Goal: Information Seeking & Learning: Learn about a topic

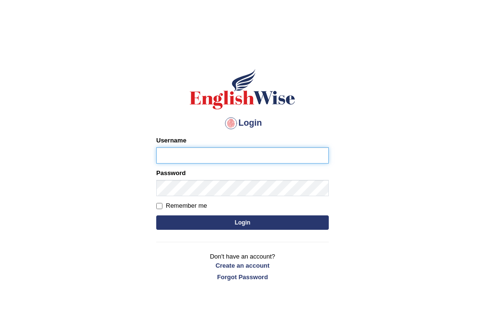
click at [183, 157] on input "Username" at bounding box center [242, 155] width 172 height 16
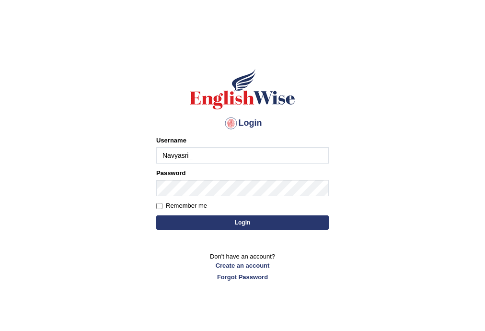
type input "Navyasri_"
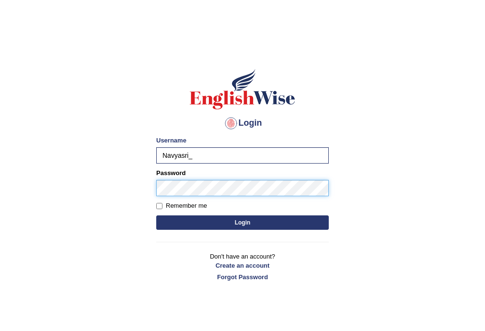
click at [156, 215] on button "Login" at bounding box center [242, 222] width 172 height 14
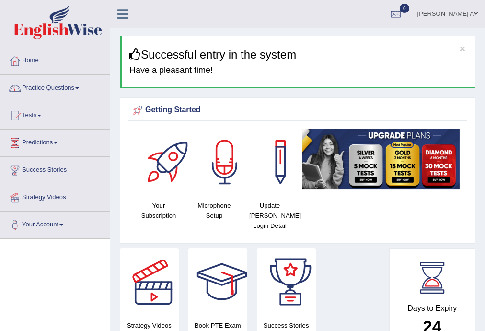
click at [74, 88] on link "Practice Questions" at bounding box center [54, 87] width 109 height 24
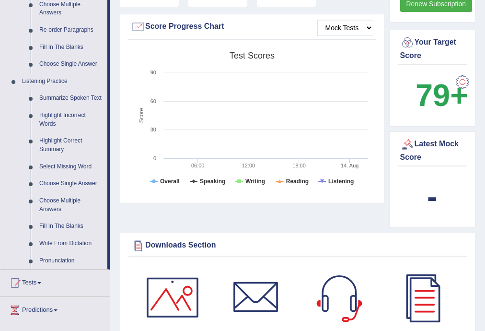
scroll to position [345, 0]
click at [55, 259] on link "Pronunciation" at bounding box center [71, 259] width 72 height 17
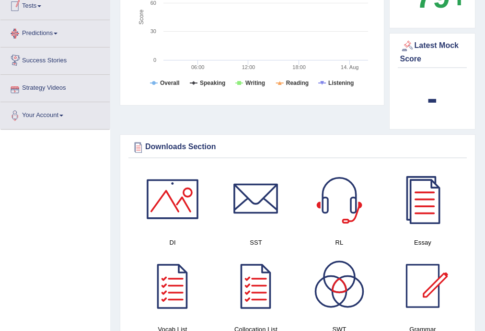
scroll to position [508, 0]
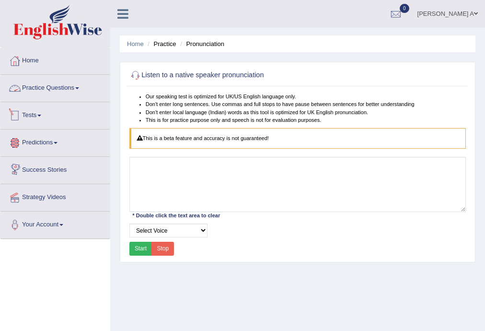
click at [76, 88] on link "Practice Questions" at bounding box center [54, 87] width 109 height 24
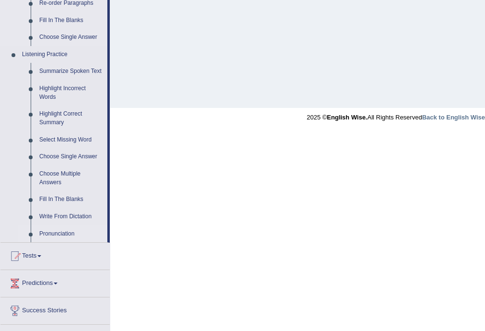
scroll to position [343, 0]
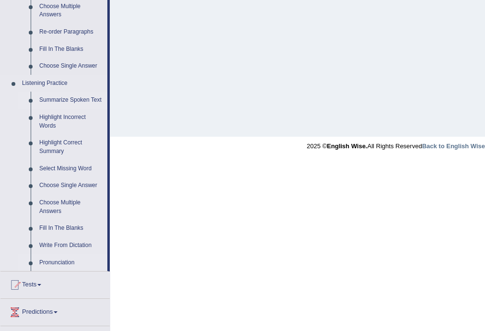
click at [92, 98] on link "Summarize Spoken Text" at bounding box center [71, 99] width 72 height 17
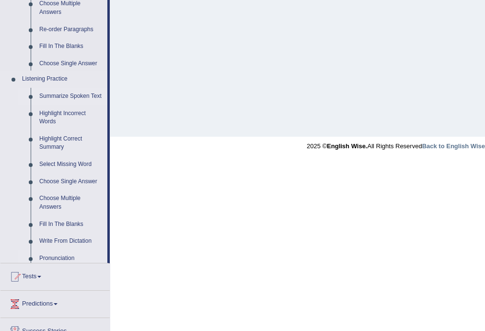
scroll to position [172, 0]
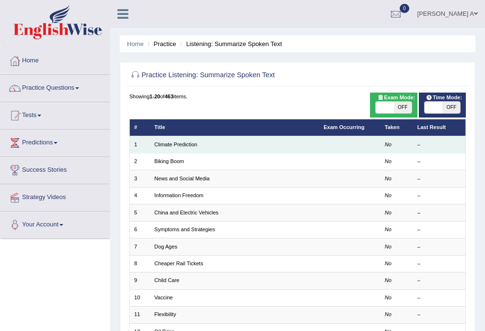
click at [275, 145] on td "Climate Prediction" at bounding box center [234, 144] width 169 height 17
click at [257, 146] on td "Climate Prediction" at bounding box center [234, 144] width 169 height 17
click at [199, 147] on td "Climate Prediction" at bounding box center [234, 144] width 169 height 17
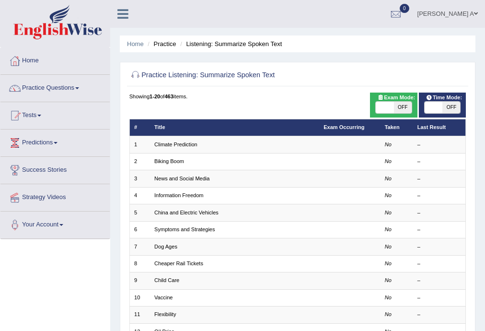
click at [169, 44] on li "Practice" at bounding box center [160, 43] width 31 height 9
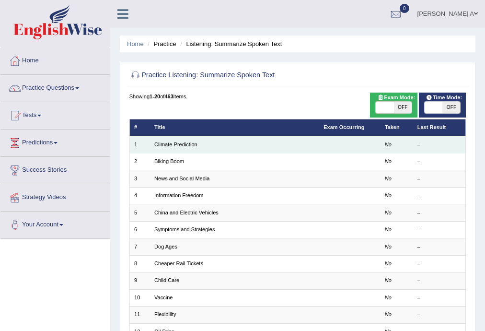
click at [185, 148] on td "Climate Prediction" at bounding box center [234, 144] width 169 height 17
click at [215, 146] on td "Climate Prediction" at bounding box center [234, 144] width 169 height 17
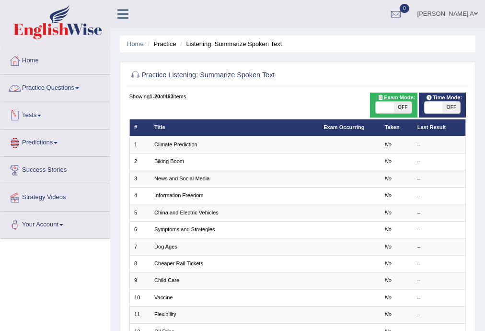
click at [74, 88] on link "Practice Questions" at bounding box center [54, 87] width 109 height 24
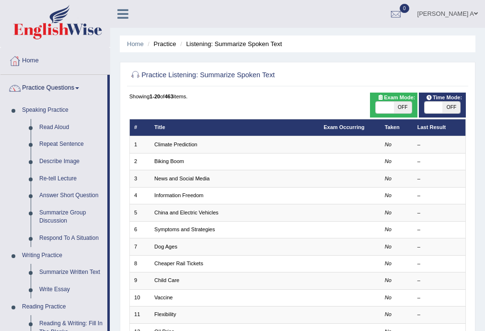
click at [402, 107] on span "OFF" at bounding box center [403, 107] width 18 height 11
checkbox input "true"
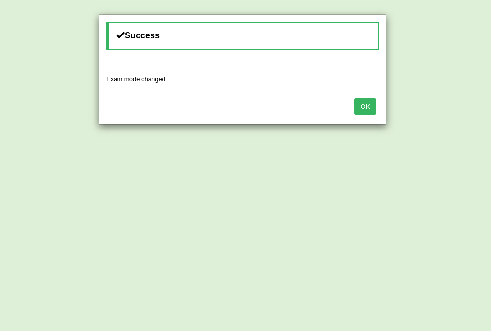
click at [361, 110] on button "OK" at bounding box center [365, 106] width 22 height 16
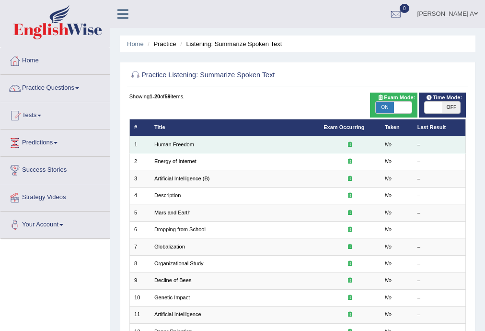
click at [199, 146] on td "Human Freedom" at bounding box center [234, 144] width 169 height 17
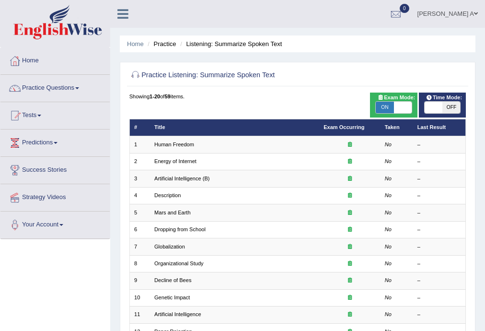
click at [450, 108] on span "OFF" at bounding box center [451, 107] width 18 height 11
checkbox input "true"
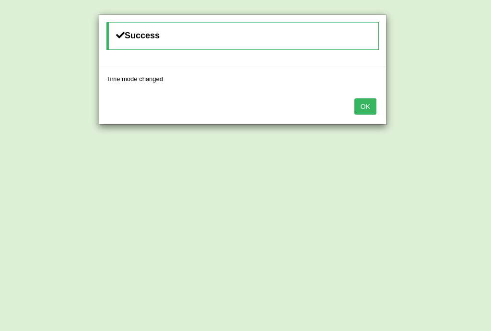
click at [364, 106] on button "OK" at bounding box center [365, 106] width 22 height 16
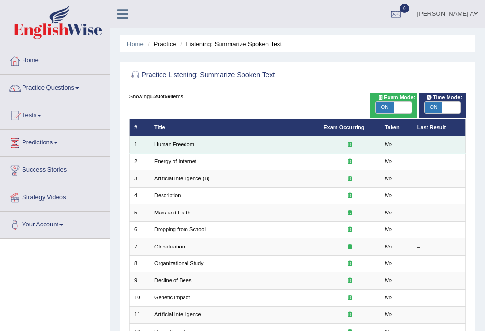
click at [198, 145] on td "Human Freedom" at bounding box center [234, 144] width 169 height 17
click at [194, 147] on td "Human Freedom" at bounding box center [234, 144] width 169 height 17
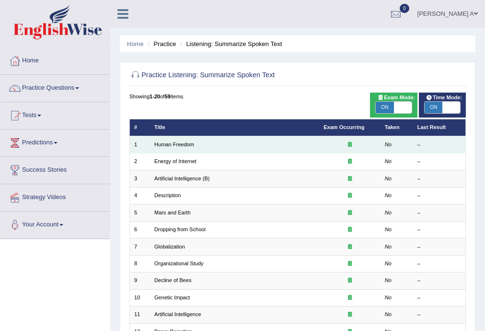
click at [194, 147] on td "Human Freedom" at bounding box center [234, 144] width 169 height 17
click at [188, 148] on td "Human Freedom" at bounding box center [234, 144] width 169 height 17
click at [217, 148] on td "Human Freedom" at bounding box center [234, 144] width 169 height 17
click at [351, 146] on icon at bounding box center [350, 143] width 4 height 5
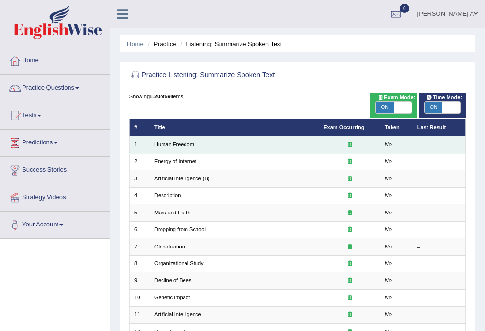
click at [351, 146] on icon at bounding box center [350, 143] width 4 height 5
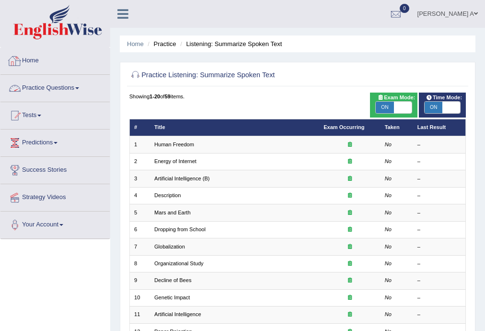
click at [80, 85] on link "Practice Questions" at bounding box center [54, 87] width 109 height 24
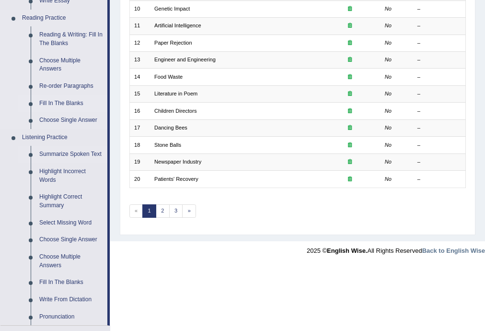
scroll to position [307, 0]
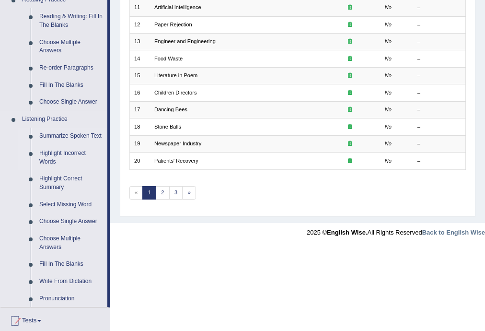
click at [71, 156] on link "Highlight Incorrect Words" at bounding box center [71, 157] width 72 height 25
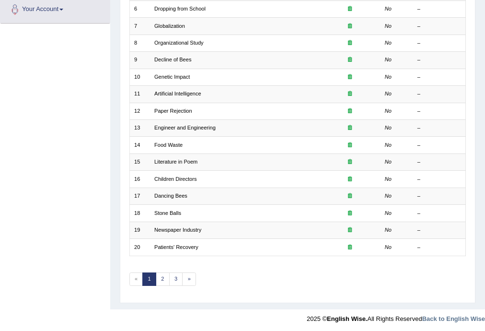
scroll to position [179, 0]
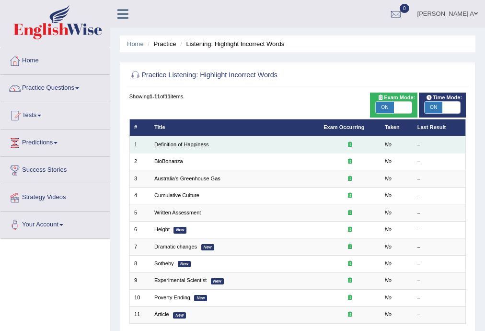
click at [191, 146] on link "Definition of Happiness" at bounding box center [181, 144] width 55 height 6
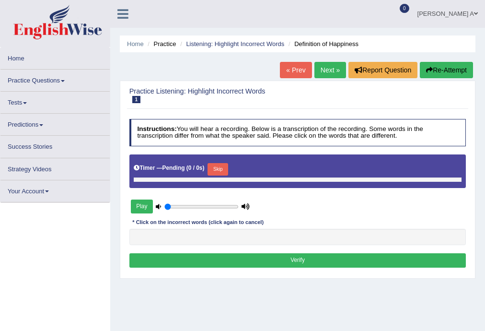
type input "1"
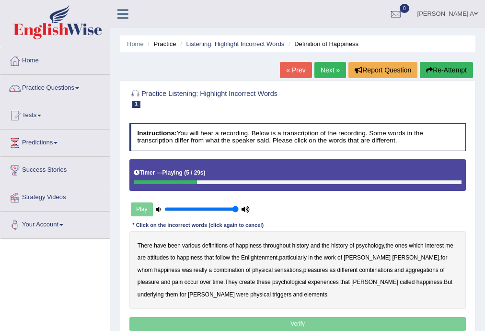
click at [368, 244] on b "psychology" at bounding box center [369, 245] width 28 height 7
click at [158, 256] on b "attitudes" at bounding box center [158, 257] width 22 height 7
click at [274, 269] on b "sensations" at bounding box center [287, 269] width 27 height 7
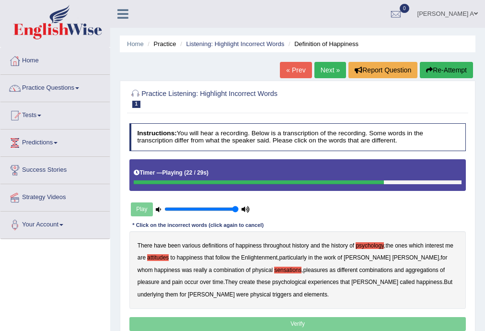
click at [239, 282] on b "create" at bounding box center [247, 281] width 16 height 7
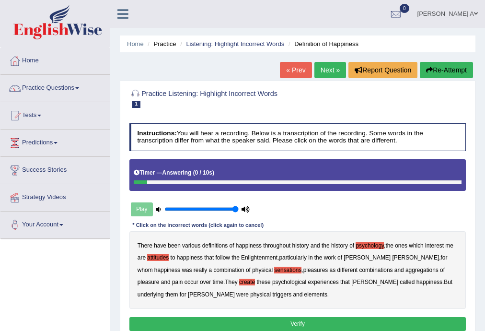
click at [304, 295] on b "elements" at bounding box center [315, 294] width 23 height 7
click at [271, 322] on button "Verify" at bounding box center [297, 324] width 337 height 14
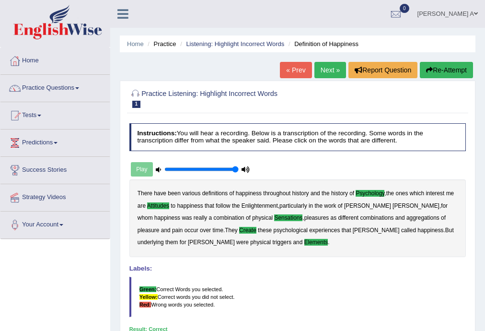
click at [326, 70] on link "Next »" at bounding box center [330, 70] width 32 height 16
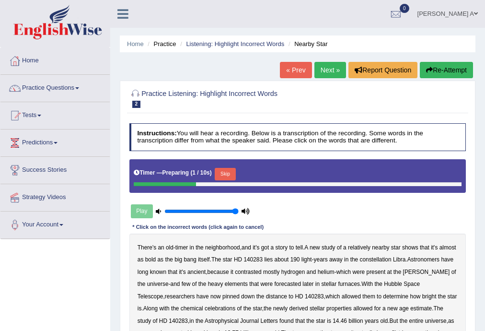
click at [232, 173] on button "Skip" at bounding box center [225, 174] width 21 height 12
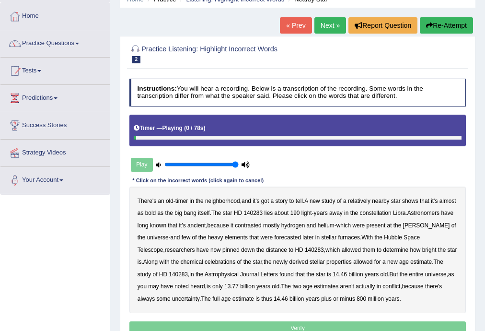
scroll to position [77, 0]
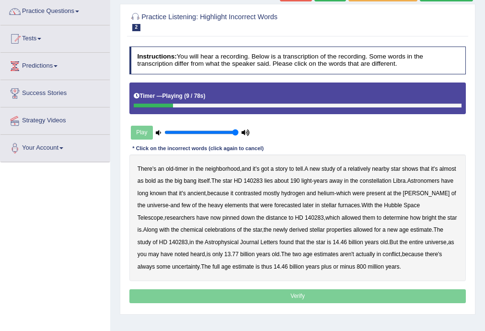
click at [156, 180] on b "bold" at bounding box center [150, 180] width 11 height 7
click at [262, 194] on b "contrasted" at bounding box center [248, 193] width 27 height 7
click at [301, 207] on b "forecasted" at bounding box center [287, 205] width 27 height 7
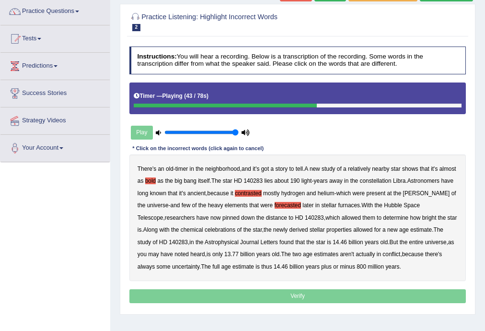
click at [232, 229] on b "celebrations" at bounding box center [220, 229] width 31 height 7
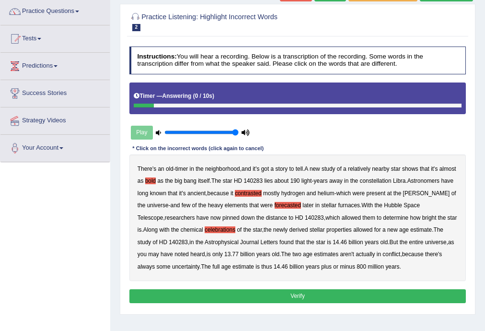
click at [317, 294] on button "Verify" at bounding box center [297, 296] width 337 height 14
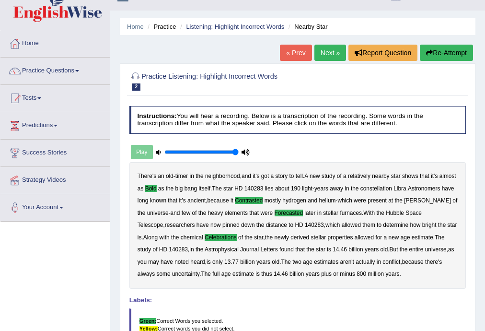
scroll to position [0, 0]
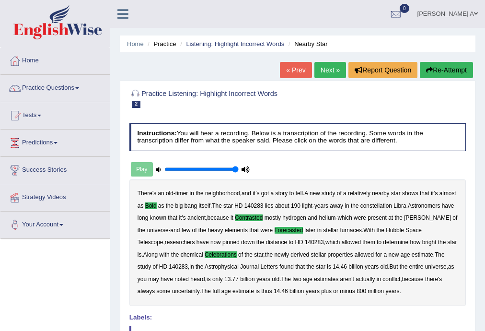
click at [320, 69] on link "Next »" at bounding box center [330, 70] width 32 height 16
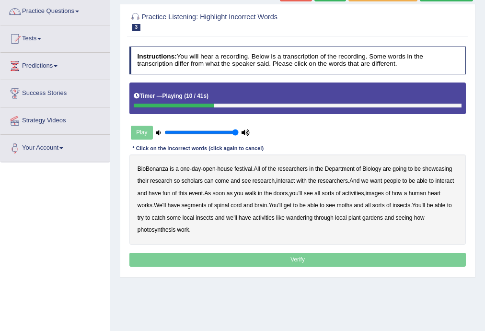
click at [196, 181] on b "scholars" at bounding box center [192, 180] width 21 height 7
click at [380, 192] on b "images" at bounding box center [374, 193] width 18 height 7
click at [202, 205] on b "segments" at bounding box center [194, 205] width 25 height 7
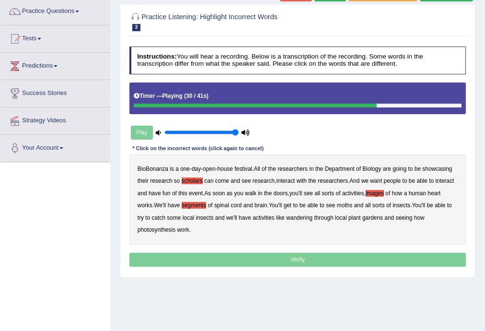
click at [349, 205] on b "moths" at bounding box center [344, 205] width 15 height 7
click at [301, 217] on b "wandering" at bounding box center [299, 217] width 26 height 7
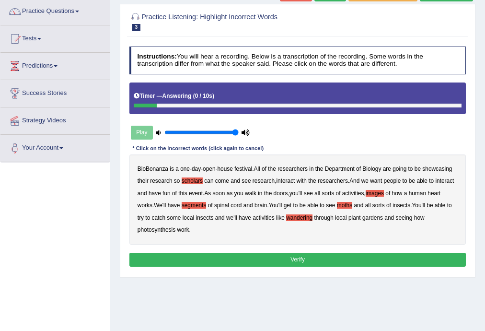
click at [271, 255] on button "Verify" at bounding box center [297, 259] width 337 height 14
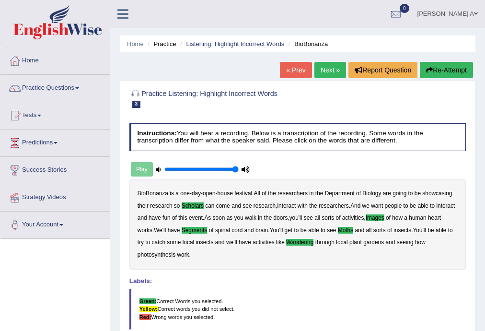
click at [323, 72] on link "Next »" at bounding box center [330, 70] width 32 height 16
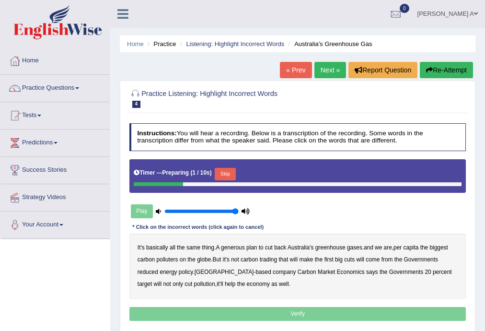
click at [224, 170] on button "Skip" at bounding box center [225, 174] width 21 height 12
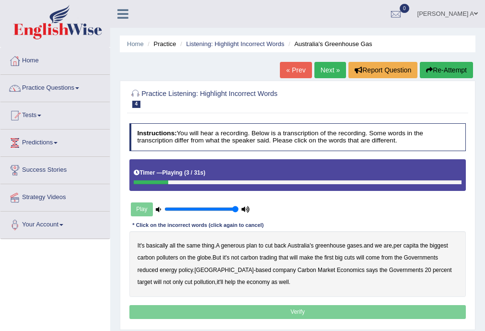
click at [237, 247] on b "generous" at bounding box center [233, 245] width 24 height 7
click at [165, 258] on b "polluters" at bounding box center [168, 257] width 22 height 7
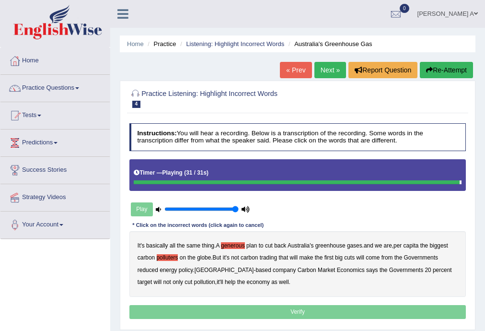
click at [188, 271] on b "policy" at bounding box center [186, 269] width 14 height 7
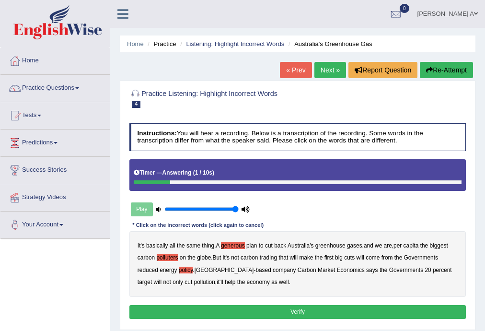
click at [253, 307] on button "Verify" at bounding box center [297, 312] width 337 height 14
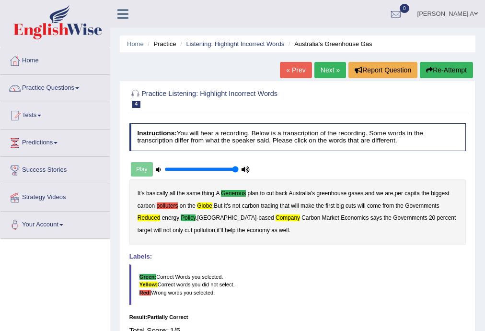
click at [326, 70] on link "Next »" at bounding box center [330, 70] width 32 height 16
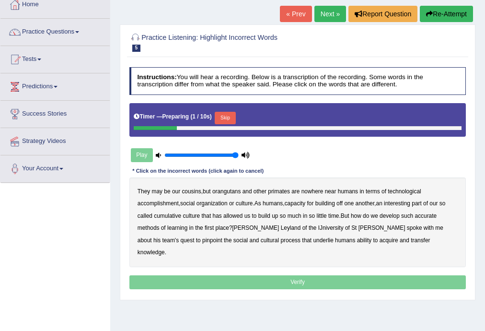
scroll to position [77, 0]
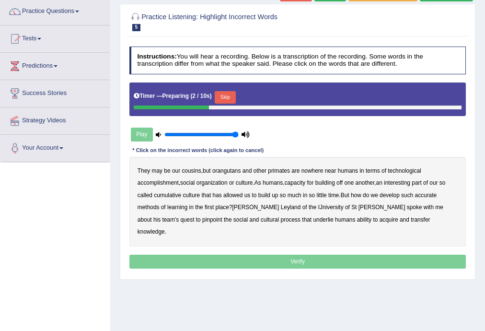
click at [231, 98] on button "Skip" at bounding box center [225, 97] width 21 height 12
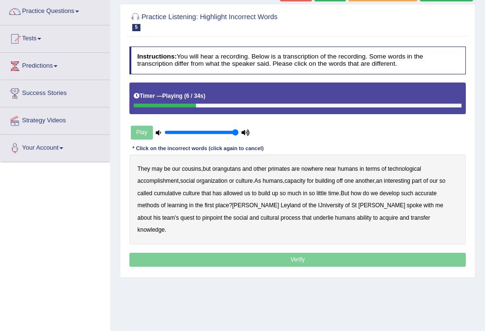
click at [155, 182] on b "accomplishment" at bounding box center [157, 180] width 41 height 7
click at [407, 180] on b "interesting" at bounding box center [397, 180] width 26 height 7
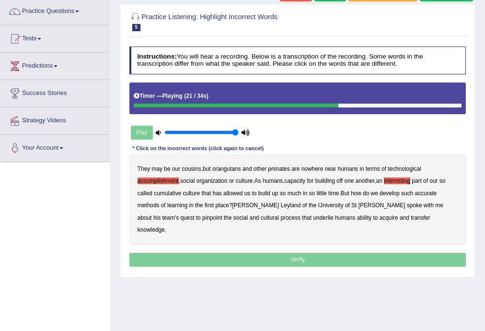
click at [422, 192] on b "accurate" at bounding box center [426, 193] width 22 height 7
click at [261, 219] on b "cultural" at bounding box center [270, 217] width 18 height 7
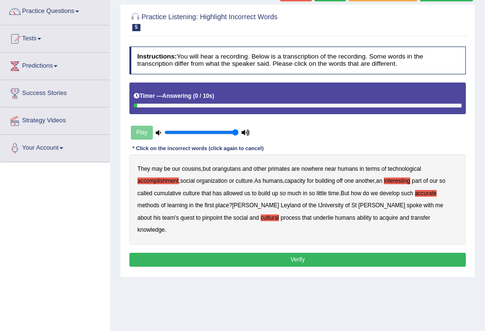
click at [411, 218] on b "transfer" at bounding box center [420, 217] width 19 height 7
click at [314, 252] on button "Verify" at bounding box center [297, 259] width 337 height 14
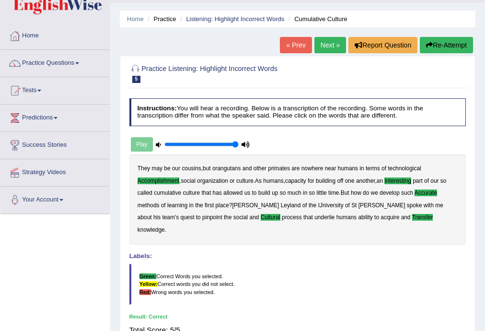
scroll to position [0, 0]
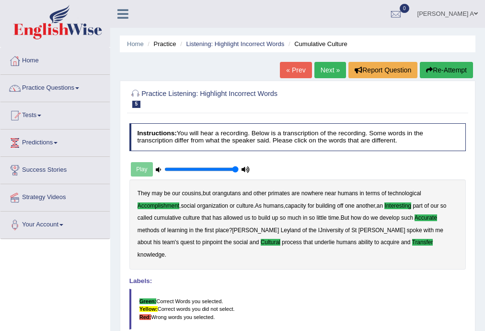
click at [326, 72] on link "Next »" at bounding box center [330, 70] width 32 height 16
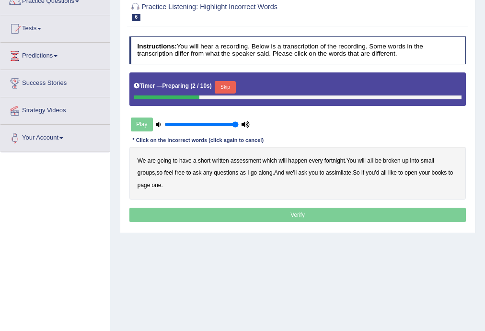
scroll to position [38, 0]
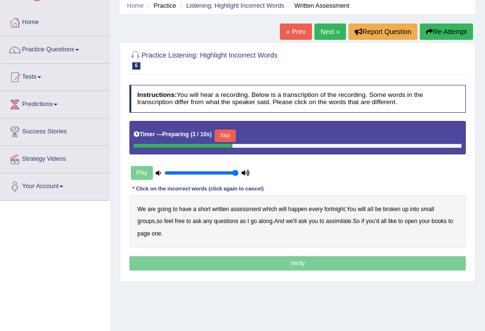
click at [228, 134] on button "Skip" at bounding box center [225, 135] width 21 height 12
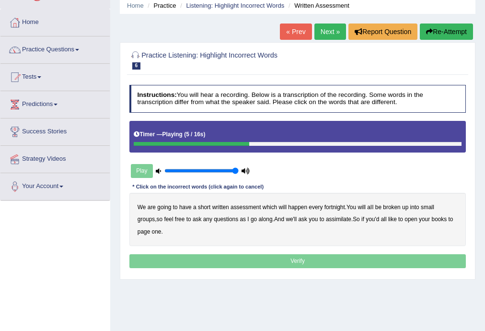
click at [392, 206] on b "broken" at bounding box center [391, 207] width 17 height 7
click at [326, 220] on b "assimilate" at bounding box center [338, 219] width 25 height 7
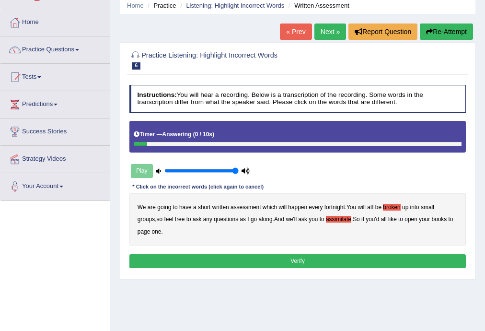
click at [281, 257] on button "Verify" at bounding box center [297, 261] width 337 height 14
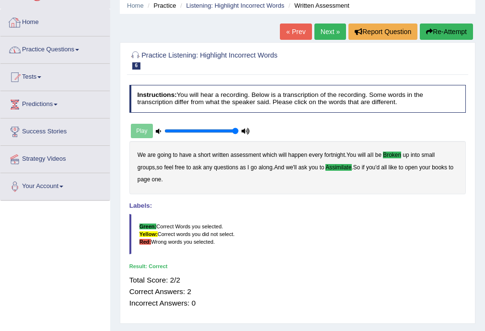
click at [77, 50] on link "Practice Questions" at bounding box center [54, 48] width 109 height 24
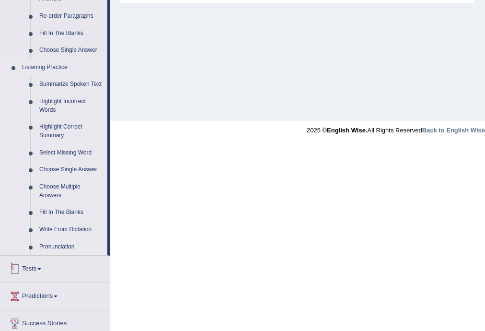
scroll to position [345, 0]
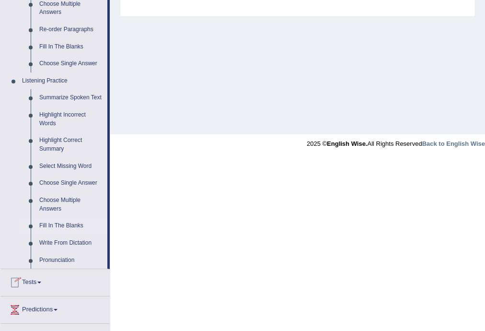
click at [75, 225] on link "Fill In The Blanks" at bounding box center [71, 225] width 72 height 17
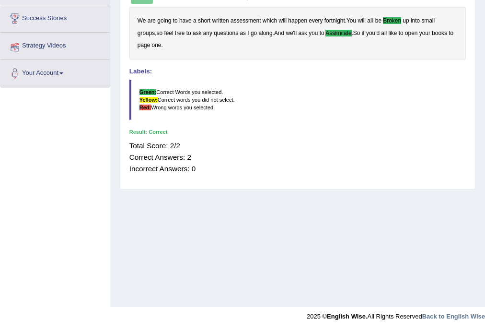
scroll to position [171, 0]
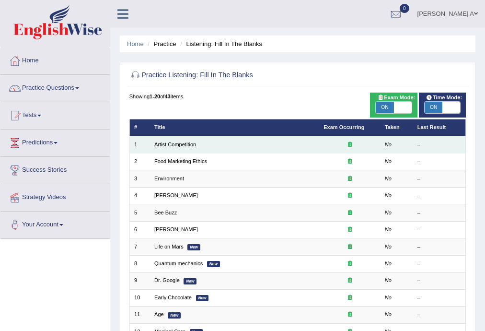
click at [177, 144] on link "Artist Competition" at bounding box center [175, 144] width 42 height 6
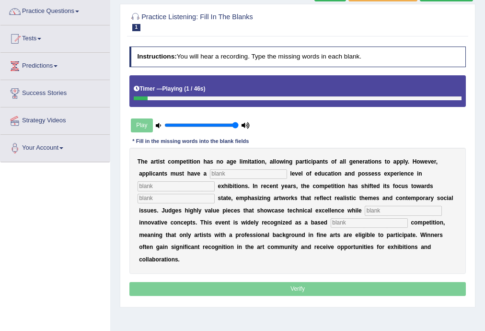
scroll to position [77, 0]
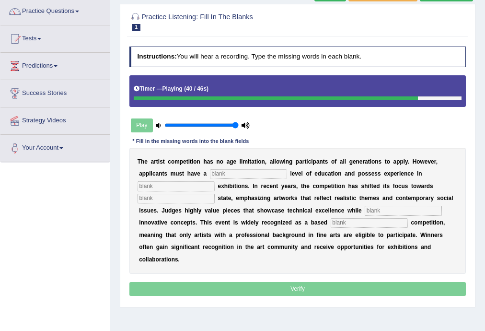
click at [385, 222] on input "text" at bounding box center [369, 223] width 77 height 10
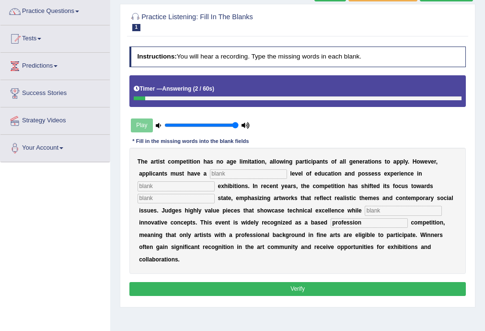
type input "profession"
click at [267, 171] on input "text" at bounding box center [248, 174] width 77 height 10
type input "graduate"
click at [193, 188] on input "text" at bounding box center [175, 186] width 77 height 10
type input "sculpture"
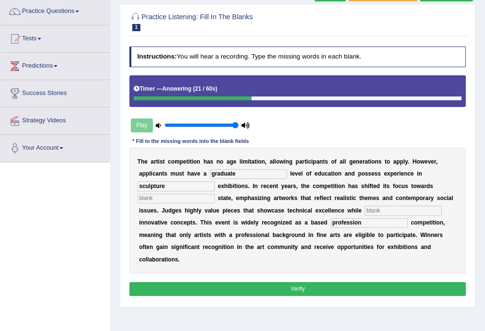
click at [201, 196] on input "text" at bounding box center [175, 199] width 77 height 10
type input "real"
click at [384, 211] on input "text" at bounding box center [403, 211] width 77 height 10
type input "incorporating"
click at [333, 287] on button "Verify" at bounding box center [297, 289] width 337 height 14
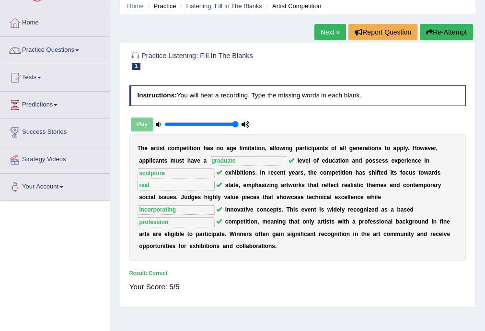
scroll to position [0, 0]
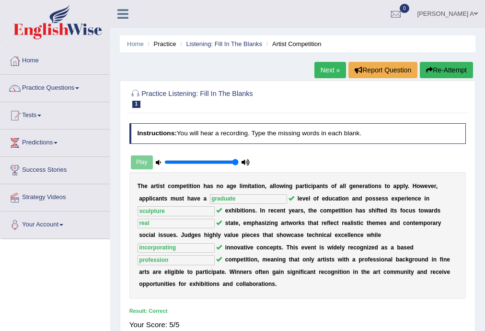
click at [333, 71] on link "Next »" at bounding box center [330, 70] width 32 height 16
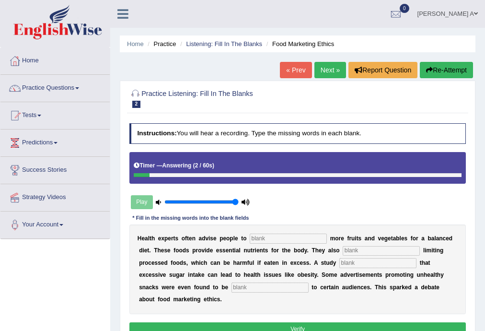
click at [264, 288] on input "text" at bounding box center [269, 287] width 77 height 10
type input "effensive"
click at [277, 238] on input "text" at bounding box center [288, 238] width 77 height 10
type input "consume"
click at [372, 250] on input "text" at bounding box center [381, 251] width 77 height 10
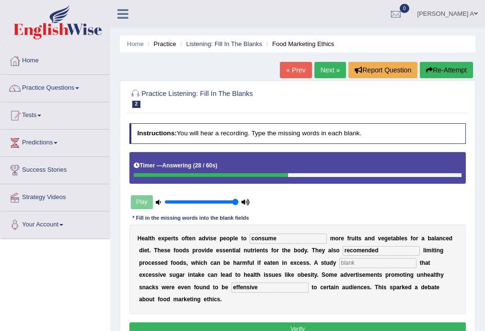
click at [365, 264] on input "text" at bounding box center [377, 263] width 77 height 10
click at [362, 250] on input "recomended" at bounding box center [381, 251] width 77 height 10
type input "recommended"
click at [365, 259] on input "text" at bounding box center [377, 263] width 77 height 10
click at [359, 262] on input "diagnose" at bounding box center [377, 263] width 77 height 10
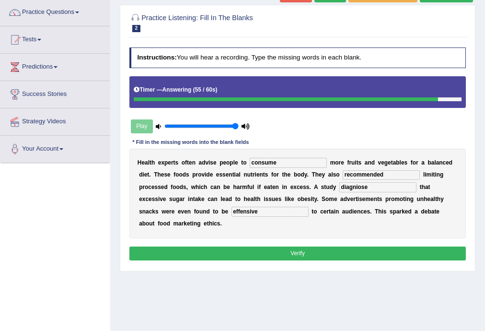
scroll to position [77, 0]
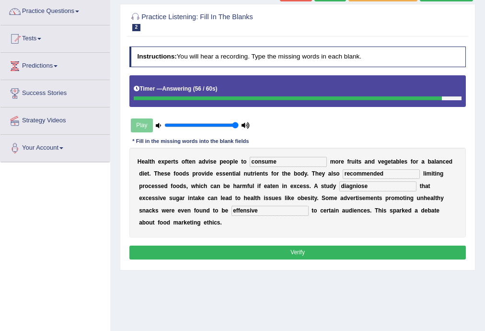
type input "diagniose"
click at [306, 254] on button "Verify" at bounding box center [297, 252] width 337 height 14
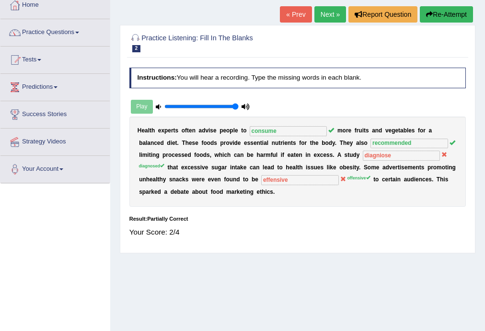
scroll to position [38, 0]
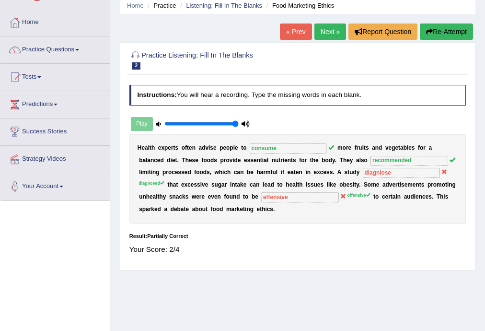
click at [325, 30] on link "Next »" at bounding box center [330, 31] width 32 height 16
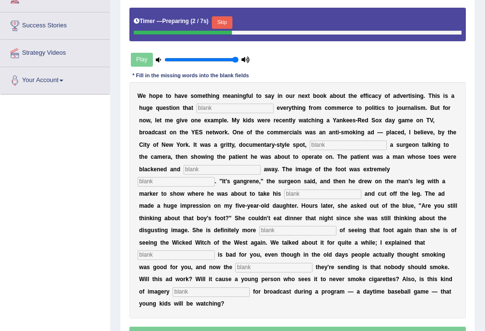
scroll to position [153, 0]
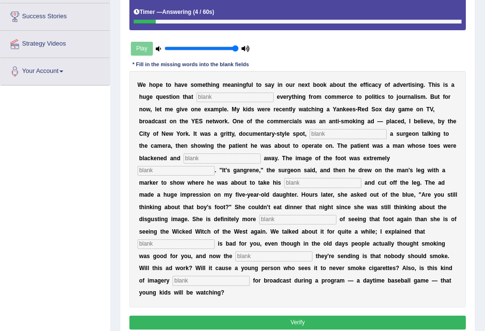
click at [187, 280] on input "text" at bounding box center [210, 280] width 77 height 10
type input "appropriate"
click at [218, 93] on input "text" at bounding box center [234, 97] width 77 height 10
type input "impacts"
click at [313, 132] on input "text" at bounding box center [347, 134] width 77 height 10
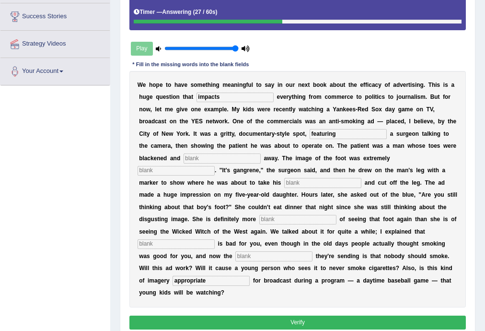
type input "featuring"
click at [241, 156] on input "text" at bounding box center [221, 158] width 77 height 10
type input "rottened"
click at [197, 171] on input "text" at bounding box center [175, 171] width 77 height 10
type input "disguisted"
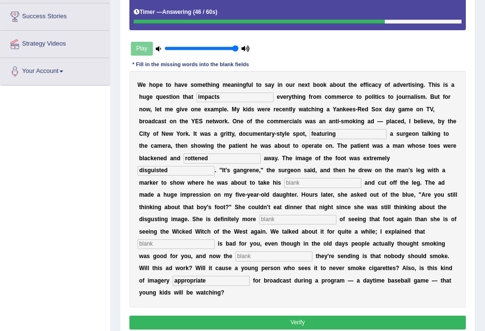
click at [303, 182] on input "text" at bounding box center [322, 183] width 77 height 10
type input "axle"
click at [301, 218] on input "text" at bounding box center [297, 220] width 77 height 10
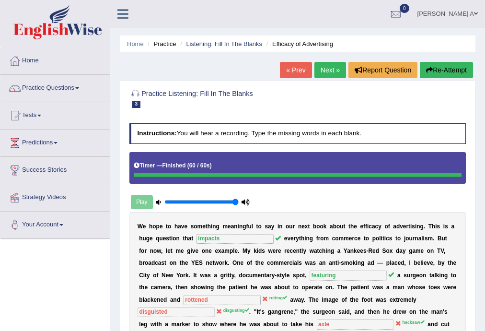
scroll to position [0, 0]
click at [331, 70] on link "Next »" at bounding box center [330, 70] width 32 height 16
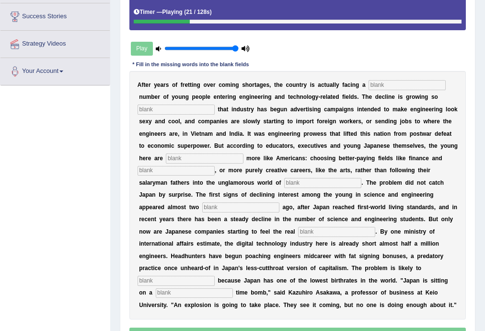
click at [163, 107] on input "text" at bounding box center [175, 109] width 77 height 10
type input "drastic"
click at [386, 81] on input "text" at bounding box center [406, 85] width 77 height 10
type input "shortage"
click at [215, 157] on input "text" at bounding box center [204, 158] width 77 height 10
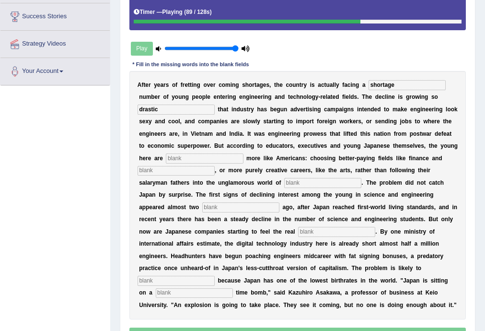
click at [351, 228] on input "text" at bounding box center [336, 232] width 77 height 10
type input "pinch"
click at [166, 292] on input "text" at bounding box center [194, 293] width 77 height 10
type input "dempgraphic"
click at [196, 282] on input "text" at bounding box center [175, 280] width 77 height 10
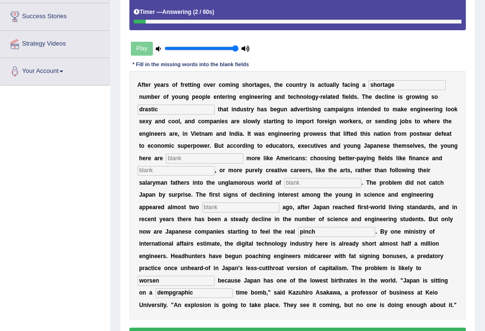
type input "worsen"
click at [252, 208] on input "text" at bounding box center [240, 207] width 77 height 10
type input "decades"
click at [308, 182] on input "text" at bounding box center [322, 183] width 77 height 10
type input "manufacturing"
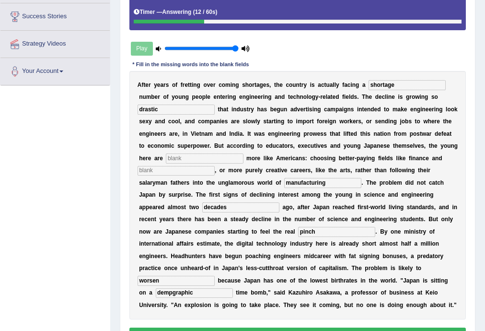
click at [210, 169] on input "text" at bounding box center [175, 171] width 77 height 10
type input "n"
type input "medicine"
click at [213, 157] on input "text" at bounding box center [204, 158] width 77 height 10
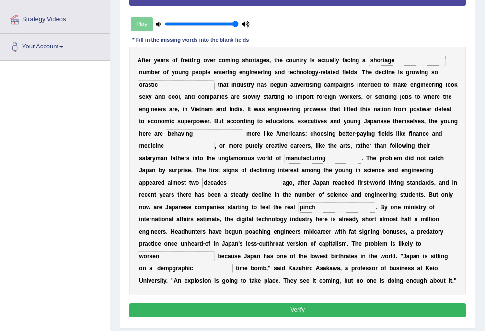
scroll to position [192, 0]
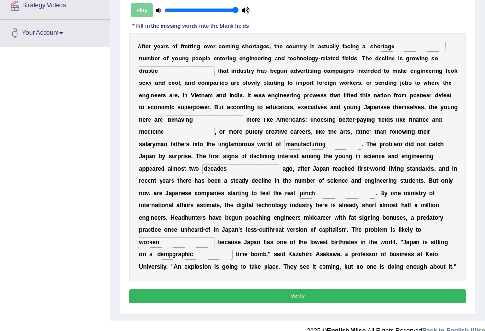
type input "behaving"
click at [171, 253] on input "dempgraphic" at bounding box center [194, 255] width 77 height 10
type input "demographic"
click at [264, 295] on button "Verify" at bounding box center [297, 296] width 337 height 14
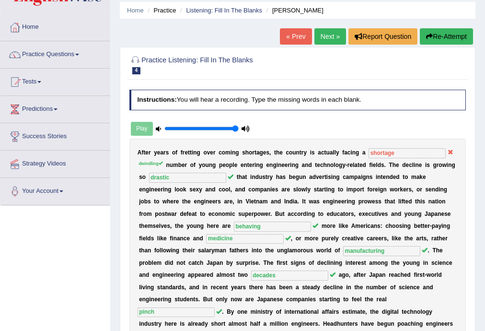
scroll to position [25, 0]
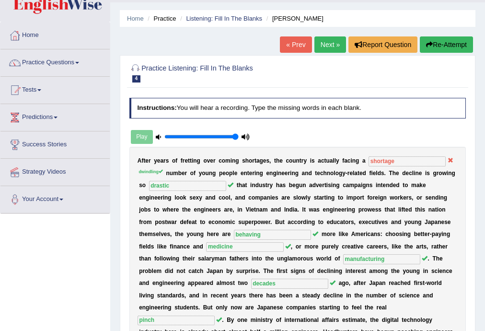
click at [331, 44] on link "Next »" at bounding box center [330, 44] width 32 height 16
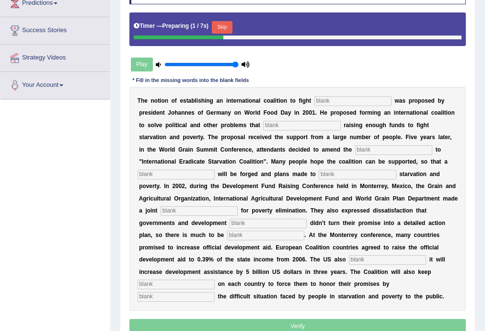
scroll to position [153, 0]
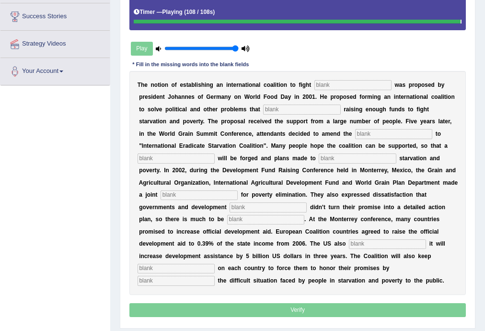
click at [185, 281] on input "text" at bounding box center [175, 280] width 77 height 10
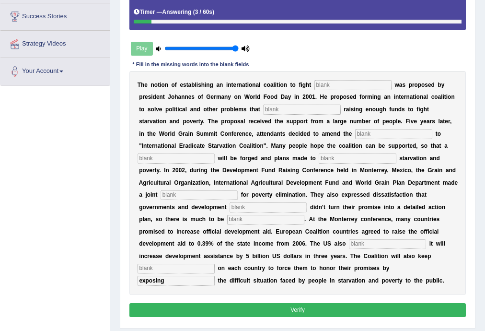
type input "exposing"
click at [172, 270] on input "text" at bounding box center [175, 268] width 77 height 10
type input "pressure"
click at [358, 241] on input "text" at bounding box center [387, 244] width 77 height 10
type input "announced"
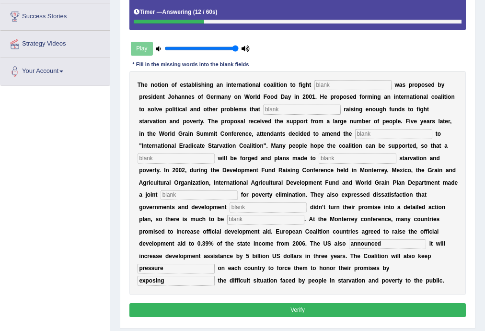
click at [286, 221] on input "text" at bounding box center [265, 220] width 77 height 10
type input "desired"
click at [270, 207] on input "text" at bounding box center [267, 207] width 77 height 10
type input "partners"
click at [220, 191] on input "text" at bounding box center [198, 195] width 77 height 10
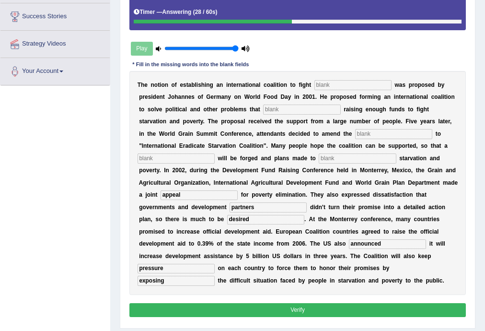
type input "appeal"
drag, startPoint x: 368, startPoint y: 185, endPoint x: 397, endPoint y: 191, distance: 29.7
click at [391, 190] on div "T h e n o t i o n o f e s t a b l i s h i n g a n i n t e r n a t i o n a l c o…" at bounding box center [297, 183] width 337 height 224
click at [345, 155] on input "text" at bounding box center [357, 158] width 77 height 10
type input "eliminate"
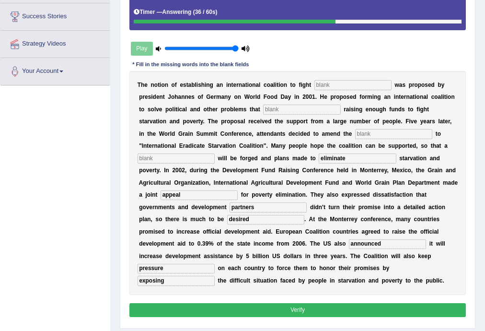
click at [185, 160] on input "text" at bounding box center [175, 158] width 77 height 10
type input "resolution"
click at [335, 82] on input "text" at bounding box center [352, 85] width 77 height 10
type input "starvation"
click at [319, 105] on input "text" at bounding box center [301, 109] width 77 height 10
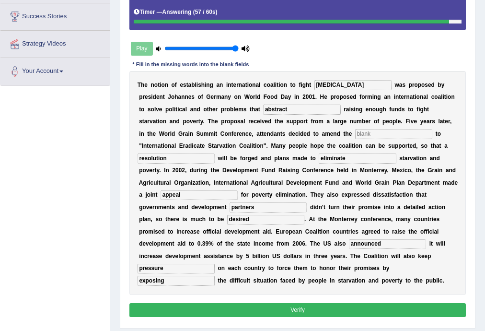
type input "abstract"
click at [387, 131] on input "text" at bounding box center [393, 134] width 77 height 10
type input ","
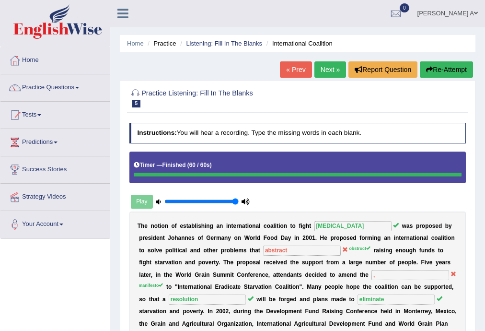
scroll to position [0, 0]
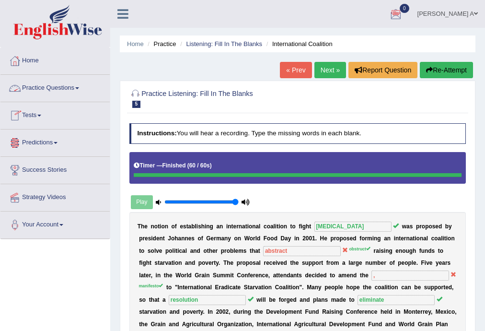
click at [79, 88] on span at bounding box center [77, 88] width 4 height 2
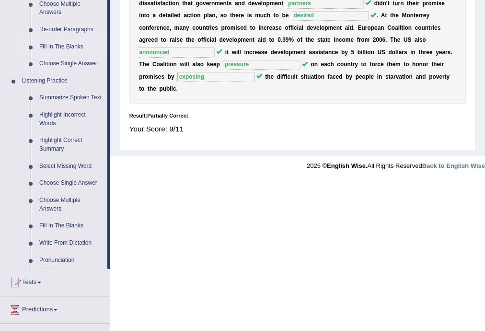
scroll to position [307, 0]
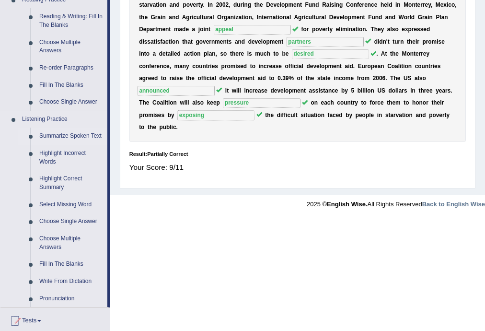
click at [84, 135] on link "Summarize Spoken Text" at bounding box center [71, 135] width 72 height 17
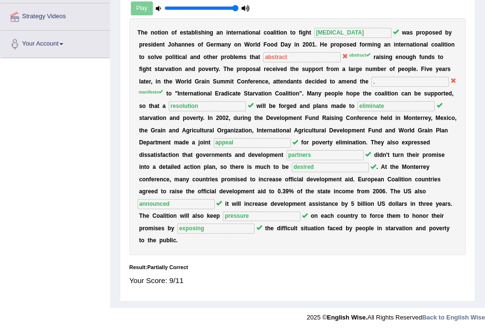
scroll to position [183, 0]
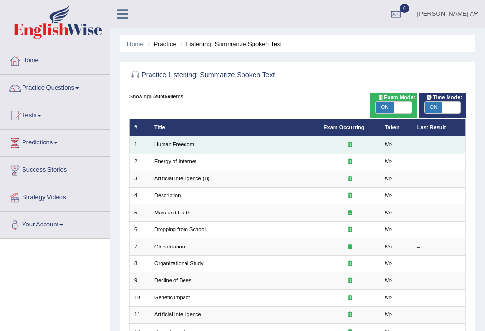
click at [349, 146] on icon at bounding box center [350, 143] width 4 height 5
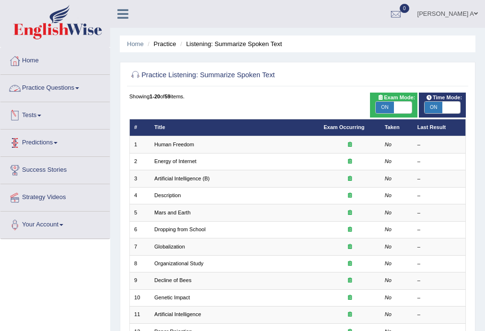
click at [78, 87] on link "Practice Questions" at bounding box center [54, 87] width 109 height 24
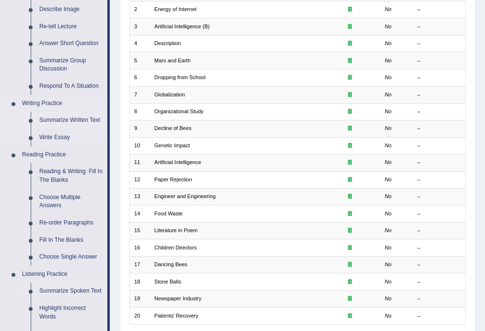
scroll to position [153, 0]
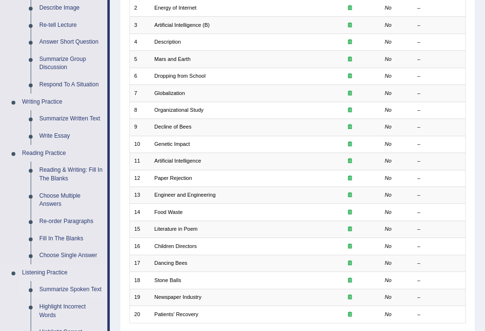
click at [86, 290] on link "Summarize Spoken Text" at bounding box center [71, 289] width 72 height 17
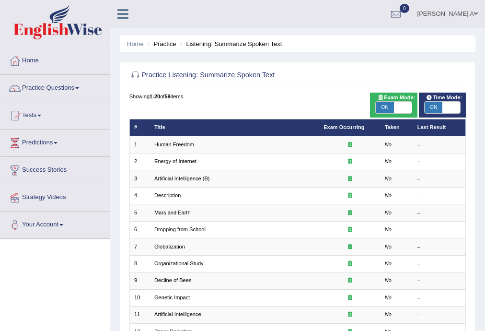
click at [388, 107] on span "ON" at bounding box center [385, 107] width 18 height 11
checkbox input "false"
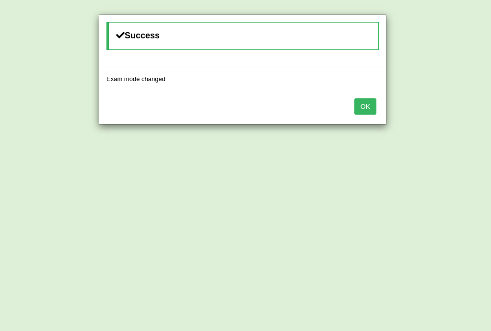
click at [366, 108] on button "OK" at bounding box center [365, 106] width 22 height 16
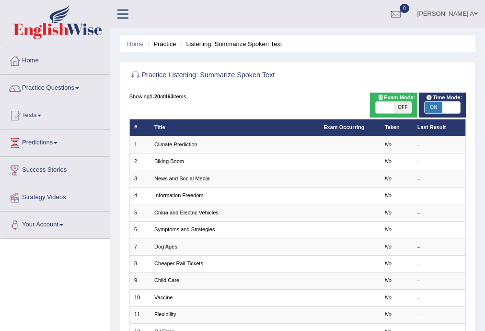
click at [402, 107] on span "OFF" at bounding box center [403, 107] width 18 height 11
checkbox input "true"
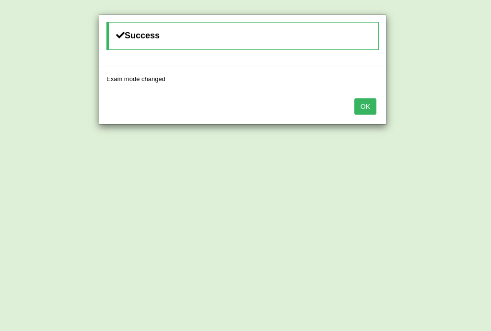
click at [370, 107] on button "OK" at bounding box center [365, 106] width 22 height 16
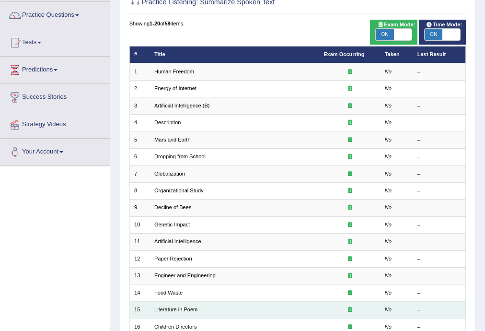
scroll to position [67, 0]
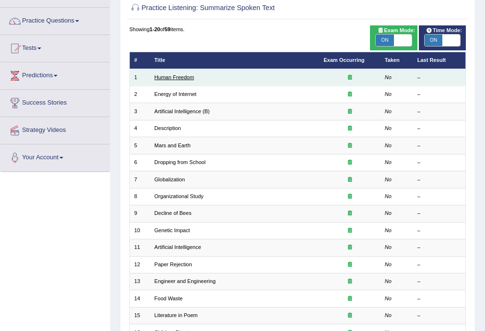
click at [184, 79] on link "Human Freedom" at bounding box center [174, 77] width 40 height 6
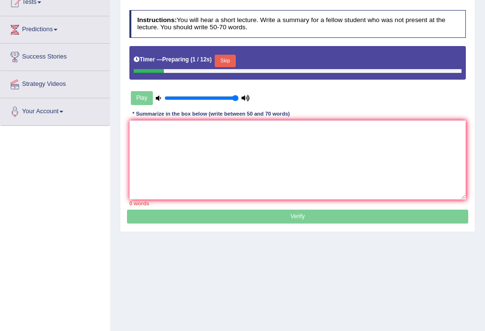
scroll to position [115, 0]
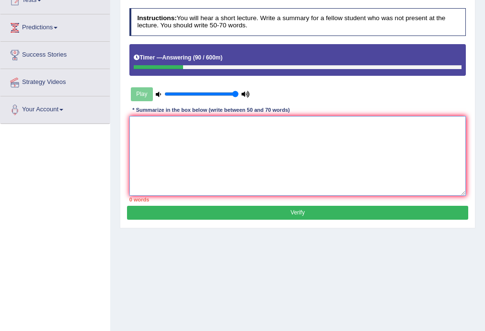
click at [162, 155] on textarea at bounding box center [297, 155] width 337 height 79
drag, startPoint x: 164, startPoint y: 157, endPoint x: 171, endPoint y: 173, distance: 17.2
click at [165, 160] on textarea "Bussiness was the main topic of the lecture. Fiestly, he" at bounding box center [297, 155] width 337 height 79
click at [249, 153] on textarea "Bussiness was the main topic of the lecture. Fiestly, he" at bounding box center [297, 155] width 337 height 79
click at [299, 126] on textarea "Bussiness was the main topic of the lecture. Fiestly, he" at bounding box center [297, 155] width 337 height 79
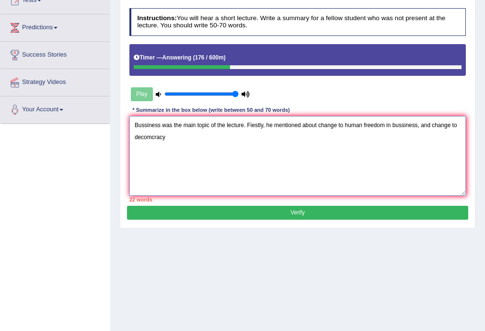
click at [149, 136] on textarea "Bussiness was the main topic of the lecture. Fiestly, he mentioned about change…" at bounding box center [297, 155] width 337 height 79
click at [165, 136] on textarea "Bussiness was the main topic of the lecture. Fiestly, he mentioned about change…" at bounding box center [297, 155] width 337 height 79
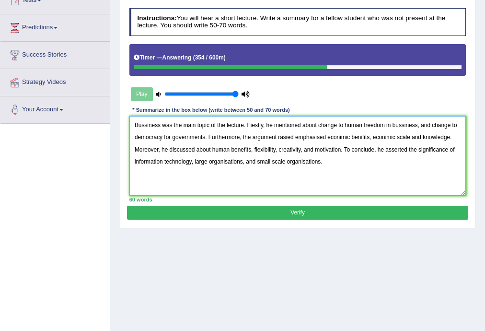
click at [253, 123] on textarea "Bussiness was the main topic of the lecture. Fiestly, he mentioned about change…" at bounding box center [297, 155] width 337 height 79
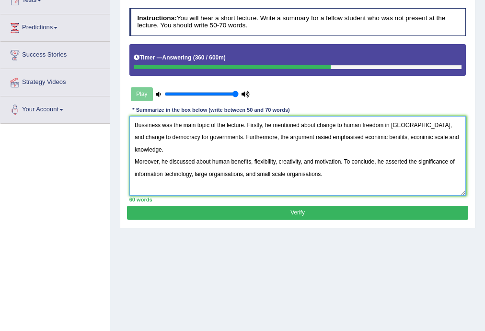
click at [316, 125] on textarea "Bussiness was the main topic of the lecture. Firstly, he mentioned about change…" at bounding box center [297, 155] width 337 height 79
click at [439, 123] on textarea "Bussiness was the main topic of the lecture. Firstly, he mentioned about the ch…" at bounding box center [297, 155] width 337 height 79
click at [367, 136] on textarea "Bussiness was the main topic of the lecture. Firstly, he mentioned about the ch…" at bounding box center [297, 155] width 337 height 79
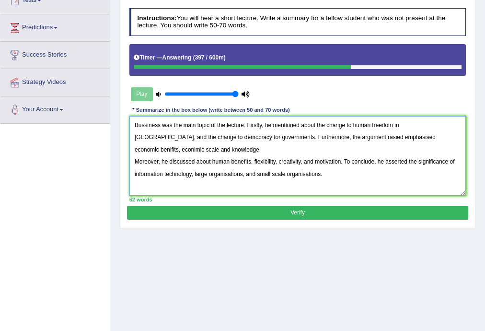
click at [391, 136] on textarea "Bussiness was the main topic of the lecture. Firstly, he mentioned about the ch…" at bounding box center [297, 155] width 337 height 79
click at [416, 135] on textarea "Bussiness was the main topic of the lecture. Firstly, he mentioned about the ch…" at bounding box center [297, 155] width 337 height 79
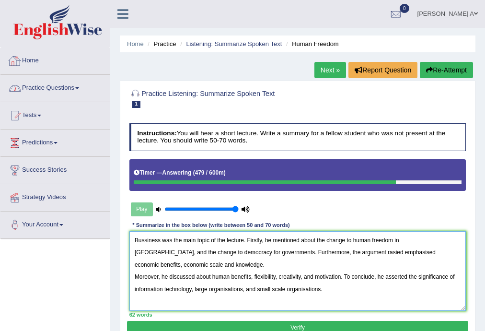
type textarea "Bussiness was the main topic of the lecture. Firstly, he mentioned about the ch…"
click at [33, 61] on link "Home" at bounding box center [54, 59] width 109 height 24
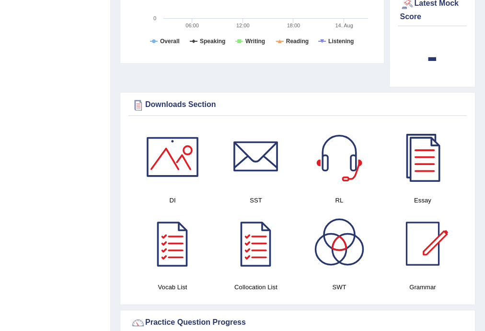
scroll to position [538, 0]
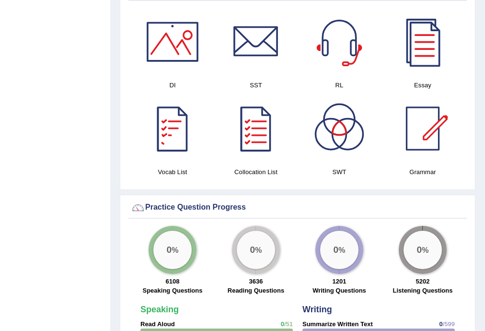
click at [172, 127] on div at bounding box center [172, 128] width 67 height 67
click at [245, 121] on div at bounding box center [255, 128] width 67 height 67
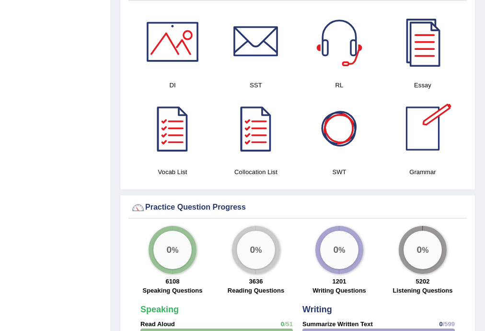
click at [432, 128] on div at bounding box center [422, 128] width 67 height 67
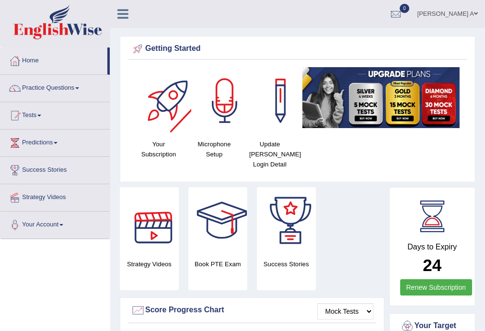
scroll to position [0, 0]
click at [44, 88] on link "Practice Questions" at bounding box center [54, 87] width 109 height 24
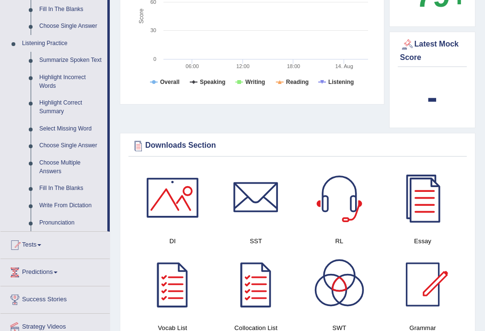
scroll to position [383, 0]
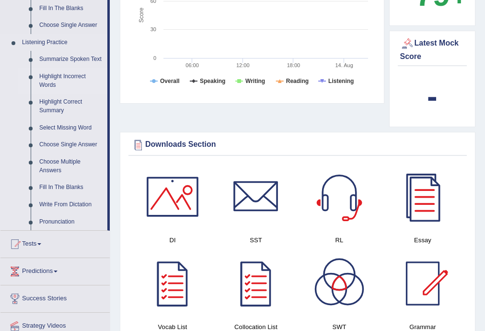
click at [56, 77] on link "Highlight Incorrect Words" at bounding box center [71, 80] width 72 height 25
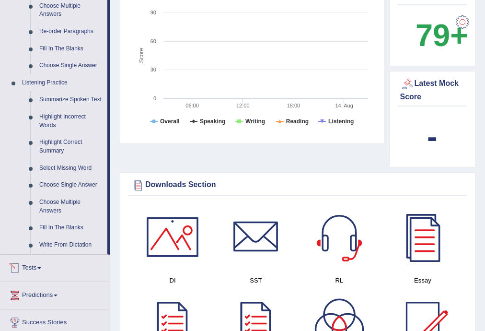
scroll to position [621, 0]
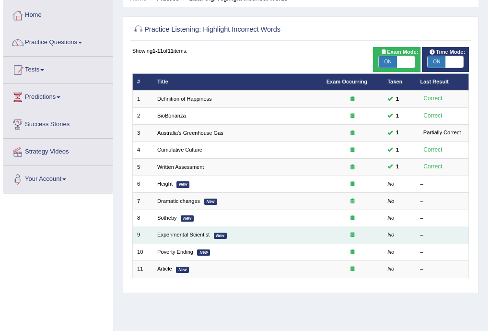
scroll to position [38, 0]
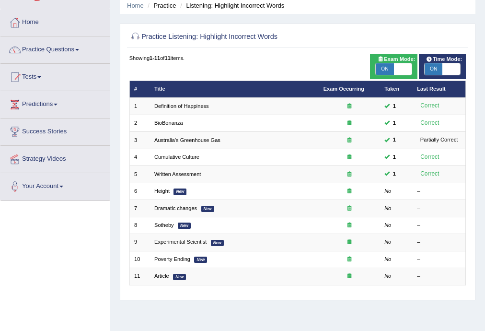
click at [406, 73] on span at bounding box center [403, 68] width 18 height 11
checkbox input "false"
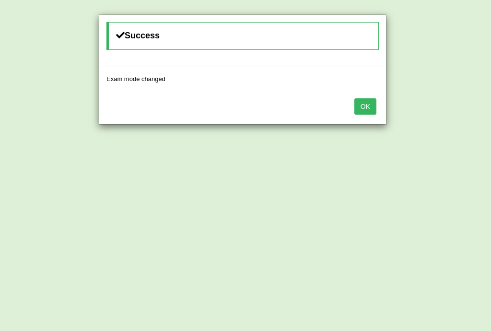
click at [374, 100] on button "OK" at bounding box center [365, 106] width 22 height 16
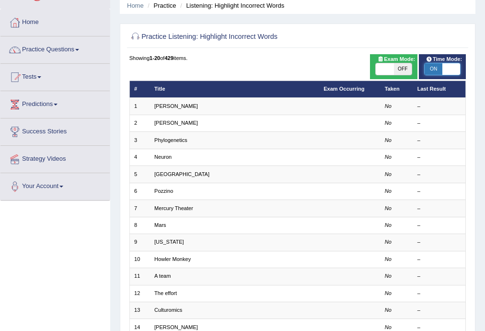
click at [445, 73] on span at bounding box center [451, 68] width 18 height 11
checkbox input "false"
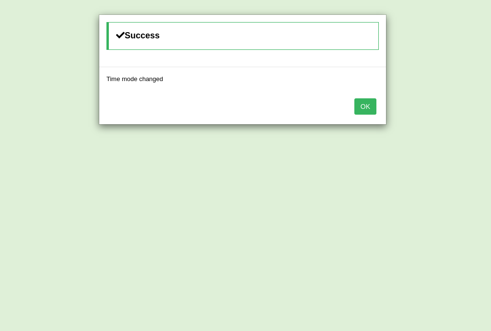
click at [373, 104] on button "OK" at bounding box center [365, 106] width 22 height 16
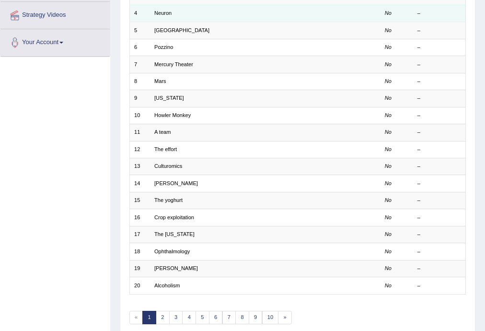
scroll to position [29, 0]
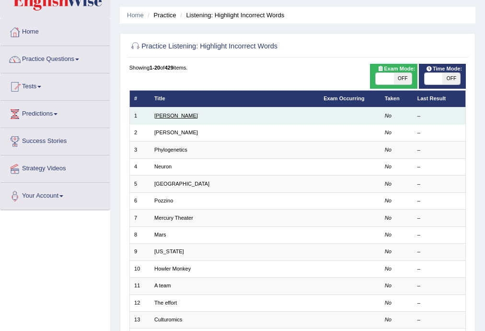
click at [158, 115] on link "[PERSON_NAME]" at bounding box center [176, 116] width 44 height 6
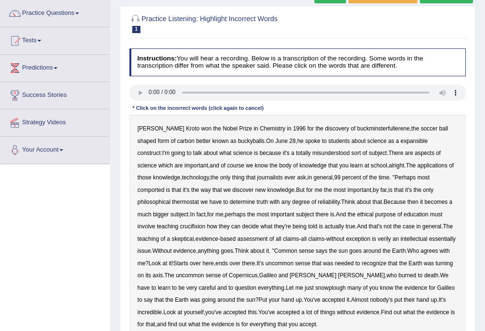
scroll to position [115, 0]
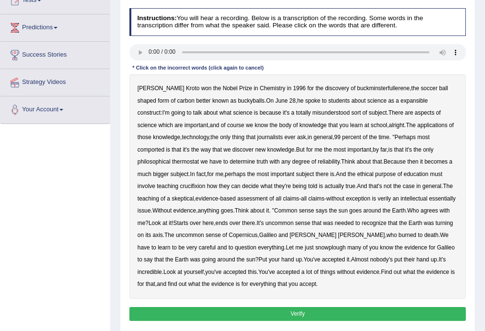
click at [357, 86] on b "buckminsterfullerene" at bounding box center [383, 88] width 53 height 7
click at [328, 102] on b "students" at bounding box center [339, 100] width 22 height 7
click at [367, 100] on b "science" at bounding box center [376, 100] width 19 height 7
click at [400, 101] on b "expansible" at bounding box center [413, 100] width 27 height 7
click at [160, 109] on b "construct" at bounding box center [148, 112] width 23 height 7
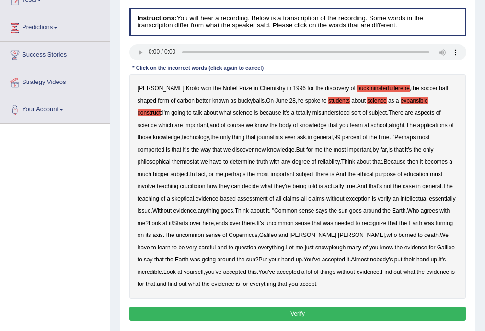
click at [312, 110] on b "misunderstood" at bounding box center [330, 112] width 37 height 7
click at [295, 110] on div "[PERSON_NAME] won the Nobel Prize in Chemistry in [DATE] for the discovery of b…" at bounding box center [297, 186] width 337 height 224
click at [368, 111] on b "subject" at bounding box center [377, 112] width 18 height 7
click at [388, 111] on b "There" at bounding box center [395, 112] width 15 height 7
click at [388, 112] on b "There" at bounding box center [395, 112] width 15 height 7
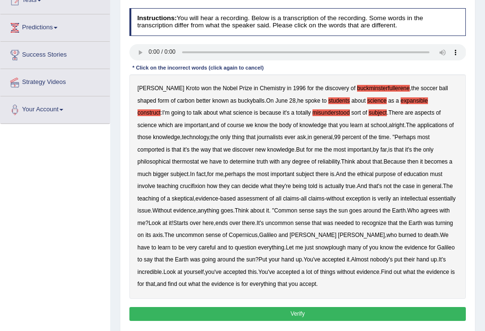
click at [368, 111] on b "subject" at bounding box center [377, 112] width 18 height 7
click at [312, 110] on b "misunderstood" at bounding box center [330, 112] width 37 height 7
click at [328, 102] on b "students" at bounding box center [339, 100] width 22 height 7
click at [367, 101] on b "science" at bounding box center [376, 100] width 19 height 7
click at [357, 90] on b "buckminsterfullerene" at bounding box center [383, 88] width 53 height 7
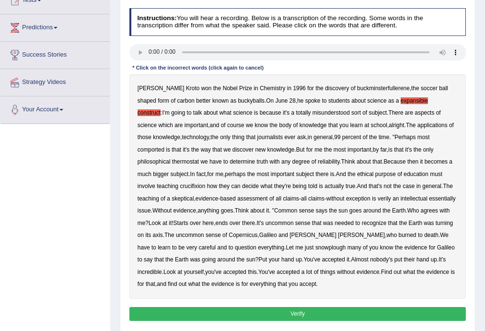
click at [400, 99] on b "expansible" at bounding box center [413, 100] width 27 height 7
click at [160, 109] on b "construct" at bounding box center [148, 112] width 23 height 7
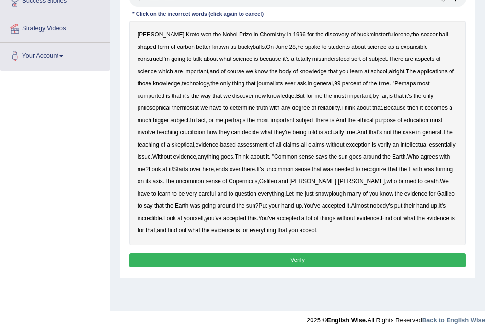
scroll to position [172, 0]
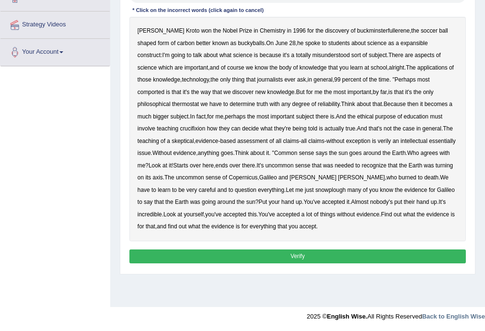
click at [325, 32] on b "discovery" at bounding box center [337, 30] width 24 height 7
click at [325, 33] on b "discovery" at bounding box center [337, 30] width 24 height 7
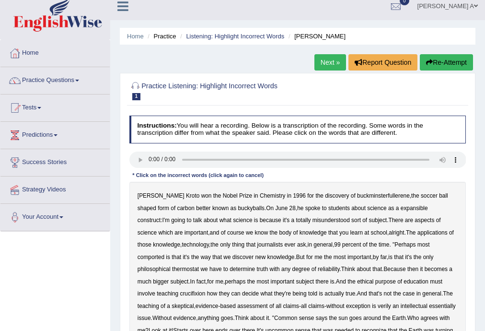
scroll to position [0, 0]
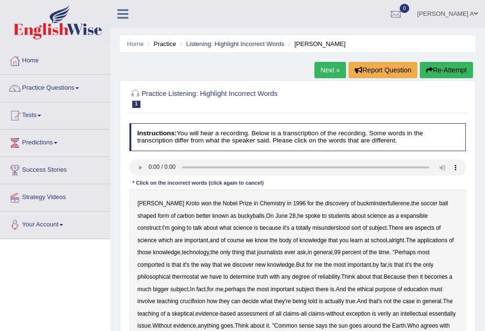
click at [436, 69] on button "Re-Attempt" at bounding box center [446, 70] width 53 height 16
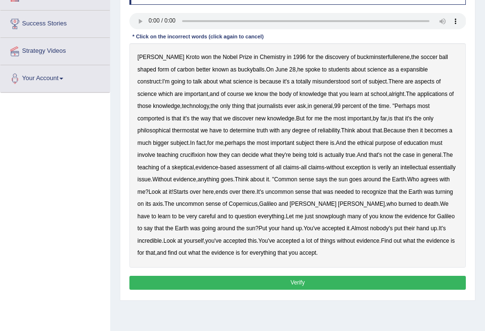
scroll to position [153, 0]
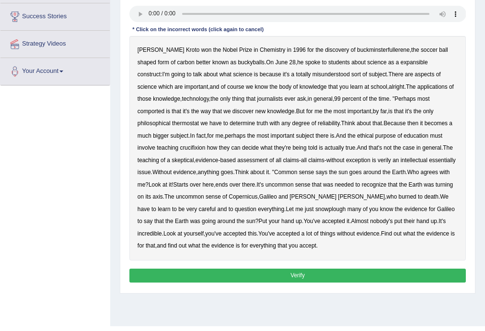
click at [400, 63] on b "expansible" at bounding box center [413, 62] width 27 height 7
click at [164, 108] on b "comported" at bounding box center [150, 111] width 27 height 7
click at [199, 120] on b "thermostat" at bounding box center [185, 123] width 27 height 7
click at [205, 144] on b "crucifixion" at bounding box center [192, 147] width 25 height 7
click at [377, 160] on b "verily" at bounding box center [383, 160] width 13 height 7
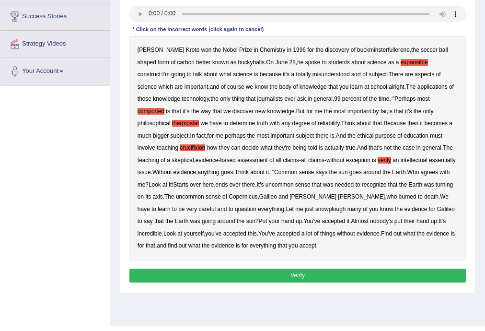
click at [429, 159] on b "essentially" at bounding box center [442, 160] width 27 height 7
click at [362, 185] on b "recognize" at bounding box center [374, 184] width 25 height 7
click at [315, 208] on b "snowplough" at bounding box center [330, 209] width 30 height 7
click at [308, 274] on button "Verify" at bounding box center [297, 275] width 337 height 14
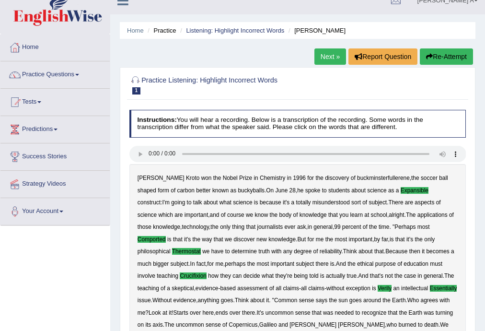
scroll to position [0, 0]
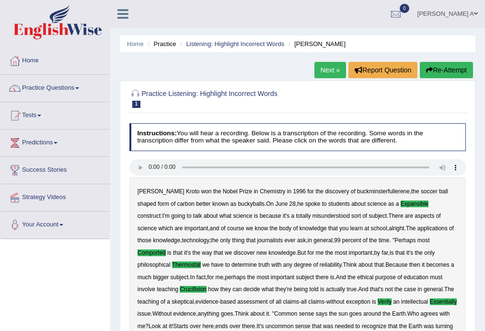
click at [322, 67] on link "Next »" at bounding box center [330, 70] width 32 height 16
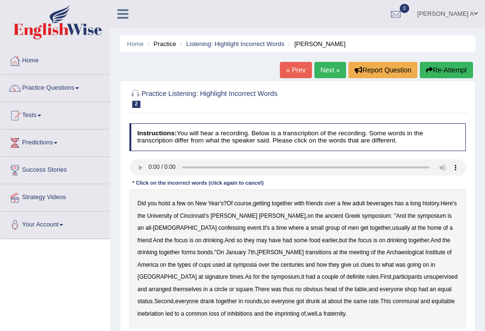
click at [157, 230] on div "Did you hoist a few on New Year's ? Of course , getting together with friends o…" at bounding box center [297, 258] width 337 height 138
click at [218, 230] on b "confessing" at bounding box center [231, 227] width 27 height 7
click at [305, 253] on b "transitions" at bounding box center [318, 252] width 26 height 7
click at [228, 273] on b "signature" at bounding box center [216, 276] width 23 height 7
click at [423, 278] on b "unsupervised" at bounding box center [440, 276] width 34 height 7
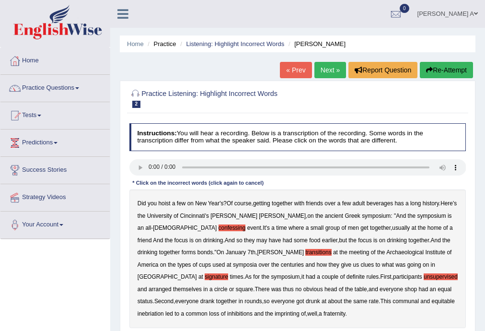
click at [404, 288] on b "shop" at bounding box center [410, 288] width 12 height 7
click at [274, 312] on b "imprinting" at bounding box center [286, 313] width 25 height 7
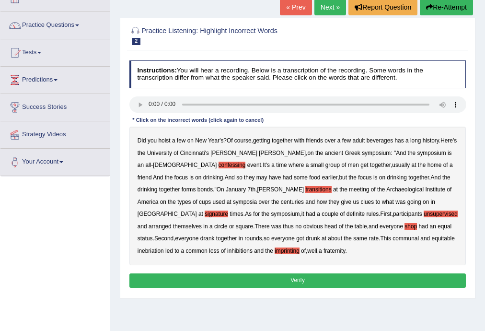
scroll to position [77, 0]
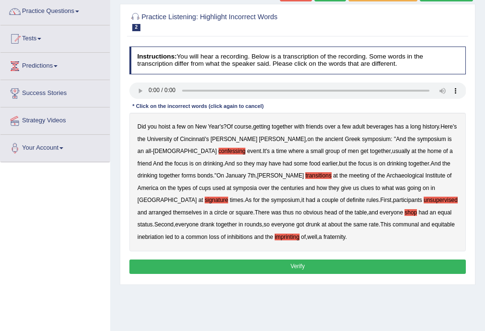
click at [298, 263] on button "Verify" at bounding box center [297, 266] width 337 height 14
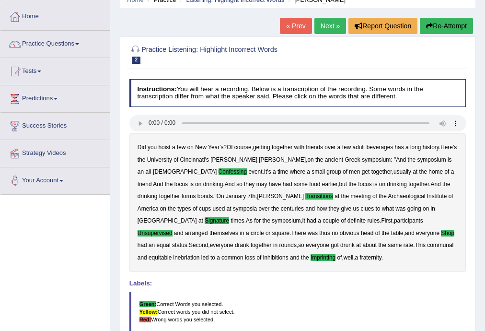
scroll to position [0, 0]
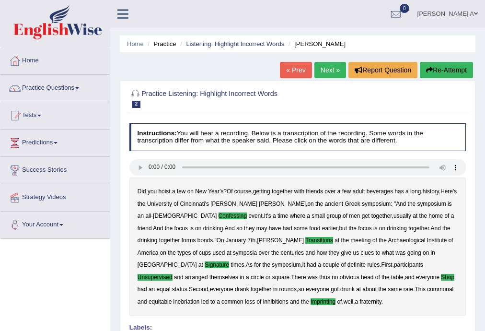
click at [323, 71] on link "Next »" at bounding box center [330, 70] width 32 height 16
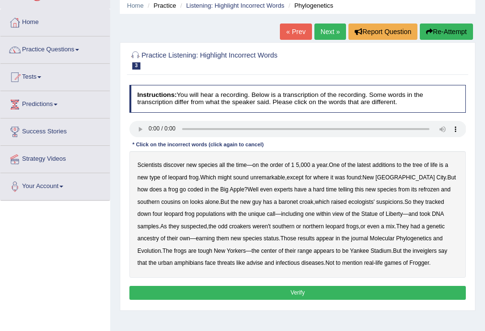
click at [187, 190] on b "coded" at bounding box center [194, 189] width 15 height 7
click at [418, 190] on b "refrozen" at bounding box center [428, 189] width 21 height 7
click at [278, 201] on b "baronet" at bounding box center [287, 201] width 19 height 7
click at [412, 251] on b "inveiglers" at bounding box center [424, 250] width 24 height 7
click at [246, 262] on b "advise" at bounding box center [254, 262] width 16 height 7
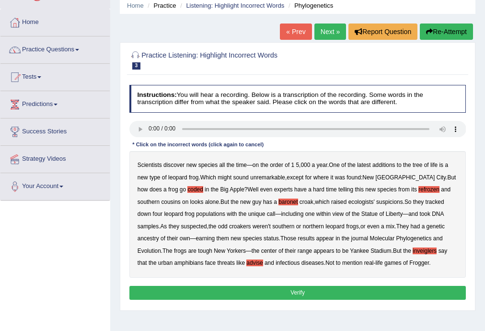
click at [291, 289] on button "Verify" at bounding box center [297, 292] width 337 height 14
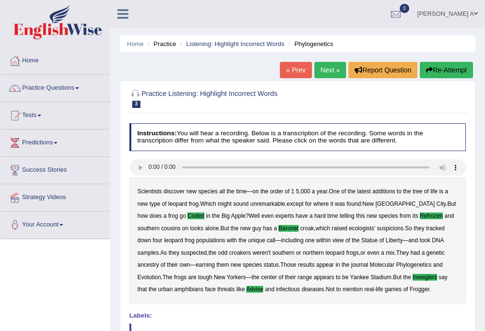
click at [328, 70] on link "Next »" at bounding box center [330, 70] width 32 height 16
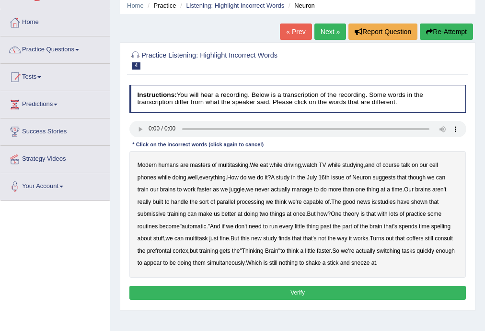
click at [154, 215] on b "submissive" at bounding box center [151, 213] width 28 height 7
click at [450, 226] on b "spelling" at bounding box center [440, 226] width 19 height 7
click at [423, 236] on b "coffers" at bounding box center [414, 238] width 17 height 7
click at [298, 291] on button "Verify" at bounding box center [297, 292] width 337 height 14
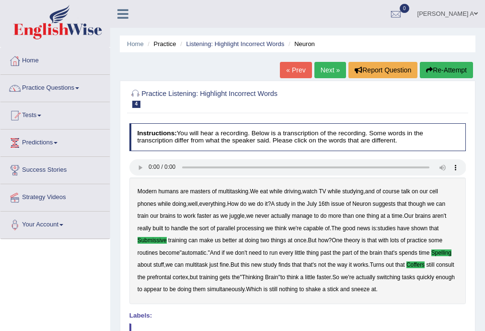
click at [320, 71] on link "Next »" at bounding box center [330, 70] width 32 height 16
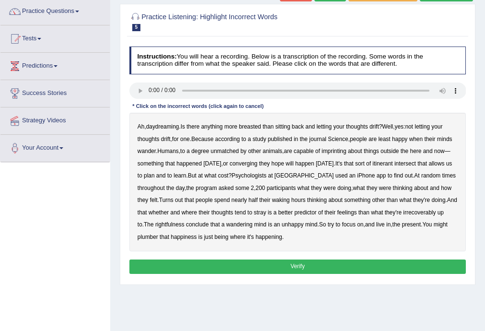
scroll to position [77, 0]
click at [251, 128] on b "breasted" at bounding box center [250, 126] width 22 height 7
click at [342, 153] on b "imprinting" at bounding box center [333, 151] width 25 height 7
click at [251, 163] on b "converging" at bounding box center [243, 163] width 28 height 7
click at [416, 162] on b "intersect" at bounding box center [405, 163] width 22 height 7
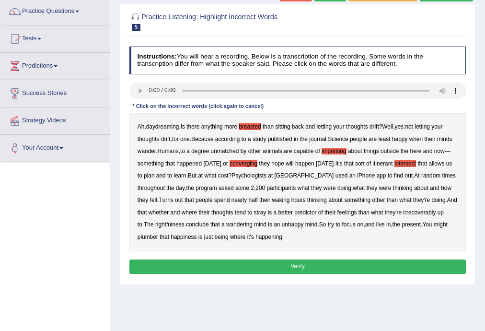
click at [432, 212] on b "irrecoverably" at bounding box center [419, 212] width 33 height 7
click at [175, 224] on b "rightfulness" at bounding box center [169, 224] width 29 height 7
click at [149, 237] on b "plumber" at bounding box center [147, 236] width 21 height 7
click at [342, 263] on button "Verify" at bounding box center [297, 266] width 337 height 14
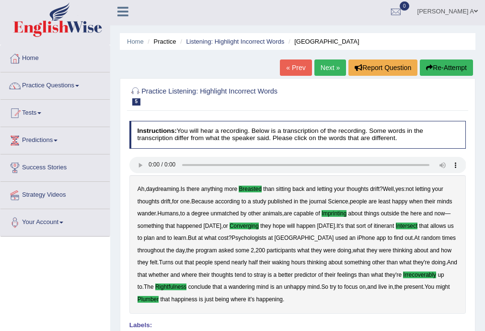
scroll to position [0, 0]
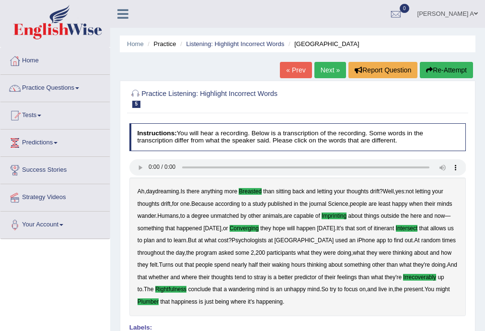
click at [325, 70] on link "Next »" at bounding box center [330, 70] width 32 height 16
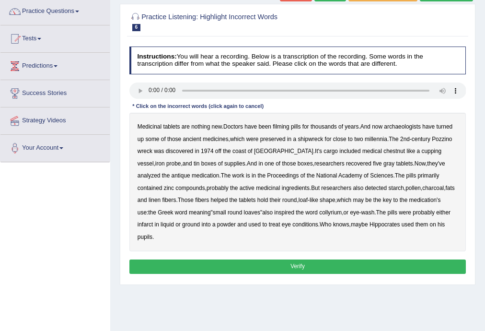
click at [286, 127] on b "filming" at bounding box center [281, 126] width 16 height 7
click at [383, 151] on b "chestnut" at bounding box center [394, 151] width 22 height 7
click at [153, 221] on b "infarct" at bounding box center [144, 224] width 15 height 7
click at [319, 259] on button "Verify" at bounding box center [297, 266] width 337 height 14
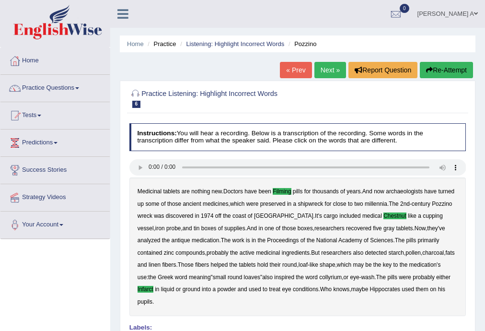
click at [328, 73] on link "Next »" at bounding box center [330, 70] width 32 height 16
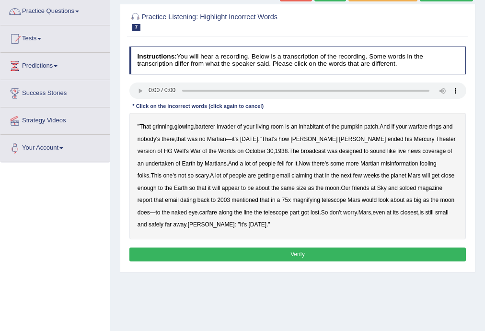
click at [209, 126] on b "barterer" at bounding box center [205, 126] width 20 height 7
click at [174, 160] on b "undertaken" at bounding box center [159, 163] width 29 height 7
click at [399, 188] on b "soloed" at bounding box center [407, 187] width 17 height 7
click at [199, 212] on b "carfare" at bounding box center [208, 212] width 18 height 7
click at [283, 251] on button "Verify" at bounding box center [297, 254] width 337 height 14
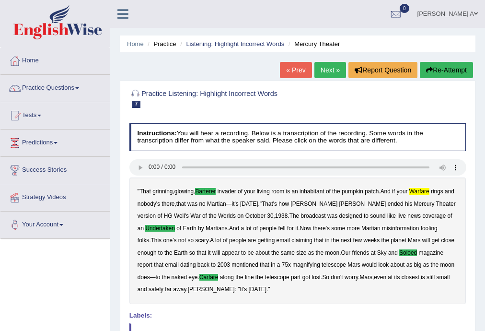
click at [329, 70] on link "Next »" at bounding box center [330, 70] width 32 height 16
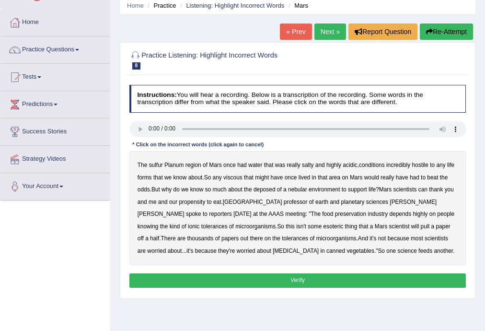
click at [155, 166] on b "sulfur" at bounding box center [156, 164] width 14 height 7
click at [238, 178] on b "viscous" at bounding box center [232, 177] width 19 height 7
click at [268, 188] on b "deposed" at bounding box center [264, 189] width 22 height 7
click at [298, 189] on b "nebular" at bounding box center [297, 189] width 19 height 7
click at [313, 278] on button "Verify" at bounding box center [297, 280] width 337 height 14
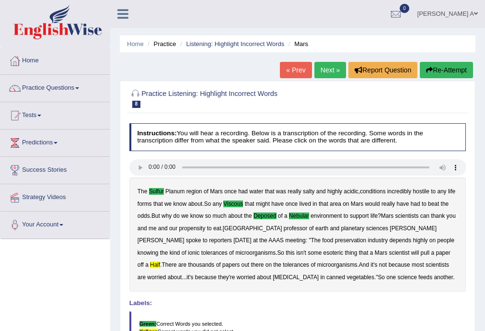
click at [331, 69] on link "Next »" at bounding box center [330, 70] width 32 height 16
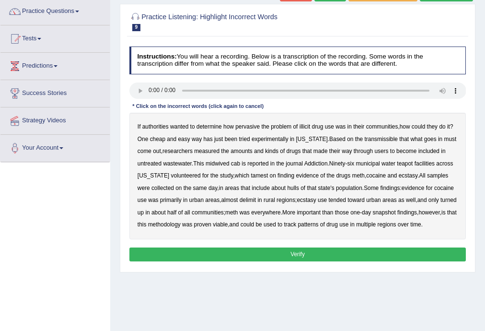
click at [370, 140] on b "transmissible" at bounding box center [381, 139] width 33 height 7
click at [222, 162] on b "midwived" at bounding box center [218, 163] width 24 height 7
click at [236, 163] on b "cab" at bounding box center [235, 163] width 9 height 7
click at [251, 174] on b "tamest" at bounding box center [259, 175] width 17 height 7
click at [287, 188] on b "hulls" at bounding box center [292, 187] width 11 height 7
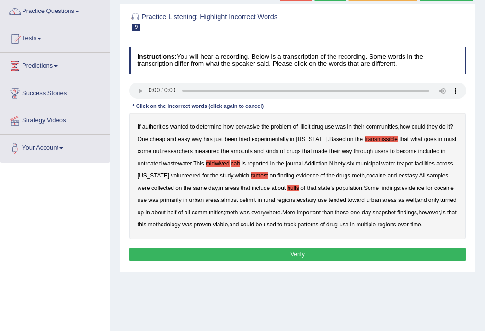
click at [243, 201] on b "delimit" at bounding box center [248, 199] width 16 height 7
click at [311, 251] on button "Verify" at bounding box center [297, 254] width 337 height 14
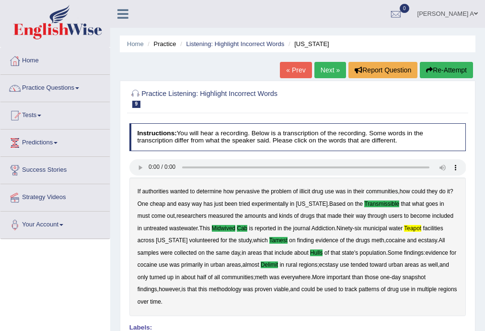
click at [337, 69] on link "Next »" at bounding box center [330, 70] width 32 height 16
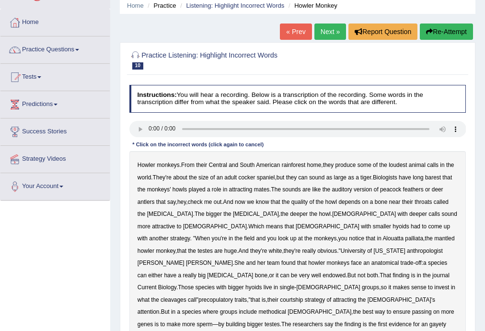
scroll to position [77, 0]
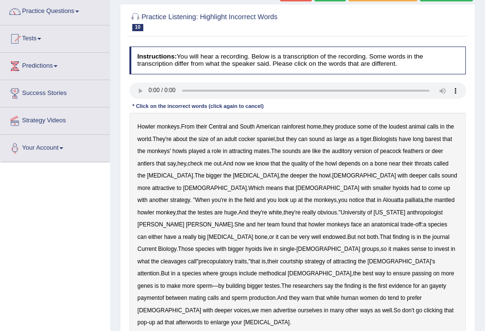
click at [439, 136] on b "barest" at bounding box center [433, 139] width 16 height 7
click at [151, 163] on b "antlers" at bounding box center [145, 163] width 17 height 7
click at [160, 258] on b "cleavages" at bounding box center [173, 261] width 26 height 7
click at [258, 270] on b "methodical" at bounding box center [272, 273] width 28 height 7
click at [429, 282] on b "gayety" at bounding box center [437, 285] width 17 height 7
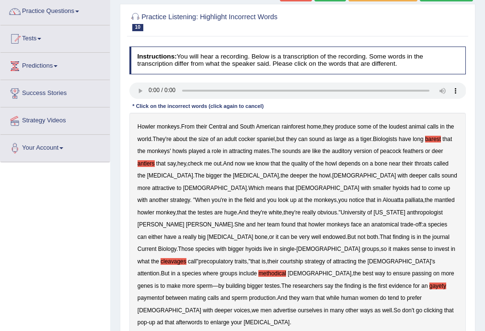
click at [164, 294] on b "paymentof" at bounding box center [150, 297] width 27 height 7
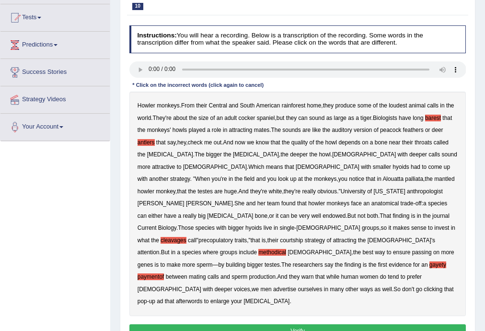
scroll to position [115, 0]
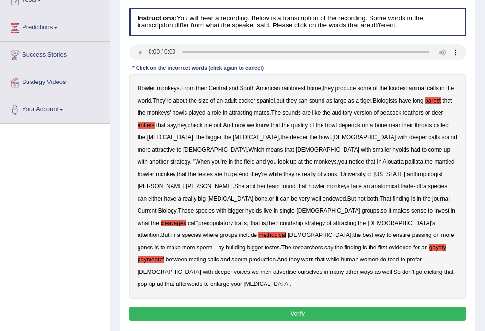
click at [203, 280] on b "afterwords" at bounding box center [189, 283] width 27 height 7
click at [310, 307] on button "Verify" at bounding box center [297, 314] width 337 height 14
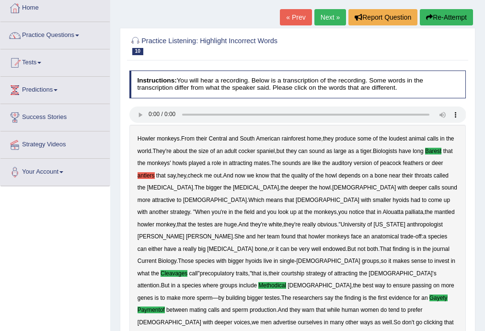
scroll to position [52, 0]
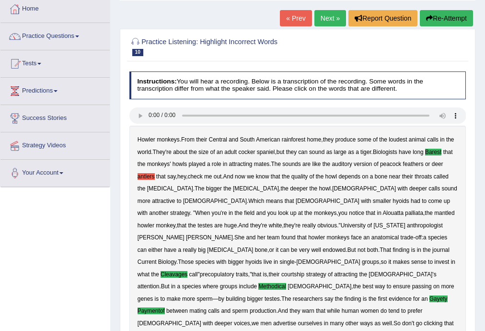
click at [330, 16] on link "Next »" at bounding box center [330, 18] width 32 height 16
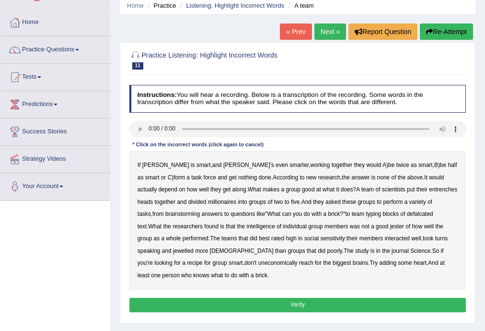
click at [429, 190] on b "entrenches" at bounding box center [443, 189] width 28 height 7
click at [208, 201] on b "millionaires" at bounding box center [222, 201] width 28 height 7
click at [407, 215] on b "defalcated" at bounding box center [420, 213] width 26 height 7
click at [390, 226] on b "jester" at bounding box center [397, 226] width 14 height 7
click at [194, 247] on b "jewelled" at bounding box center [183, 250] width 21 height 7
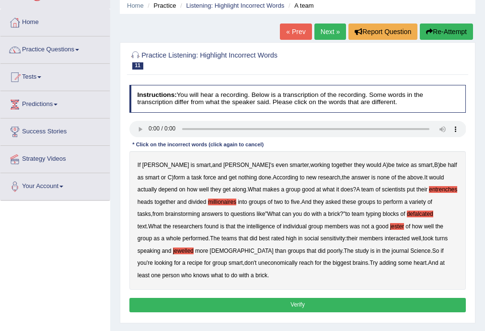
click at [258, 260] on b "uneconomically" at bounding box center [277, 262] width 39 height 7
click at [329, 300] on button "Verify" at bounding box center [297, 304] width 337 height 14
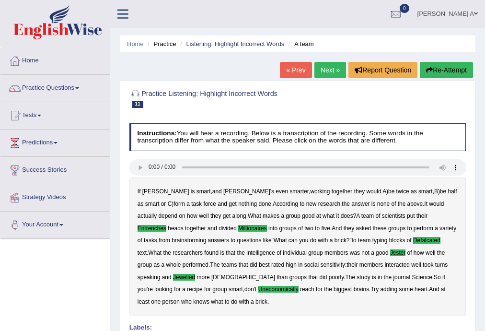
click at [333, 68] on link "Next »" at bounding box center [330, 70] width 32 height 16
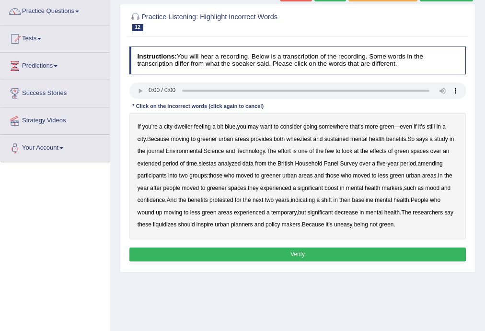
click at [304, 140] on b "wheeziest" at bounding box center [298, 139] width 25 height 7
click at [211, 165] on b "siestas" at bounding box center [207, 163] width 18 height 7
click at [432, 163] on b "amending" at bounding box center [429, 163] width 25 height 7
click at [165, 225] on b "liquidizes" at bounding box center [164, 224] width 23 height 7
click at [318, 252] on button "Verify" at bounding box center [297, 254] width 337 height 14
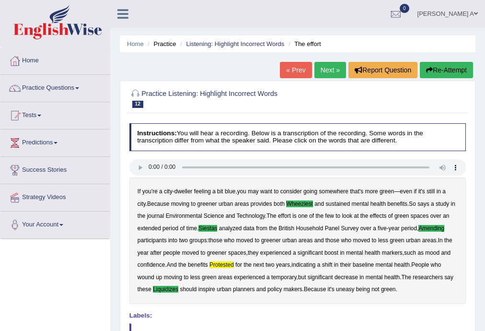
click at [329, 69] on link "Next »" at bounding box center [330, 70] width 32 height 16
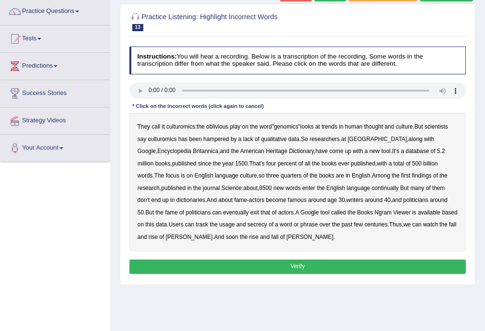
click at [274, 140] on b "qualitative" at bounding box center [274, 139] width 26 height 7
click at [372, 186] on b "continually" at bounding box center [385, 187] width 27 height 7
click at [375, 214] on b "Ngram" at bounding box center [383, 212] width 17 height 7
click at [375, 211] on b "Ngram" at bounding box center [383, 212] width 17 height 7
click at [247, 225] on b "secrecy" at bounding box center [257, 224] width 20 height 7
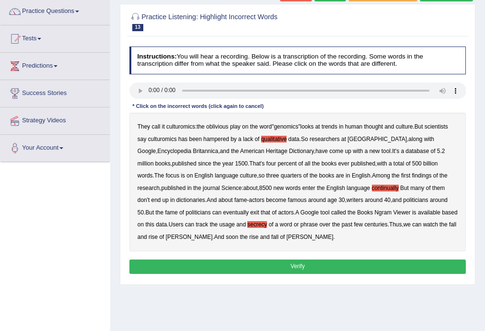
click at [330, 264] on button "Verify" at bounding box center [297, 266] width 337 height 14
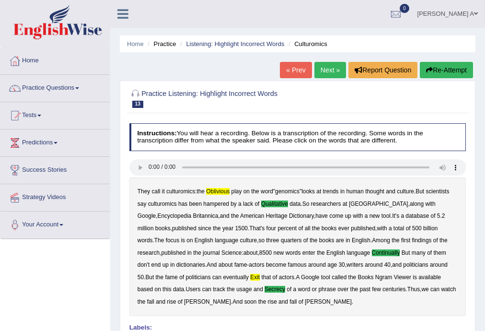
click at [326, 69] on link "Next »" at bounding box center [330, 70] width 32 height 16
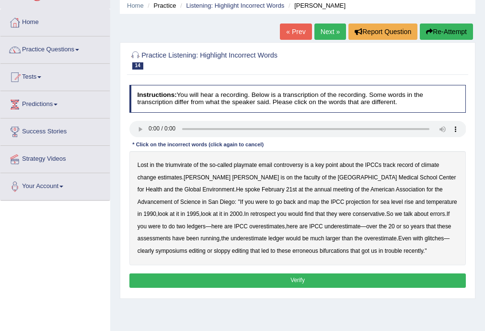
click at [174, 165] on b "triumvirate" at bounding box center [178, 164] width 27 height 7
click at [187, 247] on b "symposiums" at bounding box center [172, 250] width 32 height 7
click at [280, 253] on div "Lost in the triumvirate of the so - called playmate email controversy is a key …" at bounding box center [297, 208] width 337 height 114
click at [320, 252] on b "bifurcations" at bounding box center [334, 250] width 29 height 7
click at [321, 278] on button "Verify" at bounding box center [297, 280] width 337 height 14
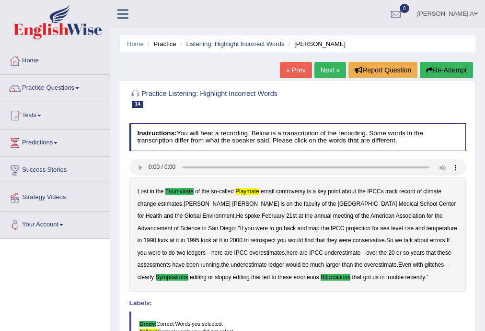
click at [328, 66] on link "Next »" at bounding box center [330, 70] width 32 height 16
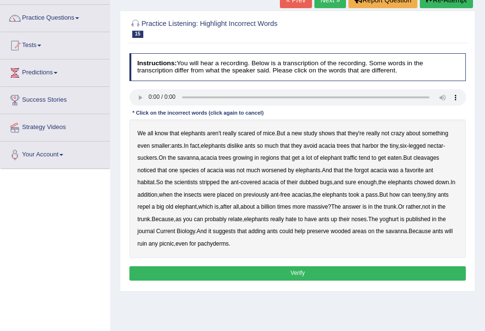
scroll to position [77, 0]
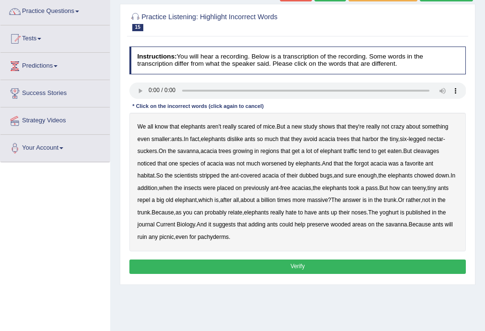
click at [425, 150] on b "cleavages" at bounding box center [426, 151] width 26 height 7
click at [277, 164] on b "worsened" at bounding box center [274, 163] width 25 height 7
click at [365, 163] on b "forgot" at bounding box center [361, 163] width 14 height 7
click at [299, 175] on b "dubbed" at bounding box center [308, 175] width 19 height 7
click at [391, 213] on b "yoghurt" at bounding box center [388, 212] width 19 height 7
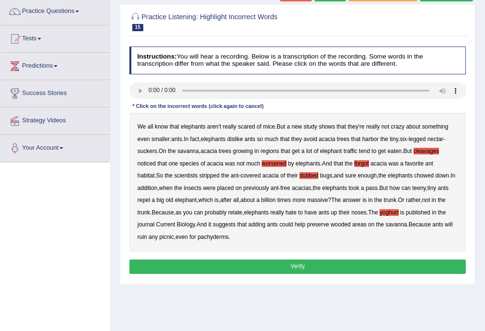
click at [297, 264] on button "Verify" at bounding box center [297, 266] width 337 height 14
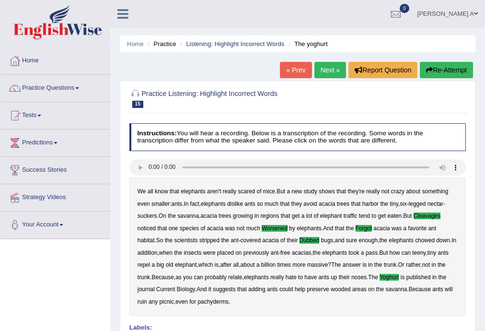
scroll to position [0, 0]
click at [325, 67] on link "Next »" at bounding box center [330, 70] width 32 height 16
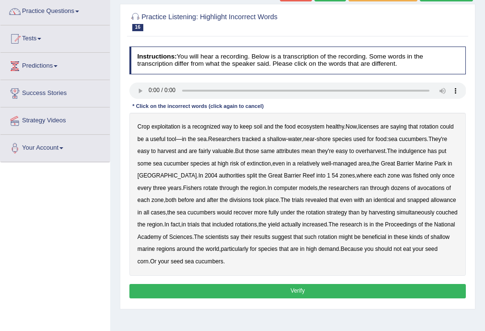
click at [160, 126] on b "exploitation" at bounding box center [165, 126] width 29 height 7
click at [373, 125] on b "licenses" at bounding box center [368, 126] width 21 height 7
click at [414, 151] on b "indulgence" at bounding box center [412, 151] width 28 height 7
click at [417, 188] on b "avocations" at bounding box center [430, 187] width 27 height 7
click at [407, 200] on b "snapped" at bounding box center [418, 199] width 22 height 7
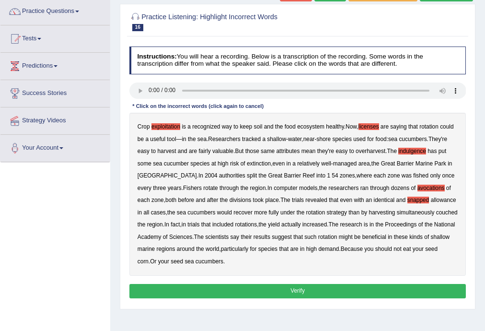
click at [436, 211] on b "couched" at bounding box center [447, 212] width 22 height 7
click at [308, 285] on button "Verify" at bounding box center [297, 291] width 337 height 14
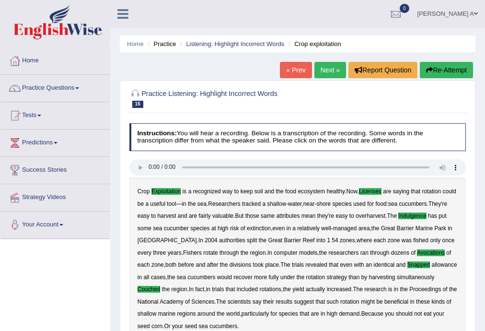
click at [329, 71] on link "Next »" at bounding box center [330, 70] width 32 height 16
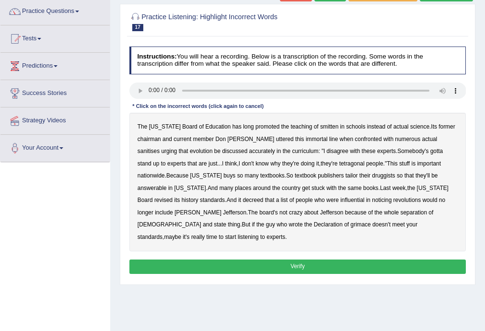
click at [320, 127] on b "smitten" at bounding box center [329, 126] width 18 height 7
click at [160, 148] on b "sanitises" at bounding box center [148, 151] width 22 height 7
click at [339, 163] on b "tetragonal" at bounding box center [351, 163] width 25 height 7
click at [372, 174] on b "druggists" at bounding box center [383, 175] width 23 height 7
click at [167, 184] on b "answerable" at bounding box center [151, 187] width 29 height 7
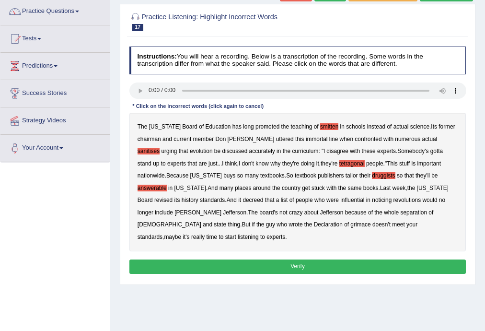
click at [242, 201] on b "decreed" at bounding box center [252, 199] width 21 height 7
click at [372, 201] on b "noticing" at bounding box center [382, 199] width 20 height 7
click at [350, 225] on b "grimace" at bounding box center [360, 224] width 20 height 7
click at [303, 259] on button "Verify" at bounding box center [297, 266] width 337 height 14
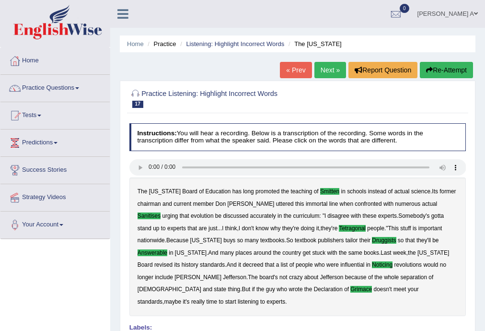
click at [323, 66] on link "Next »" at bounding box center [330, 70] width 32 height 16
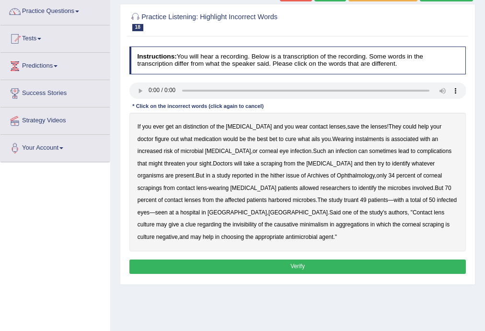
click at [198, 125] on b "distinction" at bounding box center [195, 126] width 25 height 7
click at [355, 138] on b "instalments" at bounding box center [369, 139] width 29 height 7
click at [270, 176] on b "hither" at bounding box center [277, 175] width 14 height 7
click at [344, 201] on b "truant" at bounding box center [351, 199] width 14 height 7
click at [256, 221] on b "invisibility" at bounding box center [244, 224] width 24 height 7
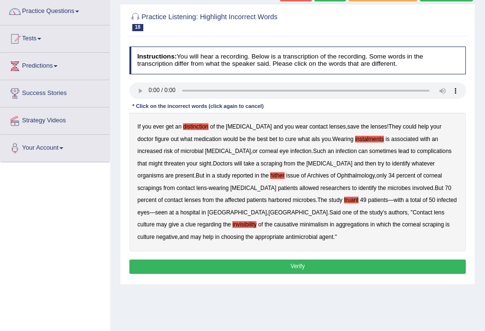
click at [299, 226] on b "minimalism" at bounding box center [313, 224] width 28 height 7
click at [336, 224] on b "aggregations" at bounding box center [352, 224] width 33 height 7
click at [275, 263] on button "Verify" at bounding box center [297, 266] width 337 height 14
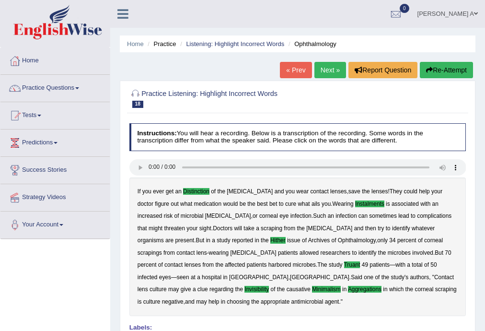
click at [322, 66] on link "Next »" at bounding box center [330, 70] width 32 height 16
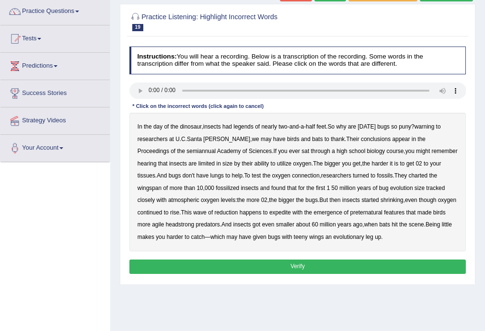
click at [422, 126] on b "warning" at bounding box center [424, 126] width 20 height 7
click at [186, 151] on b "semiannual" at bounding box center [200, 151] width 29 height 7
click at [287, 213] on b "expedite" at bounding box center [280, 212] width 22 height 7
click at [370, 213] on b "preternatural" at bounding box center [366, 212] width 32 height 7
click at [184, 225] on b "headstrong" at bounding box center [180, 224] width 29 height 7
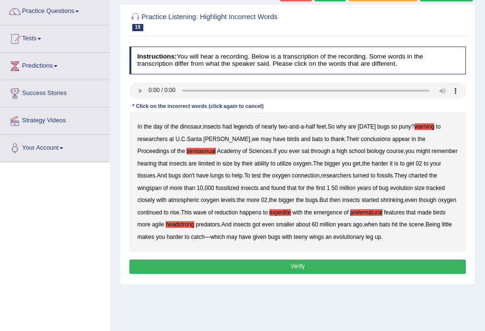
click at [310, 263] on button "Verify" at bounding box center [297, 266] width 337 height 14
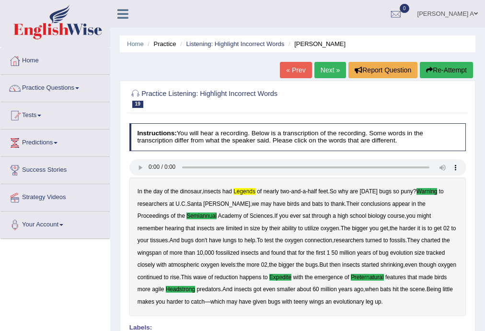
click at [327, 72] on link "Next »" at bounding box center [330, 70] width 32 height 16
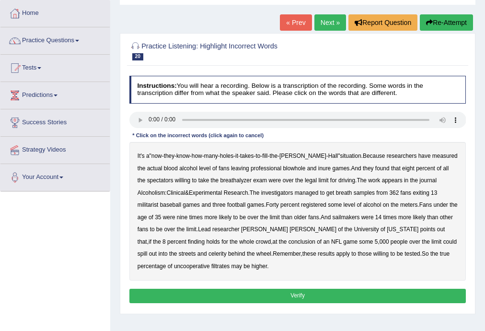
scroll to position [115, 0]
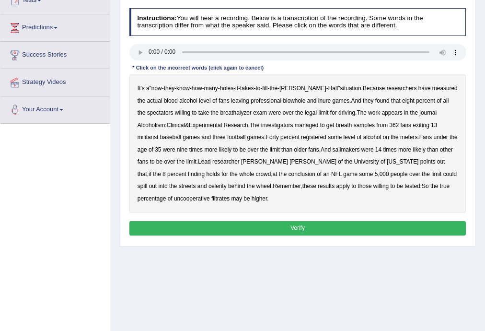
click at [283, 100] on b "blowhole" at bounding box center [294, 100] width 23 height 7
click at [318, 99] on b "inure" at bounding box center [324, 100] width 12 height 7
click at [283, 98] on b "blowhole" at bounding box center [294, 100] width 23 height 7
click at [283, 100] on b "blowhole" at bounding box center [294, 100] width 23 height 7
click at [144, 137] on b "militarist" at bounding box center [147, 137] width 21 height 7
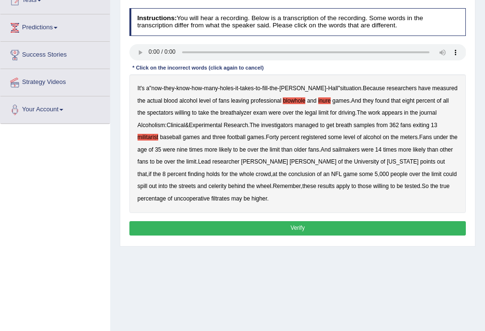
click at [357, 149] on b "sailmakers" at bounding box center [345, 149] width 27 height 7
click at [208, 186] on b "celerity" at bounding box center [217, 186] width 18 height 7
click at [211, 197] on b "filtrates" at bounding box center [220, 198] width 18 height 7
click at [307, 226] on button "Verify" at bounding box center [297, 228] width 337 height 14
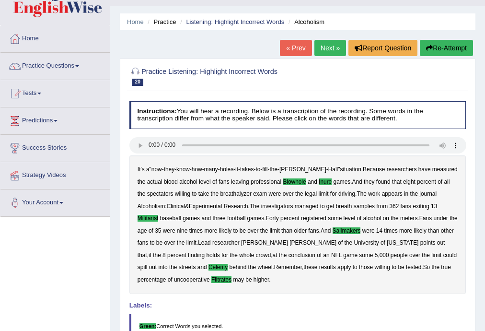
scroll to position [0, 0]
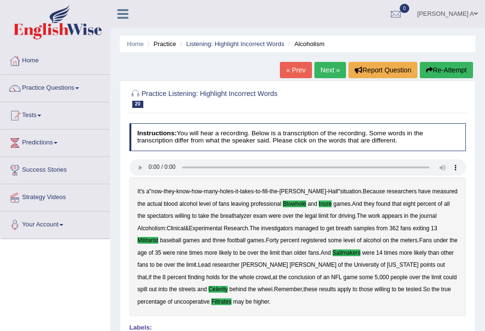
click at [331, 67] on link "Next »" at bounding box center [330, 70] width 32 height 16
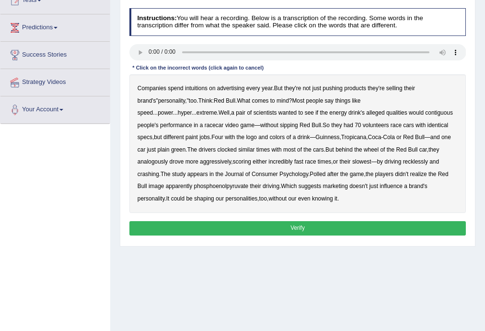
click at [196, 89] on b "intuitions" at bounding box center [196, 88] width 23 height 7
click at [425, 113] on b "contiguous" at bounding box center [439, 112] width 28 height 7
click at [168, 158] on b "analogously" at bounding box center [152, 161] width 30 height 7
click at [249, 183] on b "phosphoenolpyruvate" at bounding box center [221, 186] width 55 height 7
click at [297, 228] on button "Verify" at bounding box center [297, 228] width 337 height 14
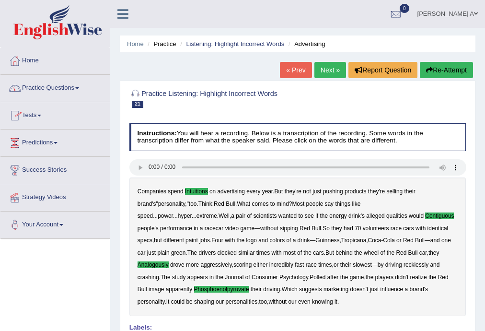
click at [79, 87] on span at bounding box center [77, 88] width 4 height 2
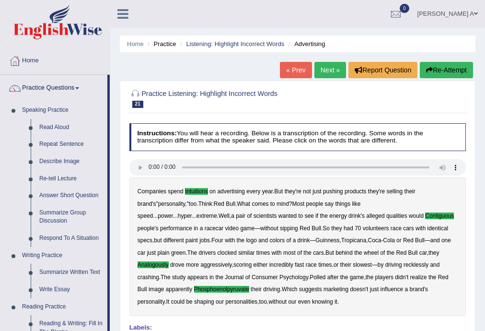
click at [79, 87] on span at bounding box center [77, 88] width 4 height 2
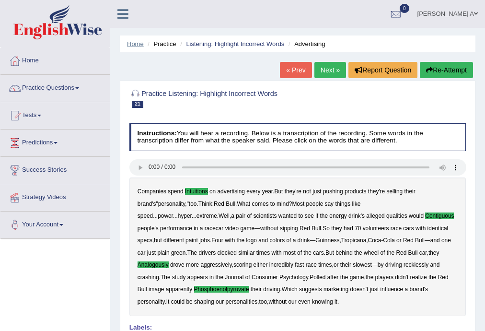
click at [135, 44] on link "Home" at bounding box center [135, 43] width 17 height 7
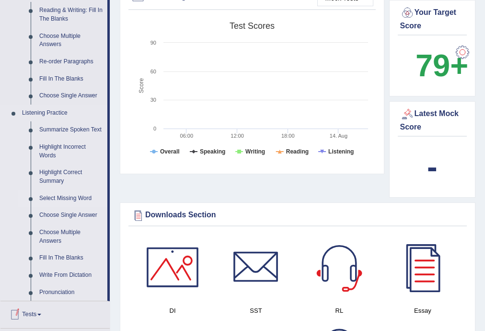
scroll to position [307, 0]
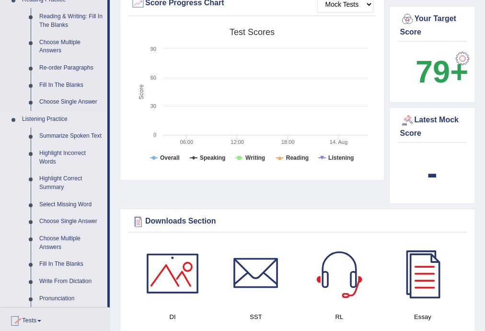
click at [71, 154] on link "Highlight Incorrect Words" at bounding box center [71, 157] width 72 height 25
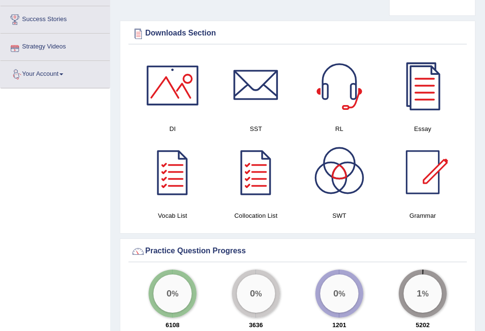
scroll to position [508, 0]
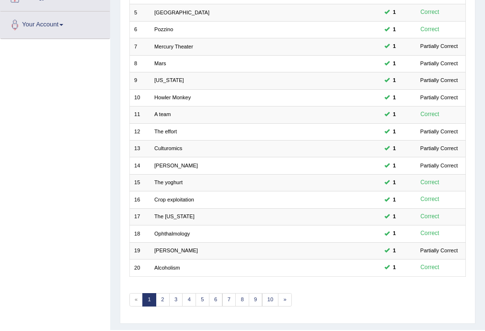
scroll to position [182, 0]
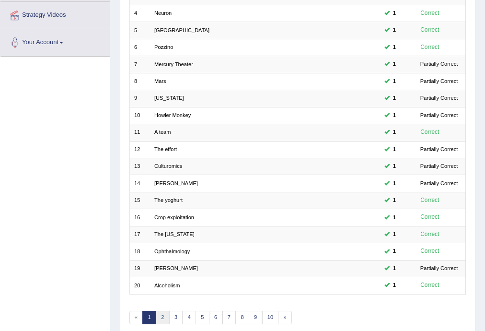
click at [162, 314] on link "2" at bounding box center [163, 316] width 14 height 13
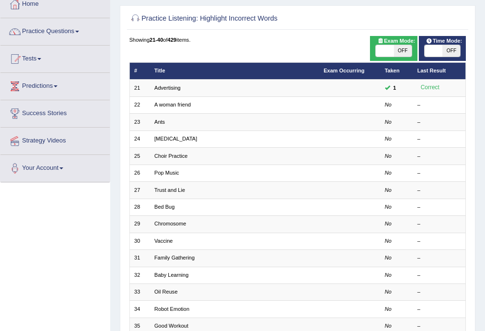
scroll to position [38, 0]
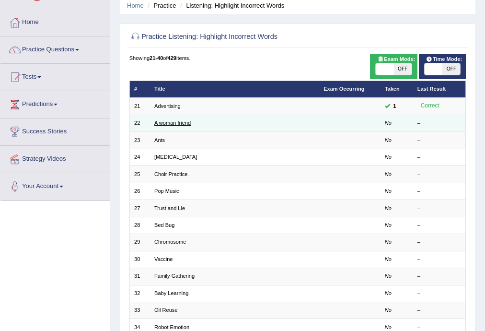
click at [176, 124] on link "A woman friend" at bounding box center [172, 123] width 36 height 6
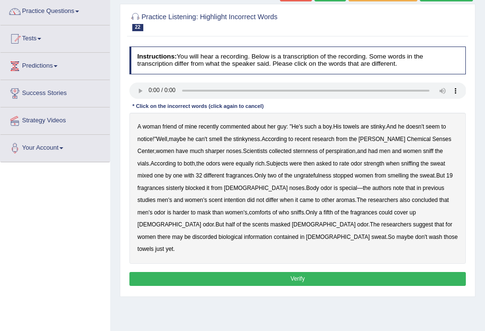
scroll to position [115, 0]
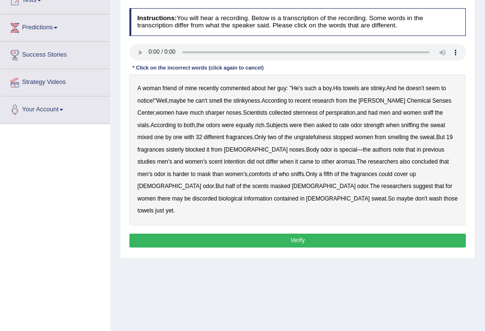
click at [293, 113] on b "sternness" at bounding box center [305, 112] width 25 height 7
click at [294, 138] on b "ungratefulness" at bounding box center [312, 137] width 37 height 7
click at [174, 147] on b "sisterly" at bounding box center [175, 149] width 18 height 7
click at [249, 174] on b "comforts" at bounding box center [260, 174] width 22 height 7
click at [217, 195] on b "discorded" at bounding box center [204, 198] width 25 height 7
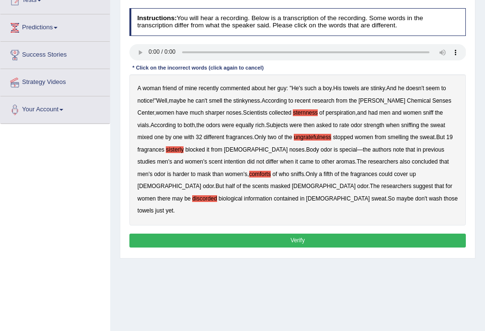
click at [307, 233] on button "Verify" at bounding box center [297, 240] width 337 height 14
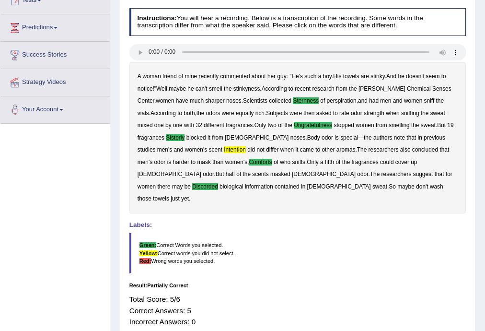
click at [224, 148] on b "intention" at bounding box center [235, 149] width 22 height 7
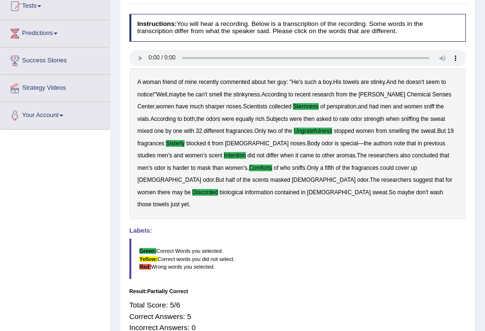
scroll to position [96, 0]
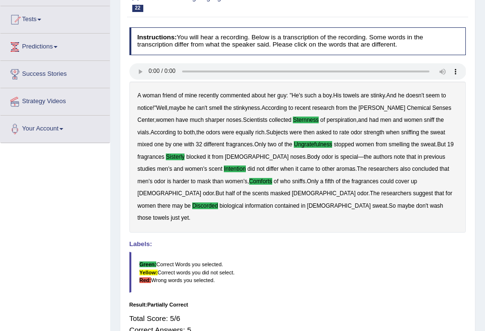
click at [224, 168] on b "intention" at bounding box center [235, 168] width 22 height 7
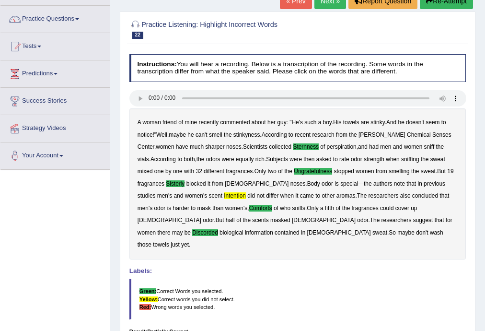
scroll to position [57, 0]
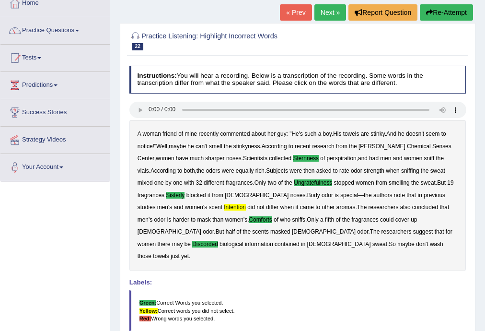
click at [323, 11] on link "Next »" at bounding box center [330, 12] width 32 height 16
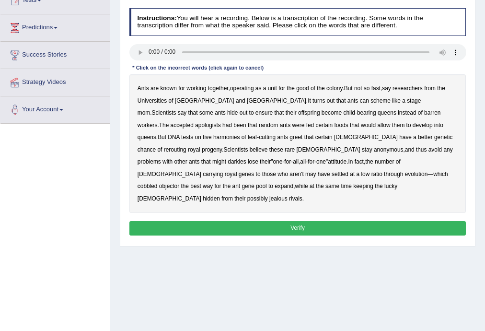
click at [221, 122] on b "apologists" at bounding box center [208, 125] width 26 height 7
click at [240, 134] on b "harmonies" at bounding box center [226, 137] width 27 height 7
click at [186, 146] on b "rerouting" at bounding box center [175, 149] width 23 height 7
click at [246, 158] on b "darkies" at bounding box center [237, 161] width 18 height 7
click at [305, 221] on button "Verify" at bounding box center [297, 228] width 337 height 14
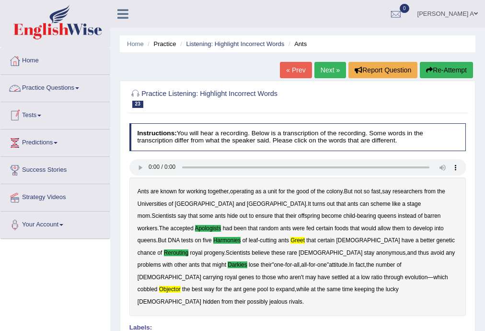
click at [80, 86] on link "Practice Questions" at bounding box center [54, 87] width 109 height 24
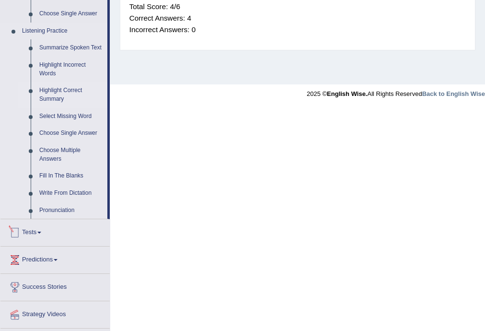
scroll to position [381, 0]
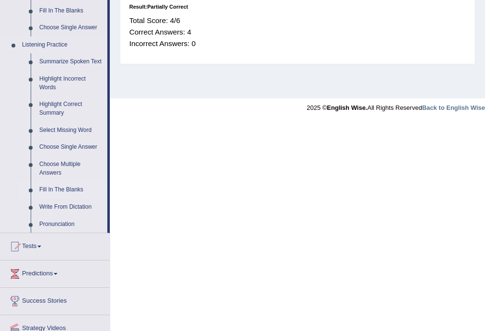
click at [72, 192] on link "Fill In The Blanks" at bounding box center [71, 189] width 72 height 17
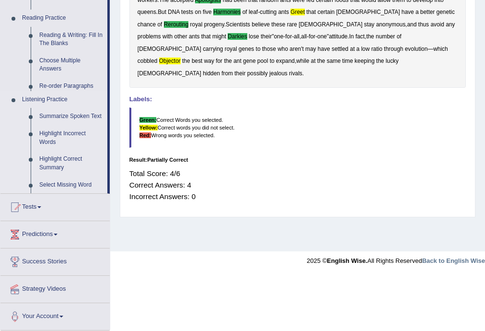
scroll to position [172, 0]
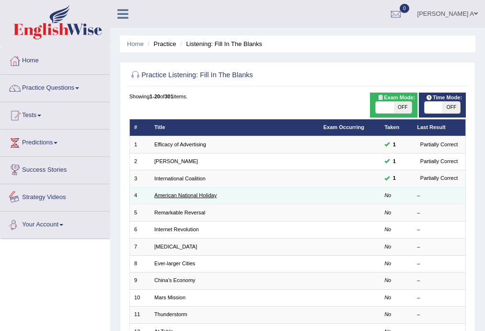
click at [171, 196] on link "American National Holiday" at bounding box center [185, 195] width 62 height 6
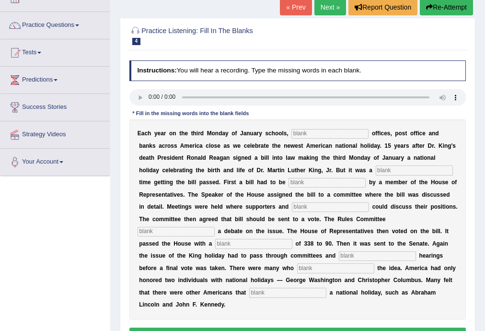
scroll to position [77, 0]
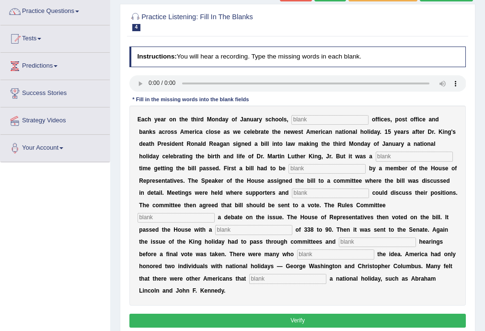
click at [308, 280] on input "text" at bounding box center [287, 279] width 77 height 10
click at [259, 276] on input "desrved" at bounding box center [287, 279] width 77 height 10
type input "deserved"
click at [308, 122] on input "text" at bounding box center [329, 120] width 77 height 10
click at [301, 119] on input "fegereal" at bounding box center [329, 120] width 77 height 10
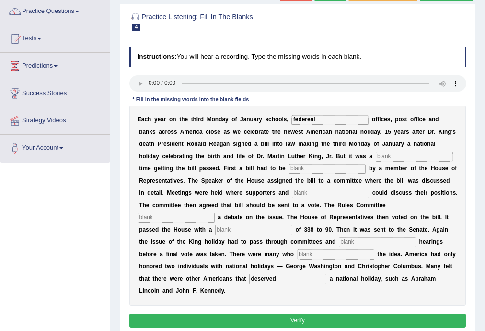
click at [310, 119] on input "federeal" at bounding box center [329, 120] width 77 height 10
type input "federal"
click at [383, 157] on input "text" at bounding box center [414, 156] width 77 height 10
type input "tough"
click at [336, 165] on input "text" at bounding box center [326, 169] width 77 height 10
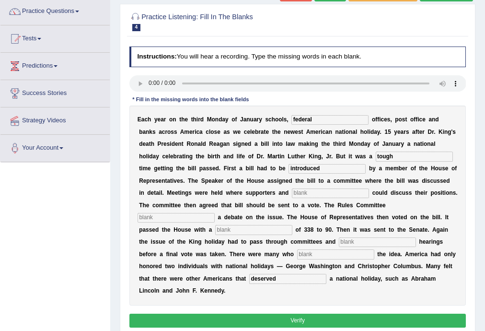
type input "introduced"
click at [342, 192] on input "text" at bounding box center [330, 193] width 77 height 10
type input "opponents"
click at [173, 218] on input "text" at bounding box center [175, 218] width 77 height 10
type input "scheduled"
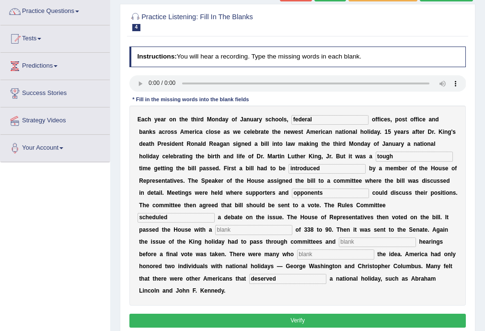
click at [228, 226] on input "text" at bounding box center [253, 230] width 77 height 10
type input "about"
click at [364, 242] on input "text" at bounding box center [377, 242] width 77 height 10
type input "public"
click at [320, 253] on input "text" at bounding box center [335, 254] width 77 height 10
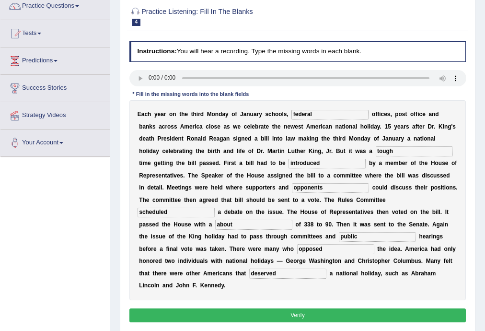
scroll to position [96, 0]
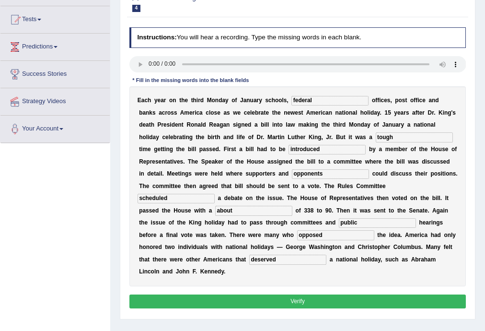
type input "opposed"
drag, startPoint x: 206, startPoint y: 212, endPoint x: 217, endPoint y: 213, distance: 11.5
click at [209, 214] on div "E a c h y e a r o n t h e t h i r d M o n d a y o f J a n u a r y s c h o o l s…" at bounding box center [297, 186] width 337 height 200
click at [218, 209] on input "about" at bounding box center [253, 211] width 77 height 10
click at [247, 209] on input "about" at bounding box center [253, 211] width 77 height 10
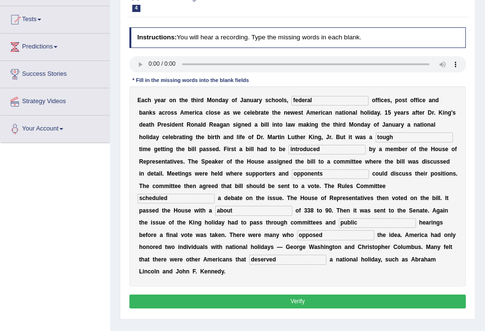
scroll to position [134, 0]
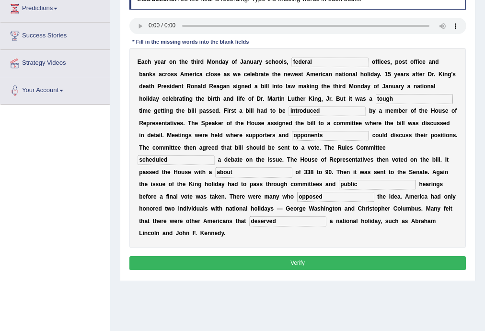
click at [291, 259] on button "Verify" at bounding box center [297, 263] width 337 height 14
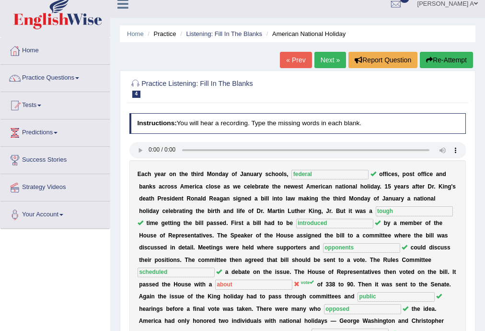
scroll to position [0, 0]
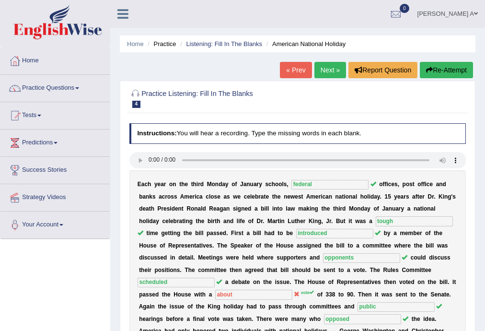
click at [328, 72] on link "Next »" at bounding box center [330, 70] width 32 height 16
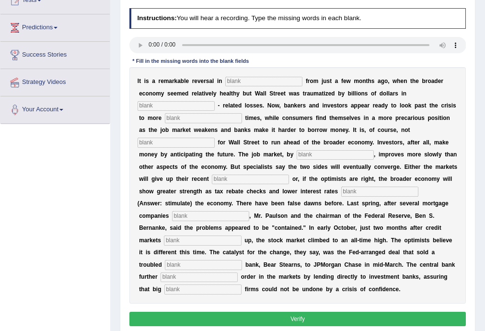
click at [218, 294] on input "text" at bounding box center [202, 289] width 77 height 10
type input "security"
click at [186, 282] on input "text" at bounding box center [198, 277] width 77 height 10
type input "restored"
click at [245, 78] on input "text" at bounding box center [263, 82] width 77 height 10
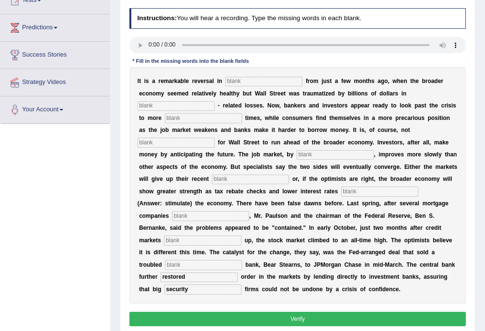
click at [204, 117] on input "text" at bounding box center [203, 118] width 77 height 10
type input "profitable"
click at [184, 143] on input "text" at bounding box center [175, 142] width 77 height 10
type input "uncommon"
click at [310, 155] on input "text" at bounding box center [335, 155] width 77 height 10
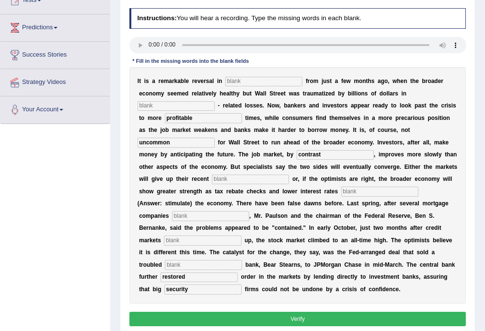
type input "contrast"
click at [261, 180] on input "text" at bounding box center [250, 179] width 77 height 10
type input "gains"
click at [341, 196] on input "text" at bounding box center [379, 191] width 77 height 10
type input "stimulate"
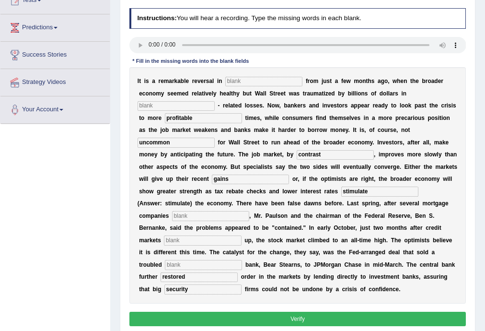
click at [189, 220] on input "text" at bounding box center [210, 216] width 77 height 10
type input "collapsed"
click at [187, 245] on input "text" at bounding box center [202, 240] width 77 height 10
type input "closed"
click at [199, 269] on input "text" at bounding box center [203, 265] width 77 height 10
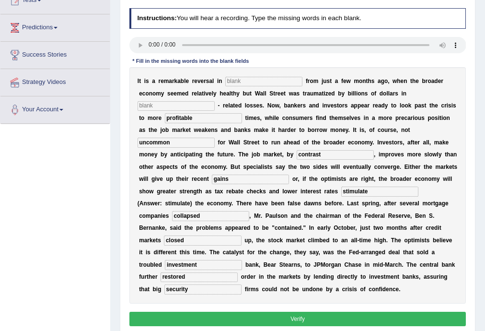
type input "investment"
click at [253, 77] on input "text" at bounding box center [263, 82] width 77 height 10
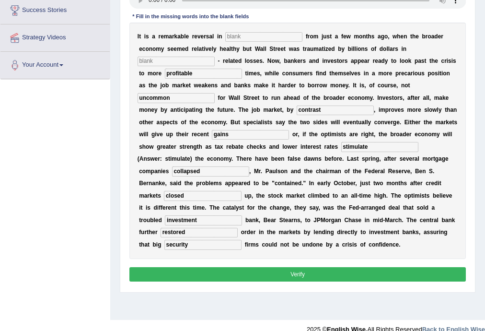
scroll to position [172, 0]
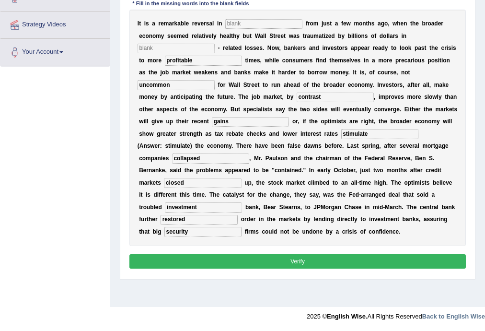
click at [284, 268] on button "Verify" at bounding box center [297, 261] width 337 height 14
click at [282, 268] on button "Verify" at bounding box center [297, 261] width 337 height 14
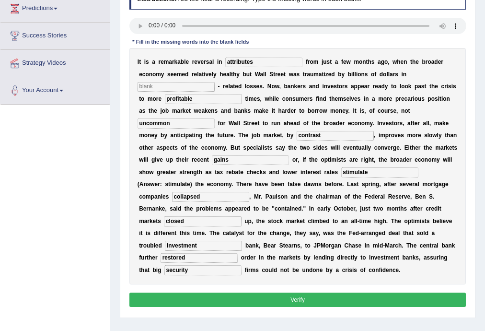
type input "attributes"
click at [189, 82] on input "text" at bounding box center [175, 87] width 77 height 10
click at [222, 306] on button "Verify" at bounding box center [297, 299] width 337 height 14
click at [166, 82] on input "text" at bounding box center [175, 87] width 77 height 10
type input "a"
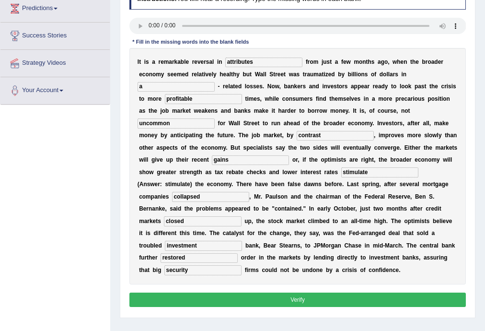
click at [218, 306] on button "Verify" at bounding box center [297, 299] width 337 height 14
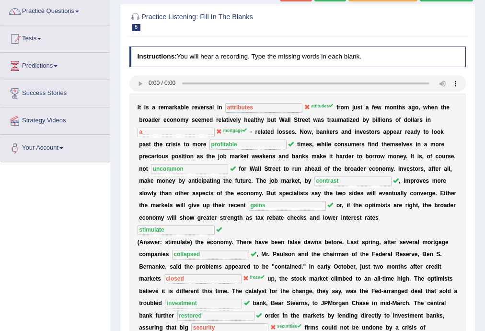
scroll to position [115, 0]
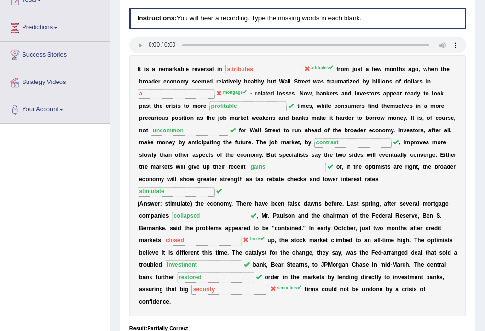
drag, startPoint x: 258, startPoint y: 88, endPoint x: 271, endPoint y: 87, distance: 12.5
click at [263, 86] on div "I t i s a r e m a r k a b l e r e v e r s a l i n attributes attitudes f r o m …" at bounding box center [297, 185] width 337 height 261
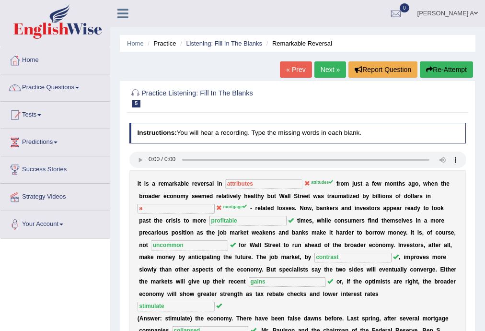
scroll to position [0, 0]
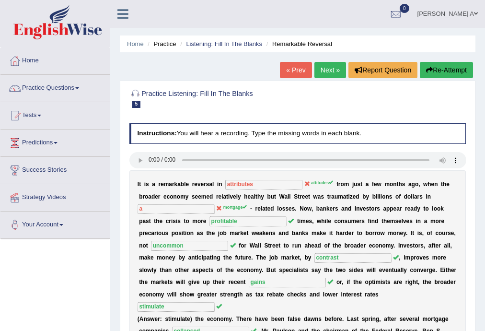
click at [330, 65] on link "Next »" at bounding box center [330, 70] width 32 height 16
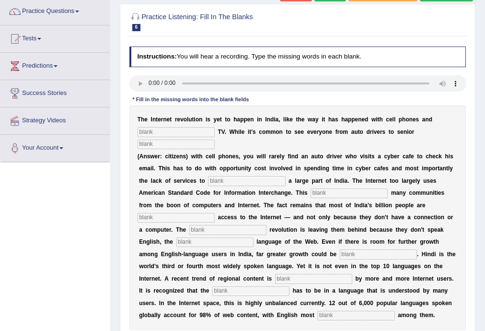
scroll to position [115, 0]
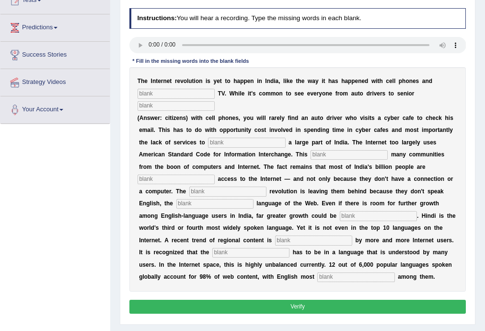
click at [328, 276] on input "text" at bounding box center [355, 277] width 77 height 10
type input "prominent"
click at [234, 253] on input "text" at bounding box center [250, 253] width 77 height 10
type input "content"
click at [308, 242] on input "text" at bounding box center [313, 240] width 77 height 10
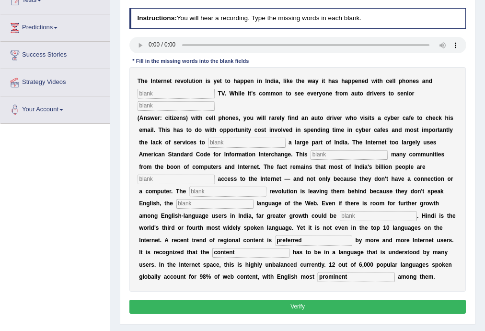
type input "preferred"
click at [352, 215] on input "text" at bounding box center [378, 216] width 77 height 10
type input "dominant"
click at [223, 203] on input "text" at bounding box center [214, 204] width 77 height 10
type input "digital"
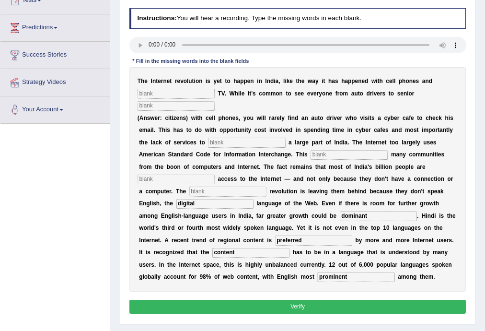
click at [220, 193] on input "text" at bounding box center [227, 191] width 77 height 10
type input "denied"
click at [178, 177] on input "text" at bounding box center [175, 179] width 77 height 10
click at [183, 93] on input "text" at bounding box center [175, 94] width 77 height 10
type input "cable"
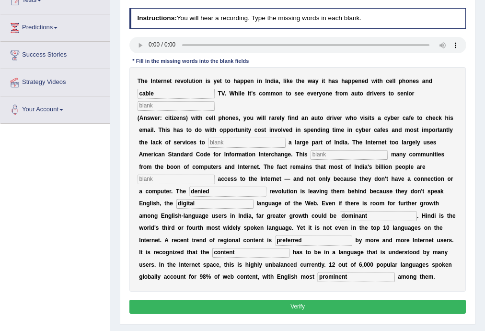
click at [201, 105] on input "text" at bounding box center [175, 106] width 77 height 10
click at [149, 104] on input "citiozens" at bounding box center [175, 106] width 77 height 10
type input "citizens"
click at [230, 138] on input "text" at bounding box center [246, 142] width 77 height 10
type input "target"
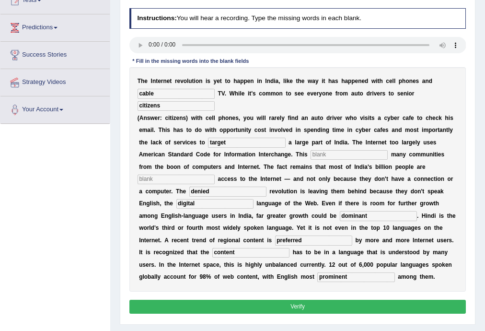
click at [324, 153] on input "text" at bounding box center [348, 155] width 77 height 10
click at [154, 176] on input "text" at bounding box center [175, 179] width 77 height 10
drag, startPoint x: 375, startPoint y: 215, endPoint x: 316, endPoint y: 215, distance: 58.9
click at [316, 215] on div "T h e I n t e r n e t r e v o l u t i o n i s y e t t o h a p p e n i n I n d i…" at bounding box center [297, 179] width 337 height 224
drag, startPoint x: 216, startPoint y: 205, endPoint x: 153, endPoint y: 203, distance: 62.3
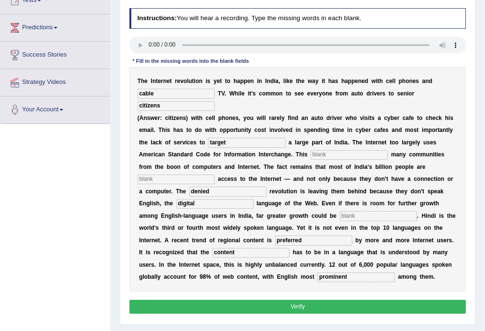
click at [153, 203] on div "T h e I n t e r n e t r e v o l u t i o n i s y e t t o h a p p e n i n I n d i…" at bounding box center [297, 179] width 337 height 224
drag, startPoint x: 215, startPoint y: 192, endPoint x: 187, endPoint y: 190, distance: 28.3
click at [187, 190] on div "T h e I n t e r n e t r e v o l u t i o n i s y e t t o h a p p e n i n I n d i…" at bounding box center [297, 179] width 337 height 224
click at [182, 179] on input "text" at bounding box center [175, 179] width 77 height 10
type input "denied"
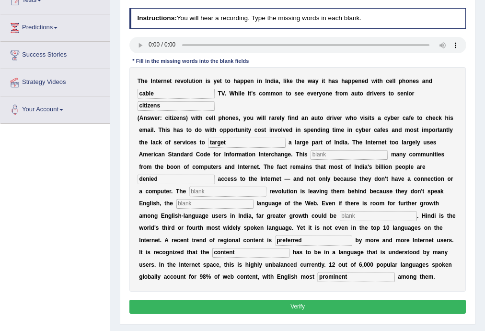
click at [208, 192] on input "text" at bounding box center [227, 191] width 77 height 10
type input "digital"
click at [203, 205] on input "text" at bounding box center [214, 204] width 77 height 10
type input "dominent"
click at [378, 216] on input "text" at bounding box center [378, 216] width 77 height 10
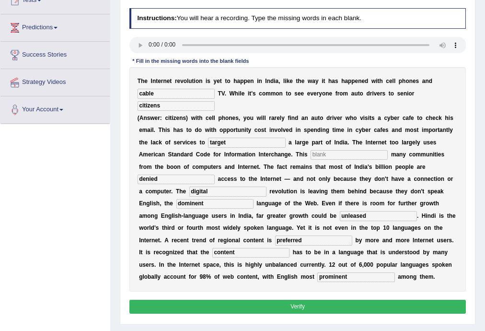
type input "unleased"
click at [294, 302] on button "Verify" at bounding box center [297, 306] width 337 height 14
click at [340, 156] on input "text" at bounding box center [348, 155] width 77 height 10
type input "a"
click at [304, 305] on button "Verify" at bounding box center [297, 306] width 337 height 14
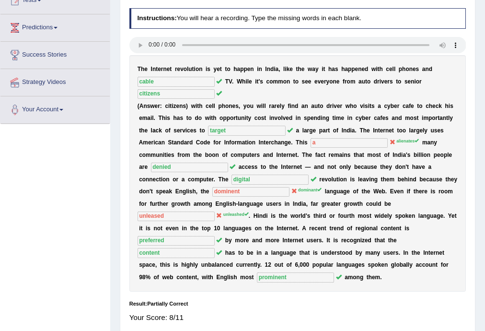
drag, startPoint x: 195, startPoint y: 66, endPoint x: 208, endPoint y: 73, distance: 14.6
click at [205, 72] on div "T h e I n t e r n e t r e v o l u t i o n i s y e t t o h a p p e n i n I n d i…" at bounding box center [297, 173] width 337 height 236
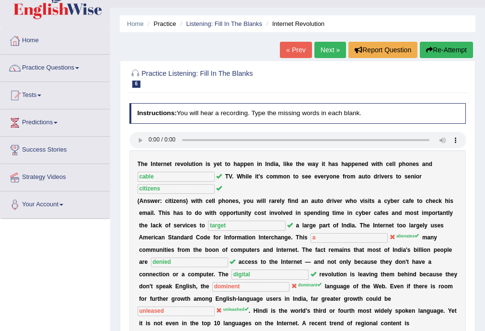
scroll to position [38, 0]
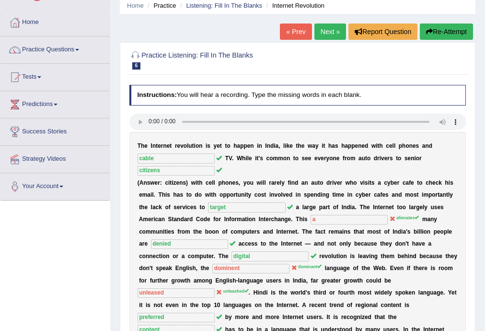
click at [322, 29] on link "Next »" at bounding box center [330, 31] width 32 height 16
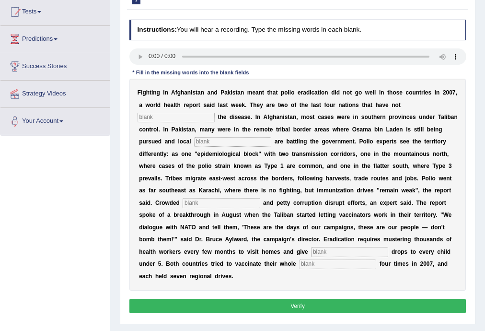
scroll to position [115, 0]
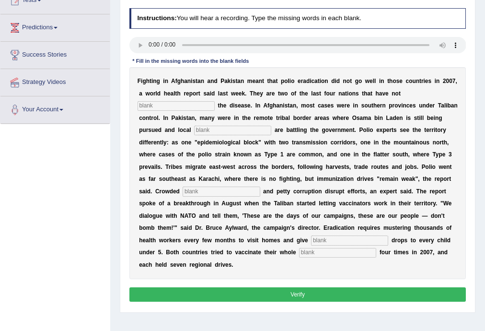
click at [218, 191] on input "text" at bounding box center [221, 191] width 77 height 10
type input "slums"
click at [357, 251] on input "text" at bounding box center [337, 253] width 77 height 10
type input "populations"
click at [365, 240] on input "text" at bounding box center [349, 240] width 77 height 10
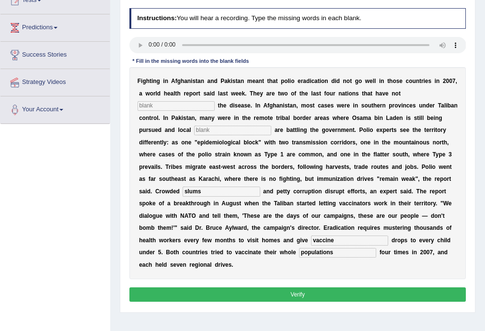
type input "vaccine"
click at [240, 128] on input "text" at bounding box center [232, 131] width 77 height 10
type input "militants"
click at [169, 108] on input "text" at bounding box center [175, 106] width 77 height 10
type input "eliminate"
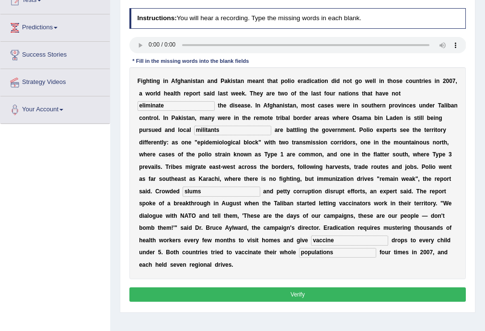
click at [270, 289] on button "Verify" at bounding box center [297, 294] width 337 height 14
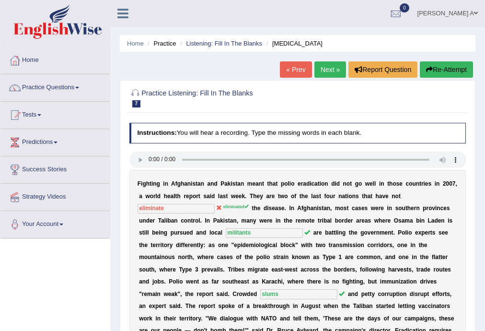
scroll to position [0, 0]
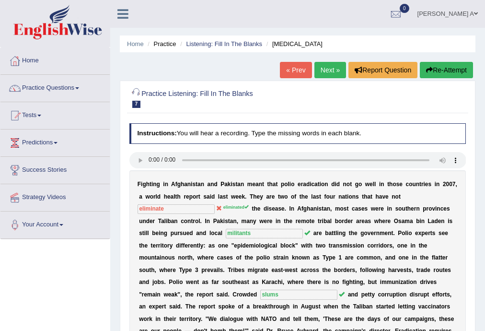
click at [163, 44] on li "Practice" at bounding box center [160, 43] width 31 height 9
click at [134, 43] on link "Home" at bounding box center [135, 43] width 17 height 7
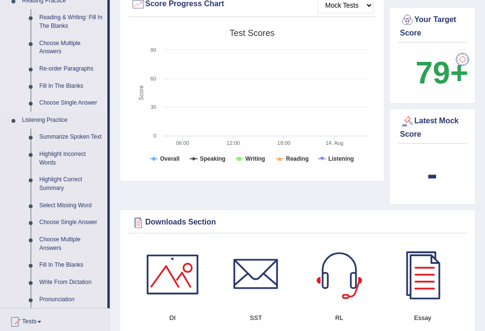
scroll to position [307, 0]
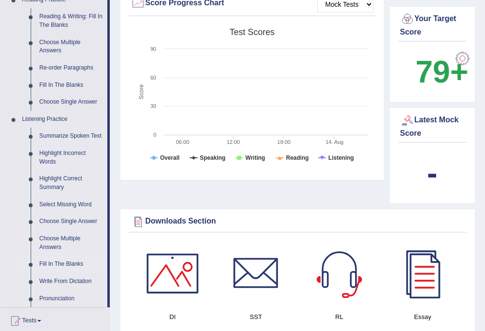
click at [76, 263] on link "Fill In The Blanks" at bounding box center [71, 263] width 72 height 17
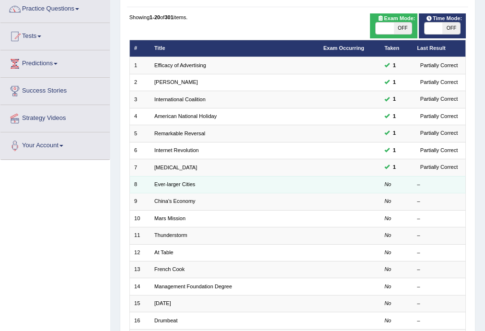
scroll to position [67, 0]
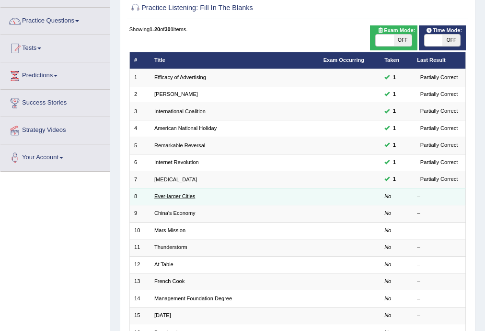
click at [193, 195] on link "Ever-larger Cities" at bounding box center [174, 196] width 41 height 6
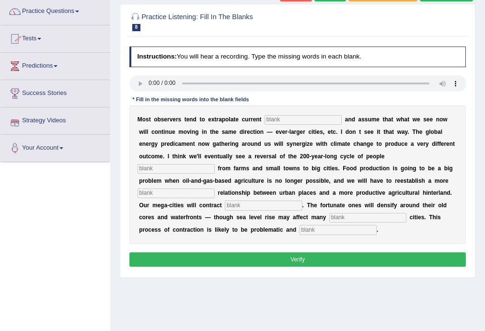
click at [313, 229] on input "text" at bounding box center [337, 230] width 77 height 10
type input "disorderly"
click at [347, 217] on input "text" at bounding box center [367, 218] width 77 height 10
type input "harbour"
click at [301, 120] on input "text" at bounding box center [302, 120] width 77 height 10
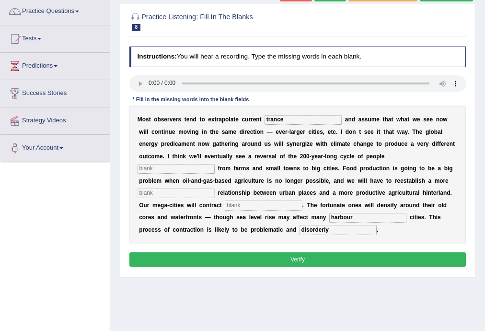
type input "trance"
click at [189, 171] on input "text" at bounding box center [175, 169] width 77 height 10
type input "moving"
click at [183, 194] on input "text" at bounding box center [175, 193] width 77 height 10
click at [177, 194] on input "meaningful" at bounding box center [175, 193] width 77 height 10
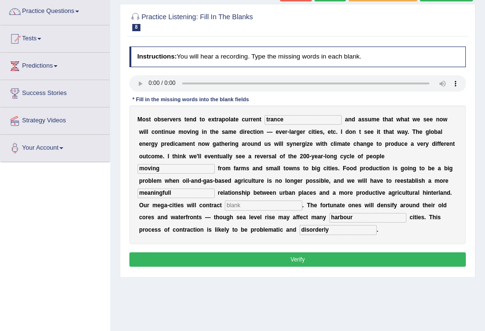
type input "meaningfull"
click at [249, 205] on input "text" at bounding box center [263, 205] width 77 height 10
type input "substancially"
click at [317, 255] on button "Verify" at bounding box center [297, 259] width 337 height 14
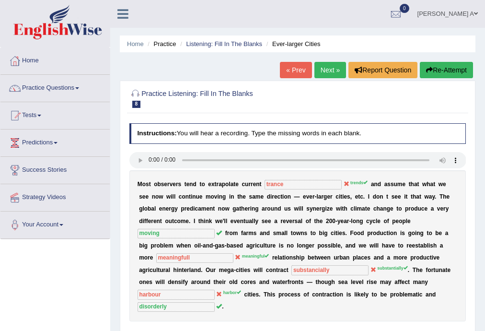
click at [329, 67] on link "Next »" at bounding box center [330, 70] width 32 height 16
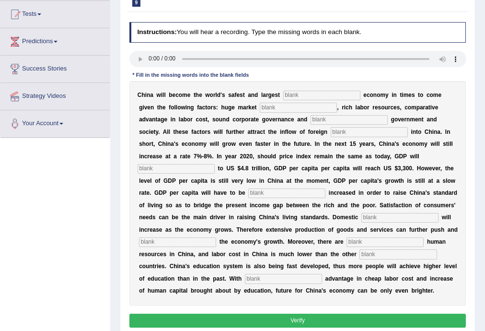
scroll to position [115, 0]
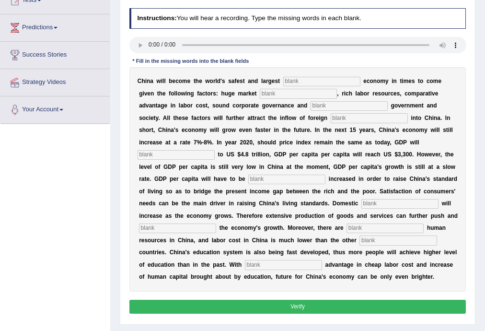
click at [359, 245] on input "text" at bounding box center [397, 240] width 77 height 10
click at [359, 245] on input "industrailized" at bounding box center [397, 240] width 77 height 10
click at [359, 245] on input "industrilized" at bounding box center [397, 240] width 77 height 10
click at [359, 245] on input "industrialized" at bounding box center [397, 240] width 77 height 10
type input "industrialised"
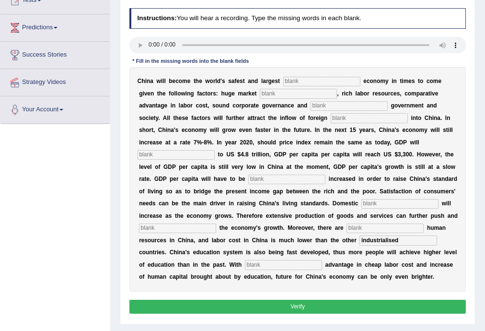
click at [301, 78] on input "text" at bounding box center [321, 82] width 77 height 10
type input "invest"
click at [286, 90] on input "text" at bounding box center [298, 94] width 77 height 10
click at [275, 91] on input "potewntial" at bounding box center [298, 94] width 77 height 10
click at [276, 91] on input "potewntial" at bounding box center [298, 94] width 77 height 10
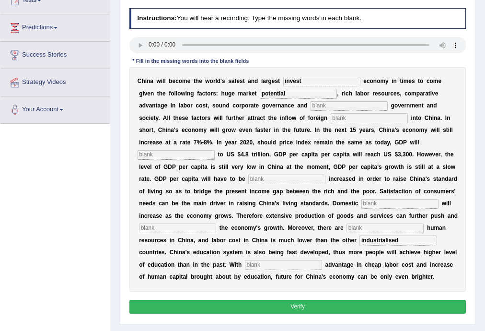
type input "potential"
click at [330, 105] on input "text" at bounding box center [348, 106] width 77 height 10
type input "stable"
click at [346, 118] on input "text" at bounding box center [369, 118] width 77 height 10
type input "capital"
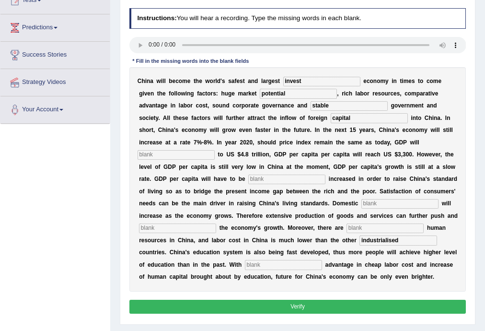
click at [160, 153] on input "text" at bounding box center [175, 155] width 77 height 10
type input "amount"
click at [286, 179] on input "text" at bounding box center [286, 179] width 77 height 10
type input "further"
click at [361, 208] on input "text" at bounding box center [399, 204] width 77 height 10
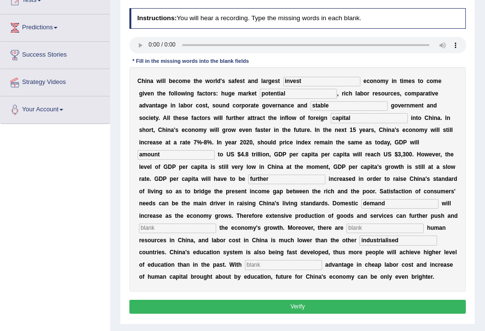
type input "demand"
click at [216, 231] on input "text" at bounding box center [177, 228] width 77 height 10
type input "sustain"
click at [346, 233] on input "text" at bounding box center [384, 228] width 77 height 10
click at [346, 233] on input "abonded" at bounding box center [384, 228] width 77 height 10
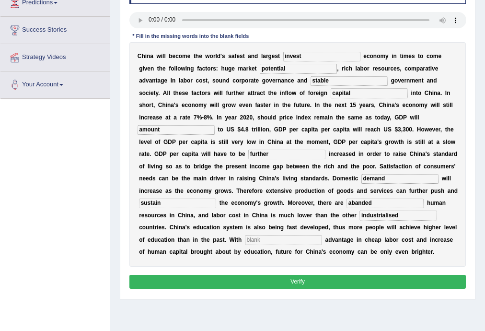
scroll to position [153, 0]
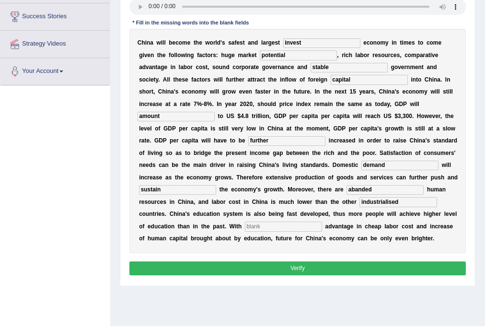
type input "abanded"
click at [215, 274] on button "Verify" at bounding box center [297, 268] width 337 height 14
click at [215, 275] on button "Verify" at bounding box center [297, 268] width 337 height 14
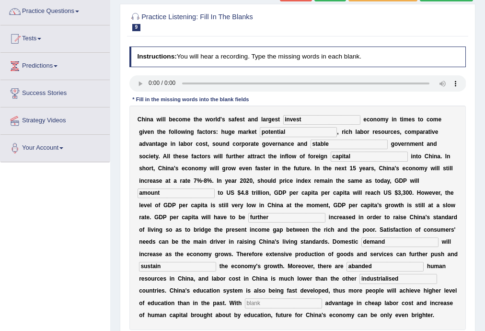
scroll to position [115, 0]
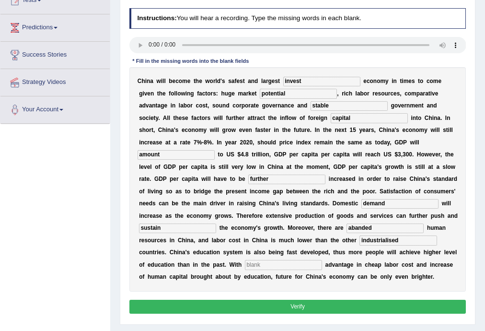
click at [322, 264] on input "text" at bounding box center [283, 265] width 77 height 10
type input "a"
click at [323, 313] on button "Verify" at bounding box center [297, 306] width 337 height 14
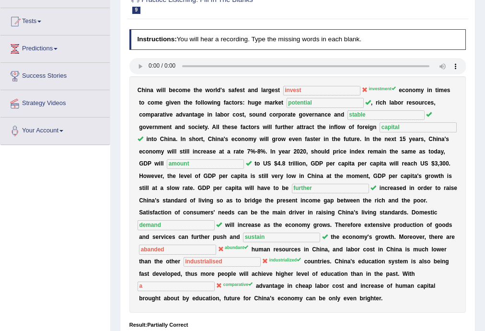
scroll to position [77, 0]
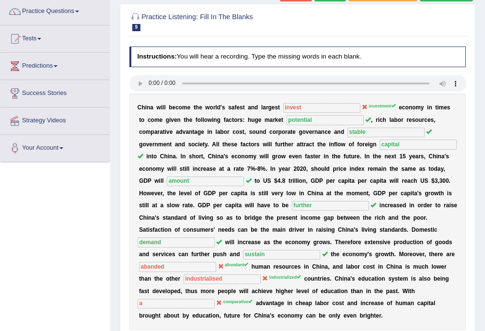
click at [224, 266] on icon at bounding box center [221, 266] width 6 height 6
click at [248, 265] on sup "abundant" at bounding box center [236, 264] width 23 height 5
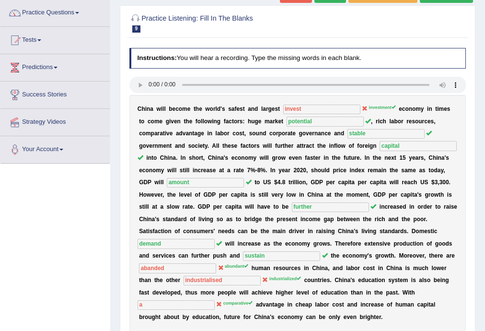
scroll to position [57, 0]
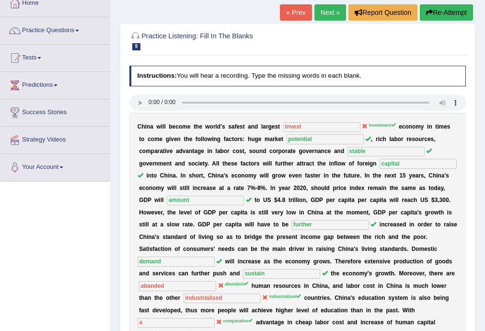
drag, startPoint x: 53, startPoint y: 191, endPoint x: 78, endPoint y: 191, distance: 24.9
click at [61, 191] on div "Toggle navigation Home Practice Questions Speaking Practice Read Aloud Repeat S…" at bounding box center [242, 192] width 485 height 498
click at [80, 31] on link "Practice Questions" at bounding box center [54, 29] width 109 height 24
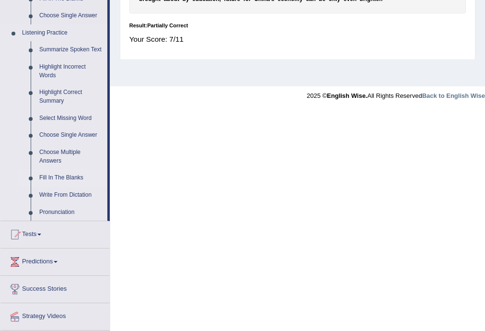
scroll to position [381, 0]
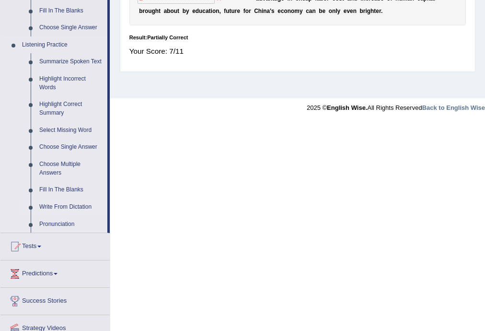
click at [85, 208] on link "Write From Dictation" at bounding box center [71, 206] width 72 height 17
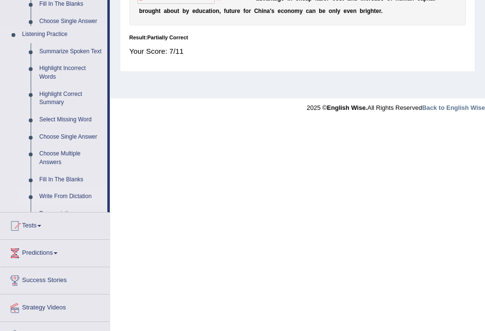
scroll to position [172, 0]
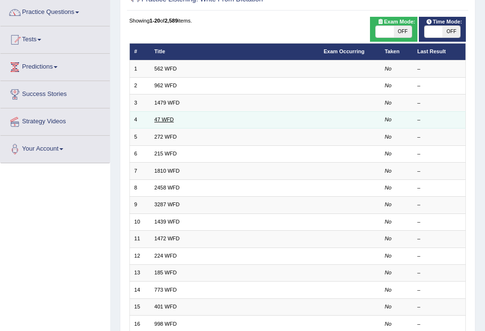
scroll to position [77, 0]
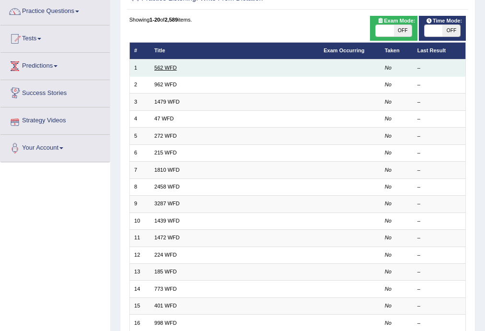
click at [171, 68] on link "562 WFD" at bounding box center [165, 68] width 23 height 6
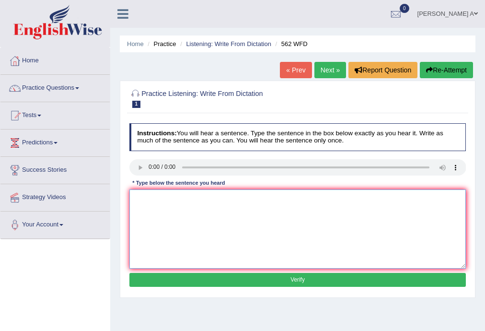
click at [224, 226] on textarea at bounding box center [297, 228] width 337 height 79
click at [248, 197] on textarea "The gap between the rich and the poor could not be decreased decrease." at bounding box center [297, 228] width 337 height 79
type textarea "The gap between the rich and the poor could will would should not be decreased …"
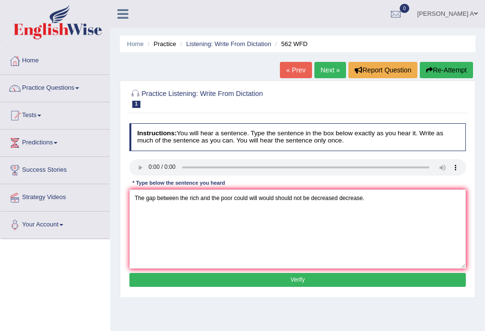
click at [290, 276] on button "Verify" at bounding box center [297, 280] width 337 height 14
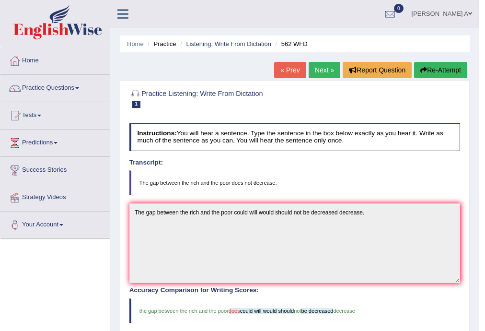
click at [319, 63] on link "Next »" at bounding box center [324, 70] width 32 height 16
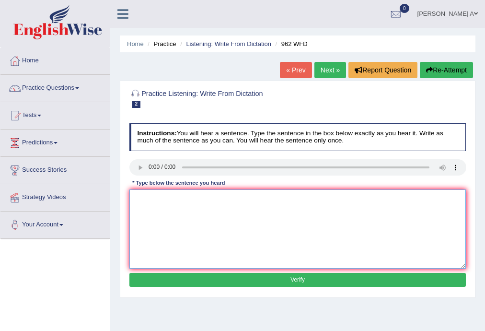
click at [203, 215] on textarea at bounding box center [297, 228] width 337 height 79
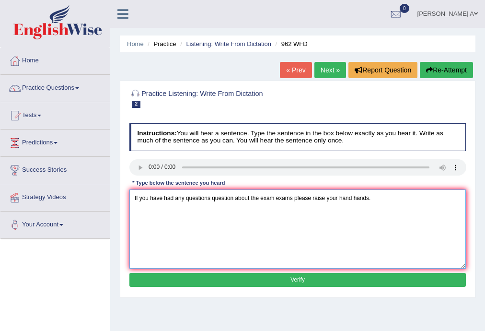
click at [235, 196] on textarea "If you have had any questions question about the exam exams please raise your h…" at bounding box center [297, 228] width 337 height 79
type textarea "If you have had any questions question regarding about the exam exams please ra…"
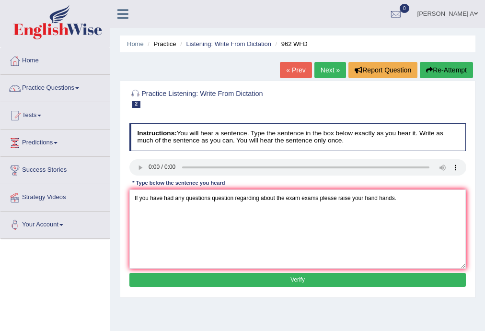
click at [309, 278] on button "Verify" at bounding box center [297, 280] width 337 height 14
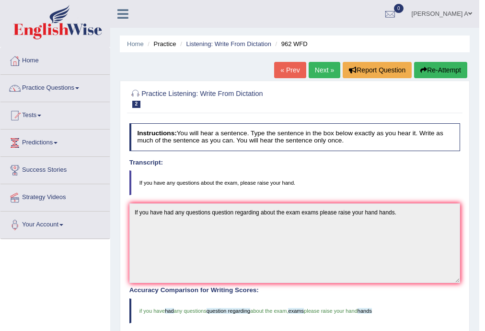
click at [324, 69] on link "Next »" at bounding box center [324, 70] width 32 height 16
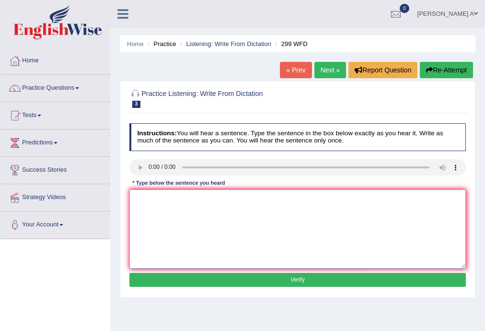
click at [165, 220] on textarea at bounding box center [297, 228] width 337 height 79
click at [195, 197] on textarea "Student representativeswill visiting" at bounding box center [297, 228] width 337 height 79
click at [235, 198] on textarea "Student representatives will visiting" at bounding box center [297, 228] width 337 height 79
click at [301, 196] on textarea "Student representatives will visiting visit the classes class with the voting f…" at bounding box center [297, 228] width 337 height 79
type textarea "Student representatives will visiting visit the classes class with the their vo…"
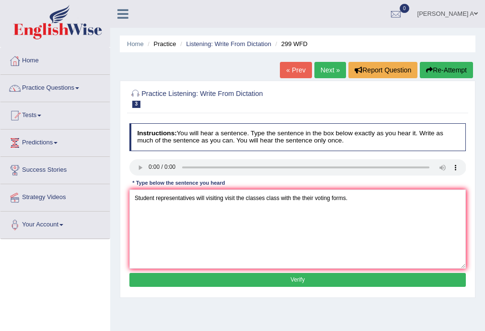
click at [302, 277] on button "Verify" at bounding box center [297, 280] width 337 height 14
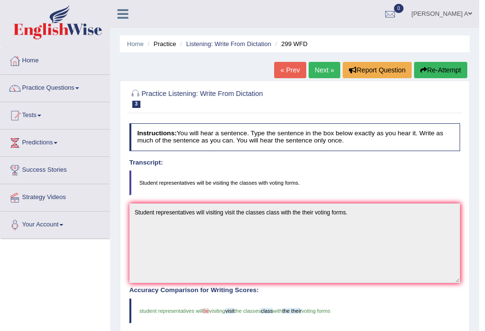
click at [321, 68] on link "Next »" at bounding box center [324, 70] width 32 height 16
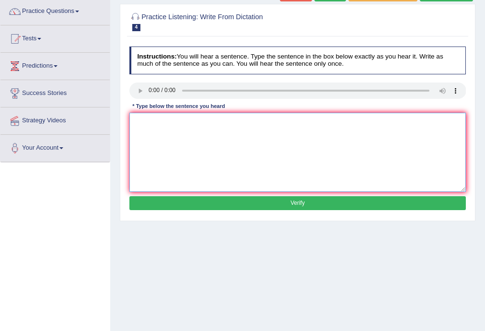
click at [198, 135] on textarea at bounding box center [297, 152] width 337 height 79
click at [312, 120] on textarea "Our courses are have to improve the critical thinking and the indepenmdent" at bounding box center [297, 152] width 337 height 79
click at [330, 119] on textarea "Our courses are have to improve the critical thinking and the independent" at bounding box center [297, 152] width 337 height 79
click at [167, 121] on textarea "Our courses are have to improve the critical thinking and the independent learn…" at bounding box center [297, 152] width 337 height 79
type textarea "Our courses are have to improve the critical thinking and the independent learn…"
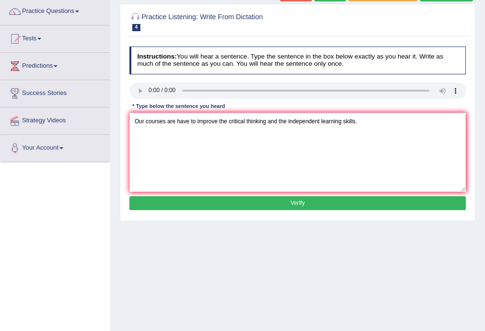
click at [218, 199] on button "Verify" at bounding box center [297, 203] width 337 height 14
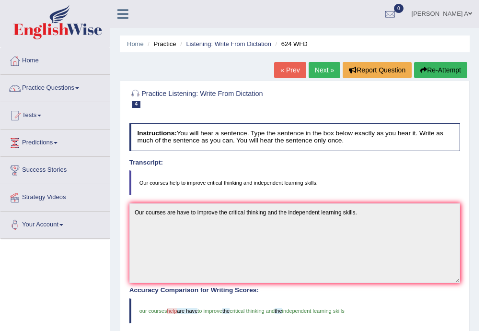
click at [77, 84] on link "Practice Questions" at bounding box center [54, 87] width 109 height 24
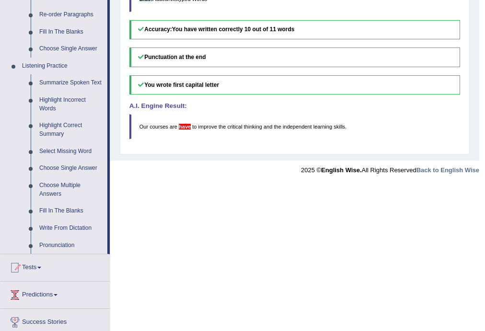
scroll to position [419, 0]
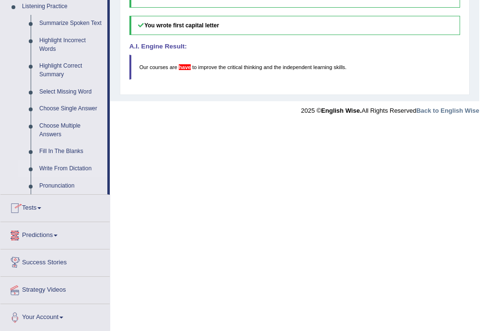
click at [75, 168] on link "Write From Dictation" at bounding box center [71, 168] width 72 height 17
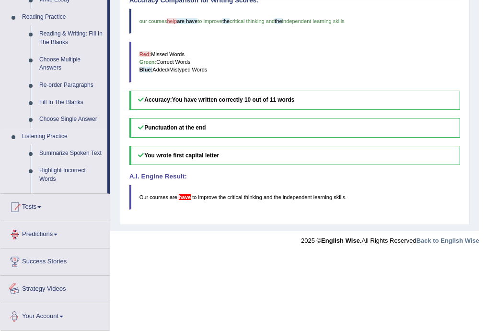
scroll to position [269, 0]
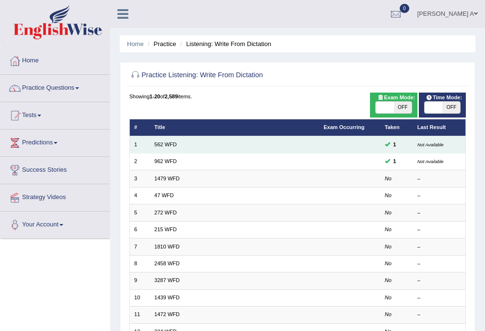
click at [429, 145] on small "Not Available" at bounding box center [430, 144] width 26 height 5
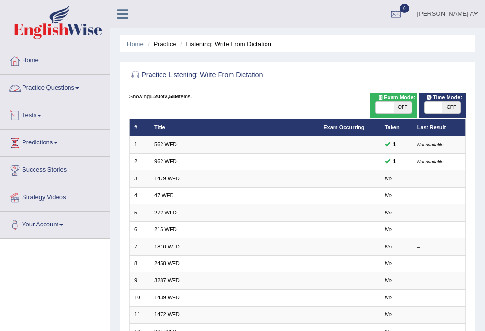
click at [75, 89] on link "Practice Questions" at bounding box center [54, 87] width 109 height 24
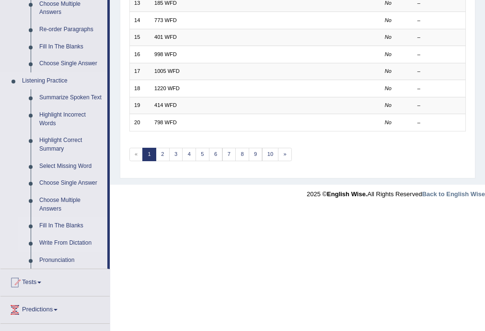
click at [69, 225] on link "Fill In The Blanks" at bounding box center [71, 225] width 72 height 17
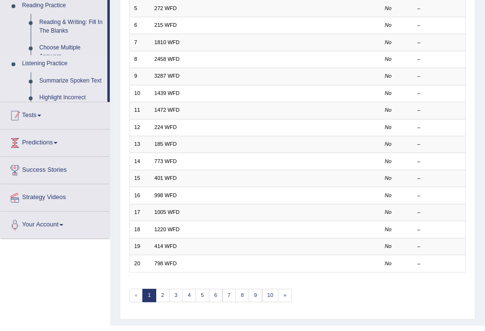
scroll to position [102, 0]
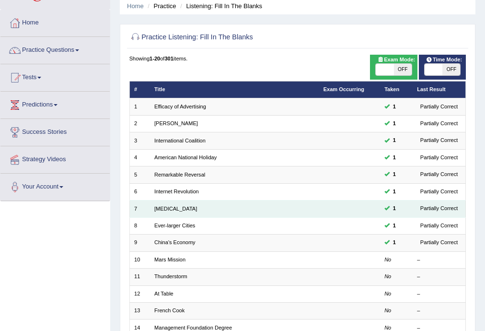
scroll to position [38, 0]
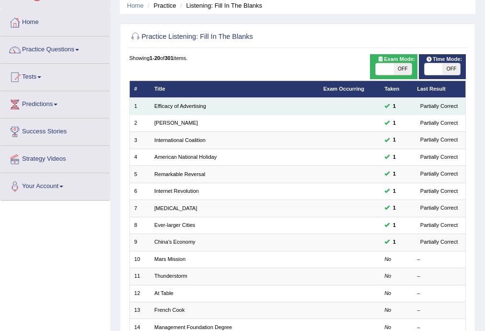
click at [452, 108] on div "Partially Correct" at bounding box center [439, 106] width 44 height 9
click at [190, 109] on td "Efficacy of Advertising" at bounding box center [234, 106] width 169 height 17
click at [192, 107] on link "Efficacy of Advertising" at bounding box center [180, 106] width 52 height 6
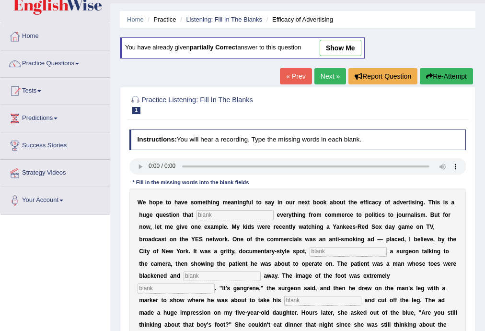
scroll to position [38, 0]
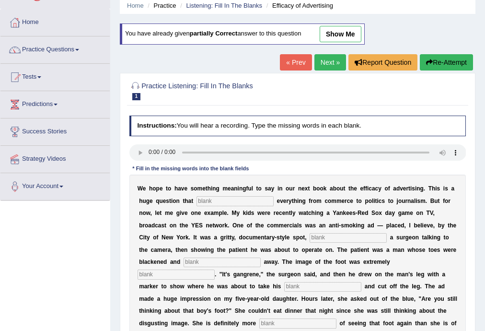
click at [352, 34] on link "show me" at bounding box center [341, 34] width 42 height 16
type input "impacts"
type input "featuring"
type input "rottened"
type input "disguisted"
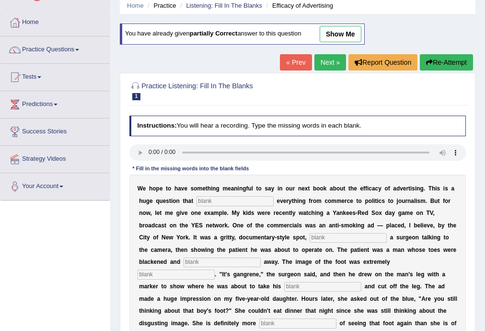
type input "axle"
type input "appropriate"
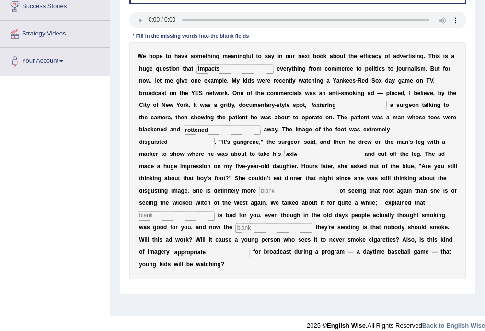
scroll to position [172, 0]
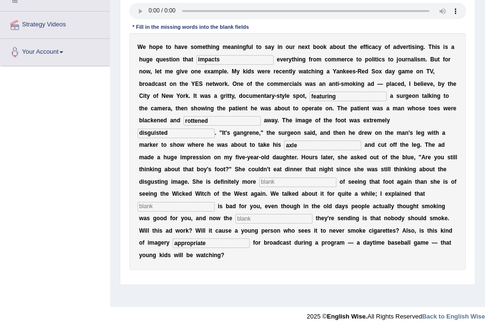
drag, startPoint x: 308, startPoint y: 147, endPoint x: 284, endPoint y: 144, distance: 24.6
click at [284, 144] on input "axle" at bounding box center [322, 145] width 77 height 10
click at [316, 144] on input "axle" at bounding box center [322, 145] width 77 height 10
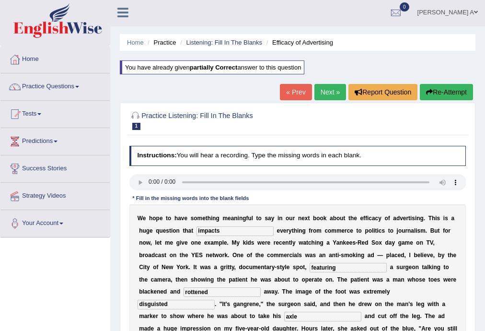
scroll to position [0, 0]
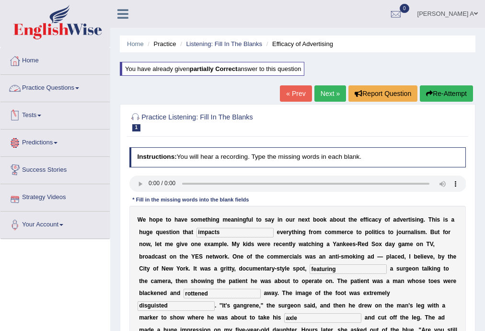
click at [76, 89] on link "Practice Questions" at bounding box center [54, 87] width 109 height 24
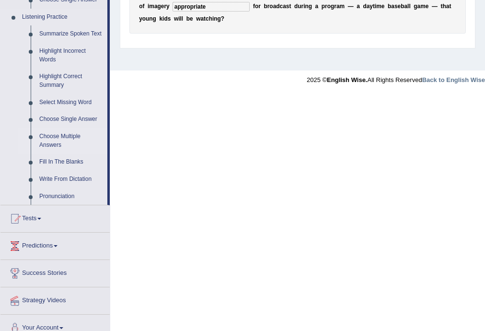
scroll to position [419, 0]
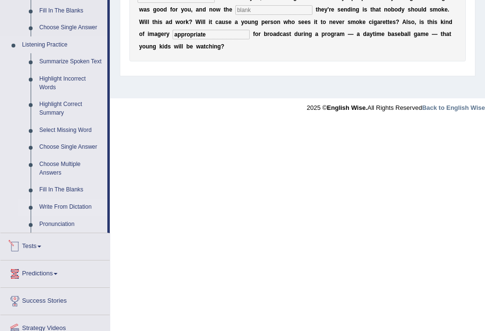
click at [80, 208] on link "Write From Dictation" at bounding box center [71, 206] width 72 height 17
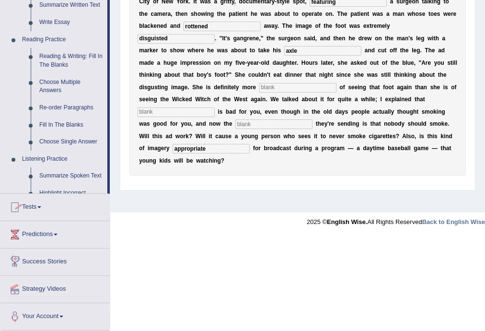
scroll to position [246, 0]
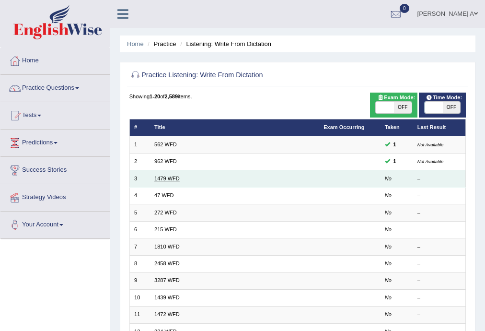
click at [173, 177] on link "1479 WFD" at bounding box center [166, 178] width 25 height 6
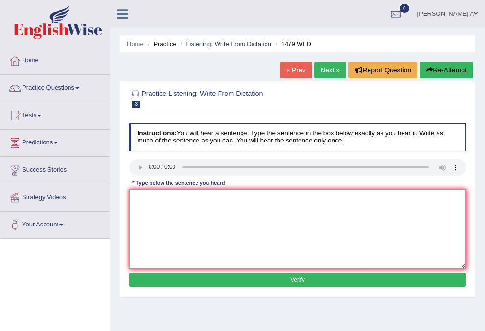
click at [150, 221] on textarea at bounding box center [297, 228] width 337 height 79
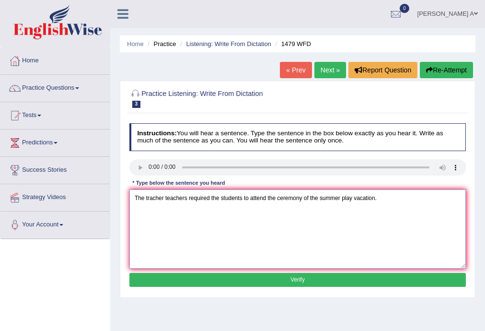
click at [152, 198] on textarea "The tracher teachers required the students to attend the ceremony of the summer…" at bounding box center [297, 228] width 337 height 79
type textarea "The teacher teachers required the students to attend the ceremony of the summer…"
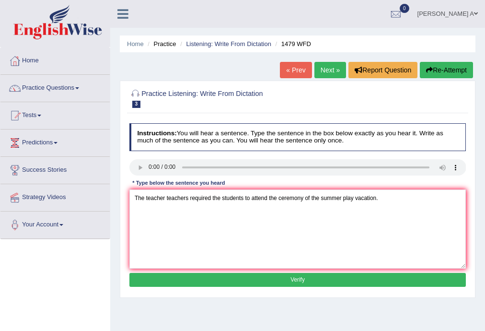
click at [249, 275] on button "Verify" at bounding box center [297, 280] width 337 height 14
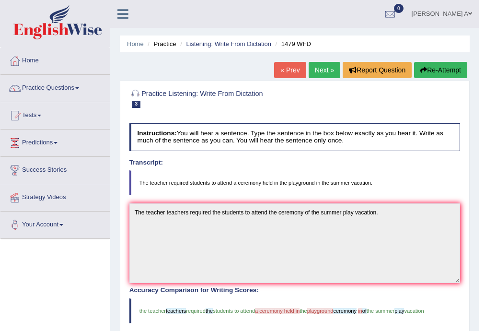
click at [322, 69] on link "Next »" at bounding box center [324, 70] width 32 height 16
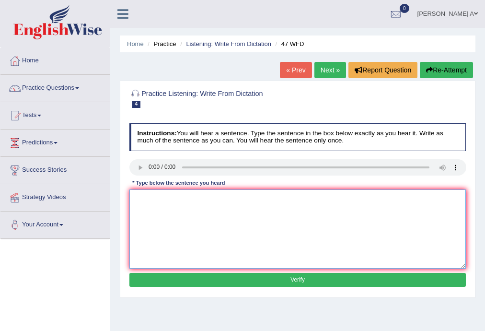
click at [183, 231] on textarea at bounding box center [297, 228] width 337 height 79
click at [319, 197] on textarea "Two drops of the a solution solutions were are heated in the test tube testtubes" at bounding box center [297, 228] width 337 height 79
click at [335, 195] on textarea "Two drops of the a solution solutions were are heated in the test tube test tub…" at bounding box center [297, 228] width 337 height 79
type textarea "Two drops of the a solution solutions were are heated in the test tube test tub…"
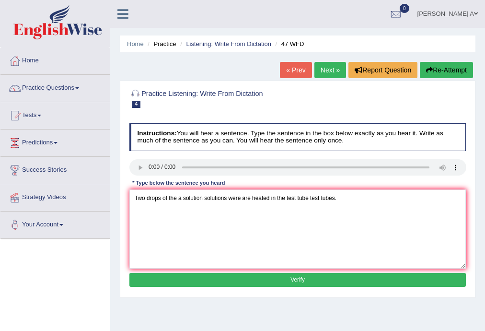
click at [311, 276] on button "Verify" at bounding box center [297, 280] width 337 height 14
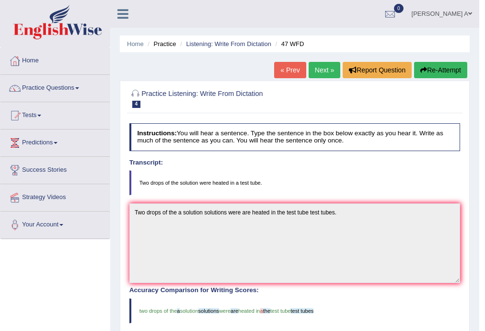
click at [318, 72] on link "Next »" at bounding box center [324, 70] width 32 height 16
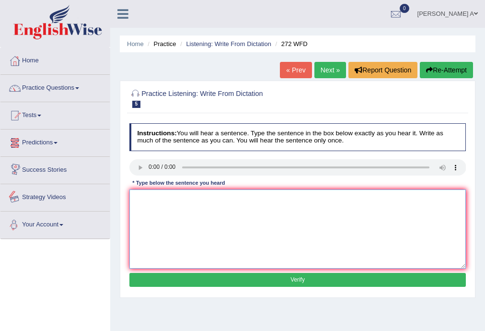
click at [173, 234] on textarea at bounding box center [297, 228] width 337 height 79
click at [180, 195] on textarea "The development has a great negative impact on the environment environments" at bounding box center [297, 228] width 337 height 79
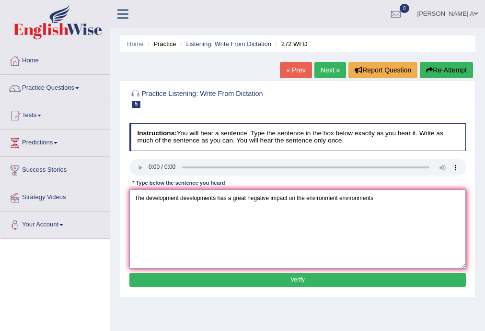
click at [288, 195] on textarea "The development developments has a great negative impact on the environment env…" at bounding box center [297, 228] width 337 height 79
click at [400, 194] on textarea "The development developments has a great negative impact impacts on the environ…" at bounding box center [297, 228] width 337 height 79
click at [227, 199] on textarea "The development developments has a great negative impact impacts on the environ…" at bounding box center [297, 228] width 337 height 79
type textarea "The development developments has had have a great negative impact impacts on th…"
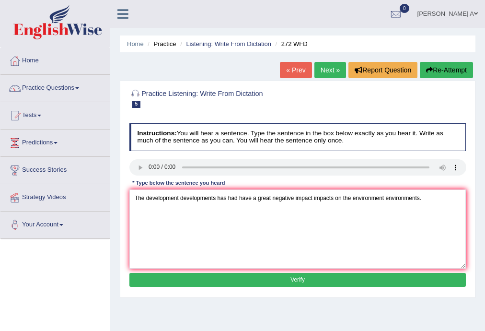
click at [316, 278] on button "Verify" at bounding box center [297, 280] width 337 height 14
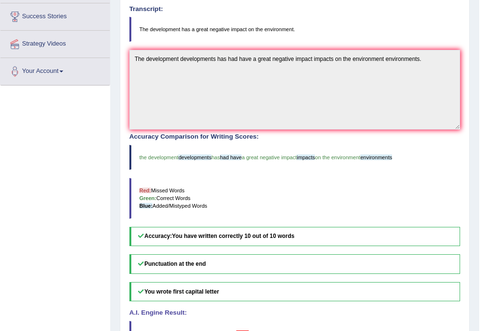
scroll to position [38, 0]
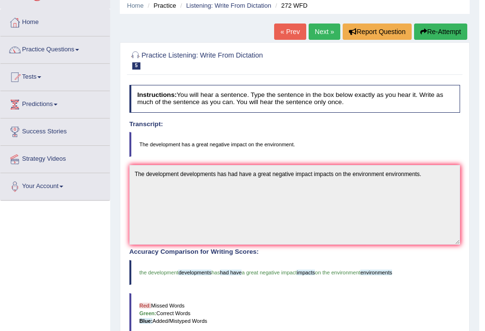
click at [318, 28] on link "Next »" at bounding box center [324, 31] width 32 height 16
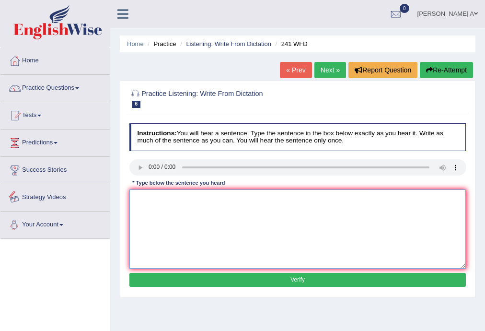
click at [192, 230] on textarea at bounding box center [297, 228] width 337 height 79
type textarea "Please check the information on the website websites for the opening time times."
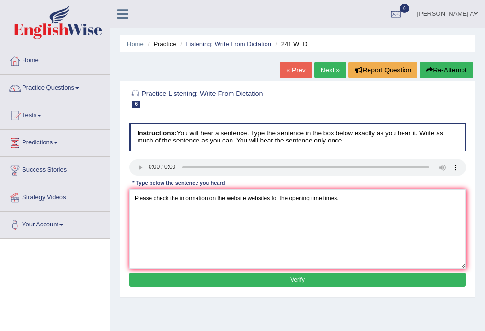
click at [306, 280] on button "Verify" at bounding box center [297, 280] width 337 height 14
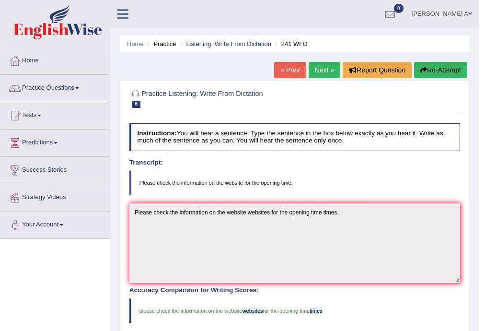
click at [315, 71] on link "Next »" at bounding box center [324, 70] width 32 height 16
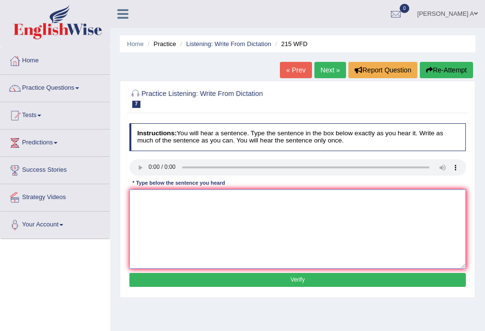
click at [225, 208] on textarea at bounding box center [297, 228] width 337 height 79
click at [256, 195] on textarea "Science Scientists have been found everywhere in the" at bounding box center [297, 228] width 337 height 79
click at [307, 195] on textarea "Science Scientists have been found everywhere every day in the" at bounding box center [297, 228] width 337 height 79
click at [318, 196] on textarea "Science Scientists have been found everywhere every day in the society today" at bounding box center [297, 228] width 337 height 79
click at [363, 197] on textarea "Science Scientists have been found everywhere every day in the society societie…" at bounding box center [297, 228] width 337 height 79
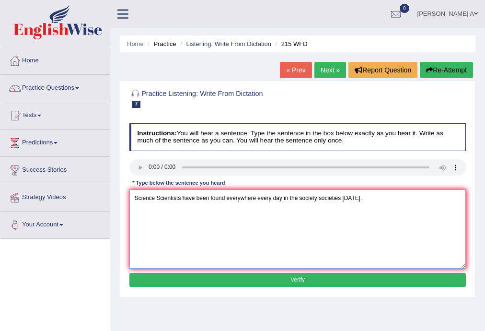
click at [257, 197] on textarea "Science Scientists have been found everywhere every day in the society societie…" at bounding box center [297, 228] width 337 height 79
type textarea "Science Scientists have been found everywhere anywhere every day in the society…"
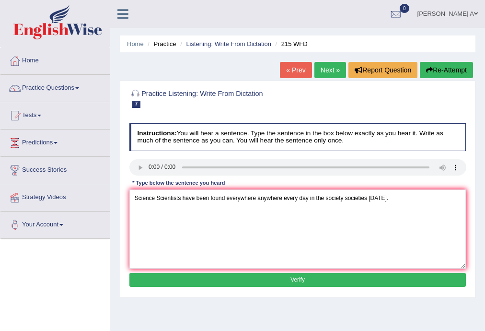
click at [291, 280] on button "Verify" at bounding box center [297, 280] width 337 height 14
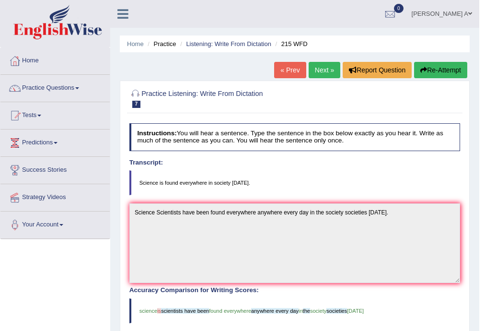
click at [322, 69] on link "Next »" at bounding box center [324, 70] width 32 height 16
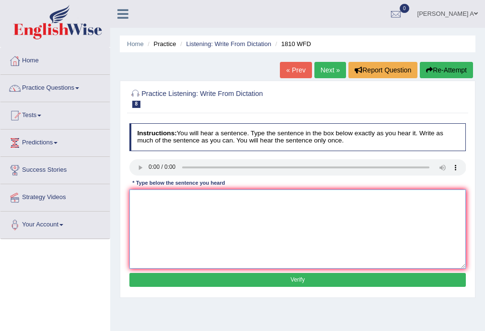
click at [163, 229] on textarea at bounding box center [297, 228] width 337 height 79
click at [185, 197] on textarea "You can borrow the eight books from the library at a time." at bounding box center [297, 228] width 337 height 79
type textarea "You can borrow the of eight books from the library at a time."
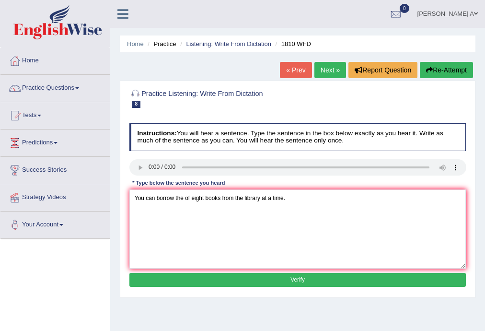
click at [267, 276] on button "Verify" at bounding box center [297, 280] width 337 height 14
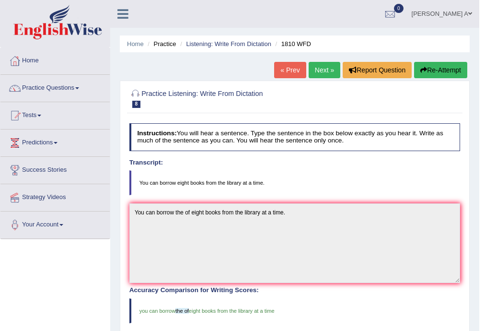
click at [324, 74] on link "Next »" at bounding box center [324, 70] width 32 height 16
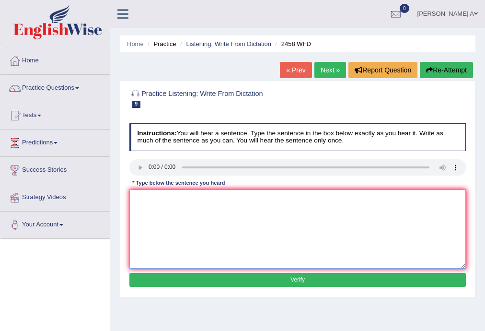
drag, startPoint x: 401, startPoint y: 262, endPoint x: 213, endPoint y: 196, distance: 199.5
click at [213, 204] on textarea at bounding box center [297, 228] width 337 height 79
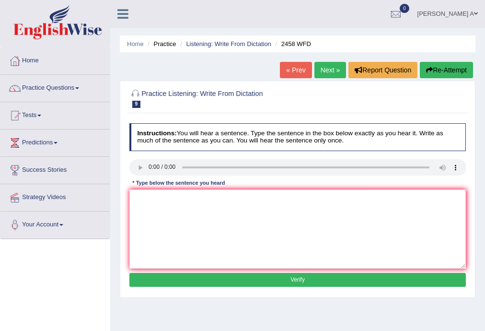
click at [157, 189] on div "Instructions: You will hear a sentence. Type the sentence in the box below exac…" at bounding box center [297, 206] width 341 height 174
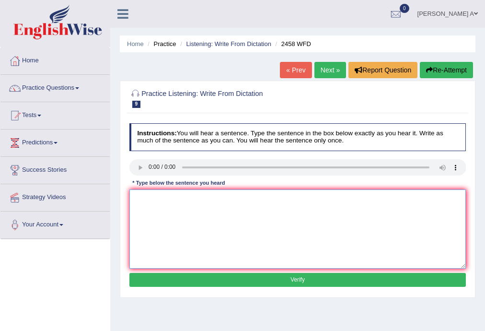
click at [159, 202] on textarea at bounding box center [297, 228] width 337 height 79
click at [185, 197] on textarea "Couses on nutrition are growing in popularity popularities in every year." at bounding box center [297, 228] width 337 height 79
click at [246, 197] on textarea "Couses on nutrition nutritions are growing in popularity popularities in every …" at bounding box center [297, 228] width 337 height 79
type textarea "Couses on nutrition nutritions are growing in the popularity popularities in ev…"
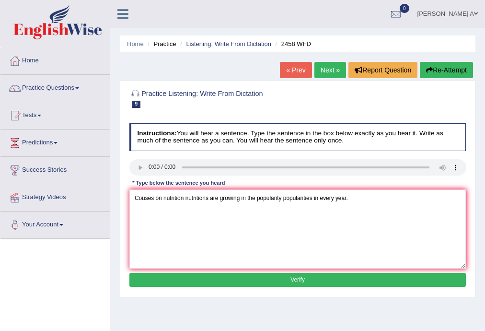
click at [312, 278] on button "Verify" at bounding box center [297, 280] width 337 height 14
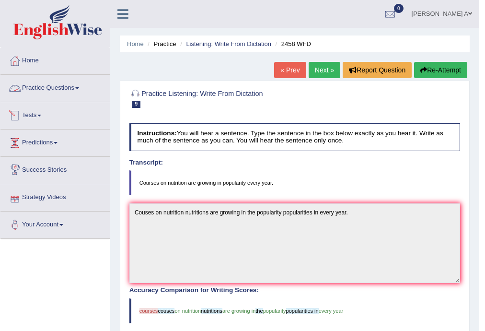
click at [80, 86] on link "Practice Questions" at bounding box center [54, 87] width 109 height 24
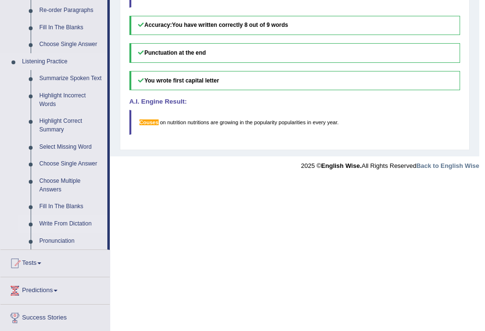
scroll to position [419, 0]
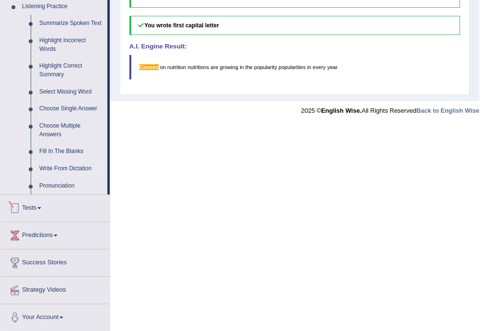
click at [71, 165] on link "Write From Dictation" at bounding box center [71, 168] width 72 height 17
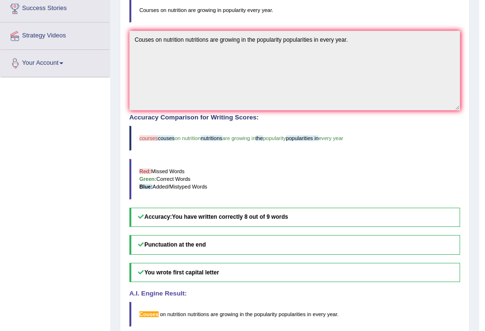
scroll to position [212, 0]
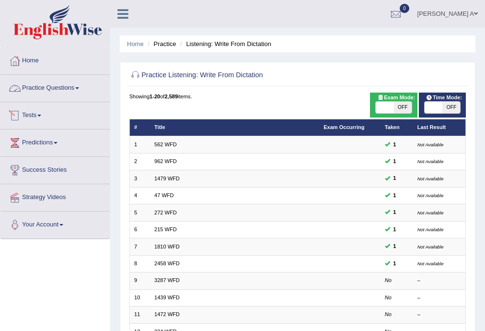
click at [78, 86] on link "Practice Questions" at bounding box center [54, 87] width 109 height 24
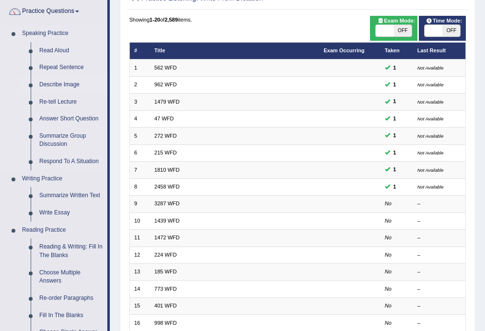
scroll to position [115, 0]
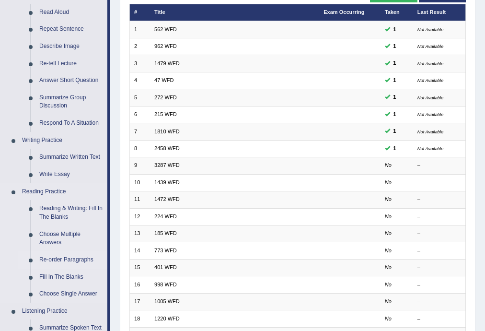
click at [86, 259] on link "Re-order Paragraphs" at bounding box center [71, 259] width 72 height 17
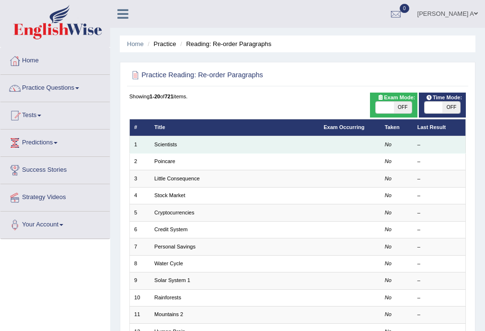
click at [175, 148] on td "Scientists" at bounding box center [234, 144] width 169 height 17
click at [174, 146] on link "Scientists" at bounding box center [165, 144] width 23 height 6
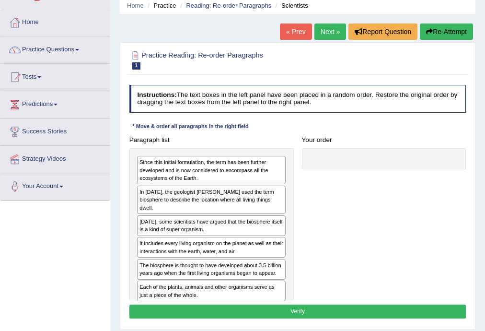
scroll to position [77, 0]
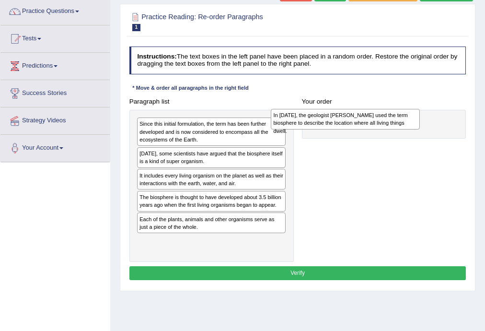
drag, startPoint x: 209, startPoint y: 157, endPoint x: 393, endPoint y: 123, distance: 187.5
click at [393, 123] on div "In [DATE], the geologist [PERSON_NAME] used the term biosphere to describe the …" at bounding box center [345, 119] width 149 height 21
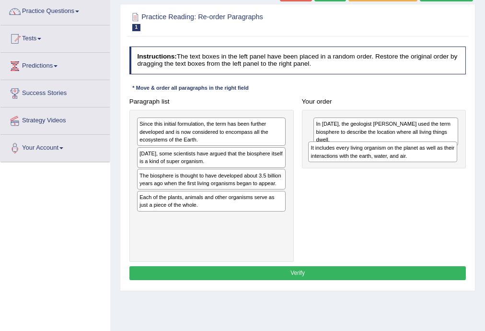
drag, startPoint x: 184, startPoint y: 180, endPoint x: 388, endPoint y: 162, distance: 204.9
click at [388, 162] on div "Paragraph list Since this initial formulation, the term has been further develo…" at bounding box center [297, 177] width 345 height 167
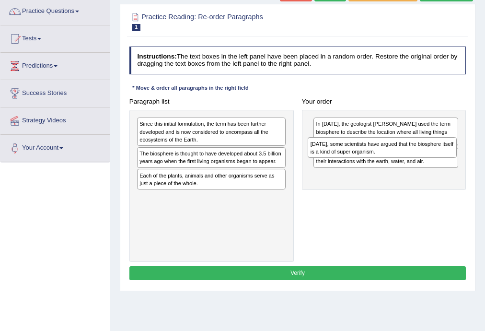
drag, startPoint x: 241, startPoint y: 161, endPoint x: 445, endPoint y: 159, distance: 203.1
click at [445, 159] on div "Paragraph list Since this initial formulation, the term has been further develo…" at bounding box center [297, 177] width 345 height 167
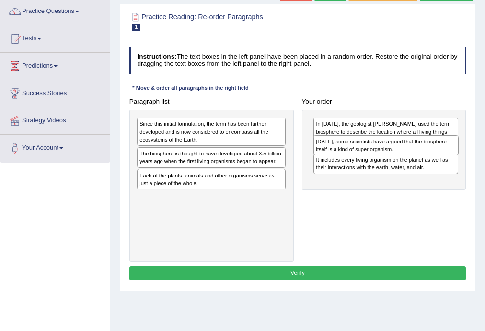
drag, startPoint x: 369, startPoint y: 181, endPoint x: 372, endPoint y: 155, distance: 26.5
click at [372, 155] on div "[DATE], some scientists have argued that the biosphere itself is a kind of supe…" at bounding box center [385, 145] width 145 height 21
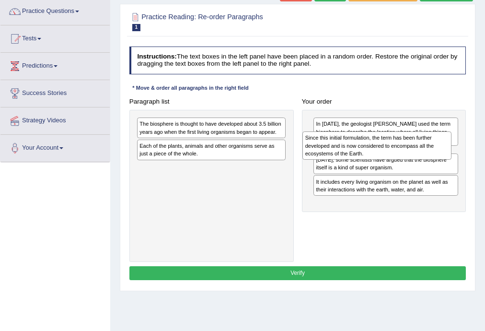
drag, startPoint x: 224, startPoint y: 137, endPoint x: 421, endPoint y: 158, distance: 198.0
click at [421, 158] on div "Since this initial formulation, the term has been further developed and is now …" at bounding box center [376, 145] width 149 height 28
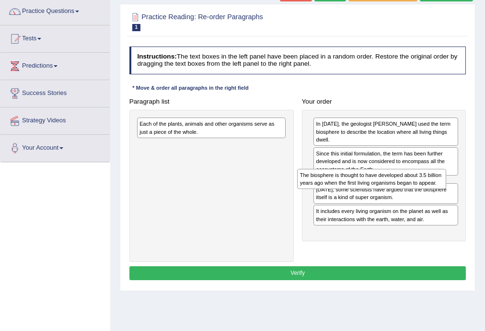
drag, startPoint x: 221, startPoint y: 136, endPoint x: 402, endPoint y: 189, distance: 189.3
click at [402, 189] on div "Paragraph list The biosphere is thought to have developed about 3.5 billion yea…" at bounding box center [297, 177] width 345 height 167
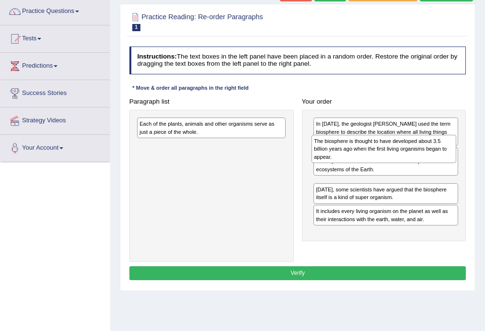
drag, startPoint x: 393, startPoint y: 199, endPoint x: 393, endPoint y: 164, distance: 34.5
click at [393, 164] on div "In [DATE], the geologist [PERSON_NAME] used the term biosphere to describe the …" at bounding box center [384, 176] width 164 height 132
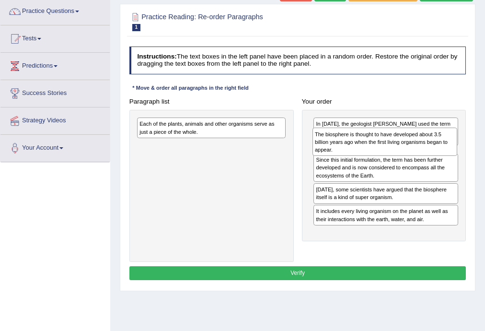
drag, startPoint x: 358, startPoint y: 195, endPoint x: 359, endPoint y: 153, distance: 42.7
click at [359, 153] on div "The biosphere is thought to have developed about 3.5 billion years ago when the…" at bounding box center [384, 141] width 145 height 28
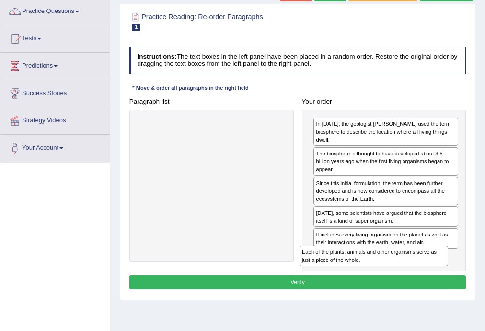
drag, startPoint x: 238, startPoint y: 125, endPoint x: 443, endPoint y: 284, distance: 259.2
click at [443, 284] on div "Instructions: The text boxes in the left panel have been placed in a random ord…" at bounding box center [297, 169] width 341 height 253
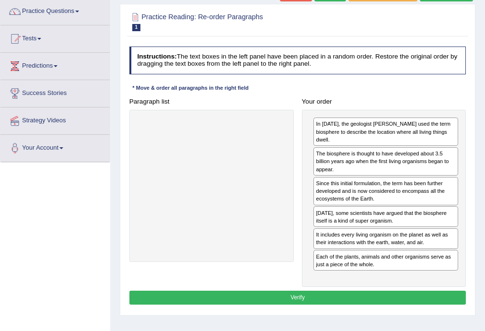
click at [298, 295] on button "Verify" at bounding box center [297, 297] width 337 height 14
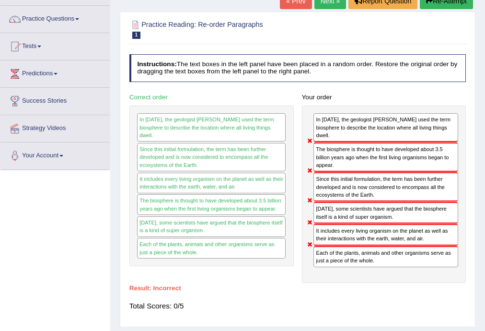
scroll to position [57, 0]
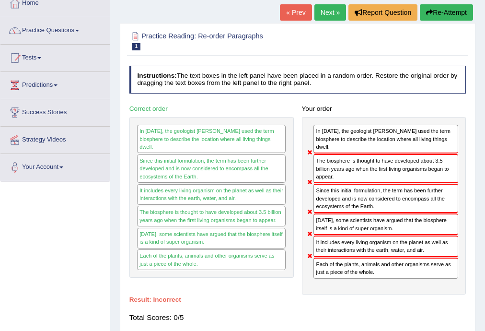
drag, startPoint x: 328, startPoint y: 198, endPoint x: 328, endPoint y: 169, distance: 29.7
click at [328, 169] on div "In 1875, the geologist Eduard Suess used the term biosphere to describe the loc…" at bounding box center [384, 205] width 164 height 177
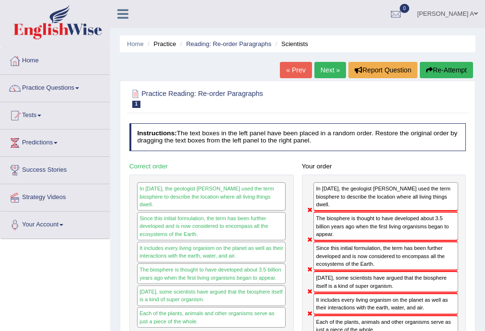
scroll to position [38, 0]
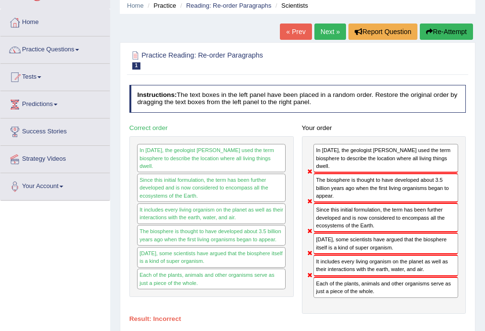
click at [444, 32] on button "Re-Attempt" at bounding box center [446, 31] width 53 height 16
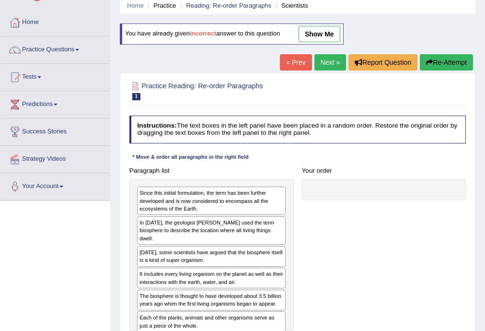
scroll to position [77, 0]
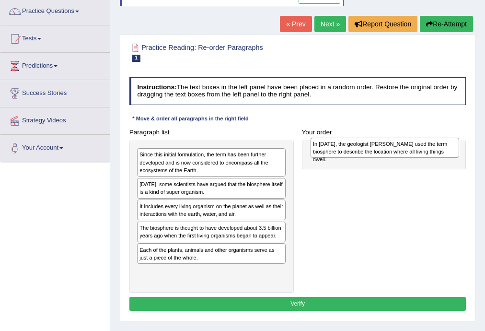
drag, startPoint x: 204, startPoint y: 185, endPoint x: 410, endPoint y: 148, distance: 209.4
click at [410, 148] on div "In [DATE], the geologist [PERSON_NAME] used the term biosphere to describe the …" at bounding box center [384, 147] width 149 height 21
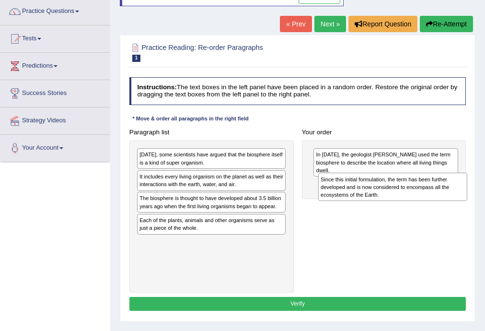
drag, startPoint x: 220, startPoint y: 157, endPoint x: 435, endPoint y: 190, distance: 217.6
click at [435, 190] on div "Since this initial formulation, the term has been further developed and is now …" at bounding box center [392, 186] width 149 height 28
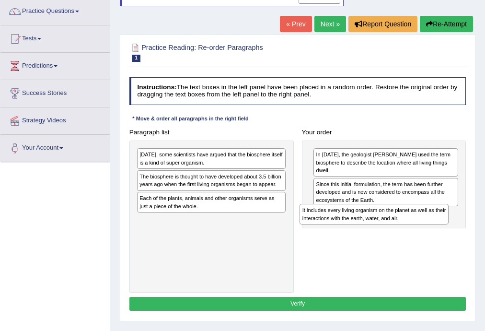
drag, startPoint x: 238, startPoint y: 180, endPoint x: 431, endPoint y: 228, distance: 199.4
click at [431, 228] on div "Paragraph list Today, some scientists have argued that the biosphere itself is …" at bounding box center [297, 208] width 345 height 167
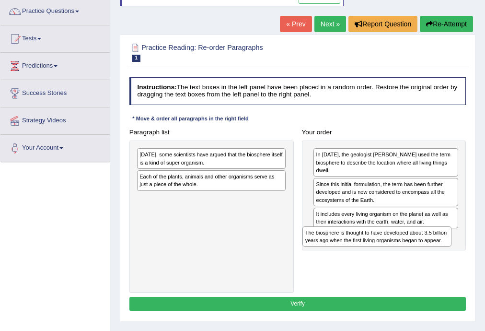
drag, startPoint x: 251, startPoint y: 183, endPoint x: 444, endPoint y: 252, distance: 204.7
click at [444, 252] on div "Paragraph list Today, some scientists have argued that the biosphere itself is …" at bounding box center [297, 208] width 345 height 167
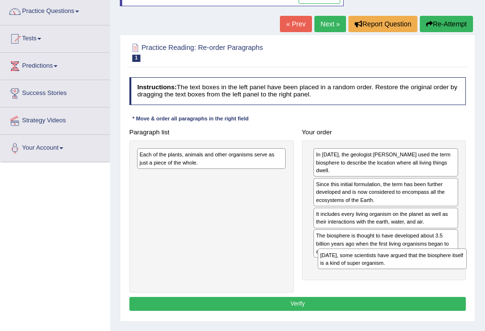
drag, startPoint x: 221, startPoint y: 171, endPoint x: 424, endPoint y: 281, distance: 231.7
click at [424, 281] on div "Paragraph list Today, some scientists have argued that the biosphere itself is …" at bounding box center [297, 208] width 345 height 167
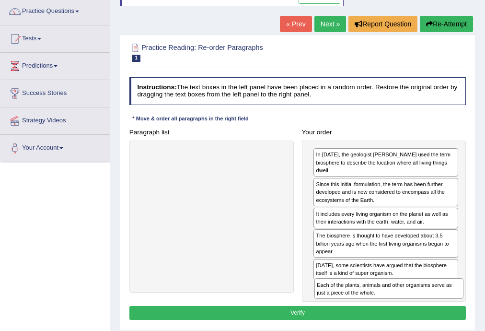
drag, startPoint x: 234, startPoint y: 188, endPoint x: 420, endPoint y: 313, distance: 223.6
click at [420, 313] on div "Instructions: The text boxes in the left panel have been placed in a random ord…" at bounding box center [297, 199] width 341 height 253
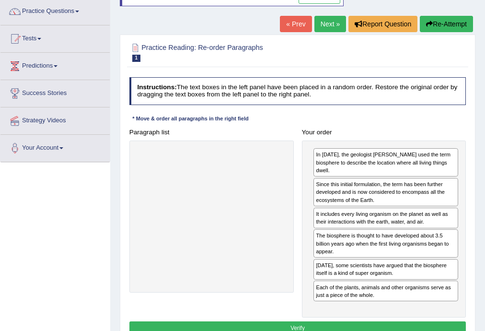
click at [306, 323] on button "Verify" at bounding box center [297, 328] width 337 height 14
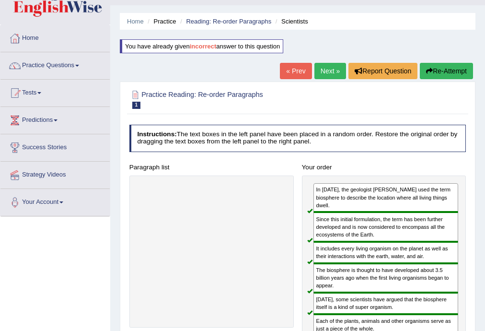
scroll to position [19, 0]
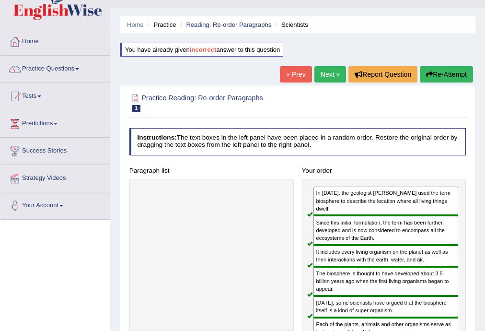
click at [325, 74] on link "Next »" at bounding box center [330, 74] width 32 height 16
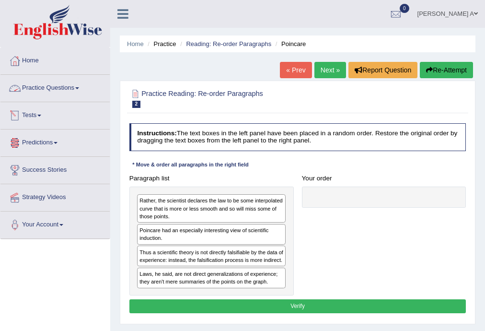
click at [80, 89] on link "Practice Questions" at bounding box center [54, 87] width 109 height 24
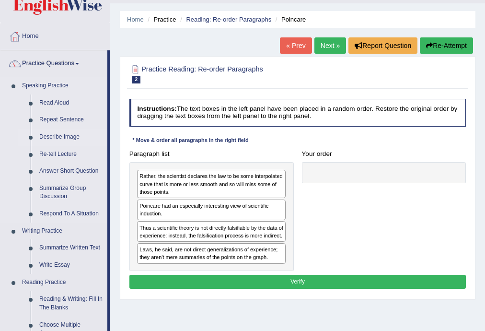
scroll to position [38, 0]
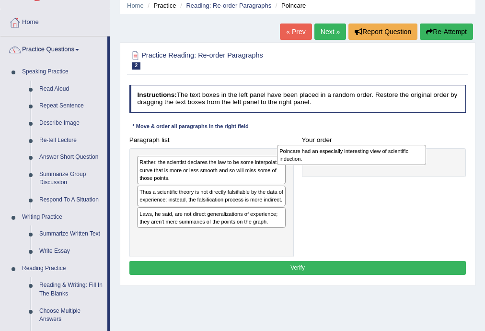
drag, startPoint x: 187, startPoint y: 195, endPoint x: 354, endPoint y: 157, distance: 171.0
click at [354, 157] on div "Poincare had an especially interesting view of scientific induction." at bounding box center [351, 155] width 149 height 21
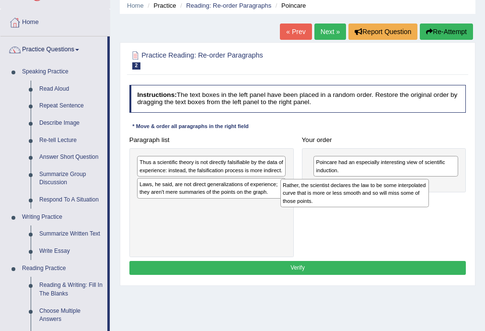
drag, startPoint x: 236, startPoint y: 175, endPoint x: 410, endPoint y: 206, distance: 177.1
click at [410, 206] on div "Rather, the scientist declares the law to be some interpolated curve that is mo…" at bounding box center [354, 193] width 149 height 28
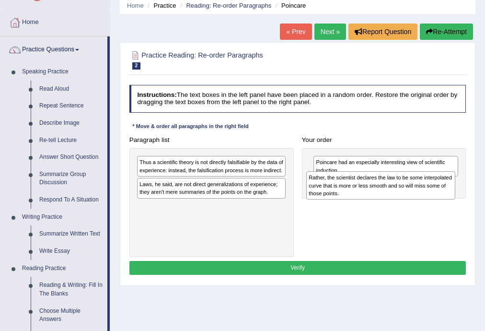
drag, startPoint x: 215, startPoint y: 213, endPoint x: 418, endPoint y: 193, distance: 204.6
click at [418, 193] on div "Rather, the scientist declares the law to be some interpolated curve that is mo…" at bounding box center [380, 185] width 149 height 28
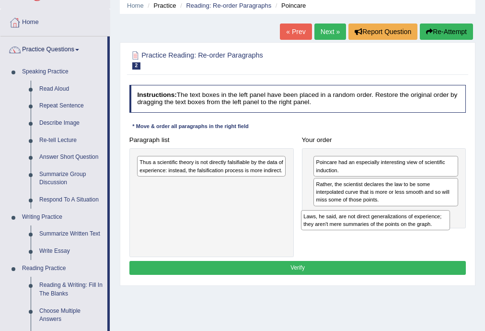
drag, startPoint x: 224, startPoint y: 193, endPoint x: 419, endPoint y: 239, distance: 200.3
click at [419, 239] on div "Paragraph list Thus a scientific theory is not directly falsifiable by the data…" at bounding box center [297, 195] width 345 height 124
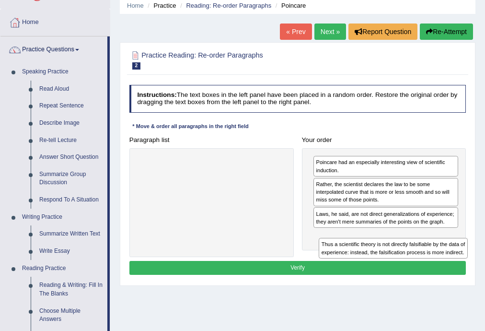
drag, startPoint x: 214, startPoint y: 169, endPoint x: 430, endPoint y: 270, distance: 238.3
click at [430, 270] on div "Instructions: The text boxes in the left panel have been placed in a random ord…" at bounding box center [297, 181] width 341 height 200
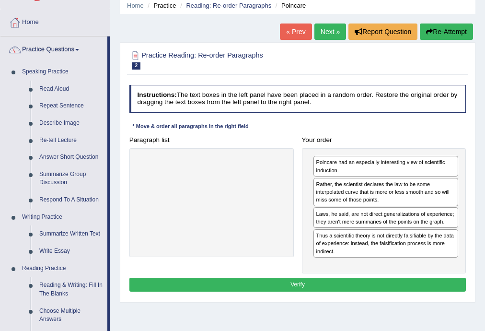
click at [341, 280] on button "Verify" at bounding box center [297, 284] width 337 height 14
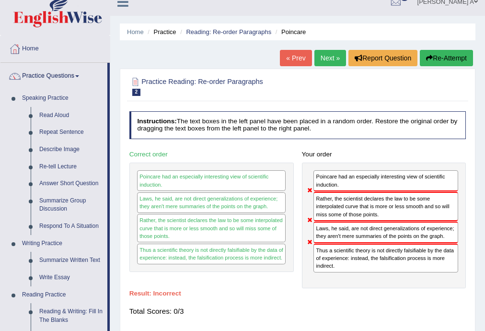
scroll to position [0, 0]
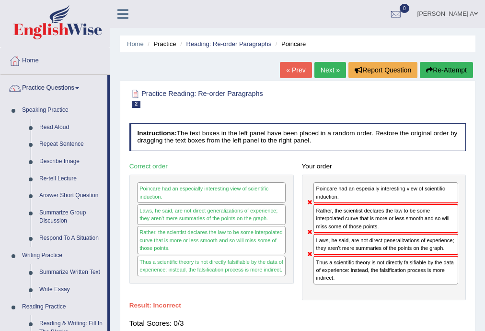
drag, startPoint x: 340, startPoint y: 246, endPoint x: 340, endPoint y: 214, distance: 31.6
click at [340, 214] on div "Poincare had an especially interesting view of scientific induction. Rather, th…" at bounding box center [384, 237] width 164 height 126
click at [336, 67] on link "Next »" at bounding box center [330, 70] width 32 height 16
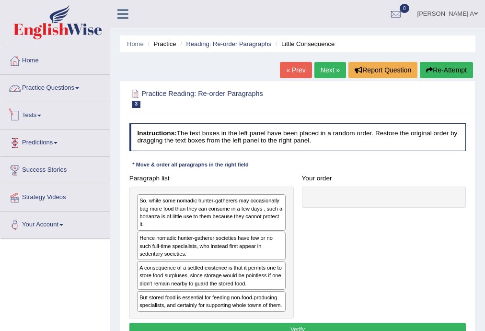
click at [79, 88] on span at bounding box center [77, 88] width 4 height 2
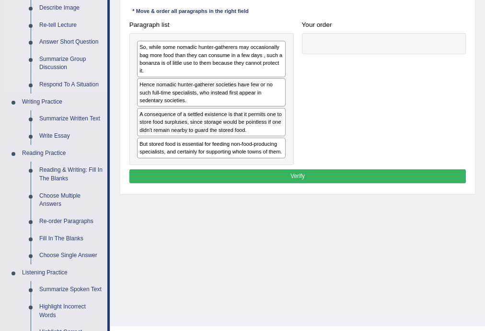
scroll to position [345, 0]
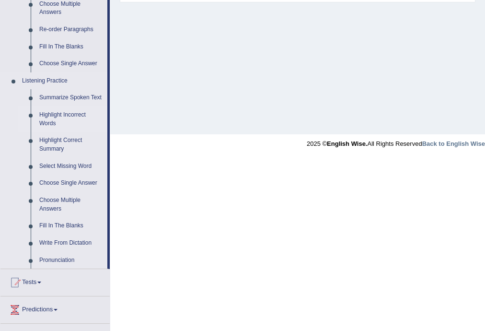
click at [74, 116] on link "Highlight Incorrect Words" at bounding box center [71, 118] width 72 height 25
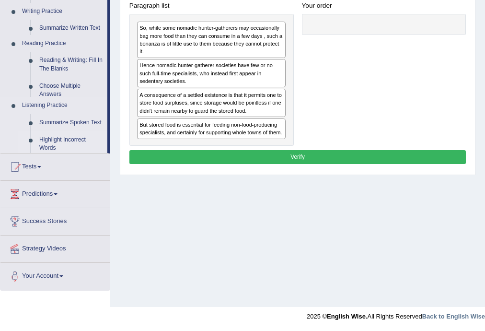
scroll to position [172, 0]
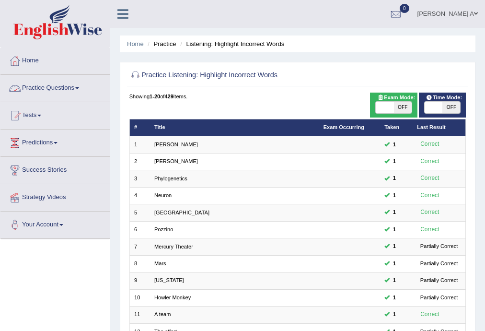
click at [83, 87] on link "Practice Questions" at bounding box center [54, 87] width 109 height 24
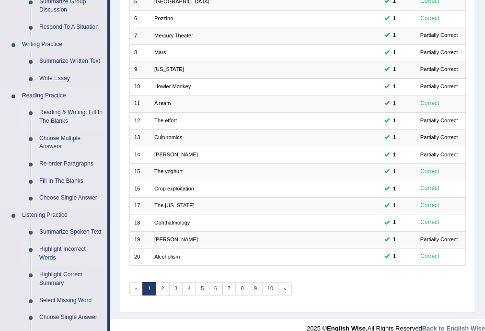
scroll to position [192, 0]
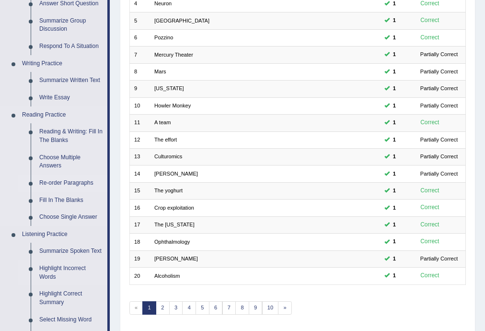
click at [77, 181] on link "Re-order Paragraphs" at bounding box center [71, 182] width 72 height 17
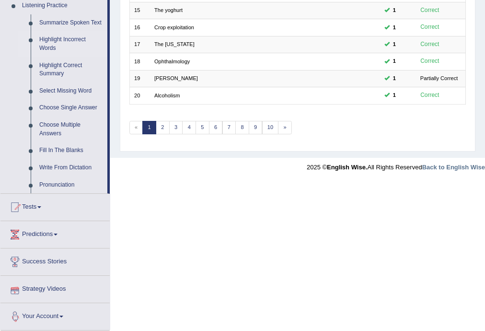
scroll to position [345, 0]
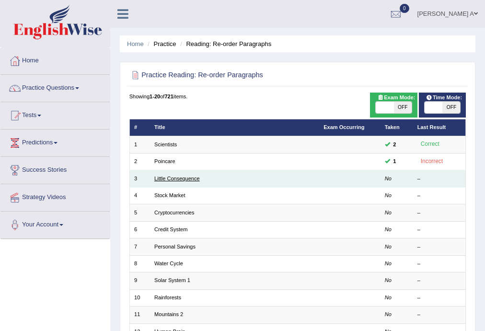
click at [171, 180] on link "Little Consequence" at bounding box center [177, 178] width 46 height 6
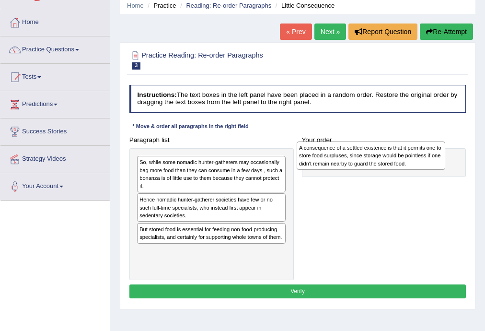
drag, startPoint x: 256, startPoint y: 238, endPoint x: 446, endPoint y: 158, distance: 205.7
click at [446, 158] on div "Paragraph list So, while some nomadic hunter-gatherers may occasionally bag mor…" at bounding box center [297, 207] width 345 height 148
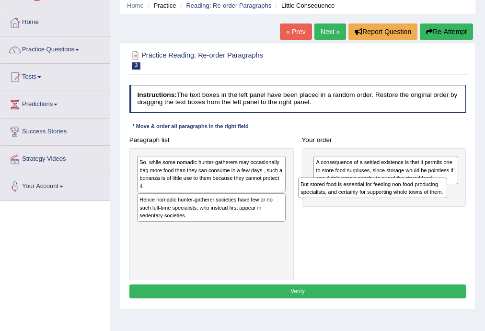
drag, startPoint x: 232, startPoint y: 236, endPoint x: 424, endPoint y: 199, distance: 195.1
click at [424, 199] on div "Paragraph list So, while some nomadic hunter-gatherers may occasionally bag mor…" at bounding box center [297, 207] width 345 height 148
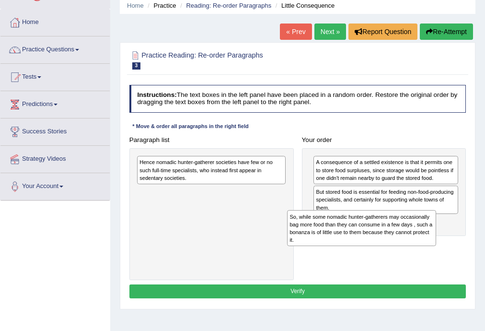
drag, startPoint x: 185, startPoint y: 174, endPoint x: 383, endPoint y: 243, distance: 209.7
click at [383, 243] on div "So, while some nomadic hunter-gatherers may occasionally bag more food than the…" at bounding box center [361, 228] width 149 height 36
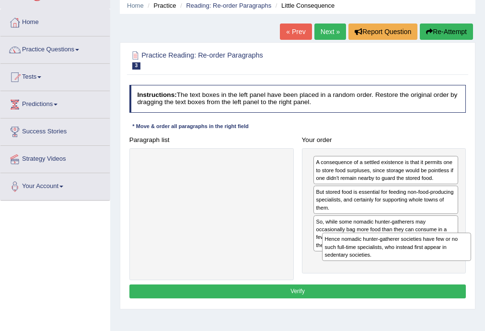
drag, startPoint x: 207, startPoint y: 169, endPoint x: 428, endPoint y: 265, distance: 240.7
click at [428, 264] on div "Paragraph list Hence nomadic hunter-gatherer societies have few or no such full…" at bounding box center [297, 207] width 345 height 148
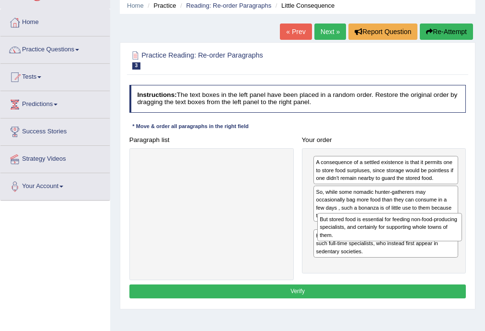
drag, startPoint x: 378, startPoint y: 203, endPoint x: 385, endPoint y: 244, distance: 42.3
click at [385, 244] on div "A consequence of a settled existence is that it permits one to store food surpl…" at bounding box center [384, 211] width 164 height 126
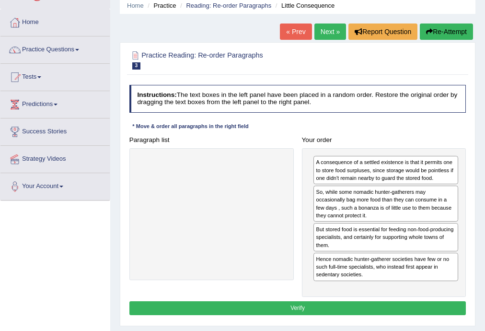
click at [280, 305] on button "Verify" at bounding box center [297, 308] width 337 height 14
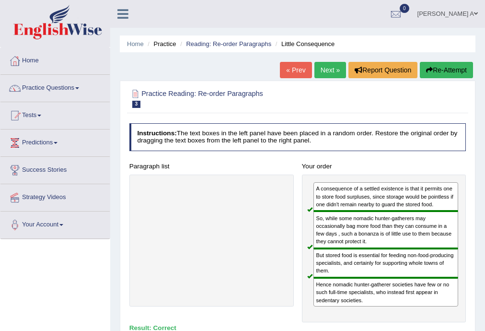
click at [330, 69] on link "Next »" at bounding box center [330, 70] width 32 height 16
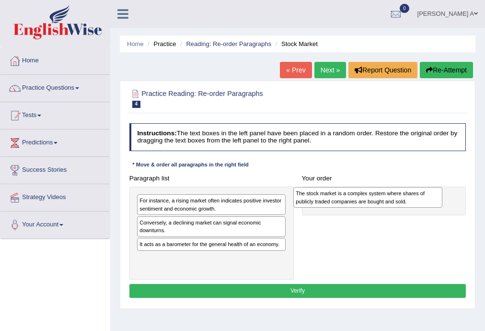
drag, startPoint x: 213, startPoint y: 230, endPoint x: 399, endPoint y: 205, distance: 187.7
click at [399, 205] on div "The stock market is a complex system where shares of publicly traded companies …" at bounding box center [367, 197] width 149 height 21
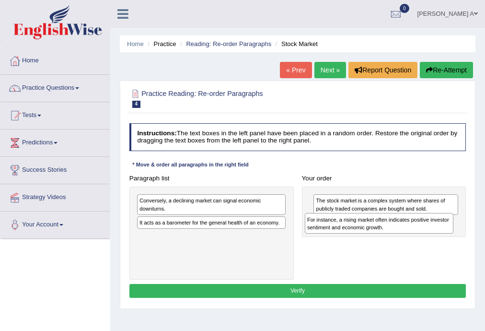
drag, startPoint x: 217, startPoint y: 203, endPoint x: 416, endPoint y: 229, distance: 201.0
click at [416, 229] on div "For instance, a rising market often indicates positive investor sentiment and e…" at bounding box center [379, 223] width 149 height 21
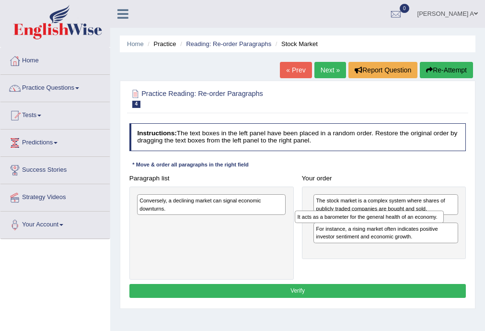
drag, startPoint x: 190, startPoint y: 222, endPoint x: 377, endPoint y: 223, distance: 187.8
click at [377, 223] on div "Paragraph list Conversely, a declining market can signal economic downturns. It…" at bounding box center [297, 225] width 345 height 108
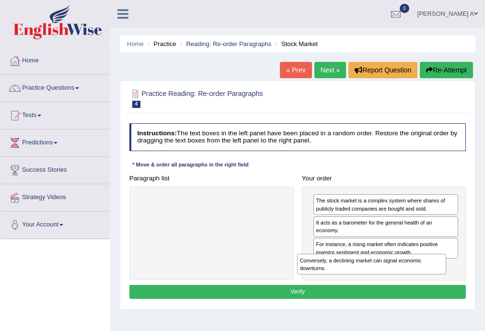
drag, startPoint x: 228, startPoint y: 204, endPoint x: 420, endPoint y: 278, distance: 205.9
click at [420, 278] on div "Paragraph list Conversely, a declining market can signal economic downturns. Co…" at bounding box center [297, 226] width 345 height 110
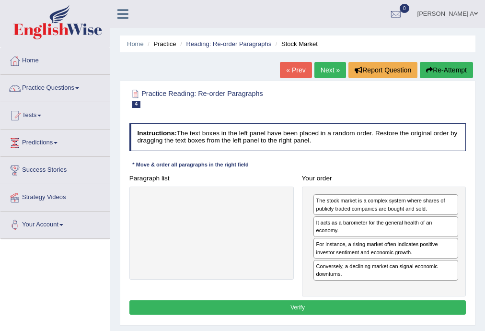
click at [320, 300] on button "Verify" at bounding box center [297, 307] width 337 height 14
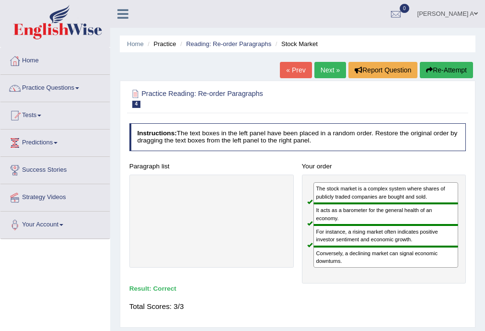
click at [329, 68] on link "Next »" at bounding box center [330, 70] width 32 height 16
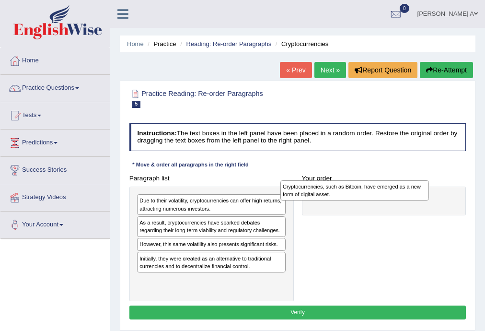
drag, startPoint x: 266, startPoint y: 222, endPoint x: 385, endPoint y: 196, distance: 121.6
click at [385, 196] on div "Cryptocurrencies, such as Bitcoin, have emerged as a new form of digital asset." at bounding box center [354, 190] width 149 height 21
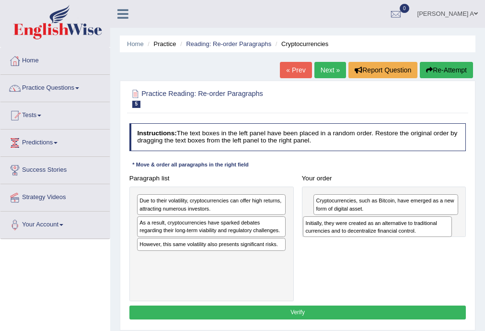
drag, startPoint x: 226, startPoint y: 261, endPoint x: 423, endPoint y: 234, distance: 199.2
click at [423, 234] on div "Initially, they were created as an alternative to traditional currencies and to…" at bounding box center [377, 226] width 149 height 21
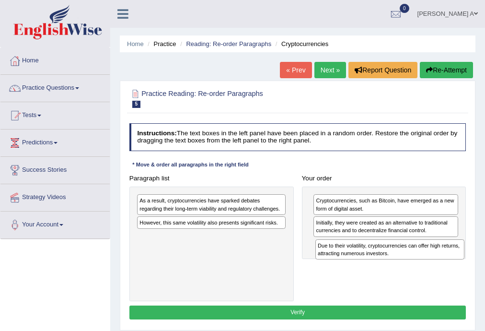
drag, startPoint x: 212, startPoint y: 206, endPoint x: 274, endPoint y: 246, distance: 73.9
click at [423, 263] on div "Paragraph list Due to their volatility, cryptocurrencies can offer high returns…" at bounding box center [297, 236] width 345 height 130
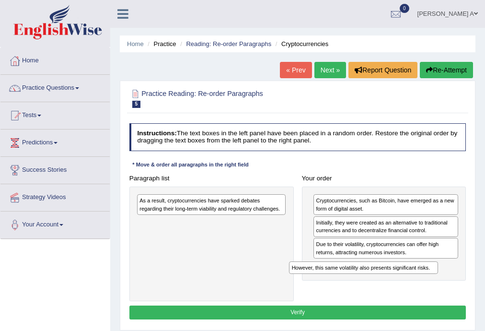
drag, startPoint x: 245, startPoint y: 240, endPoint x: 424, endPoint y: 282, distance: 183.6
click at [424, 282] on div "Paragraph list As a result, cryptocurrencies have sparked debates regarding the…" at bounding box center [297, 236] width 345 height 130
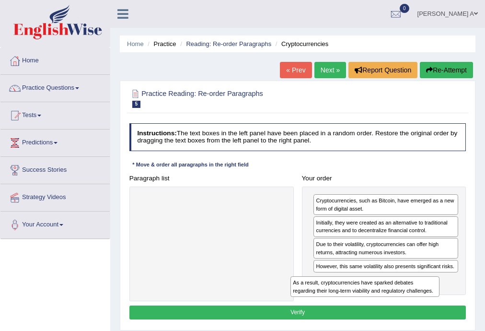
drag, startPoint x: 218, startPoint y: 203, endPoint x: 402, endPoint y: 303, distance: 209.0
click at [402, 303] on div "Instructions: The text boxes in the left panel have been placed in a random ord…" at bounding box center [297, 222] width 341 height 206
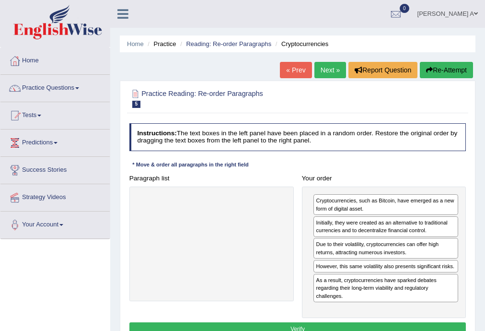
click at [314, 325] on button "Verify" at bounding box center [297, 329] width 337 height 14
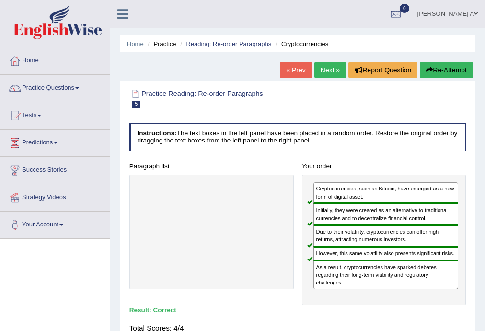
click at [327, 69] on link "Next »" at bounding box center [330, 70] width 32 height 16
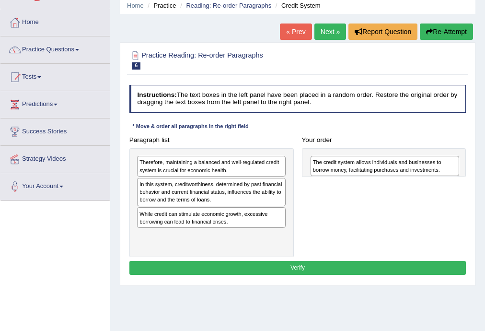
drag, startPoint x: 225, startPoint y: 194, endPoint x: 431, endPoint y: 175, distance: 206.8
click at [431, 175] on div "Paragraph list Therefore, maintaining a balanced and well-regulated credit syst…" at bounding box center [297, 195] width 345 height 124
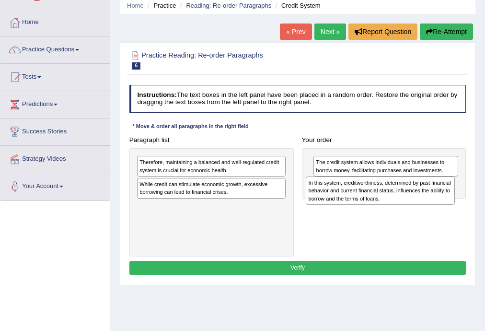
drag, startPoint x: 215, startPoint y: 196, endPoint x: 415, endPoint y: 203, distance: 200.3
click at [415, 203] on div "In this system, creditworthiness, determined by past financial behavior and cur…" at bounding box center [380, 190] width 149 height 28
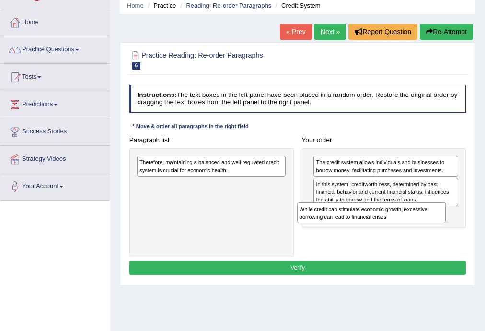
drag, startPoint x: 237, startPoint y: 194, endPoint x: 428, endPoint y: 230, distance: 195.1
click at [428, 231] on div "Paragraph list Therefore, maintaining a balanced and well-regulated credit syst…" at bounding box center [297, 195] width 345 height 124
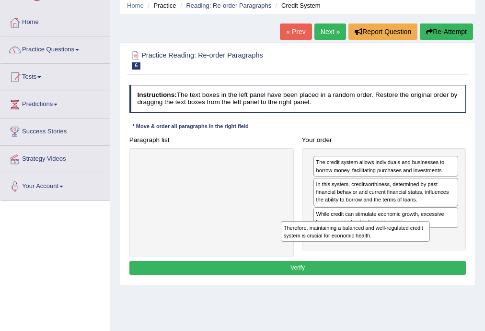
drag, startPoint x: 251, startPoint y: 169, endPoint x: 427, endPoint y: 250, distance: 193.5
click at [427, 250] on div "Paragraph list Therefore, maintaining a balanced and well-regulated credit syst…" at bounding box center [297, 195] width 345 height 124
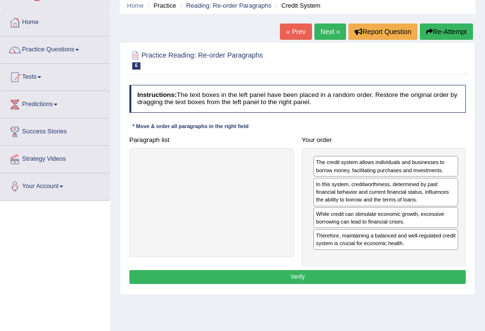
click at [309, 275] on button "Verify" at bounding box center [297, 277] width 337 height 14
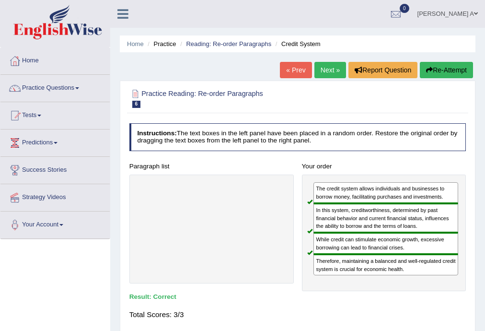
click at [328, 70] on link "Next »" at bounding box center [330, 70] width 32 height 16
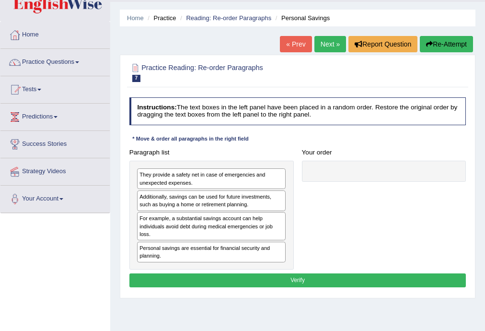
scroll to position [38, 0]
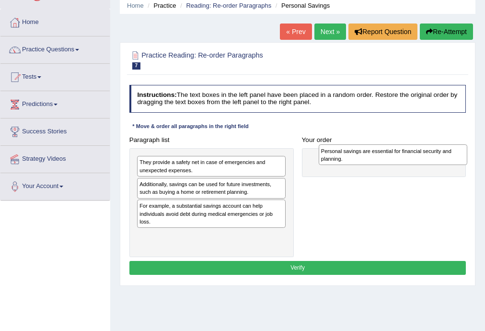
drag, startPoint x: 191, startPoint y: 237, endPoint x: 402, endPoint y: 157, distance: 225.7
click at [403, 157] on div "Personal savings are essential for financial security and planning." at bounding box center [393, 154] width 149 height 21
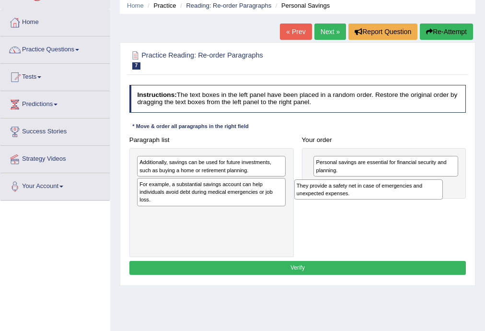
drag, startPoint x: 211, startPoint y: 167, endPoint x: 398, endPoint y: 198, distance: 189.5
click at [398, 198] on div "They provide a safety net in case of emergencies and unexpected expenses." at bounding box center [368, 189] width 149 height 21
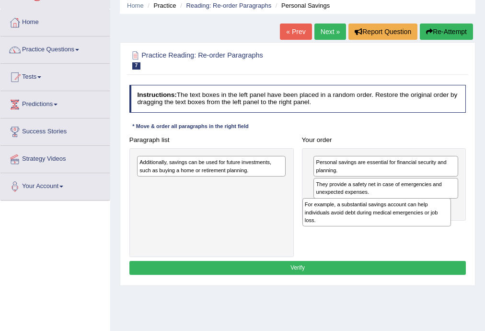
drag, startPoint x: 213, startPoint y: 194, endPoint x: 409, endPoint y: 226, distance: 199.0
click at [409, 226] on div "Paragraph list Additionally, savings can be used for future investments, such a…" at bounding box center [297, 195] width 345 height 124
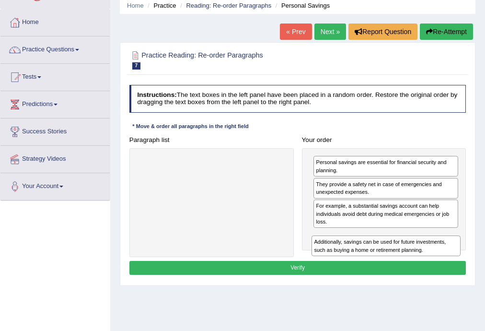
drag, startPoint x: 159, startPoint y: 170, endPoint x: 366, endPoint y: 260, distance: 225.9
click at [366, 260] on div "Instructions: The text boxes in the left panel have been placed in a random ord…" at bounding box center [297, 181] width 341 height 200
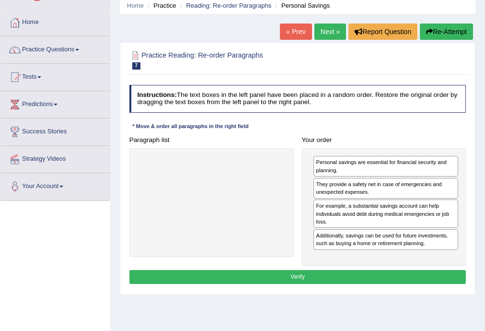
click at [303, 272] on button "Verify" at bounding box center [297, 277] width 337 height 14
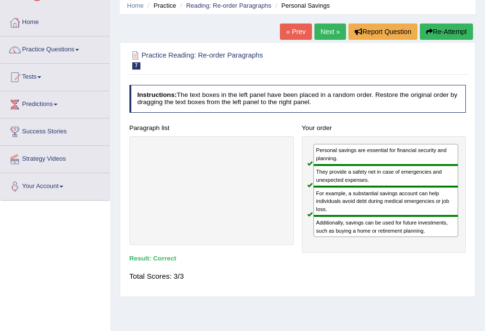
click at [326, 32] on link "Next »" at bounding box center [330, 31] width 32 height 16
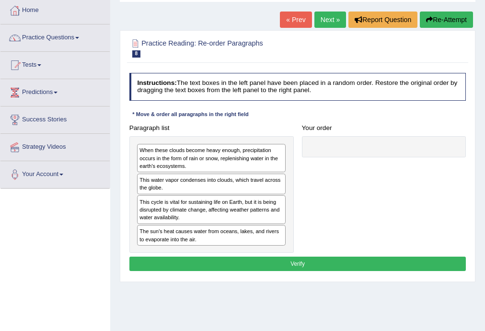
scroll to position [38, 0]
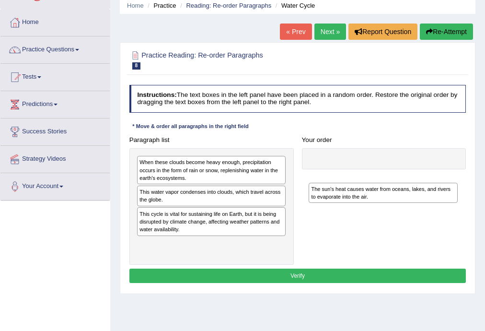
drag, startPoint x: 219, startPoint y: 246, endPoint x: 418, endPoint y: 203, distance: 203.9
click at [418, 203] on div "Paragraph list When these clouds become heavy enough, precipitation occurs in t…" at bounding box center [297, 199] width 345 height 132
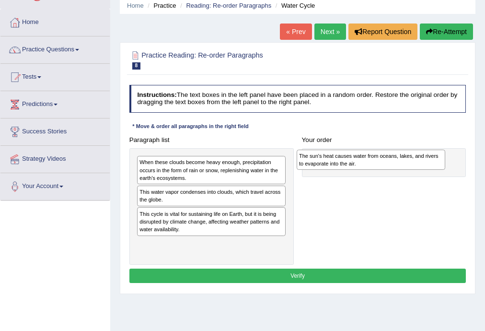
drag, startPoint x: 174, startPoint y: 247, endPoint x: 360, endPoint y: 165, distance: 202.9
click at [360, 165] on div "The sun's heat causes water from oceans, lakes, and rivers to evaporate into th…" at bounding box center [371, 159] width 149 height 21
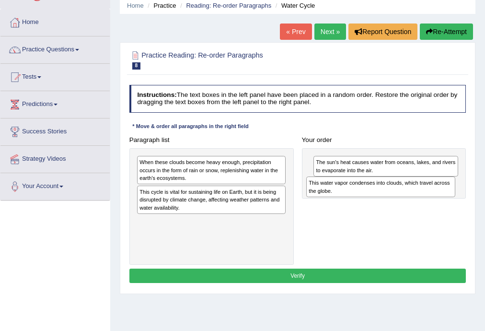
drag, startPoint x: 171, startPoint y: 199, endPoint x: 373, endPoint y: 198, distance: 201.2
click at [373, 198] on div "Paragraph list When these clouds become heavy enough, precipitation occurs in t…" at bounding box center [297, 199] width 345 height 132
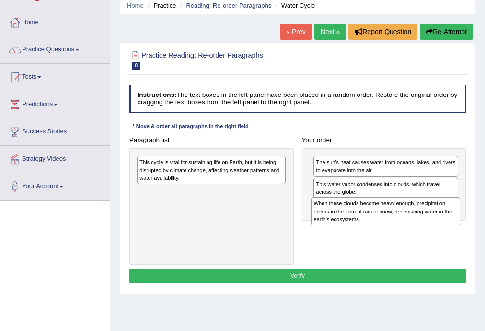
drag, startPoint x: 230, startPoint y: 175, endPoint x: 437, endPoint y: 228, distance: 213.5
click at [437, 228] on div "Paragraph list When these clouds become heavy enough, precipitation occurs in t…" at bounding box center [297, 199] width 345 height 132
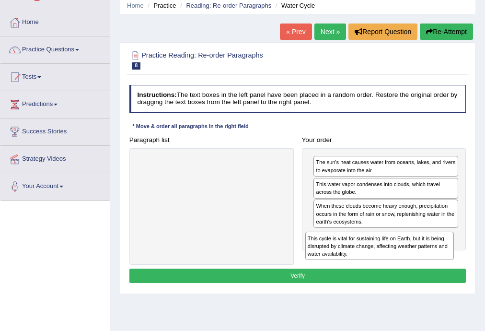
drag, startPoint x: 226, startPoint y: 173, endPoint x: 425, endPoint y: 266, distance: 220.5
click at [425, 266] on div "Instructions: The text boxes in the left panel have been placed in a random ord…" at bounding box center [297, 185] width 341 height 208
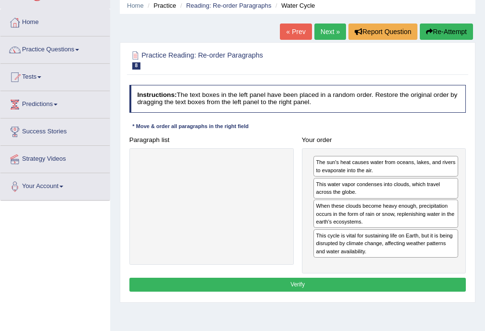
click at [304, 280] on button "Verify" at bounding box center [297, 284] width 337 height 14
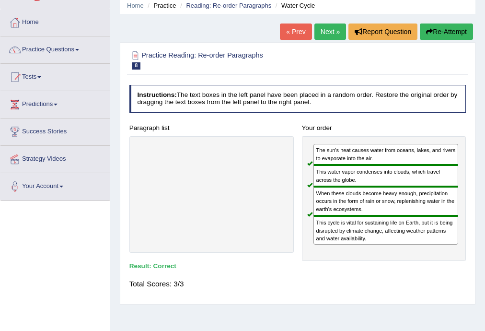
scroll to position [0, 0]
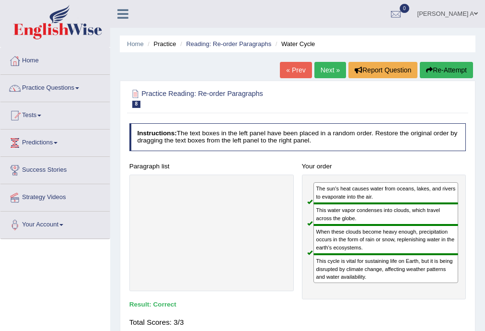
click at [327, 69] on link "Next »" at bounding box center [330, 70] width 32 height 16
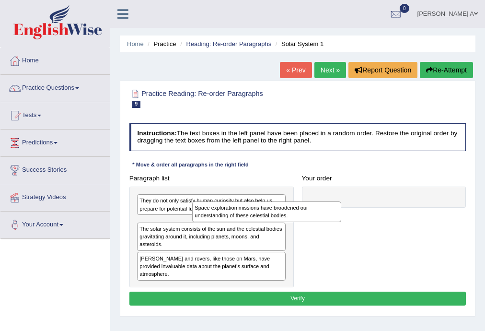
drag, startPoint x: 209, startPoint y: 228, endPoint x: 411, endPoint y: 199, distance: 203.3
click at [341, 201] on div "Space exploration missions have broadened our understanding of these celestial …" at bounding box center [266, 211] width 149 height 21
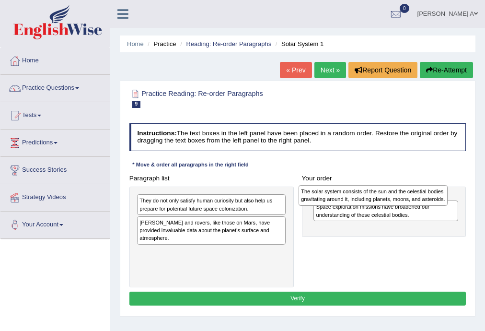
drag, startPoint x: 246, startPoint y: 226, endPoint x: 440, endPoint y: 198, distance: 195.6
click at [440, 198] on div "The solar system consists of the sun and the celestial bodies gravitating aroun…" at bounding box center [372, 195] width 149 height 21
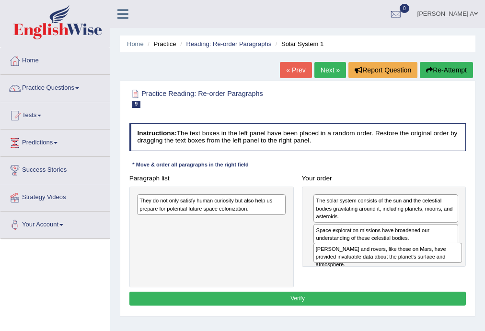
drag, startPoint x: 218, startPoint y: 227, endPoint x: 445, endPoint y: 265, distance: 230.7
click at [445, 265] on div "Paragraph list They do not only satisfy human curiosity but also help us prepar…" at bounding box center [297, 229] width 345 height 116
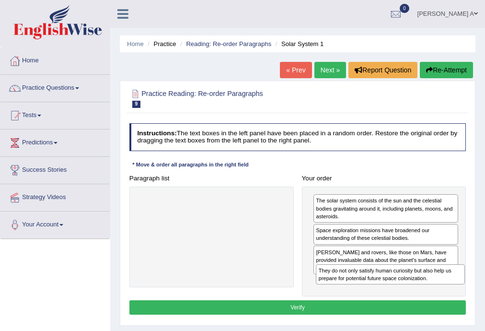
drag, startPoint x: 197, startPoint y: 205, endPoint x: 410, endPoint y: 291, distance: 229.5
click at [410, 291] on div "Instructions: The text boxes in the left panel have been placed in a random ord…" at bounding box center [297, 219] width 341 height 201
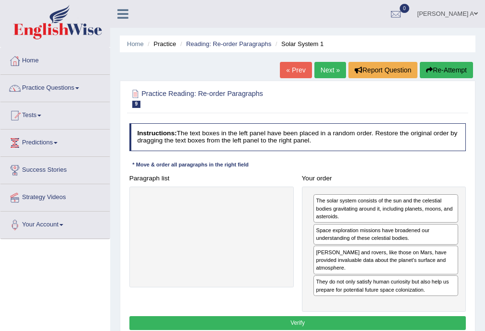
click at [301, 316] on button "Verify" at bounding box center [297, 323] width 337 height 14
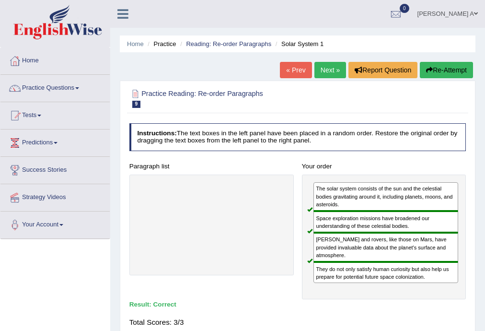
click at [323, 71] on link "Next »" at bounding box center [330, 70] width 32 height 16
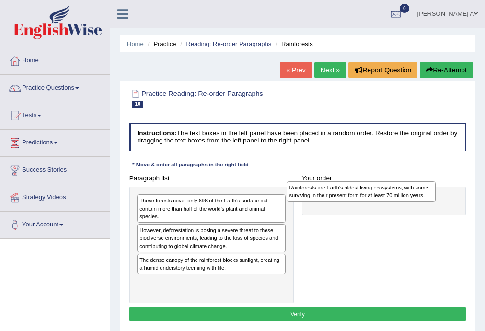
drag, startPoint x: 215, startPoint y: 264, endPoint x: 393, endPoint y: 194, distance: 191.4
click at [393, 194] on div "Rainforests are Earth's oldest living ecosystems, with some surviving in their …" at bounding box center [360, 191] width 149 height 21
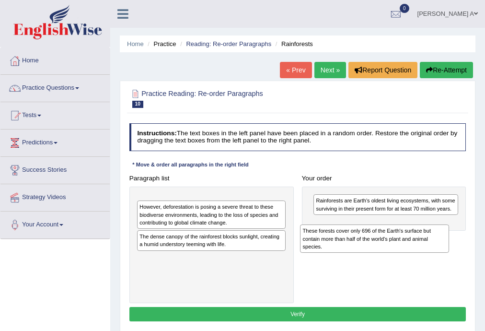
drag, startPoint x: 220, startPoint y: 209, endPoint x: 414, endPoint y: 249, distance: 198.0
click at [414, 249] on div "These forests cover only 696 of the Earth's surface but contain more than half …" at bounding box center [374, 238] width 149 height 28
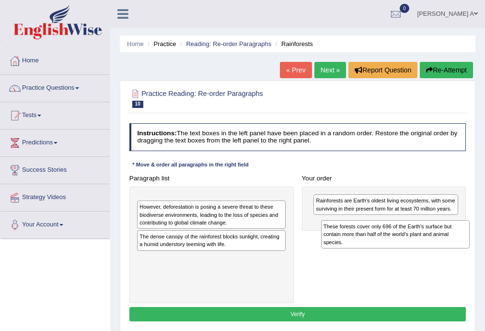
drag, startPoint x: 228, startPoint y: 212, endPoint x: 446, endPoint y: 247, distance: 221.1
click at [446, 247] on div "These forests cover only 696 of the Earth's surface but contain more than half …" at bounding box center [395, 234] width 149 height 28
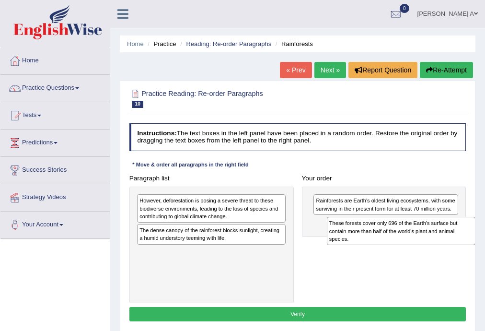
drag, startPoint x: 220, startPoint y: 201, endPoint x: 445, endPoint y: 231, distance: 227.2
click at [444, 231] on div "These forests cover only 696 of the Earth's surface but contain more than half …" at bounding box center [401, 231] width 149 height 28
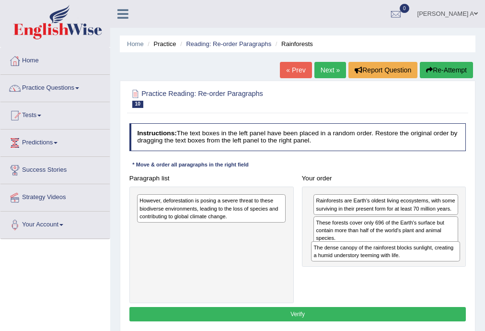
drag, startPoint x: 230, startPoint y: 231, endPoint x: 437, endPoint y: 261, distance: 209.1
click at [437, 261] on div "Paragraph list However, deforestation is posing a severe threat to these biodiv…" at bounding box center [297, 237] width 345 height 132
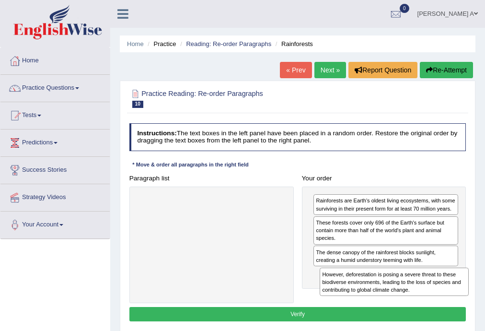
drag, startPoint x: 224, startPoint y: 212, endPoint x: 441, endPoint y: 303, distance: 235.1
click at [441, 303] on div "Instructions: The text boxes in the left panel have been placed in a random ord…" at bounding box center [297, 223] width 341 height 208
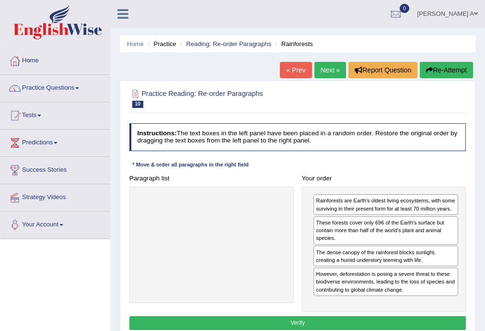
click at [333, 319] on button "Verify" at bounding box center [297, 323] width 337 height 14
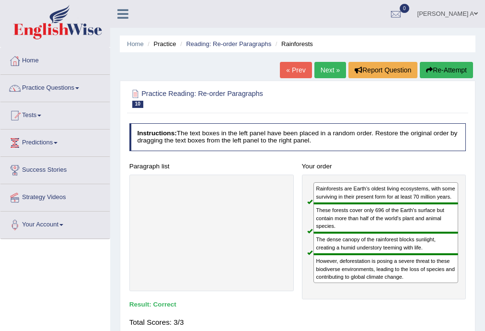
click at [325, 69] on link "Next »" at bounding box center [330, 70] width 32 height 16
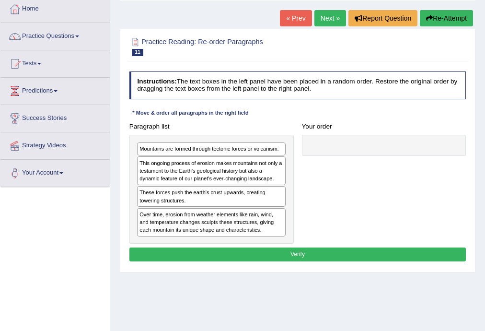
scroll to position [38, 0]
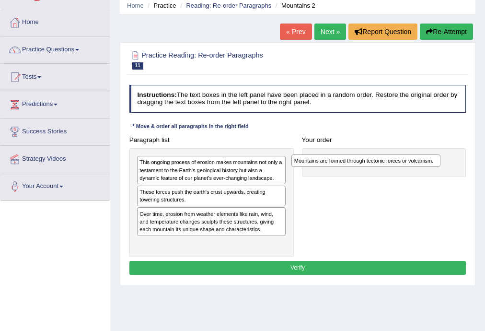
drag, startPoint x: 253, startPoint y: 160, endPoint x: 437, endPoint y: 163, distance: 184.0
click at [437, 163] on div "Mountains are formed through tectonic forces or volcanism." at bounding box center [365, 160] width 149 height 12
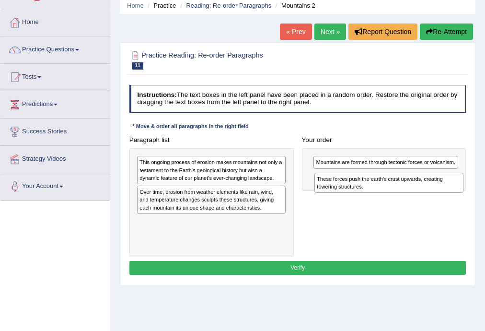
drag, startPoint x: 249, startPoint y: 192, endPoint x: 460, endPoint y: 186, distance: 210.8
click at [460, 186] on div "These forces push the earth's crust upwards, creating towering structures." at bounding box center [388, 182] width 149 height 21
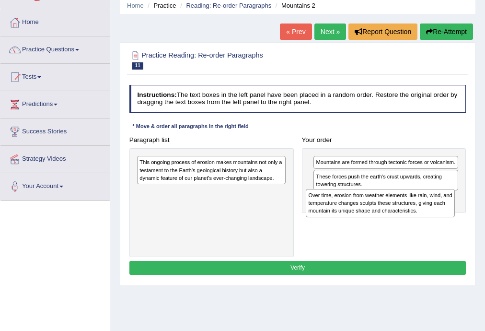
drag, startPoint x: 209, startPoint y: 200, endPoint x: 410, endPoint y: 213, distance: 201.2
click at [410, 213] on div "Over time, erosion from weather elements like rain, wind, and temperature chang…" at bounding box center [380, 203] width 149 height 28
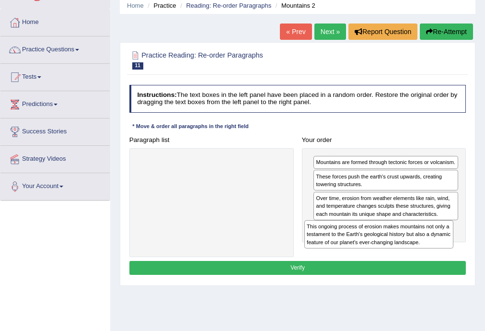
drag, startPoint x: 245, startPoint y: 194, endPoint x: 416, endPoint y: 256, distance: 182.2
click at [416, 256] on div "Instructions: The text boxes in the left panel have been placed in a random ord…" at bounding box center [297, 181] width 341 height 200
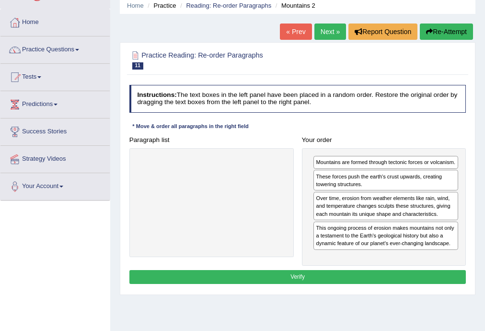
click at [296, 276] on button "Verify" at bounding box center [297, 277] width 337 height 14
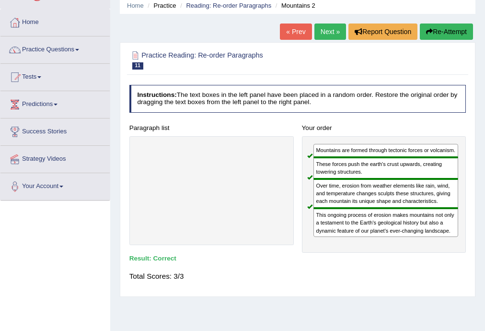
click at [330, 33] on link "Next »" at bounding box center [330, 31] width 32 height 16
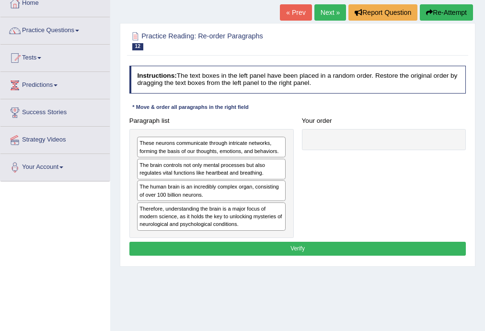
scroll to position [38, 0]
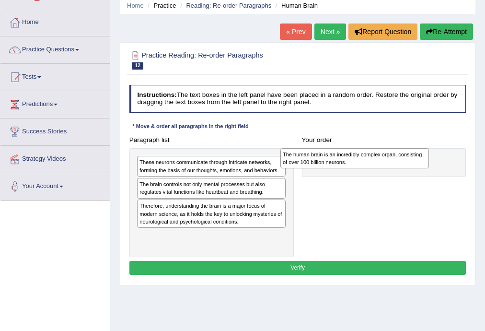
drag, startPoint x: 219, startPoint y: 211, endPoint x: 390, endPoint y: 163, distance: 177.3
click at [390, 163] on div "The human brain is an incredibly complex organ, consisting of over 100 billion …" at bounding box center [354, 158] width 149 height 21
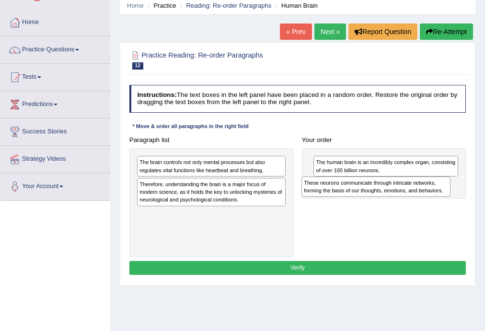
drag, startPoint x: 213, startPoint y: 165, endPoint x: 412, endPoint y: 194, distance: 201.8
click at [412, 194] on div "These neurons communicate through intricate networks, forming the basis of our …" at bounding box center [375, 186] width 149 height 21
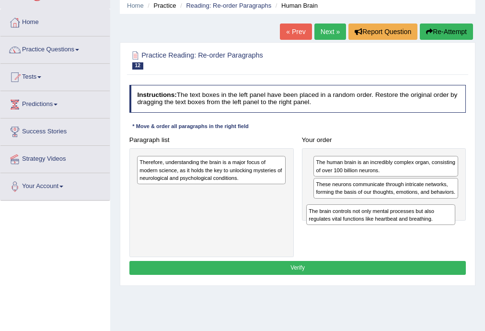
drag, startPoint x: 241, startPoint y: 168, endPoint x: 443, endPoint y: 229, distance: 210.3
click at [443, 229] on div "Paragraph list The brain controls not only mental processes but also regulates …" at bounding box center [297, 195] width 345 height 124
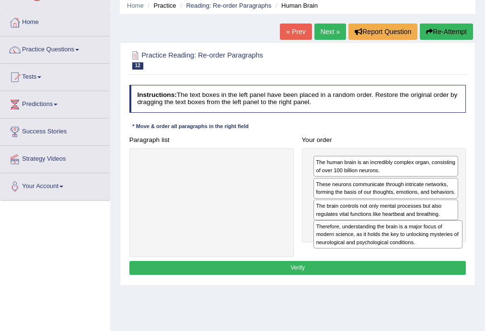
drag, startPoint x: 203, startPoint y: 167, endPoint x: 413, endPoint y: 246, distance: 224.4
click at [413, 246] on div "Therefore, understanding the brain is a major focus of modern science, as it ho…" at bounding box center [387, 234] width 149 height 28
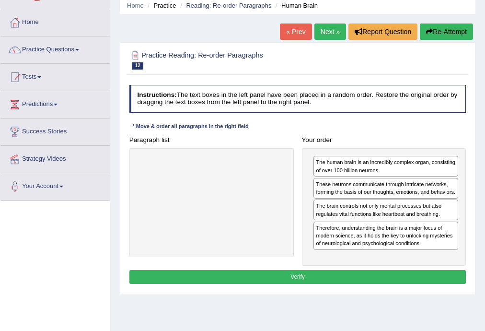
click at [306, 276] on button "Verify" at bounding box center [297, 277] width 337 height 14
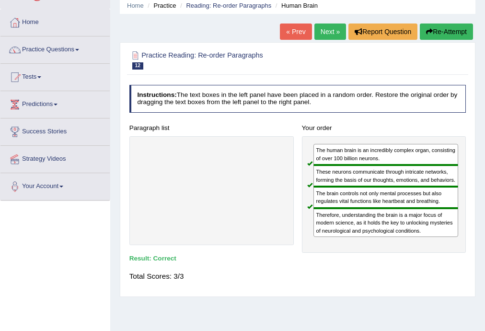
click at [324, 31] on link "Next »" at bounding box center [330, 31] width 32 height 16
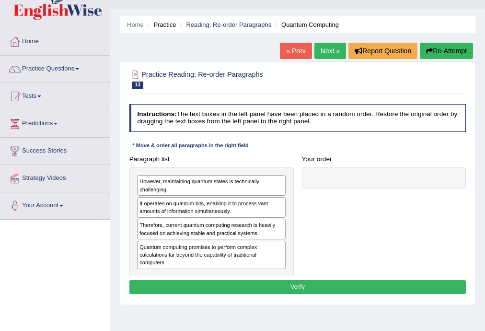
scroll to position [38, 0]
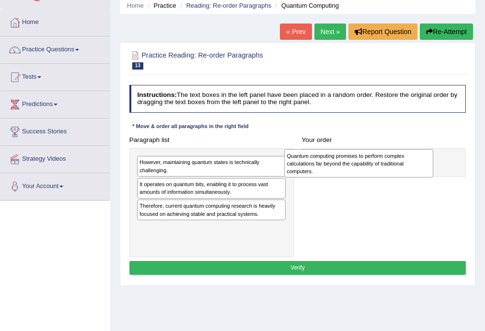
drag, startPoint x: 223, startPoint y: 231, endPoint x: 399, endPoint y: 163, distance: 188.2
click at [399, 163] on div "Quantum computing promises to perform complex calculations far beyond the capab…" at bounding box center [358, 163] width 149 height 28
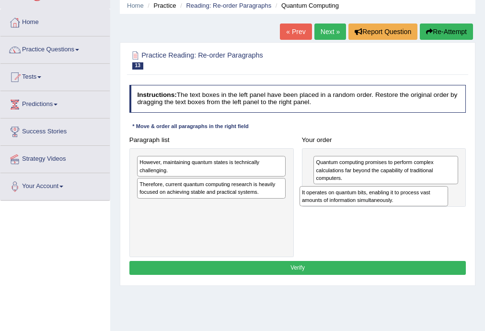
drag, startPoint x: 198, startPoint y: 191, endPoint x: 409, endPoint y: 208, distance: 212.0
click at [404, 208] on div "Paragraph list However, maintaining quantum states is technically challenging. …" at bounding box center [297, 195] width 345 height 124
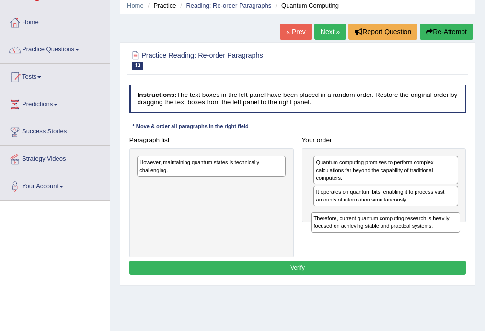
drag, startPoint x: 211, startPoint y: 189, endPoint x: 418, endPoint y: 237, distance: 212.5
click at [418, 237] on div "Paragraph list However, maintaining quantum states is technically challenging. …" at bounding box center [297, 195] width 345 height 124
drag, startPoint x: 209, startPoint y: 188, endPoint x: 427, endPoint y: 235, distance: 222.9
click at [427, 235] on div "Paragraph list However, maintaining quantum states is technically challenging. …" at bounding box center [297, 195] width 345 height 124
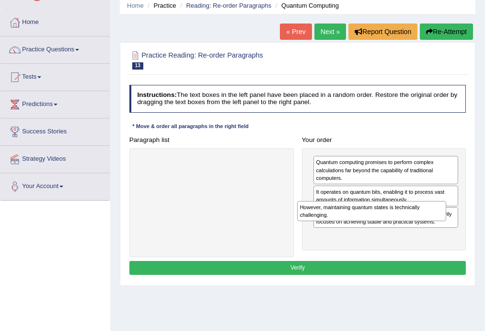
drag, startPoint x: 234, startPoint y: 168, endPoint x: 424, endPoint y: 225, distance: 199.0
click at [424, 225] on div "Paragraph list However, maintaining quantum states is technically challenging. …" at bounding box center [297, 195] width 345 height 124
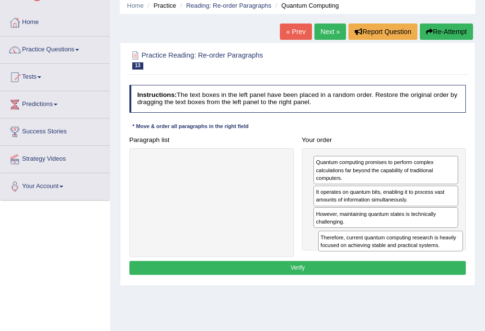
drag, startPoint x: 388, startPoint y: 214, endPoint x: 396, endPoint y: 255, distance: 42.0
click at [396, 255] on div "Paragraph list Correct order Quantum computing promises to perform complex calc…" at bounding box center [297, 195] width 345 height 124
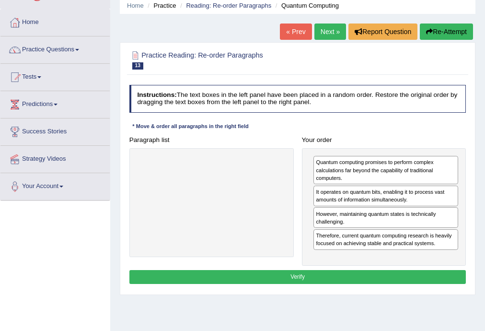
click at [367, 273] on button "Verify" at bounding box center [297, 277] width 337 height 14
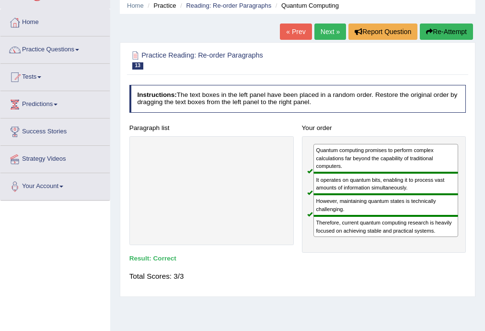
click at [322, 34] on link "Next »" at bounding box center [330, 31] width 32 height 16
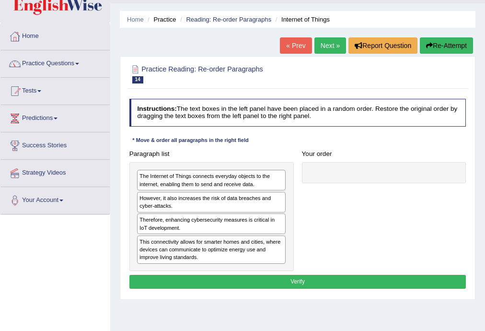
scroll to position [38, 0]
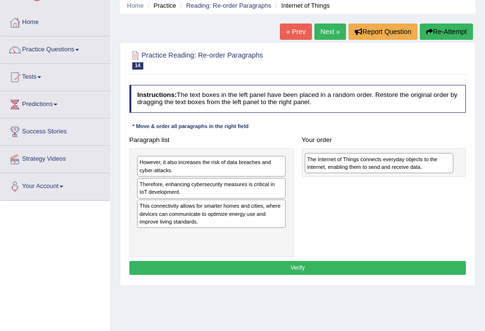
drag, startPoint x: 216, startPoint y: 169, endPoint x: 415, endPoint y: 170, distance: 199.3
click at [415, 170] on div "The Internet of Things connects everyday objects to the internet, enabling them…" at bounding box center [379, 163] width 149 height 21
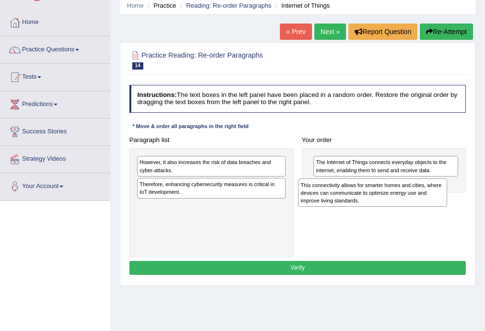
drag, startPoint x: 223, startPoint y: 216, endPoint x: 400, endPoint y: 203, distance: 177.7
click at [400, 203] on div "This connectivity allows for smarter homes and cities, where devices can commun…" at bounding box center [372, 192] width 149 height 28
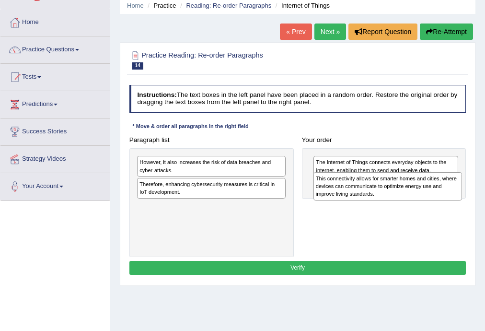
drag, startPoint x: 230, startPoint y: 214, endPoint x: 442, endPoint y: 196, distance: 212.5
click at [442, 196] on div "This connectivity allows for smarter homes and cities, where devices can commun…" at bounding box center [387, 186] width 149 height 28
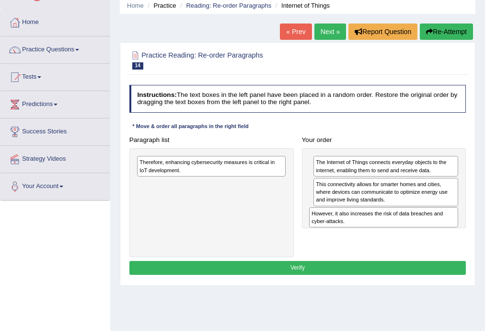
drag, startPoint x: 223, startPoint y: 168, endPoint x: 428, endPoint y: 232, distance: 214.4
click at [428, 232] on div "Paragraph list However, it also increases the risk of data breaches and cyber-a…" at bounding box center [297, 195] width 345 height 124
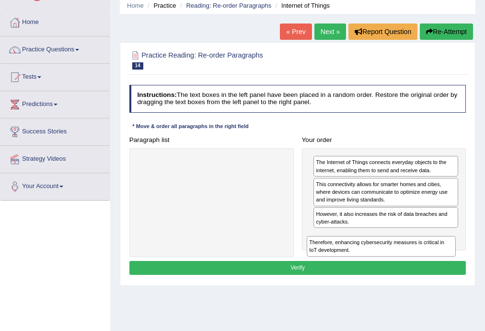
drag, startPoint x: 218, startPoint y: 171, endPoint x: 420, endPoint y: 269, distance: 224.3
click at [420, 269] on div "Instructions: The text boxes in the left panel have been placed in a random ord…" at bounding box center [297, 181] width 341 height 200
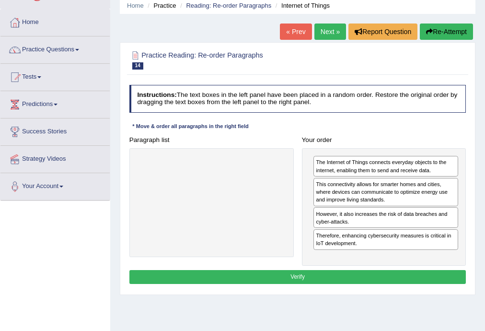
click at [325, 274] on button "Verify" at bounding box center [297, 277] width 337 height 14
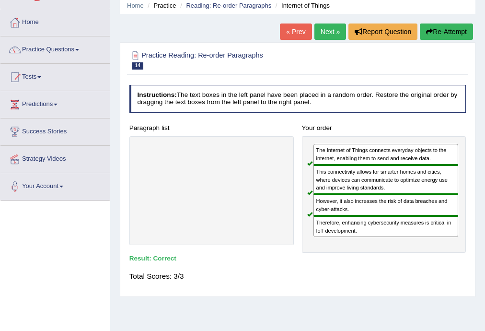
scroll to position [0, 0]
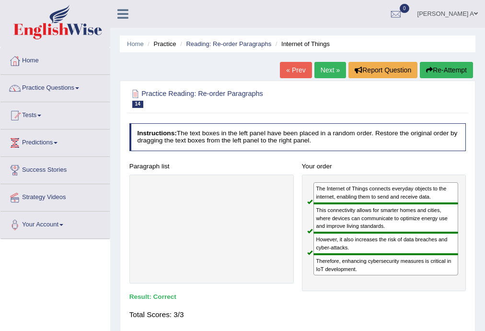
click at [329, 69] on link "Next »" at bounding box center [330, 70] width 32 height 16
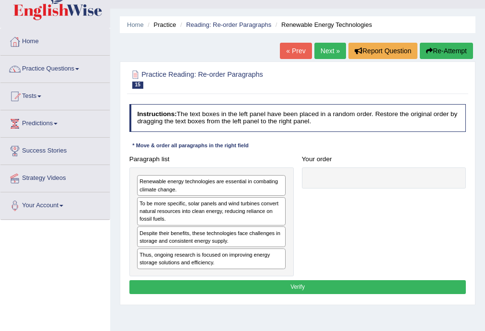
scroll to position [38, 0]
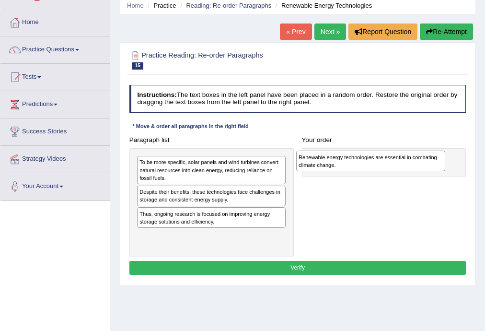
drag, startPoint x: 227, startPoint y: 170, endPoint x: 416, endPoint y: 168, distance: 189.2
click at [416, 168] on div "Renewable energy technologies are essential in combating climate change." at bounding box center [370, 160] width 149 height 21
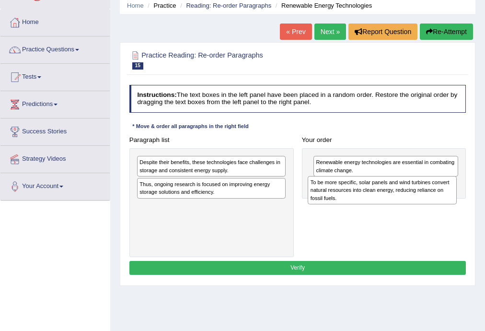
drag, startPoint x: 186, startPoint y: 171, endPoint x: 389, endPoint y: 198, distance: 205.0
click at [389, 198] on div "To be more specific, solar panels and wind turbines convert natural resources i…" at bounding box center [382, 190] width 149 height 28
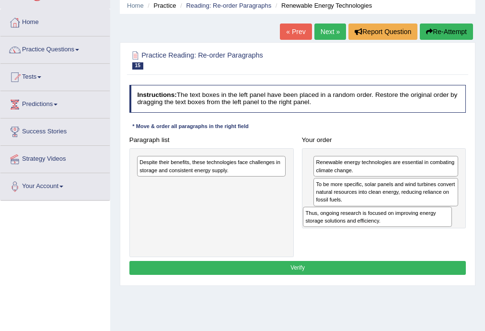
drag, startPoint x: 149, startPoint y: 186, endPoint x: 347, endPoint y: 228, distance: 201.8
click at [347, 228] on div "Paragraph list Despite their benefits, these technologies face challenges in st…" at bounding box center [297, 195] width 345 height 124
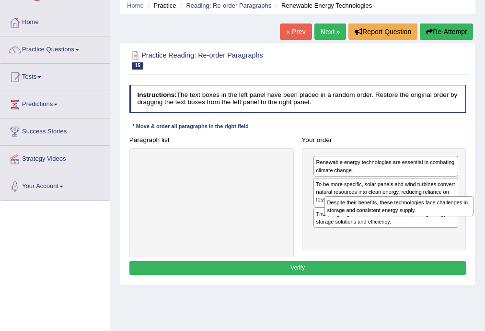
drag, startPoint x: 228, startPoint y: 167, endPoint x: 450, endPoint y: 218, distance: 228.6
click at [450, 218] on div "Paragraph list Despite their benefits, these technologies face challenges in st…" at bounding box center [297, 195] width 345 height 124
drag, startPoint x: 370, startPoint y: 240, endPoint x: 372, endPoint y: 220, distance: 20.2
click at [372, 220] on div "Renewable energy technologies are essential in combating climate change. To be …" at bounding box center [384, 199] width 164 height 102
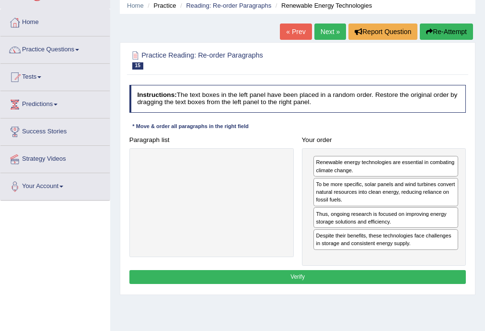
click at [351, 241] on div "Despite their benefits, these technologies face challenges in storage and consi…" at bounding box center [385, 239] width 145 height 21
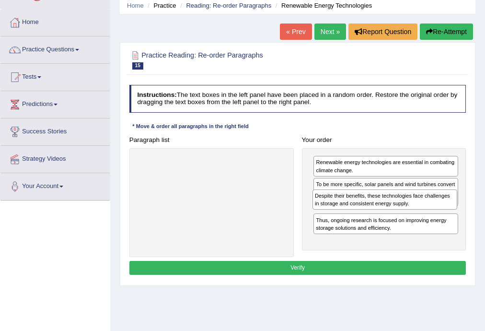
drag, startPoint x: 351, startPoint y: 231, endPoint x: 352, endPoint y: 211, distance: 20.1
click at [352, 211] on div "Renewable energy technologies are essential in combating climate change. To be …" at bounding box center [384, 199] width 164 height 102
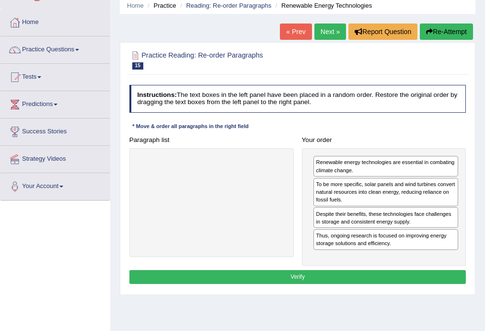
click at [351, 272] on button "Verify" at bounding box center [297, 277] width 337 height 14
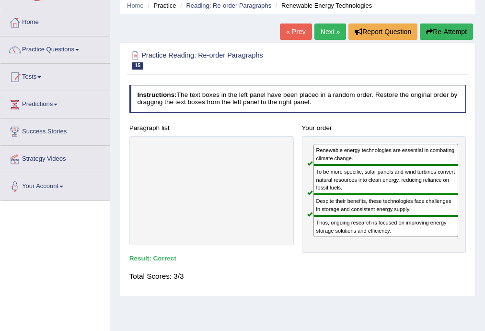
click at [319, 31] on link "Next »" at bounding box center [330, 31] width 32 height 16
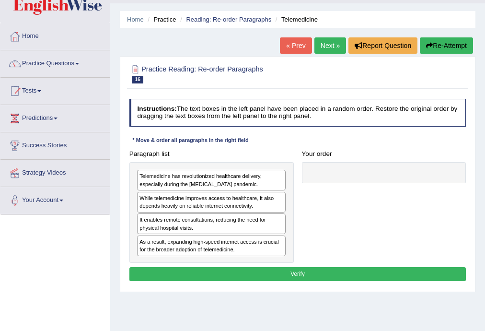
scroll to position [38, 0]
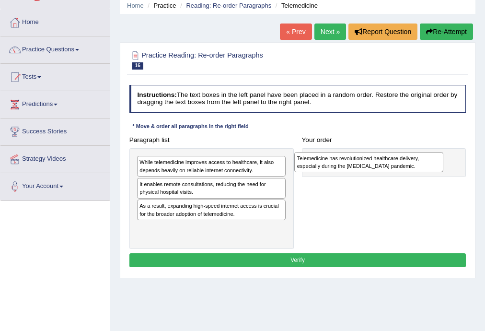
drag, startPoint x: 212, startPoint y: 168, endPoint x: 400, endPoint y: 167, distance: 188.3
click at [400, 167] on div "Telemedicine has revolutionized healthcare delivery, especially during the COVI…" at bounding box center [368, 162] width 149 height 21
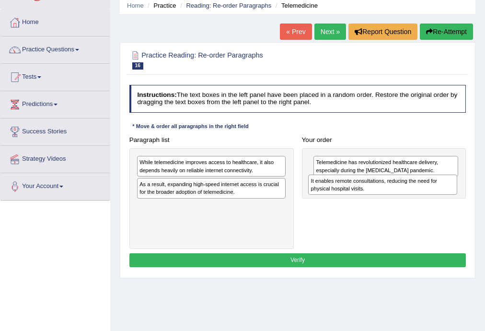
drag, startPoint x: 225, startPoint y: 190, endPoint x: 428, endPoint y: 194, distance: 203.6
click at [428, 194] on div "It enables remote consultations, reducing the need for physical hospital visits." at bounding box center [382, 184] width 149 height 21
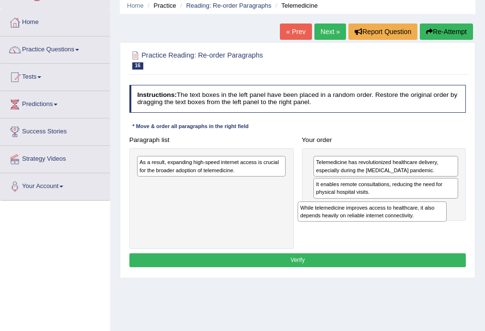
drag, startPoint x: 220, startPoint y: 169, endPoint x: 411, endPoint y: 226, distance: 199.6
click at [411, 226] on div "Paragraph list While telemedicine improves access to healthcare, it also depend…" at bounding box center [297, 191] width 345 height 116
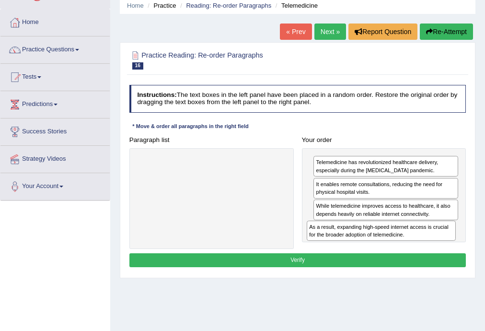
drag, startPoint x: 222, startPoint y: 169, endPoint x: 423, endPoint y: 249, distance: 217.0
click at [423, 249] on div "Instructions: The text boxes in the left panel have been placed in a random ord…" at bounding box center [297, 177] width 341 height 193
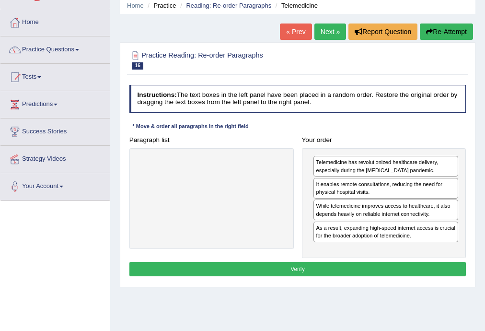
click at [342, 266] on button "Verify" at bounding box center [297, 269] width 337 height 14
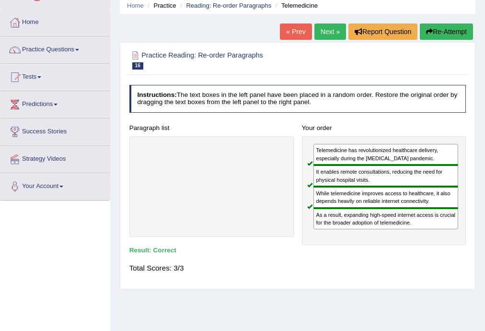
click at [326, 32] on link "Next »" at bounding box center [330, 31] width 32 height 16
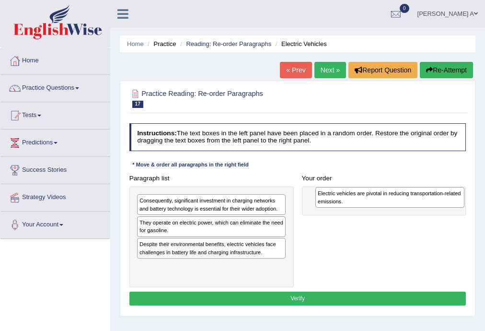
drag, startPoint x: 180, startPoint y: 229, endPoint x: 392, endPoint y: 203, distance: 213.3
click at [392, 203] on div "Electric vehicles are pivotal in reducing transportation-related emissions." at bounding box center [389, 197] width 149 height 21
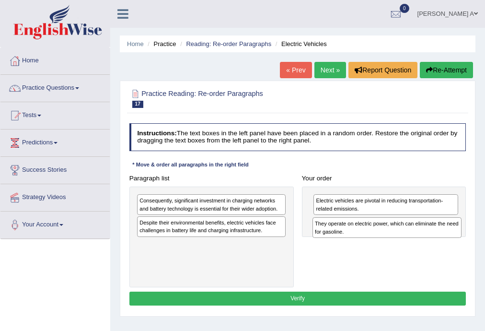
drag, startPoint x: 233, startPoint y: 228, endPoint x: 441, endPoint y: 238, distance: 208.6
click at [441, 238] on div "Paragraph list Consequently, significant investment in charging networks and ba…" at bounding box center [297, 229] width 345 height 116
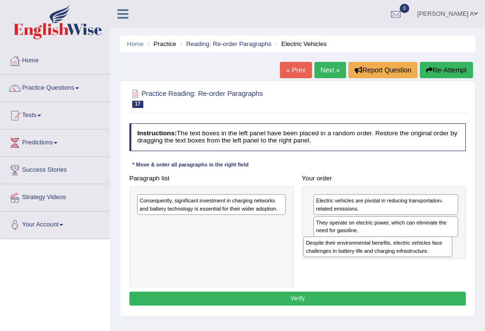
drag, startPoint x: 235, startPoint y: 232, endPoint x: 428, endPoint y: 262, distance: 195.4
click at [428, 262] on div "Paragraph list Consequently, significant investment in charging networks and ba…" at bounding box center [297, 229] width 345 height 116
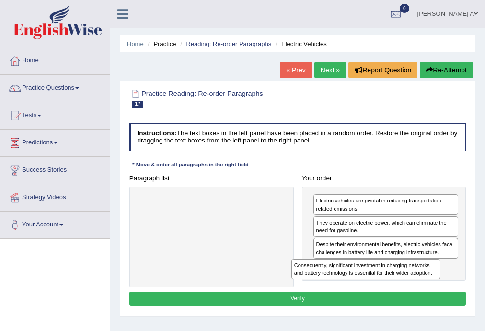
drag, startPoint x: 255, startPoint y: 209, endPoint x: 439, endPoint y: 289, distance: 200.6
click at [439, 289] on div "Instructions: The text boxes in the left panel have been placed in a random ord…" at bounding box center [297, 215] width 341 height 193
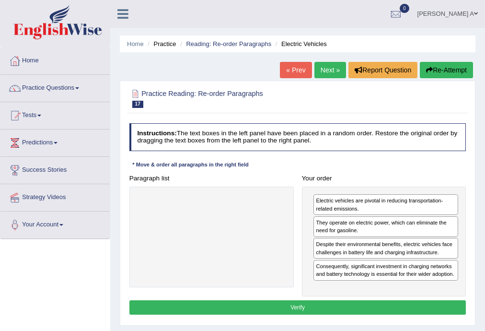
click at [339, 303] on button "Verify" at bounding box center [297, 307] width 337 height 14
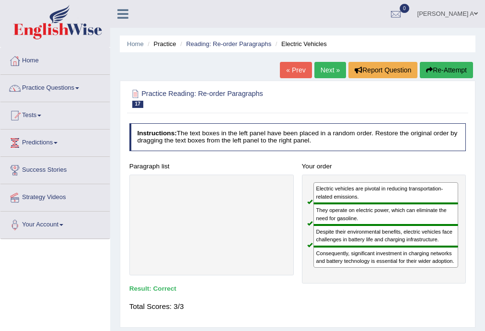
click at [327, 71] on link "Next »" at bounding box center [330, 70] width 32 height 16
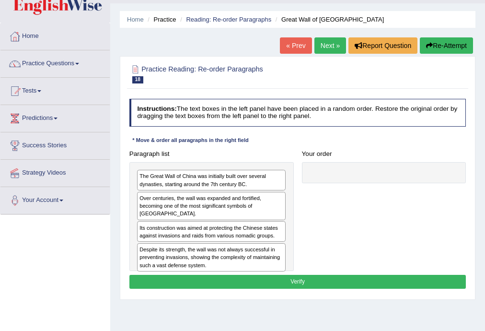
scroll to position [38, 0]
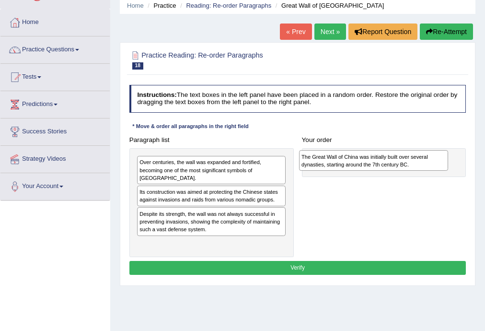
drag, startPoint x: 234, startPoint y: 171, endPoint x: 426, endPoint y: 168, distance: 192.6
click at [426, 168] on div "The Great Wall of China was initially built over several dynasties, starting ar…" at bounding box center [373, 160] width 149 height 21
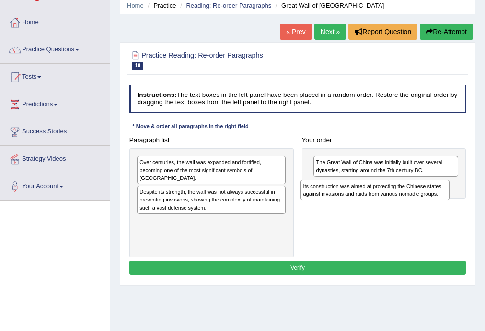
drag, startPoint x: 217, startPoint y: 191, endPoint x: 411, endPoint y: 201, distance: 194.8
click at [411, 201] on div "Paragraph list Over centuries, the wall was expanded and fortified, becoming on…" at bounding box center [297, 195] width 345 height 124
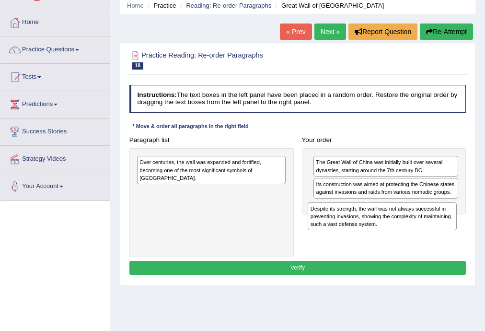
drag, startPoint x: 206, startPoint y: 188, endPoint x: 410, endPoint y: 224, distance: 206.3
click at [410, 224] on div "Despite its strength, the wall was not always successful in preventing invasion…" at bounding box center [382, 216] width 149 height 28
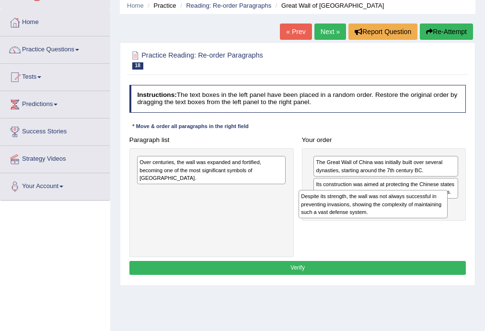
drag, startPoint x: 238, startPoint y: 192, endPoint x: 430, endPoint y: 214, distance: 193.4
click at [430, 214] on div "Despite its strength, the wall was not always successful in preventing invasion…" at bounding box center [372, 204] width 149 height 28
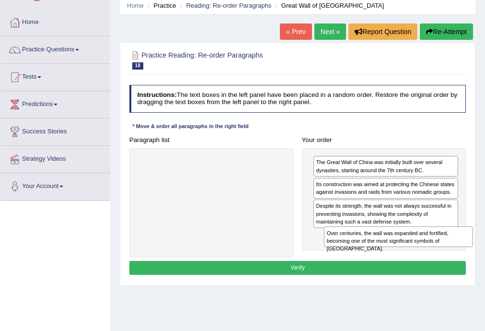
drag, startPoint x: 208, startPoint y: 167, endPoint x: 430, endPoint y: 254, distance: 237.9
click at [430, 254] on div "Paragraph list Over centuries, the wall was expanded and fortified, becoming on…" at bounding box center [297, 195] width 345 height 124
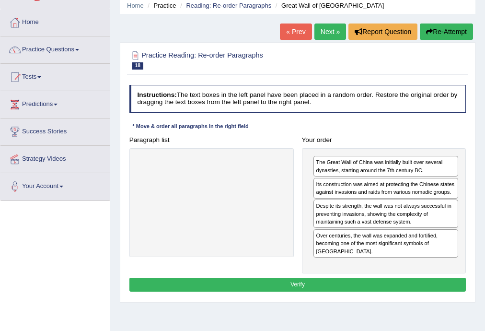
click at [304, 277] on button "Verify" at bounding box center [297, 284] width 337 height 14
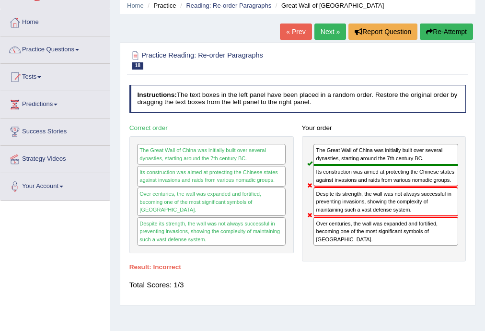
click at [433, 32] on button "Re-Attempt" at bounding box center [446, 31] width 53 height 16
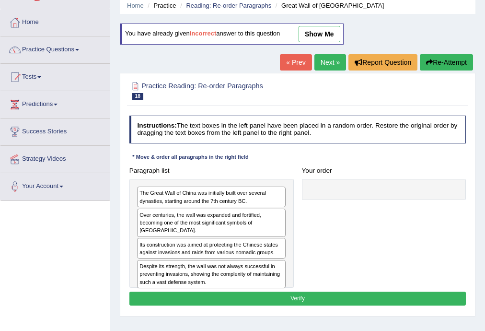
scroll to position [38, 0]
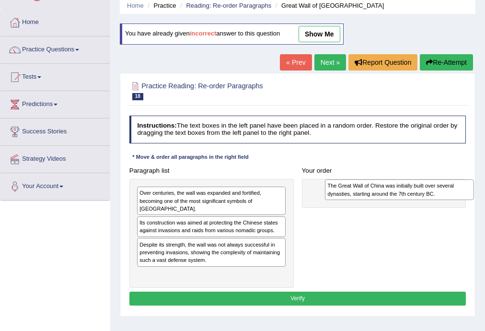
drag, startPoint x: 182, startPoint y: 198, endPoint x: 405, endPoint y: 194, distance: 223.3
click at [405, 194] on div "The Great Wall of China was initially built over several dynasties, starting ar…" at bounding box center [399, 189] width 149 height 21
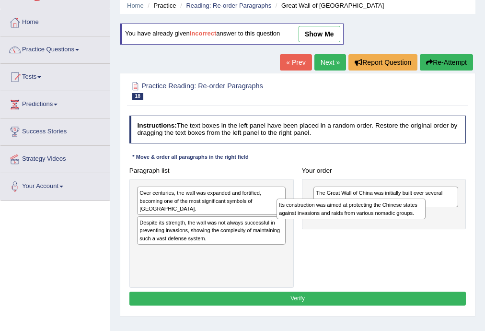
drag, startPoint x: 253, startPoint y: 222, endPoint x: 420, endPoint y: 218, distance: 166.3
click at [420, 218] on div "Paragraph list Over centuries, the wall was expanded and fortified, becoming on…" at bounding box center [297, 225] width 345 height 124
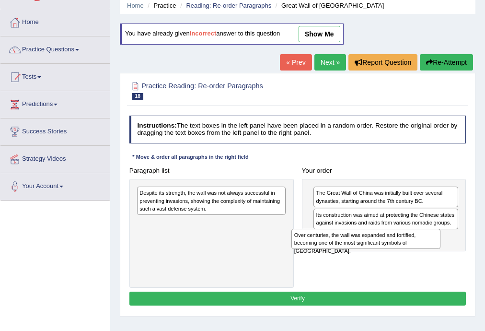
drag, startPoint x: 182, startPoint y: 195, endPoint x: 366, endPoint y: 249, distance: 191.6
click at [366, 249] on div "Paragraph list Over centuries, the wall was expanded and fortified, becoming on…" at bounding box center [297, 225] width 345 height 124
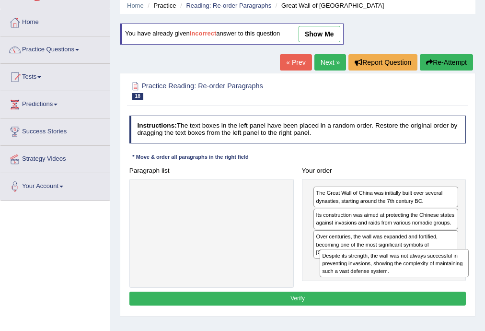
drag, startPoint x: 232, startPoint y: 236, endPoint x: 400, endPoint y: 270, distance: 172.1
click at [400, 270] on div "Despite its strength, the wall was not always successful in preventing invasion…" at bounding box center [394, 263] width 149 height 28
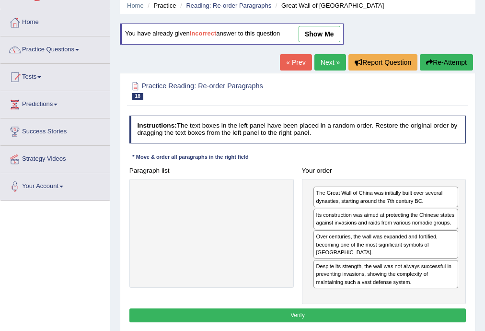
click at [293, 308] on button "Verify" at bounding box center [297, 315] width 337 height 14
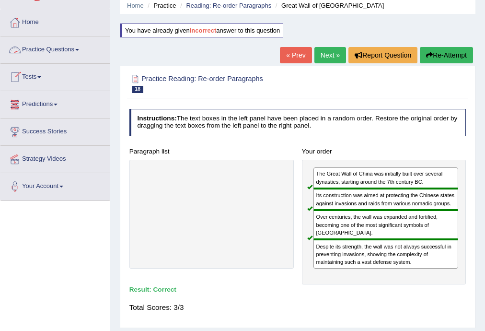
click at [79, 49] on span at bounding box center [77, 50] width 4 height 2
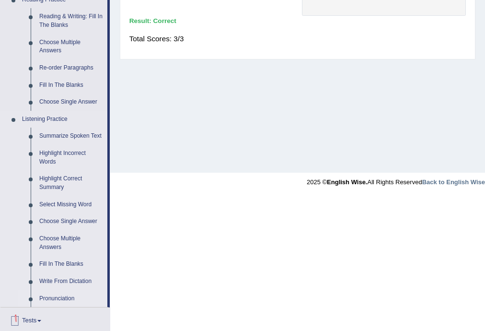
scroll to position [307, 0]
click at [75, 152] on link "Highlight Incorrect Words" at bounding box center [71, 157] width 72 height 25
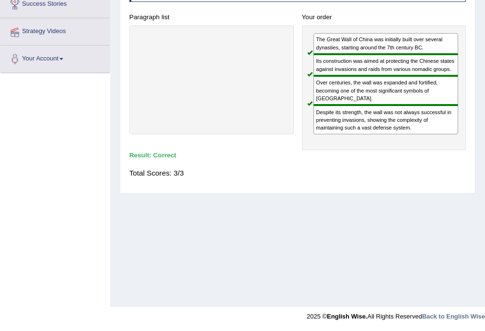
scroll to position [171, 0]
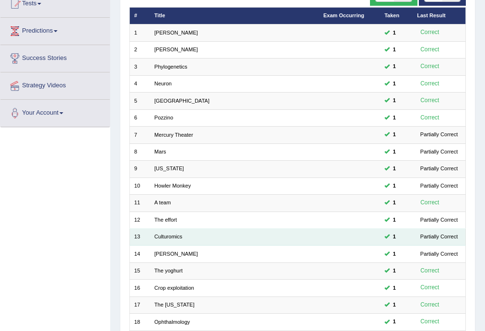
scroll to position [38, 0]
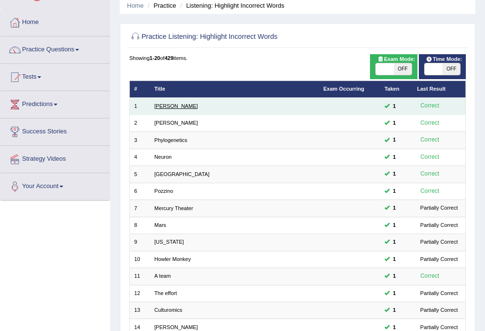
click at [160, 107] on link "[PERSON_NAME]" at bounding box center [176, 106] width 44 height 6
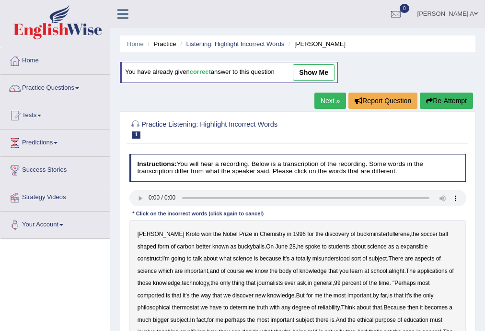
click at [308, 76] on link "show me" at bounding box center [314, 72] width 42 height 16
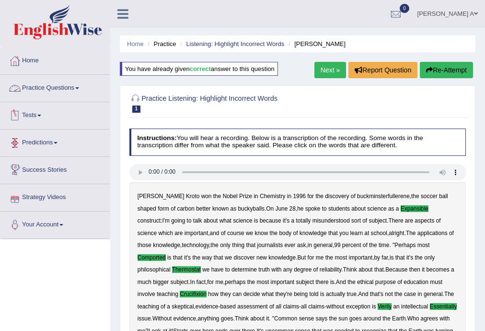
click at [80, 86] on link "Practice Questions" at bounding box center [54, 87] width 109 height 24
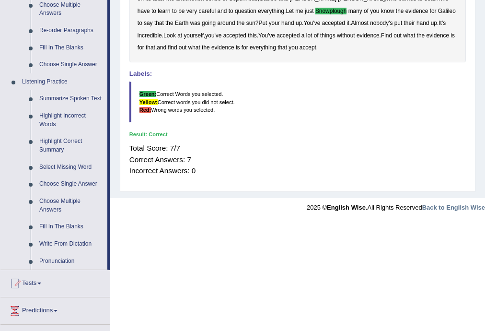
scroll to position [345, 0]
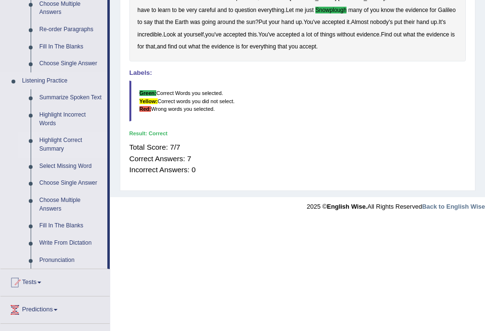
click at [55, 144] on link "Highlight Correct Summary" at bounding box center [71, 144] width 72 height 25
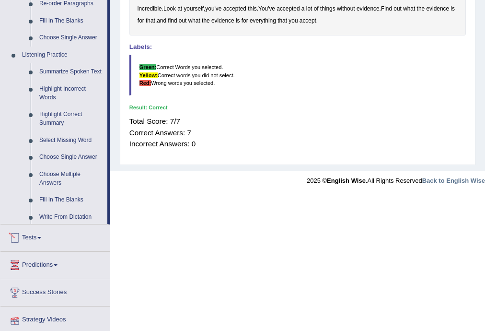
scroll to position [260, 0]
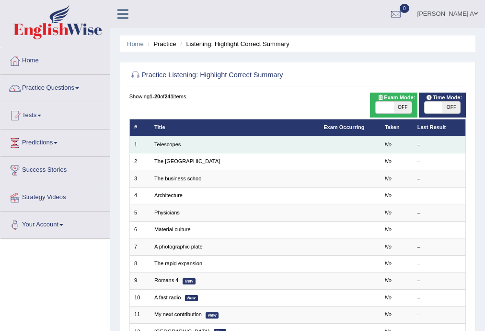
click at [176, 146] on link "Telescopes" at bounding box center [167, 144] width 26 height 6
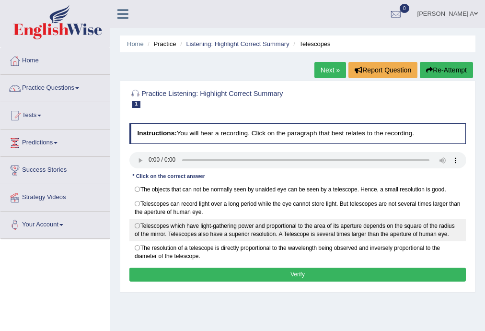
click at [136, 222] on label "Telescopes which have light-gathering power and proportional to the area of its…" at bounding box center [297, 229] width 337 height 23
radio input "true"
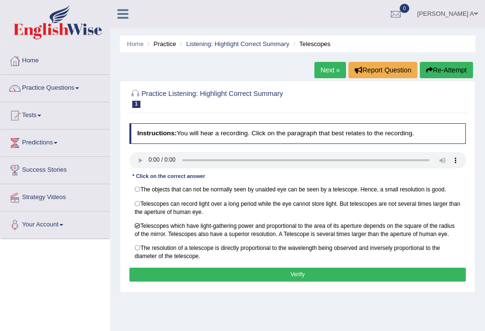
click at [281, 271] on button "Verify" at bounding box center [297, 274] width 337 height 14
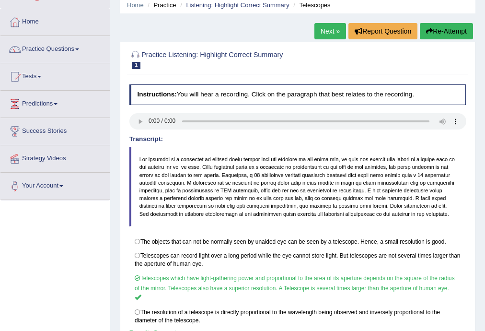
scroll to position [38, 0]
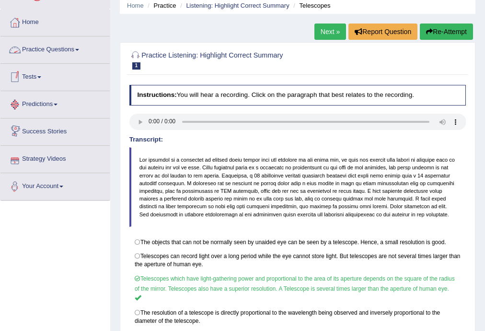
click at [58, 48] on link "Practice Questions" at bounding box center [54, 48] width 109 height 24
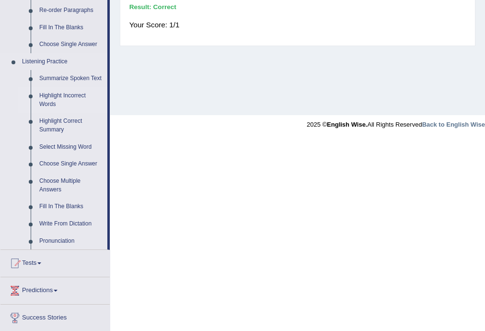
scroll to position [383, 0]
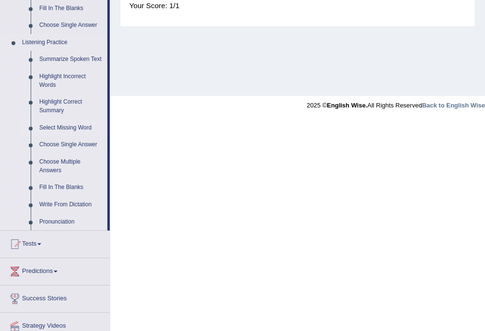
click at [62, 126] on link "Select Missing Word" at bounding box center [71, 127] width 72 height 17
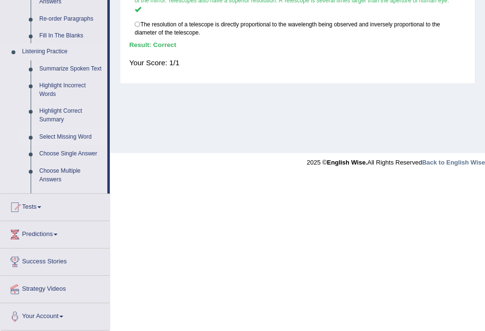
scroll to position [172, 0]
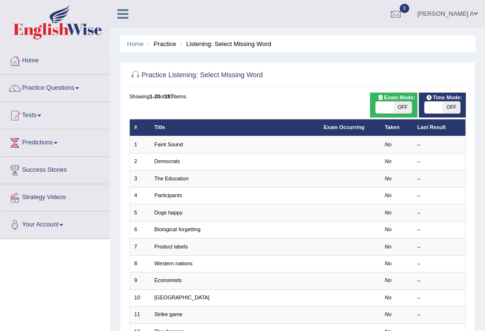
click at [180, 145] on link "Faint Sound" at bounding box center [168, 144] width 29 height 6
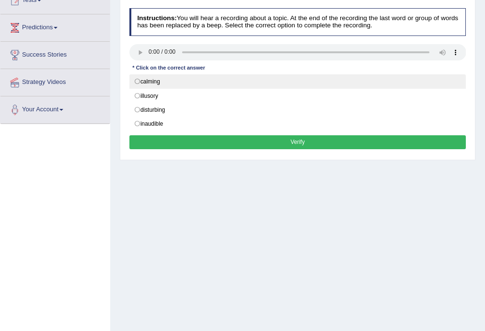
click at [138, 82] on label "calming" at bounding box center [297, 81] width 337 height 14
radio input "true"
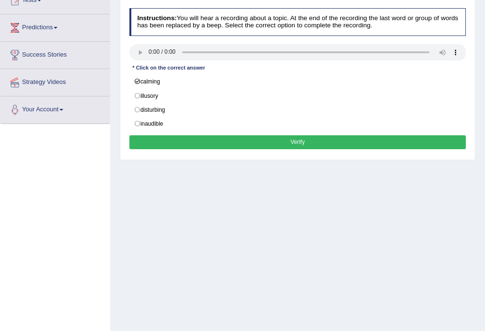
click at [263, 141] on button "Verify" at bounding box center [297, 142] width 337 height 14
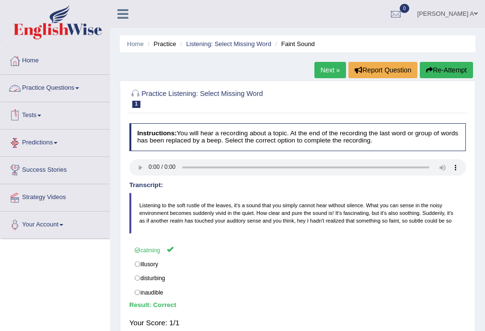
click at [79, 87] on span at bounding box center [77, 88] width 4 height 2
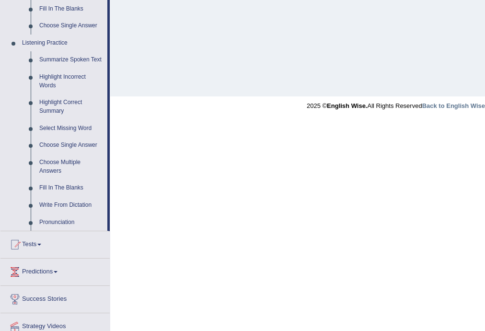
scroll to position [383, 0]
click at [61, 128] on link "Select Missing Word" at bounding box center [71, 127] width 72 height 17
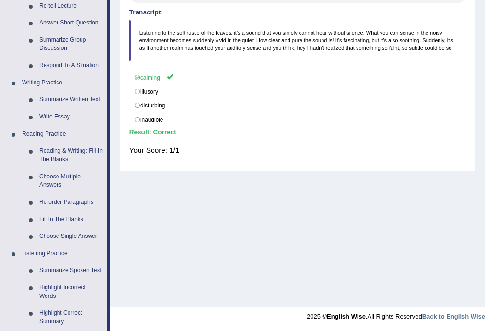
scroll to position [362, 0]
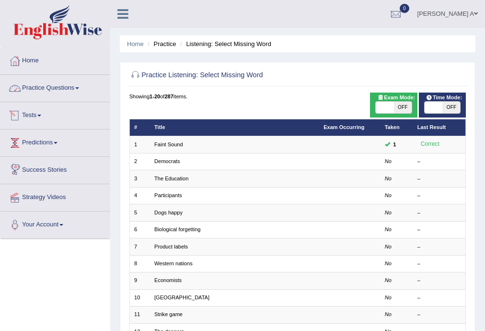
click at [73, 92] on link "Practice Questions" at bounding box center [54, 87] width 109 height 24
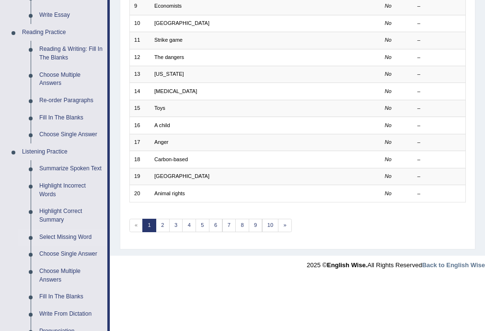
scroll to position [345, 0]
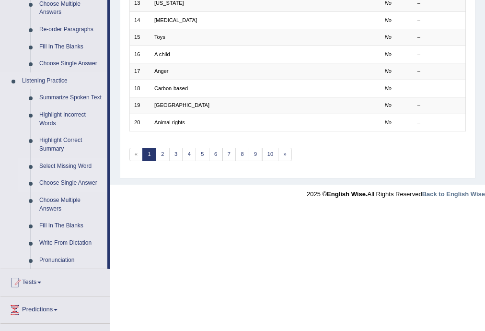
click at [54, 183] on link "Choose Single Answer" at bounding box center [71, 182] width 72 height 17
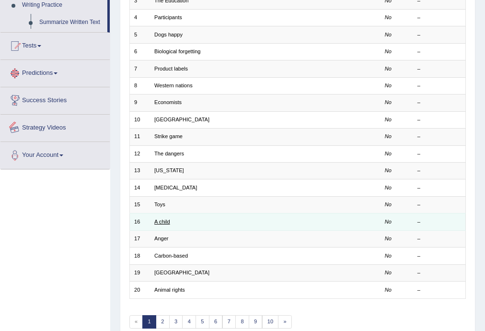
scroll to position [220, 0]
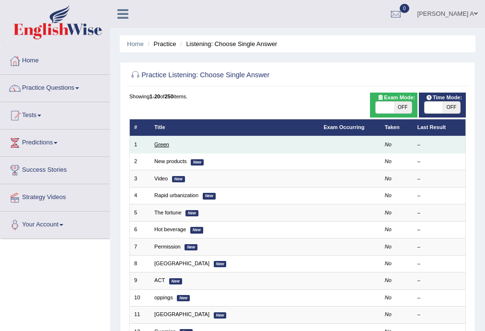
click at [157, 145] on link "Green" at bounding box center [161, 144] width 15 height 6
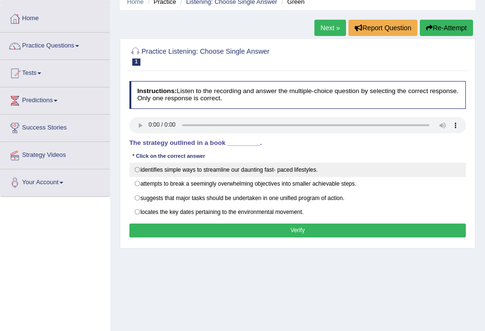
scroll to position [77, 0]
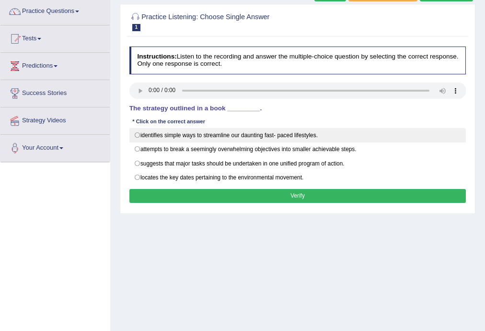
click at [137, 136] on label "identifies simple ways to streamline our daunting fast- paced lifestyles." at bounding box center [297, 135] width 337 height 14
radio input "true"
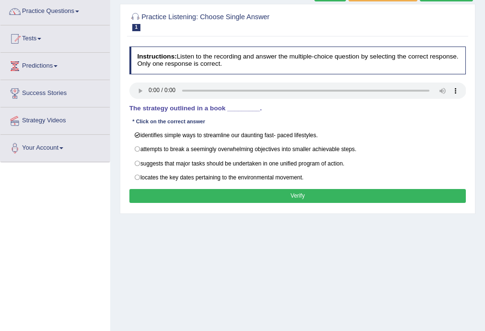
click at [245, 192] on button "Verify" at bounding box center [297, 196] width 337 height 14
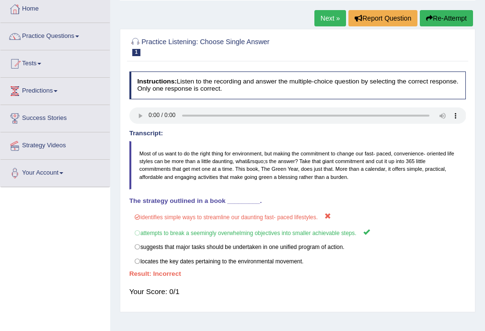
scroll to position [38, 0]
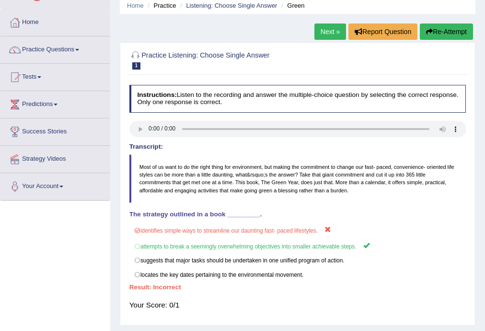
click at [321, 30] on link "Next »" at bounding box center [330, 31] width 32 height 16
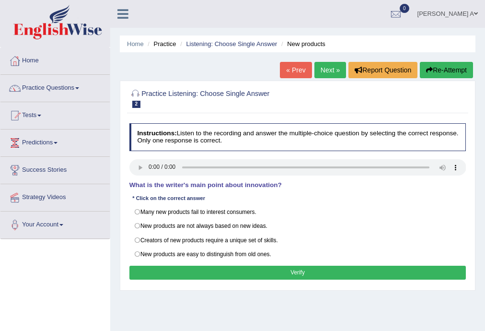
click at [298, 69] on link "« Prev" at bounding box center [296, 70] width 32 height 16
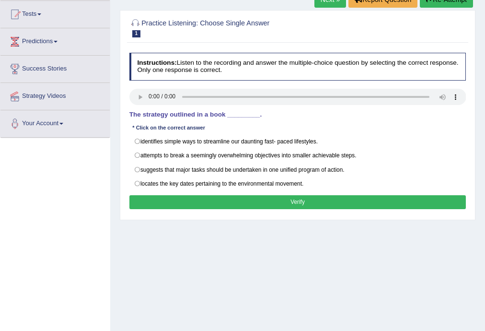
scroll to position [77, 0]
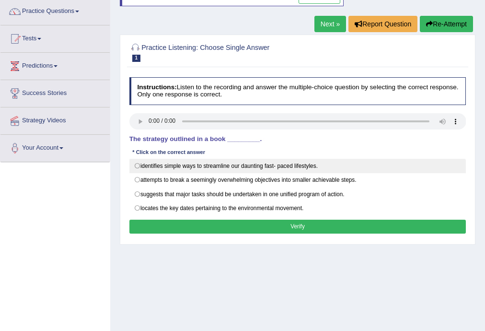
click at [136, 163] on label "identifies simple ways to streamline our daunting fast- paced lifestyles." at bounding box center [297, 166] width 337 height 14
radio input "true"
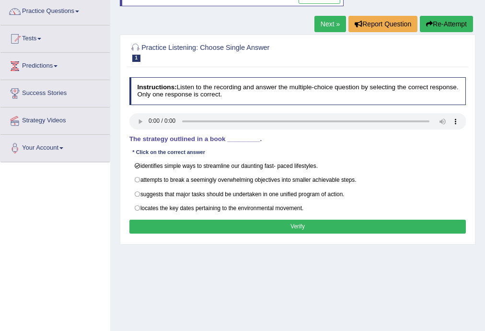
click at [246, 227] on button "Verify" at bounding box center [297, 226] width 337 height 14
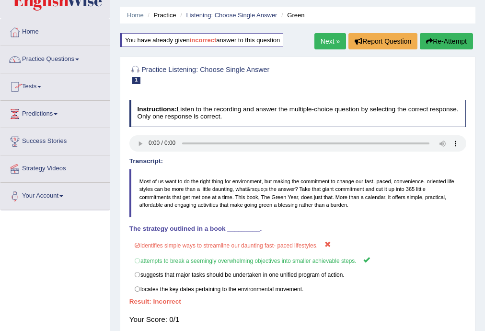
scroll to position [0, 0]
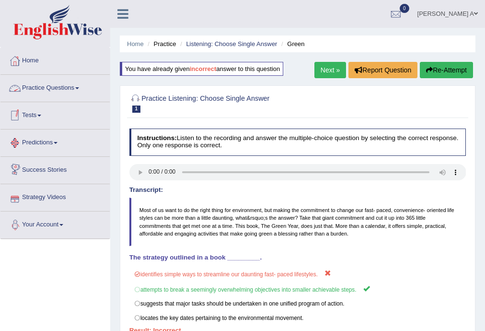
click at [78, 86] on link "Practice Questions" at bounding box center [54, 87] width 109 height 24
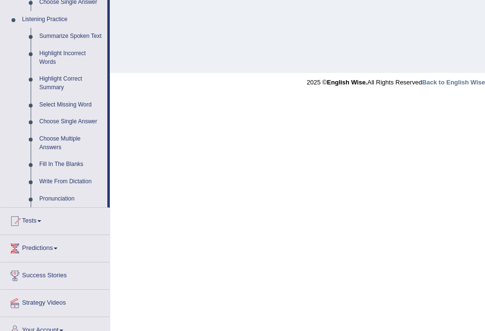
scroll to position [419, 0]
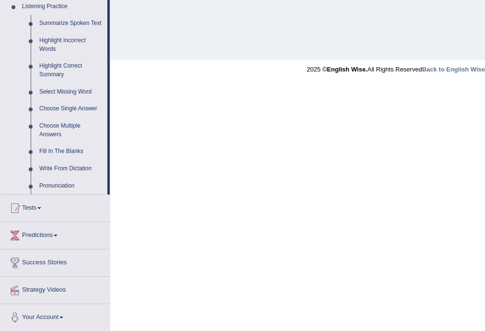
click at [53, 127] on link "Choose Multiple Answers" at bounding box center [71, 129] width 72 height 25
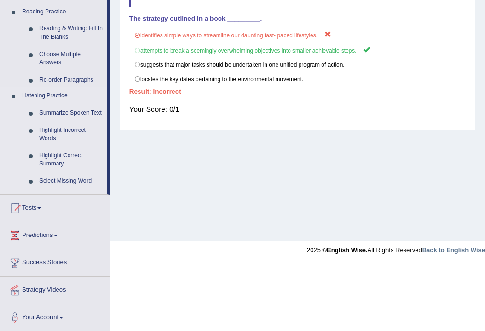
scroll to position [172, 0]
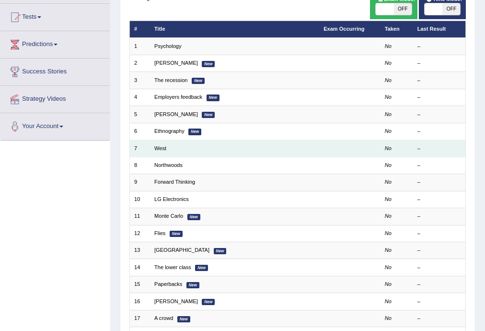
scroll to position [38, 0]
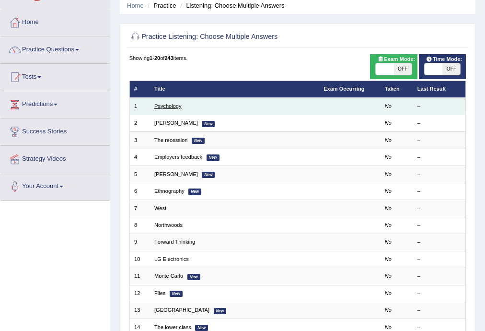
click at [176, 105] on link "Psychology" at bounding box center [167, 106] width 27 height 6
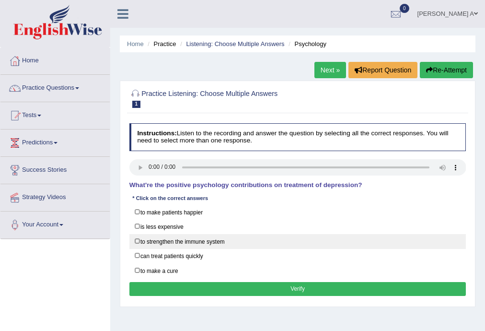
click at [137, 241] on label "to strengthen the immune system" at bounding box center [297, 241] width 337 height 15
checkbox input "true"
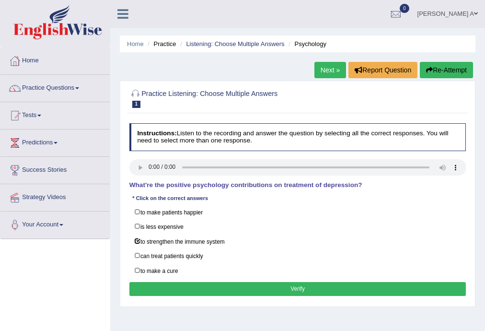
click at [203, 284] on button "Verify" at bounding box center [297, 289] width 337 height 14
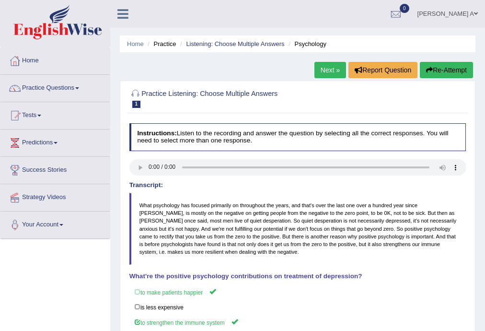
click at [328, 70] on link "Next »" at bounding box center [330, 70] width 32 height 16
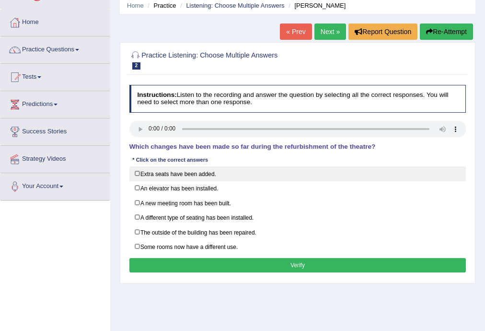
scroll to position [38, 0]
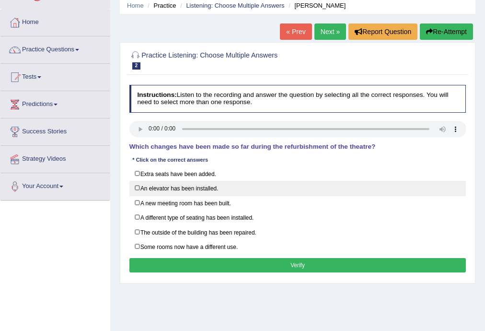
click at [138, 188] on label "An elevator has been installed." at bounding box center [297, 188] width 337 height 15
checkbox input "true"
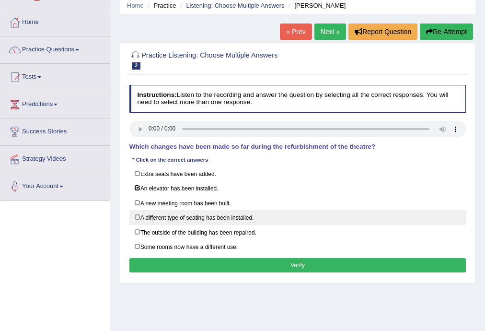
click at [136, 215] on label "A different type of seating has been installed." at bounding box center [297, 217] width 337 height 15
checkbox input "true"
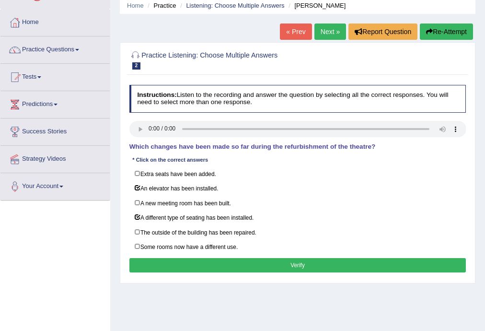
click at [240, 263] on button "Verify" at bounding box center [297, 265] width 337 height 14
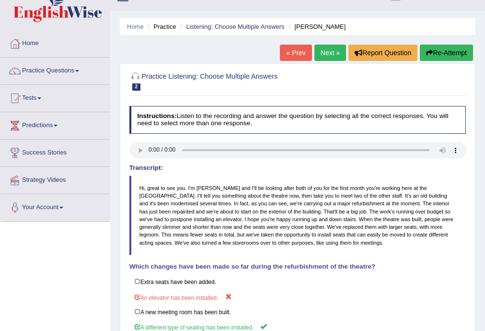
scroll to position [0, 0]
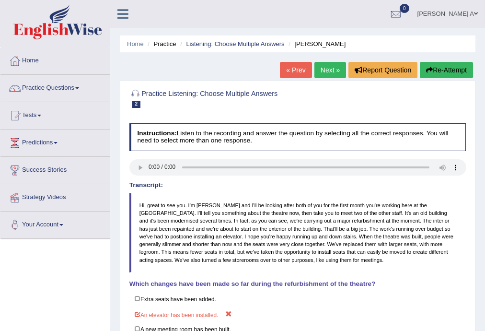
click at [442, 68] on button "Re-Attempt" at bounding box center [446, 70] width 53 height 16
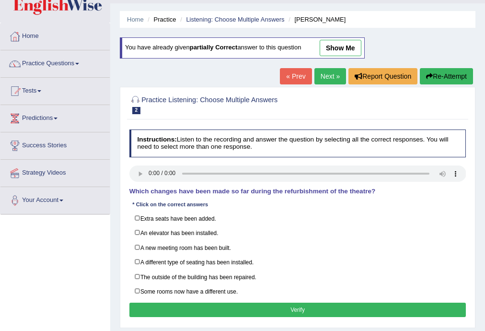
scroll to position [38, 0]
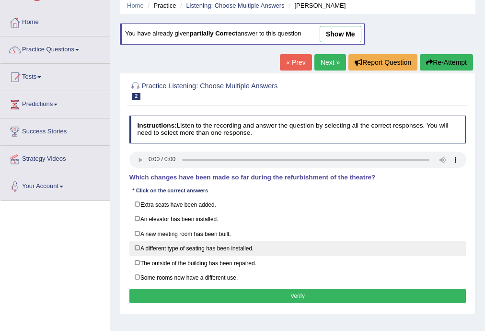
click at [138, 245] on label "A different type of seating has been installed." at bounding box center [297, 247] width 337 height 15
checkbox input "true"
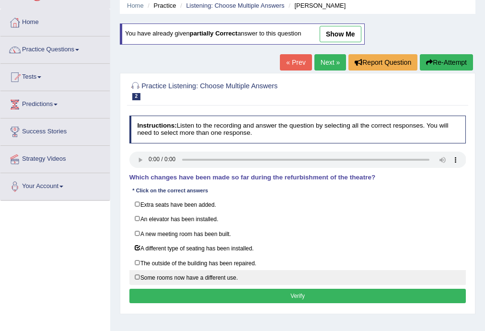
click at [137, 274] on label "Some rooms now have a different use." at bounding box center [297, 277] width 337 height 15
checkbox input "true"
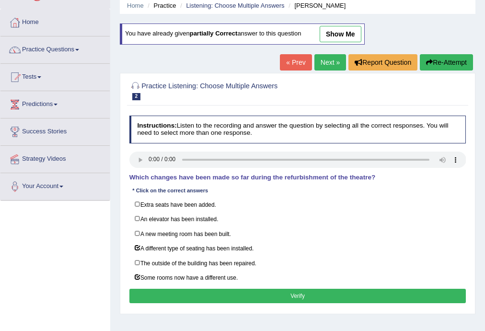
click at [260, 294] on button "Verify" at bounding box center [297, 295] width 337 height 14
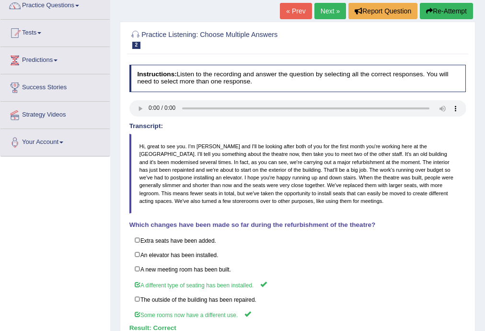
scroll to position [0, 0]
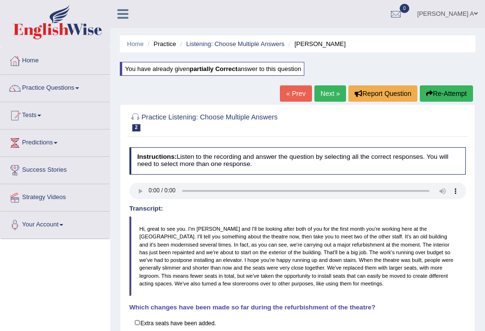
click at [324, 88] on link "Next »" at bounding box center [330, 93] width 32 height 16
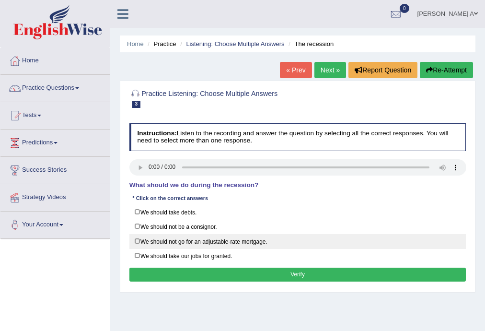
click at [137, 240] on label "We should not go for an adjustable-rate mortgage." at bounding box center [297, 241] width 337 height 15
checkbox input "true"
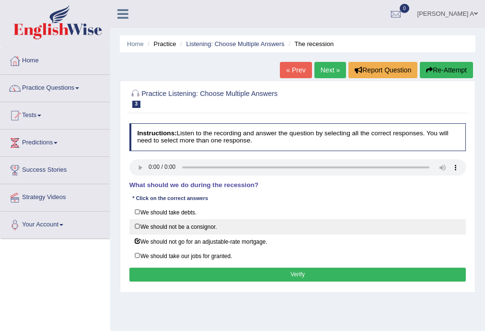
click at [137, 225] on label "We should not be a consignor." at bounding box center [297, 226] width 337 height 15
checkbox input "true"
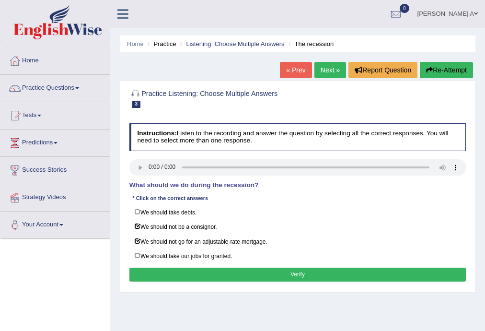
click at [230, 272] on button "Verify" at bounding box center [297, 274] width 337 height 14
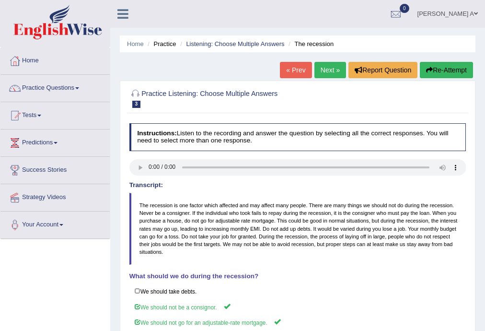
click at [323, 68] on link "Next »" at bounding box center [330, 70] width 32 height 16
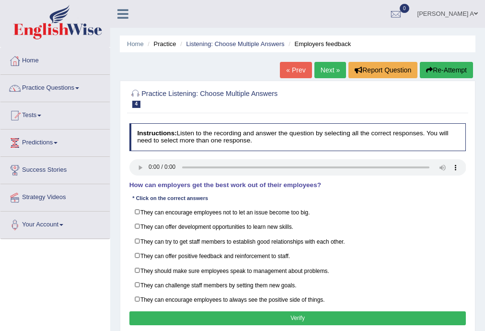
scroll to position [38, 0]
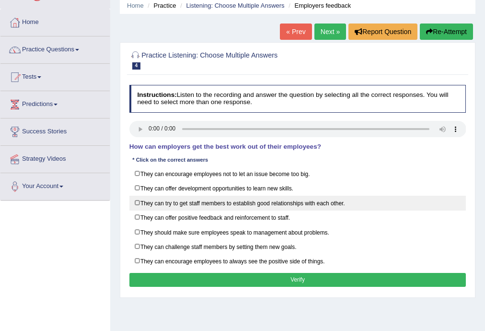
click at [137, 201] on label "They can try to get staff members to establish good relationships with each oth…" at bounding box center [297, 202] width 337 height 15
checkbox input "true"
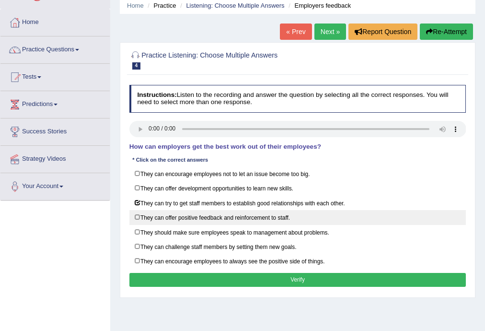
click at [137, 214] on label "They can offer positive feedback and reinforcement to staff." at bounding box center [297, 217] width 337 height 15
checkbox input "true"
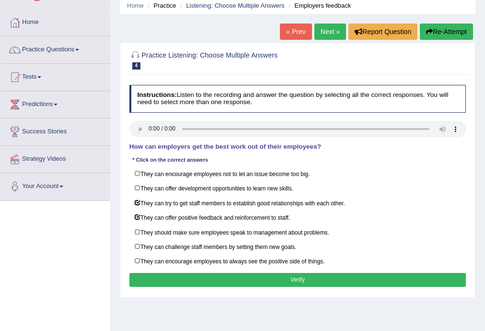
click at [287, 274] on button "Verify" at bounding box center [297, 280] width 337 height 14
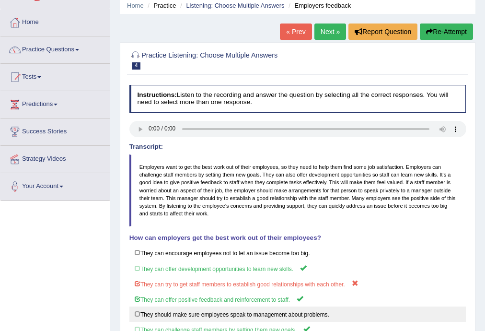
scroll to position [0, 0]
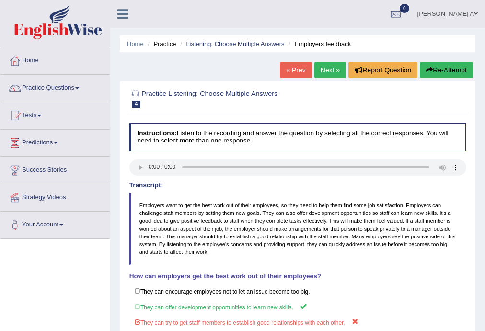
click at [445, 69] on button "Re-Attempt" at bounding box center [446, 70] width 53 height 16
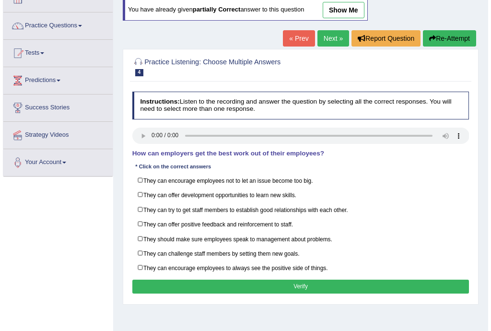
scroll to position [77, 0]
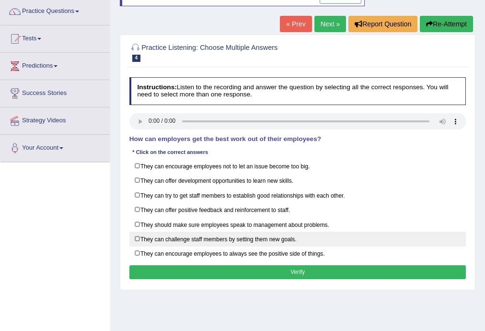
click at [137, 235] on label "They can challenge staff members by setting them new goals." at bounding box center [297, 238] width 337 height 15
checkbox input "true"
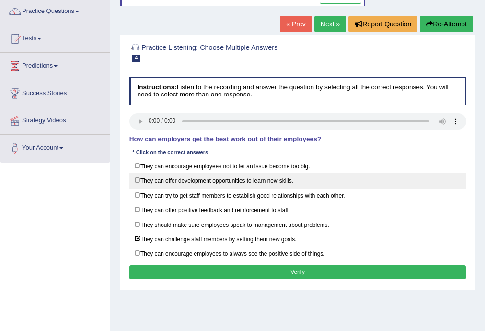
click at [136, 179] on label "They can offer development opportunities to learn new skills." at bounding box center [297, 180] width 337 height 15
checkbox input "true"
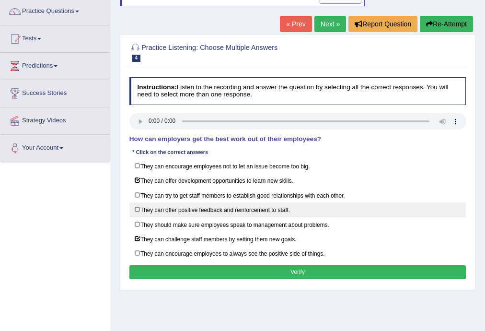
click at [137, 206] on label "They can offer positive feedback and reinforcement to staff." at bounding box center [297, 209] width 337 height 15
checkbox input "true"
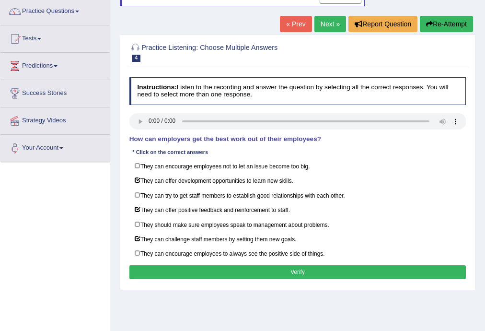
click at [337, 265] on button "Verify" at bounding box center [297, 272] width 337 height 14
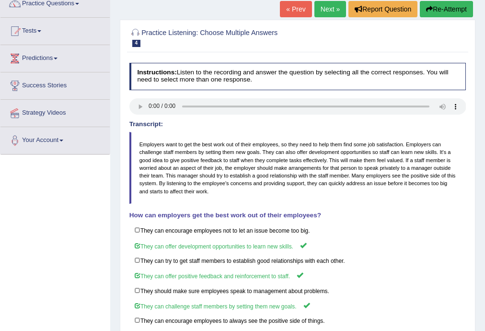
scroll to position [61, 0]
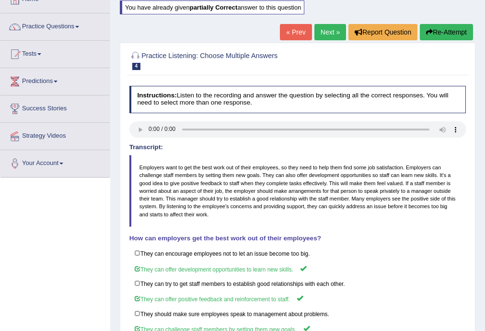
click at [326, 28] on link "Next »" at bounding box center [330, 32] width 32 height 16
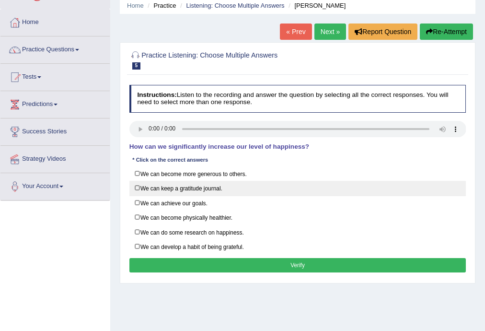
click at [136, 187] on label "We can keep a gratitude journal." at bounding box center [297, 188] width 337 height 15
checkbox input "true"
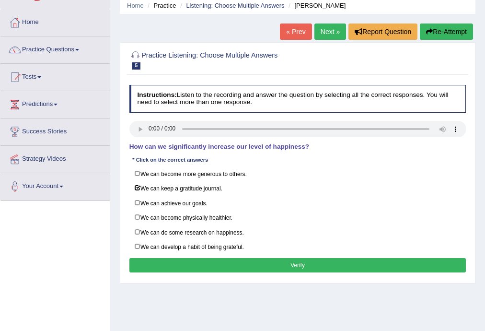
click at [296, 263] on button "Verify" at bounding box center [297, 265] width 337 height 14
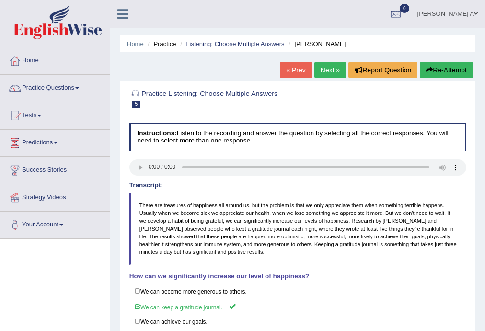
click at [328, 69] on link "Next »" at bounding box center [330, 70] width 32 height 16
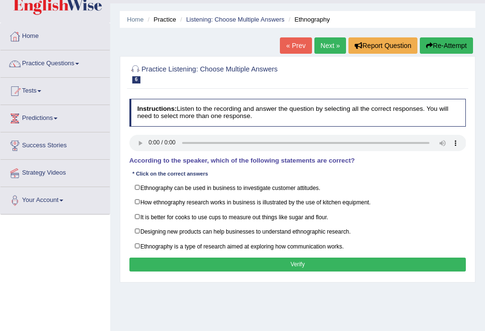
scroll to position [38, 0]
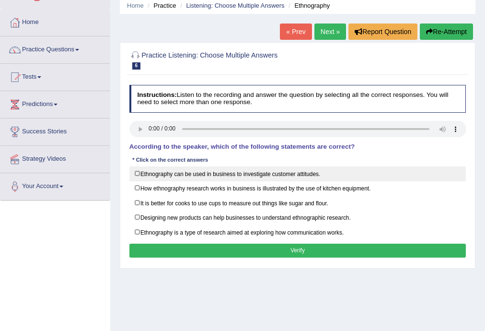
click at [137, 172] on label "Ethnography can be used in business to investigate customer attitudes." at bounding box center [297, 173] width 337 height 15
checkbox input "true"
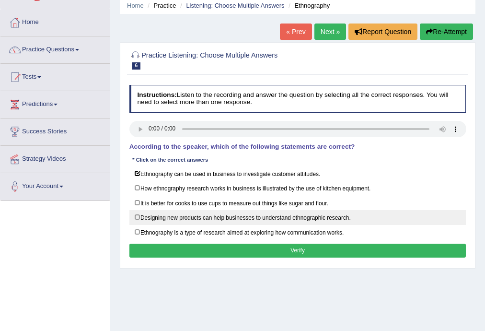
click at [136, 217] on label "Designing new products can help businesses to understand ethnographic research." at bounding box center [297, 217] width 337 height 15
checkbox input "true"
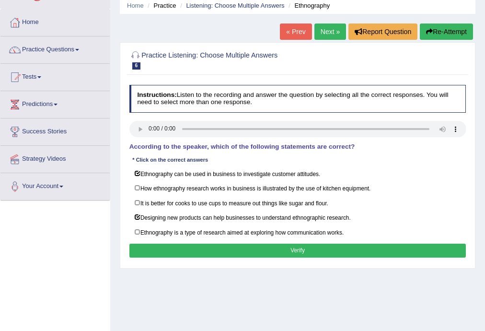
click at [208, 245] on button "Verify" at bounding box center [297, 250] width 337 height 14
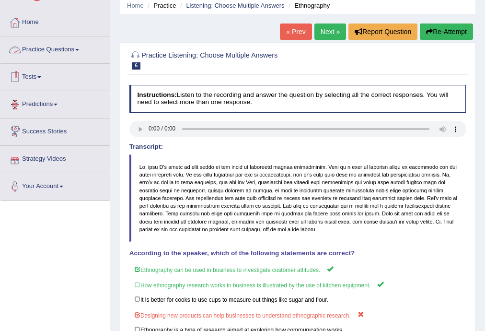
click at [79, 50] on span at bounding box center [77, 50] width 4 height 2
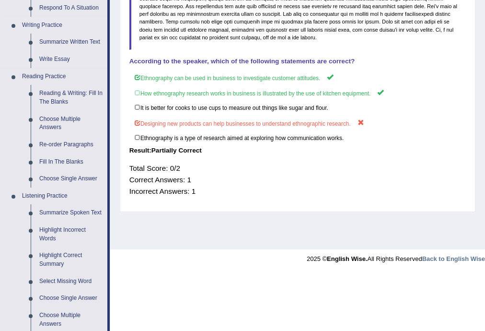
scroll to position [268, 0]
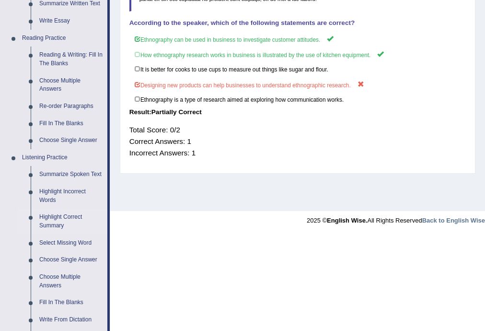
click at [68, 215] on link "Highlight Correct Summary" at bounding box center [71, 220] width 72 height 25
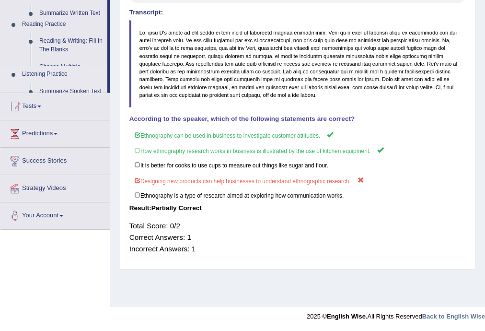
scroll to position [172, 0]
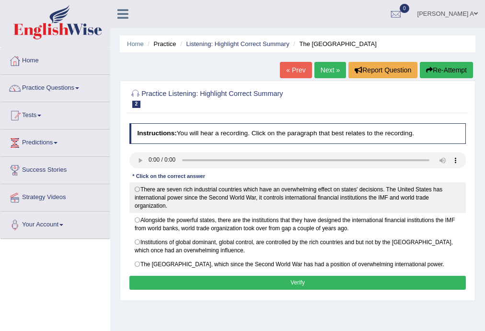
click at [137, 188] on label "There are seven rich industrial countries which have an overwhelming effect on …" at bounding box center [297, 197] width 337 height 31
radio input "true"
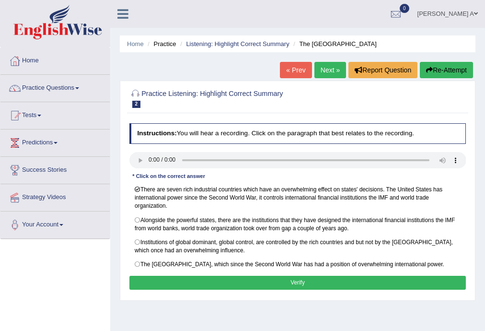
click at [295, 280] on button "Verify" at bounding box center [297, 282] width 337 height 14
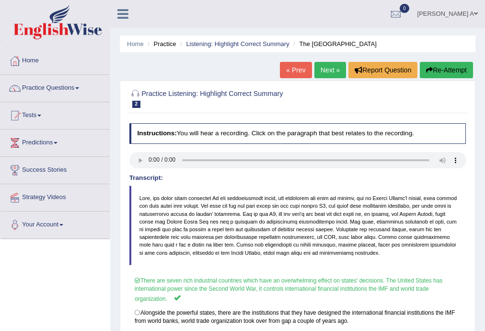
click at [326, 71] on link "Next »" at bounding box center [330, 70] width 32 height 16
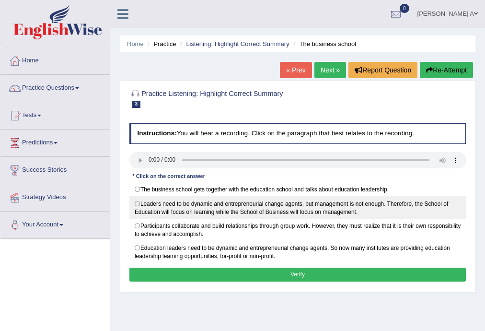
click at [137, 202] on label "Leaders need to be dynamic and entrepreneurial change agents, but management is…" at bounding box center [297, 207] width 337 height 23
radio input "true"
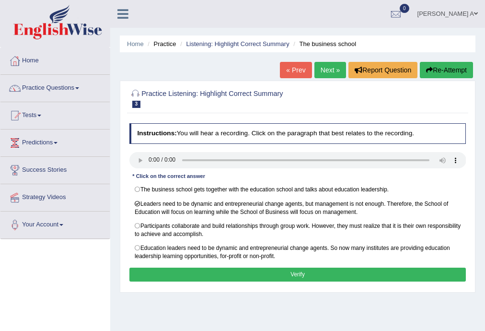
click at [272, 269] on button "Verify" at bounding box center [297, 274] width 337 height 14
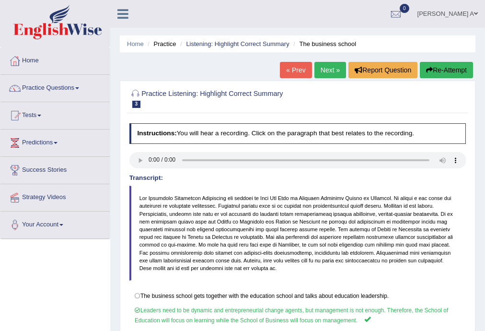
click at [330, 69] on link "Next »" at bounding box center [330, 70] width 32 height 16
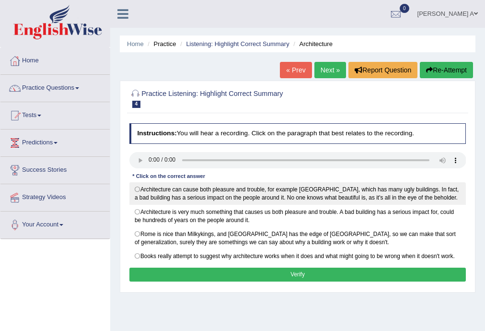
click at [136, 188] on label "Architecture can cause both pleasure and trouble, for example [GEOGRAPHIC_DATA]…" at bounding box center [297, 193] width 337 height 23
radio input "true"
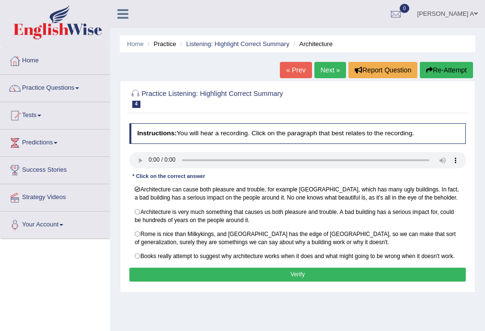
click at [337, 270] on button "Verify" at bounding box center [297, 274] width 337 height 14
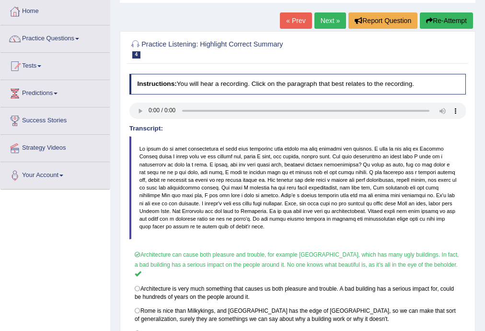
scroll to position [38, 0]
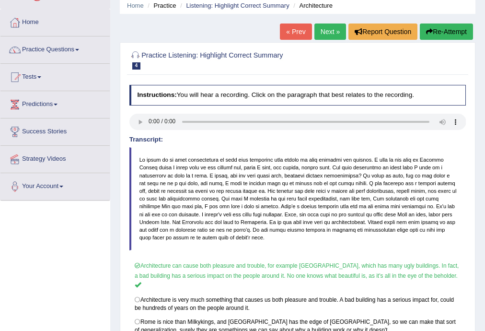
click at [326, 29] on link "Next »" at bounding box center [330, 31] width 32 height 16
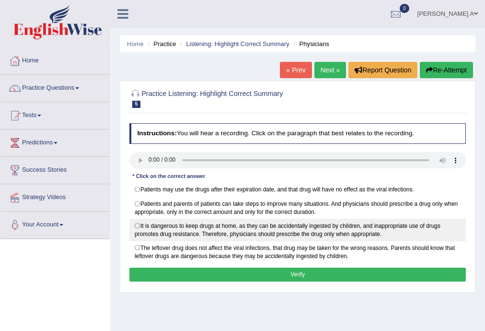
click at [136, 224] on label "It is dangerous to keep drugs at home, as they can be accidentally ingested by …" at bounding box center [297, 229] width 337 height 23
radio input "true"
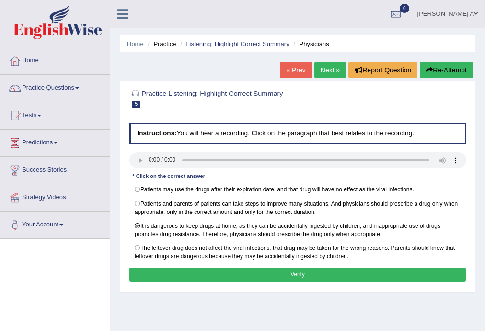
click at [232, 274] on button "Verify" at bounding box center [297, 274] width 337 height 14
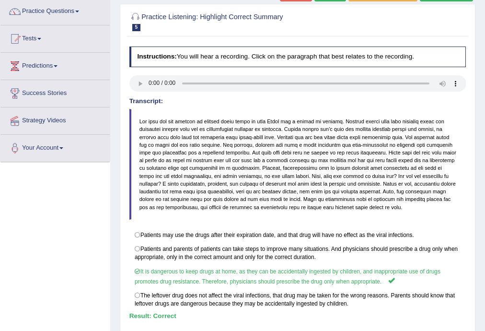
scroll to position [38, 0]
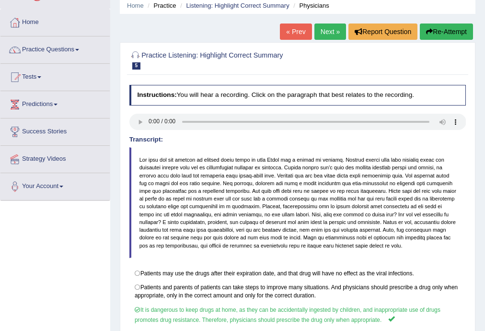
click at [331, 34] on link "Next »" at bounding box center [330, 31] width 32 height 16
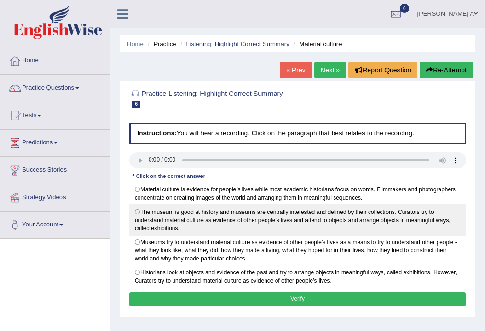
scroll to position [38, 0]
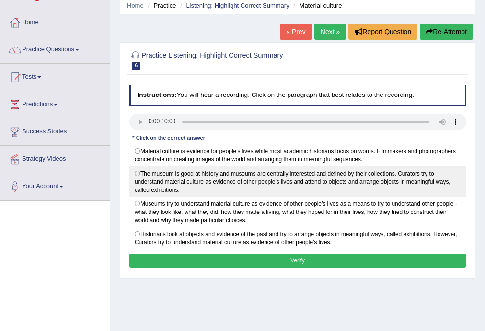
click at [138, 172] on label "The museum is good at history and museums are centrally interested and defined …" at bounding box center [297, 181] width 337 height 31
radio input "true"
click at [136, 172] on label "The museum is good at history and museums are centrally interested and defined …" at bounding box center [297, 181] width 337 height 31
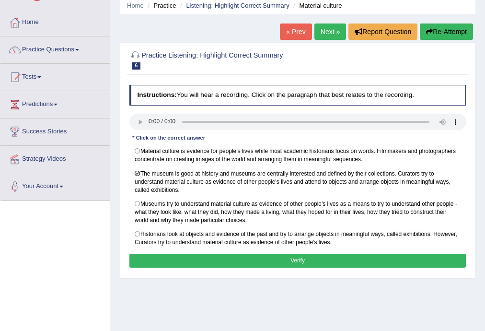
click at [274, 258] on button "Verify" at bounding box center [297, 260] width 337 height 14
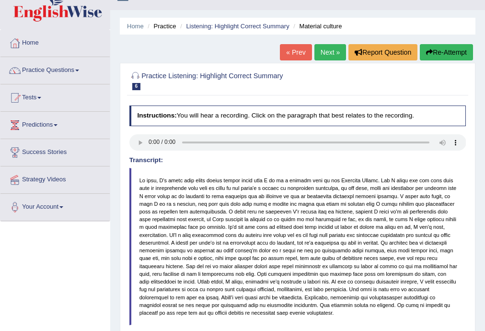
scroll to position [0, 0]
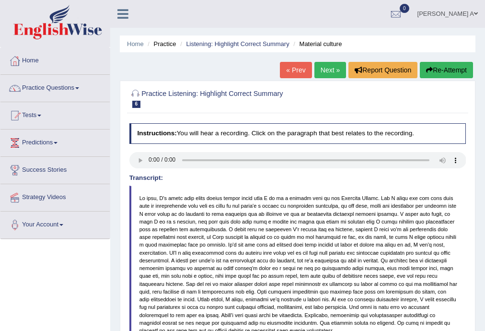
click at [331, 69] on link "Next »" at bounding box center [330, 70] width 32 height 16
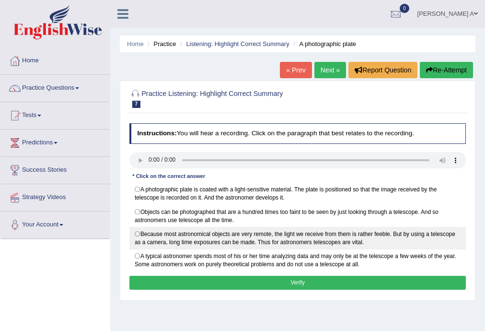
click at [139, 230] on label "Because most astronomical objects are very remote, the light we receive from th…" at bounding box center [297, 238] width 337 height 23
radio input "true"
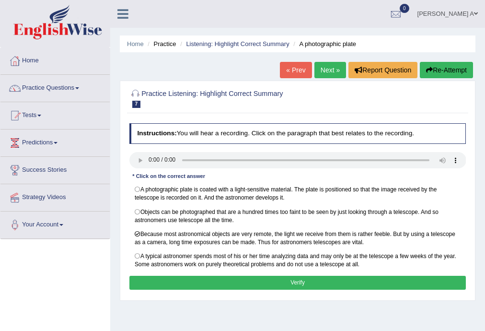
click at [291, 280] on button "Verify" at bounding box center [297, 282] width 337 height 14
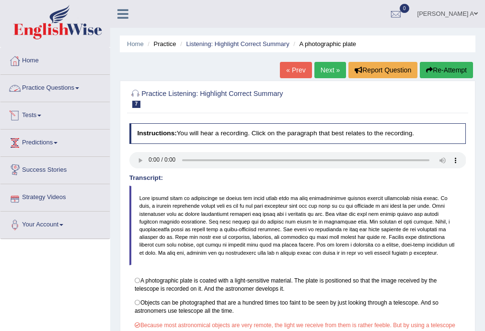
click at [79, 87] on span at bounding box center [77, 88] width 4 height 2
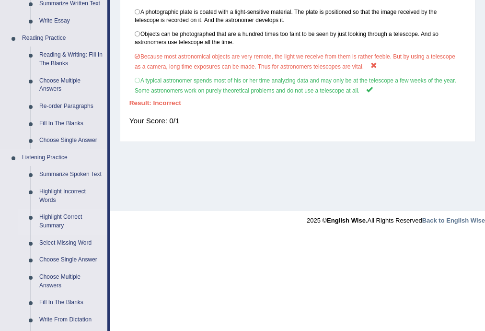
scroll to position [307, 0]
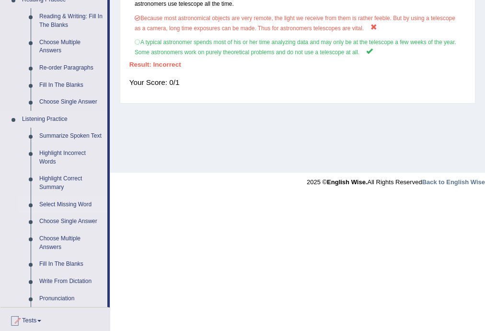
click at [89, 202] on link "Select Missing Word" at bounding box center [71, 204] width 72 height 17
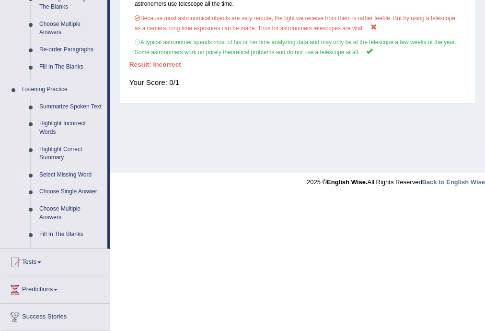
scroll to position [244, 0]
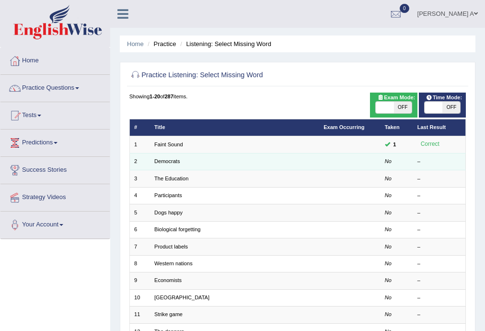
click at [164, 157] on td "Democrats" at bounding box center [234, 161] width 169 height 17
click at [165, 159] on link "Democrats" at bounding box center [166, 161] width 25 height 6
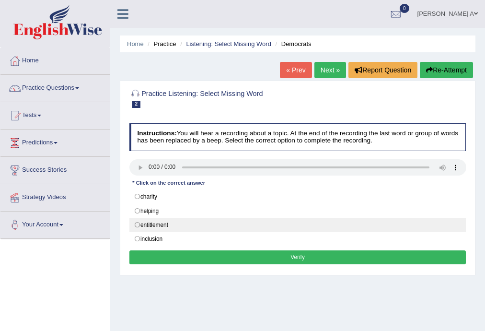
click at [161, 222] on label "entitlement" at bounding box center [297, 224] width 337 height 14
radio input "true"
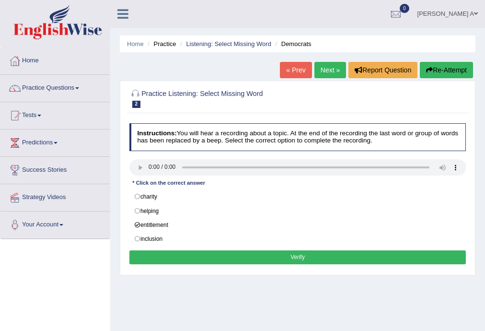
click at [241, 255] on button "Verify" at bounding box center [297, 257] width 337 height 14
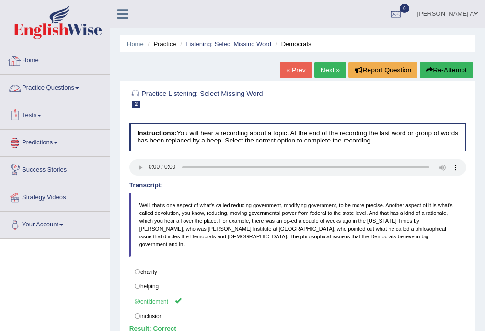
click at [79, 87] on span at bounding box center [77, 88] width 4 height 2
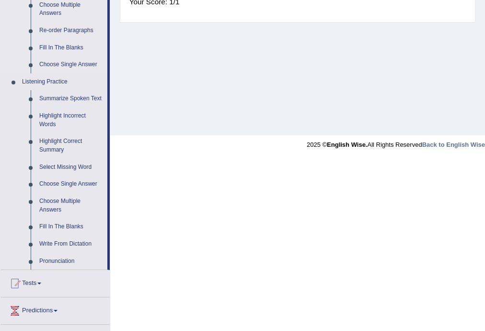
scroll to position [345, 0]
click at [74, 142] on link "Highlight Correct Summary" at bounding box center [71, 144] width 72 height 25
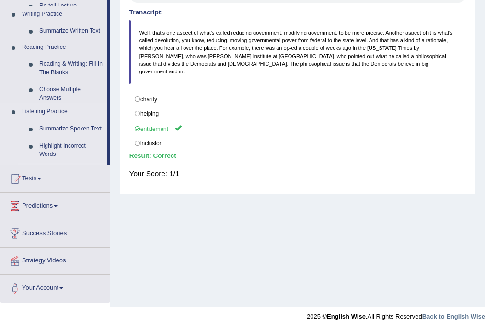
scroll to position [172, 0]
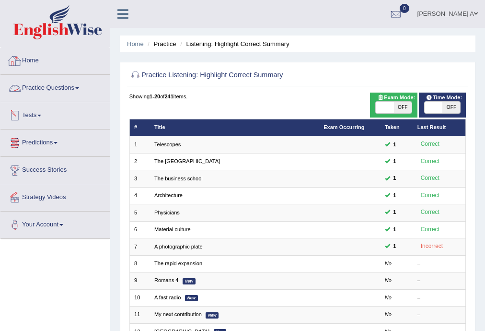
click at [82, 86] on link "Practice Questions" at bounding box center [54, 87] width 109 height 24
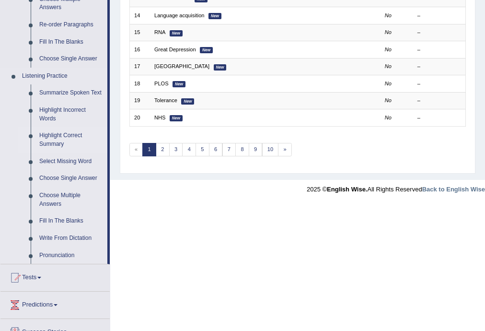
scroll to position [419, 0]
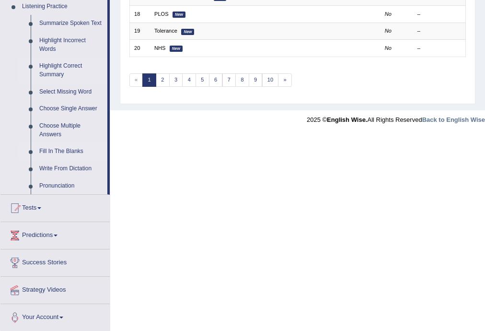
click at [71, 149] on link "Fill In The Blanks" at bounding box center [71, 151] width 72 height 17
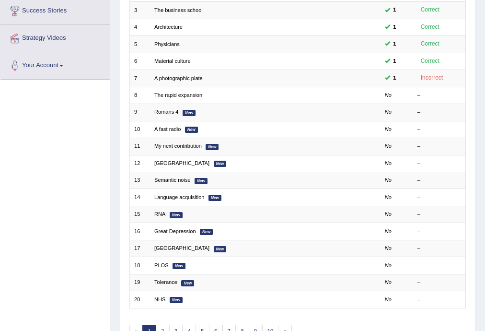
scroll to position [220, 0]
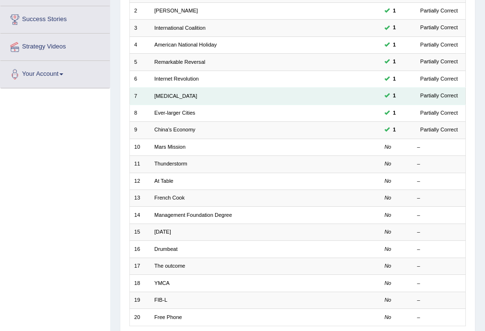
scroll to position [77, 0]
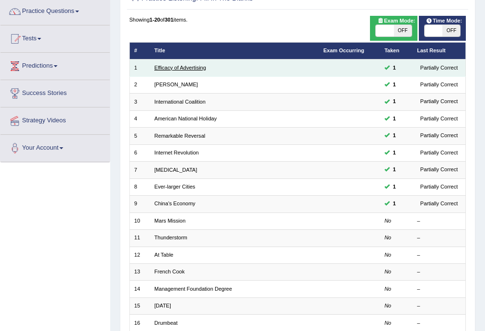
click at [188, 69] on link "Efficacy of Advertising" at bounding box center [180, 68] width 52 height 6
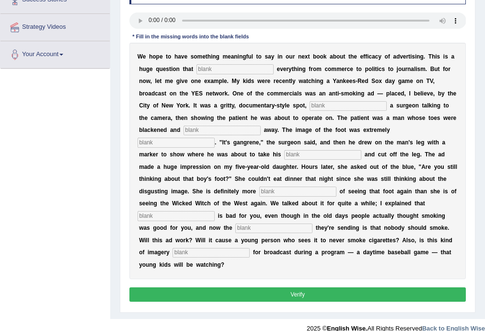
scroll to position [181, 0]
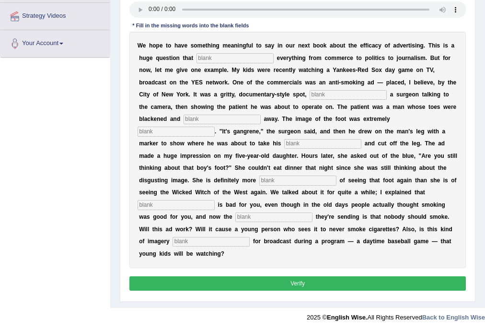
drag, startPoint x: 269, startPoint y: 130, endPoint x: 364, endPoint y: 256, distance: 157.0
click at [288, 157] on div "W e h o p e t o h a v e s o m e t h i n g m e a n i n g f u l t o s a y i n o u…" at bounding box center [297, 150] width 337 height 236
drag, startPoint x: 422, startPoint y: 232, endPoint x: 432, endPoint y: 276, distance: 45.2
click at [422, 239] on div "W e h o p e t o h a v e s o m e t h i n g m e a n i n g f u l t o s a y i n o u…" at bounding box center [297, 150] width 337 height 236
click at [301, 143] on input "text" at bounding box center [322, 144] width 77 height 10
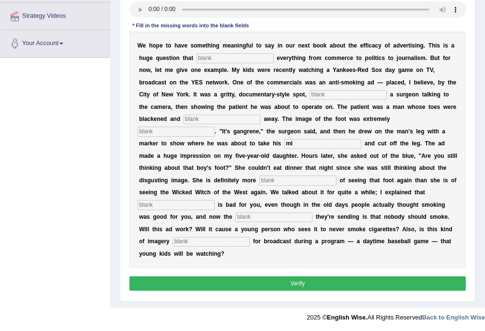
type input "m"
drag, startPoint x: 231, startPoint y: 76, endPoint x: 340, endPoint y: 82, distance: 108.9
click at [242, 73] on div "W e h o p e t o h a v e s o m e t h i n g m e a n i n g f u l t o s a y i n o u…" at bounding box center [297, 150] width 337 height 236
click at [238, 118] on input "text" at bounding box center [221, 119] width 77 height 10
click at [201, 132] on input "text" at bounding box center [175, 131] width 77 height 10
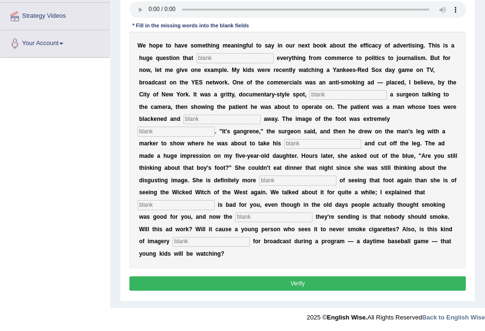
click at [289, 137] on div "W e h o p e t o h a v e s o m e t h i n g m e a n i n g f u l t o s a y i n o u…" at bounding box center [297, 150] width 337 height 236
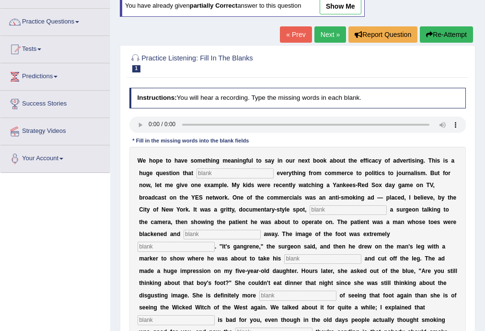
scroll to position [28, 0]
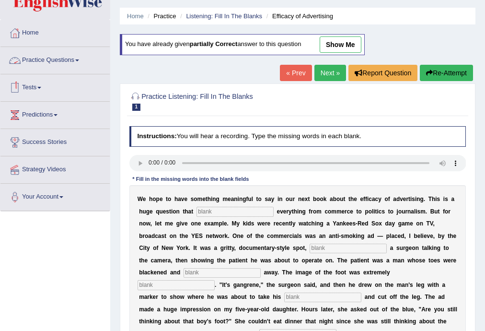
click at [83, 60] on link "Practice Questions" at bounding box center [54, 59] width 109 height 24
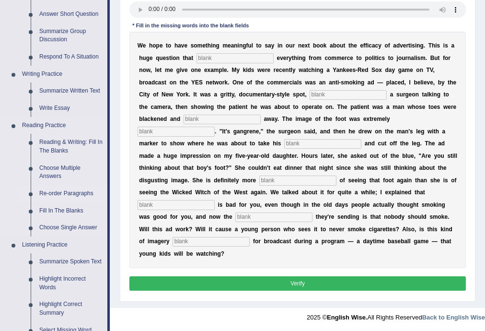
scroll to position [334, 0]
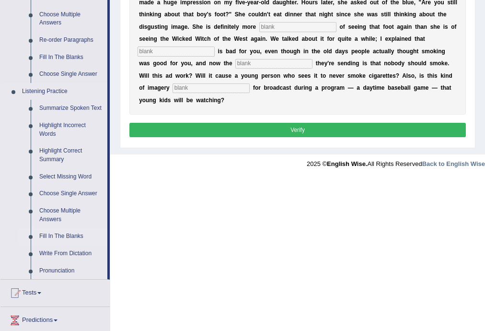
click at [67, 238] on link "Fill In The Blanks" at bounding box center [71, 236] width 72 height 17
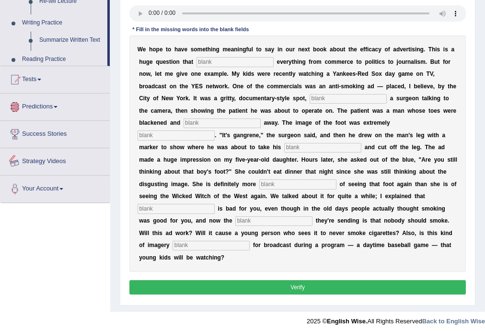
scroll to position [181, 0]
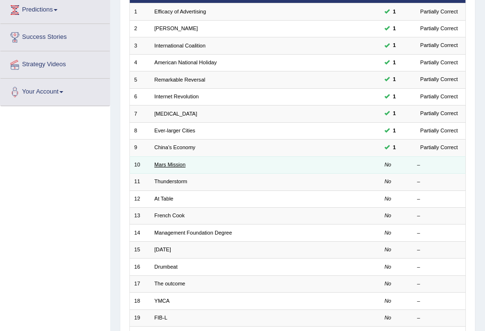
click at [176, 162] on link "Mars Mission" at bounding box center [169, 164] width 31 height 6
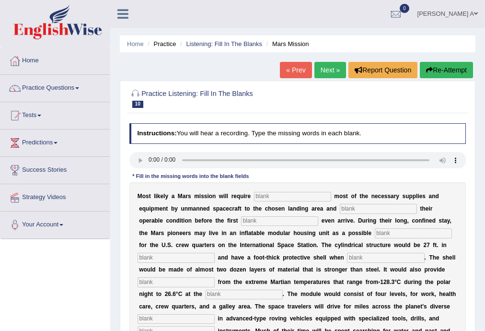
scroll to position [77, 0]
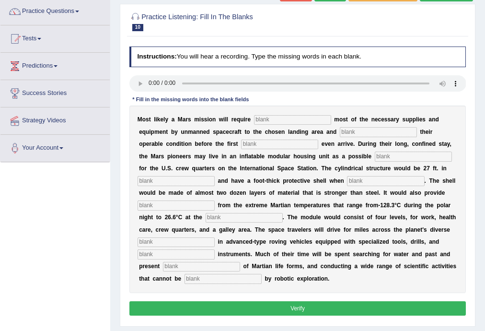
click at [278, 118] on input "text" at bounding box center [292, 120] width 77 height 10
type input "transporting"
click at [359, 130] on input "text" at bounding box center [378, 132] width 77 height 10
click at [354, 132] on input "text" at bounding box center [378, 132] width 77 height 10
type input "confirming"
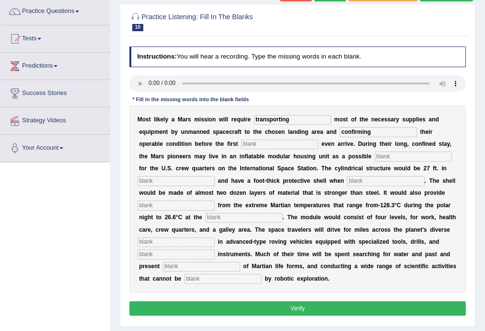
click at [295, 142] on input "text" at bounding box center [279, 144] width 77 height 10
type input "astronuts"
click at [391, 157] on input "text" at bounding box center [413, 156] width 77 height 10
click at [393, 157] on input "text" at bounding box center [413, 156] width 77 height 10
type input "replacement"
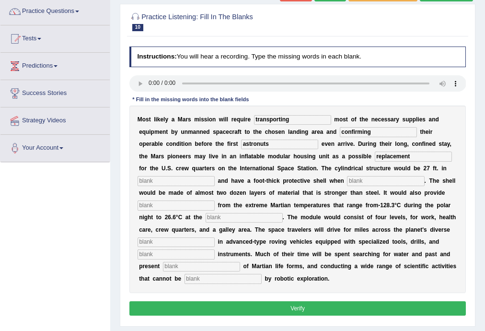
click at [197, 180] on input "text" at bounding box center [175, 181] width 77 height 10
click at [193, 181] on input "text" at bounding box center [175, 181] width 77 height 10
type input "diametre"
click at [357, 178] on input "text" at bounding box center [385, 181] width 77 height 10
type input "infladed"
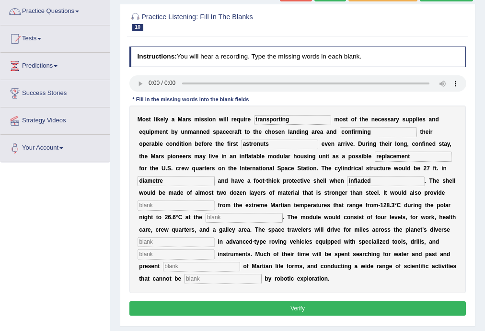
click at [215, 206] on input "text" at bounding box center [175, 205] width 77 height 10
type input "insulation"
click at [270, 218] on input "text" at bounding box center [244, 218] width 77 height 10
type input "equator"
click at [215, 240] on input "text" at bounding box center [175, 242] width 77 height 10
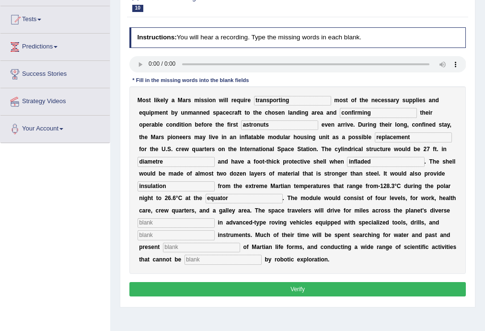
scroll to position [115, 0]
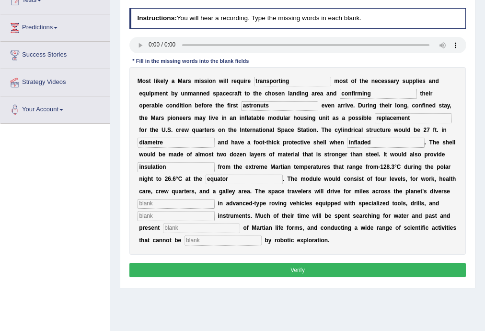
click at [209, 217] on input "text" at bounding box center [175, 216] width 77 height 10
type input "analytical"
click at [239, 228] on input "text" at bounding box center [201, 228] width 77 height 10
type input "evidence"
click at [262, 240] on input "text" at bounding box center [222, 240] width 77 height 10
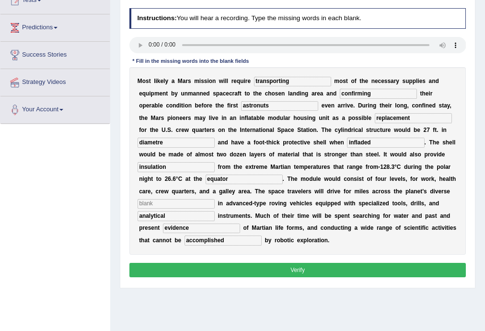
type input "accomplished"
click at [163, 140] on input "diametre" at bounding box center [175, 142] width 77 height 10
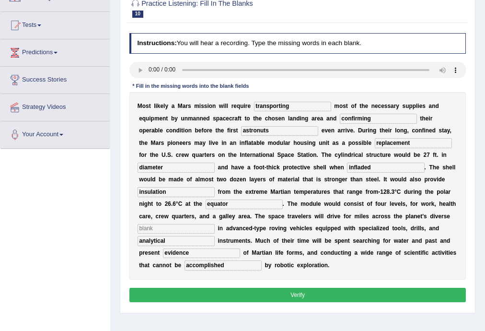
scroll to position [77, 0]
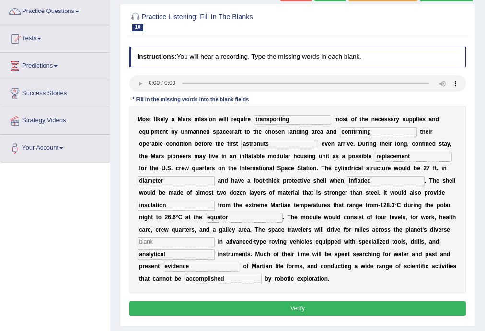
type input "diameter"
click at [263, 144] on input "astronuts" at bounding box center [279, 144] width 77 height 10
click at [420, 155] on input "replacement" at bounding box center [413, 156] width 77 height 10
drag, startPoint x: 422, startPoint y: 345, endPoint x: 289, endPoint y: 143, distance: 241.9
click at [289, 143] on input "astronuts" at bounding box center [279, 144] width 77 height 10
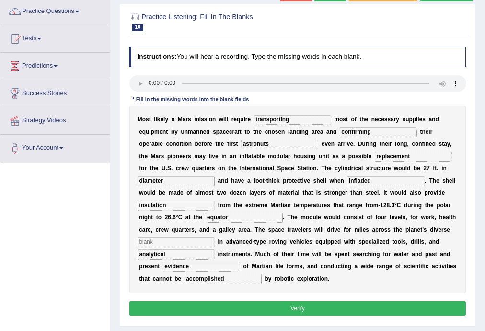
click at [261, 143] on input "astronuts" at bounding box center [279, 144] width 77 height 10
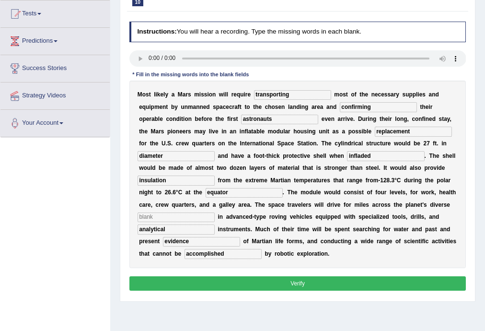
scroll to position [115, 0]
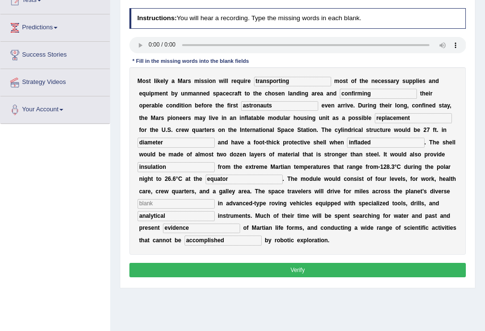
click at [282, 104] on input "astronauts" at bounding box center [279, 106] width 77 height 10
type input "astronaut"
click at [215, 202] on input "text" at bounding box center [175, 204] width 77 height 10
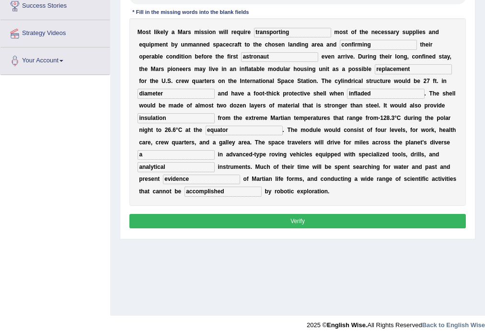
scroll to position [172, 0]
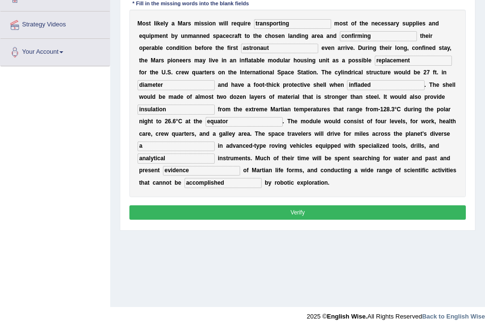
type input "a"
click at [276, 209] on button "Verify" at bounding box center [297, 212] width 337 height 14
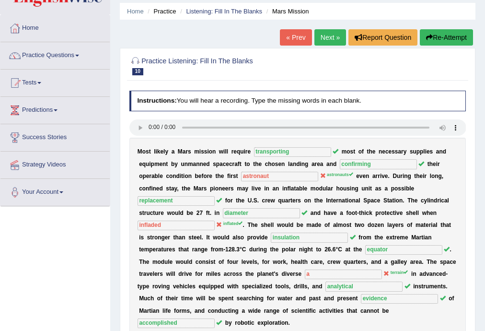
scroll to position [19, 0]
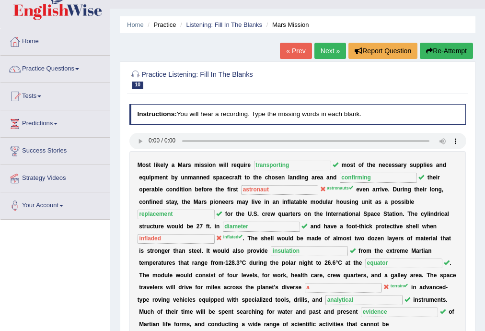
click at [317, 50] on link "Next »" at bounding box center [330, 51] width 32 height 16
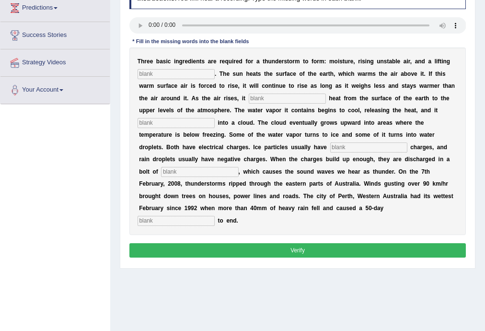
scroll to position [77, 0]
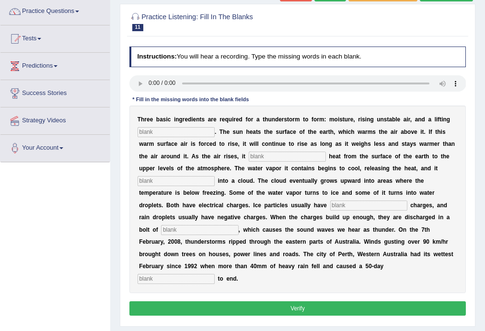
click at [146, 128] on input "text" at bounding box center [175, 132] width 77 height 10
click at [159, 132] on input "text" at bounding box center [175, 132] width 77 height 10
click at [171, 130] on input "mechanismtransfers" at bounding box center [175, 132] width 77 height 10
drag, startPoint x: 195, startPoint y: 133, endPoint x: 192, endPoint y: 129, distance: 5.5
click at [186, 129] on input "mechanismtransfers" at bounding box center [175, 132] width 77 height 10
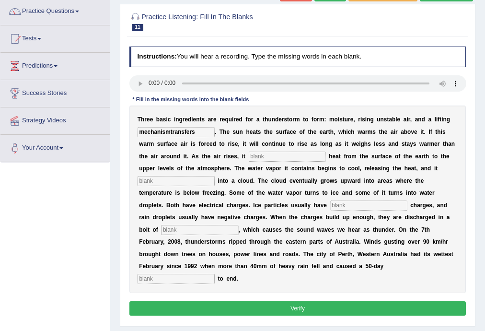
type input "mechanismtransfers"
click at [187, 178] on input "text" at bounding box center [175, 181] width 77 height 10
type input "condenses"
click at [345, 206] on input "text" at bounding box center [368, 205] width 77 height 10
click at [346, 204] on input "text" at bounding box center [368, 205] width 77 height 10
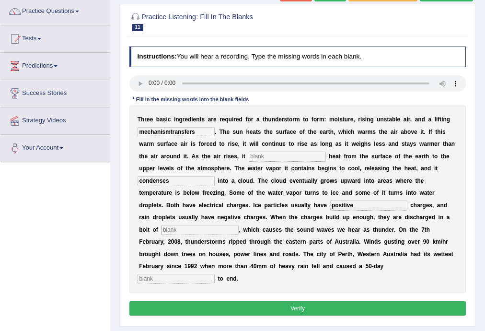
type input "positive"
click at [214, 230] on input "text" at bounding box center [199, 230] width 77 height 10
type input "lightning"
click at [176, 274] on input "text" at bounding box center [175, 279] width 77 height 10
type input "drowned"
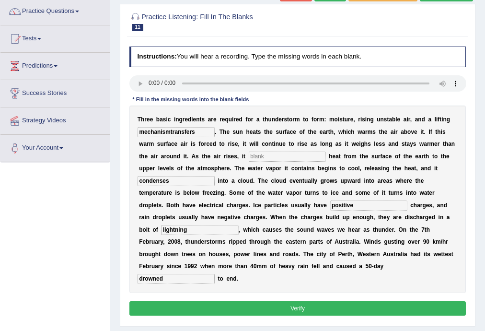
click at [176, 226] on input "lightning" at bounding box center [199, 230] width 77 height 10
type input "lightening"
click at [200, 132] on input "mechanismtransfers" at bounding box center [175, 132] width 77 height 10
type input "mechanism"
click at [279, 156] on input "text" at bounding box center [287, 156] width 77 height 10
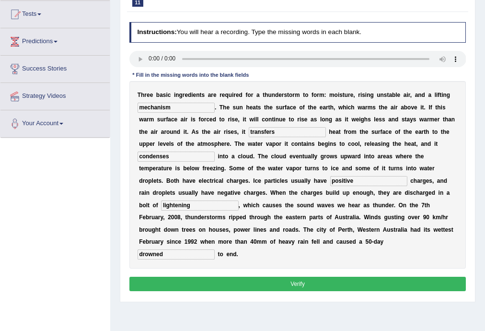
scroll to position [115, 0]
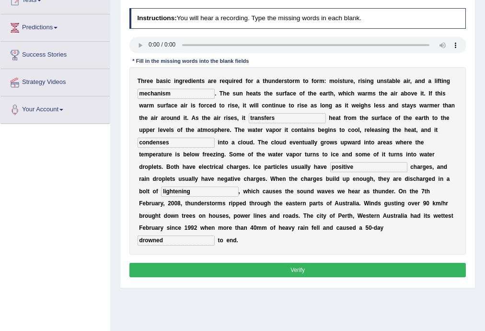
type input "transfers"
click at [215, 270] on button "Verify" at bounding box center [297, 270] width 337 height 14
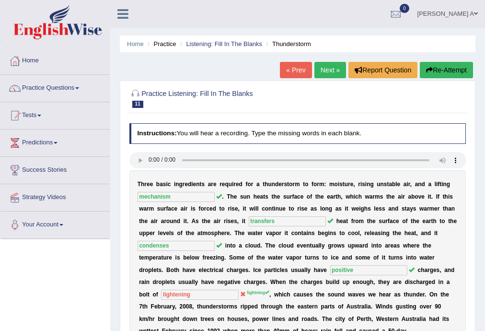
scroll to position [0, 0]
click at [81, 86] on link "Practice Questions" at bounding box center [54, 87] width 109 height 24
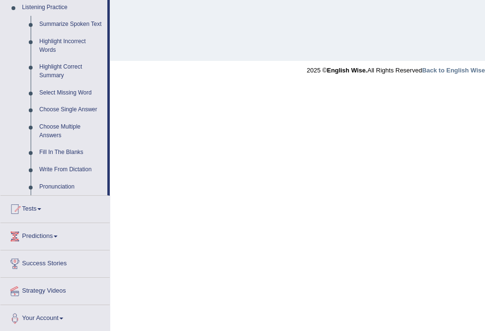
scroll to position [419, 0]
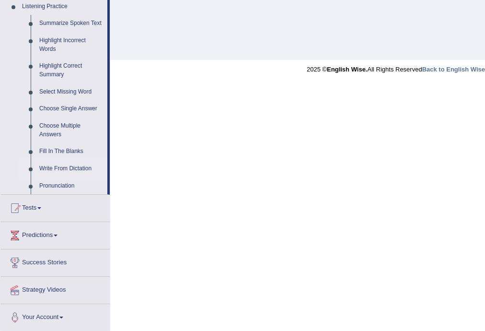
click at [47, 169] on link "Write From Dictation" at bounding box center [71, 168] width 72 height 17
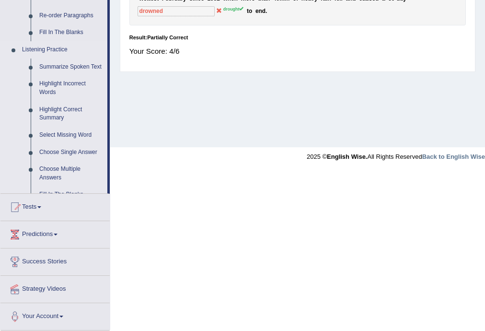
scroll to position [278, 0]
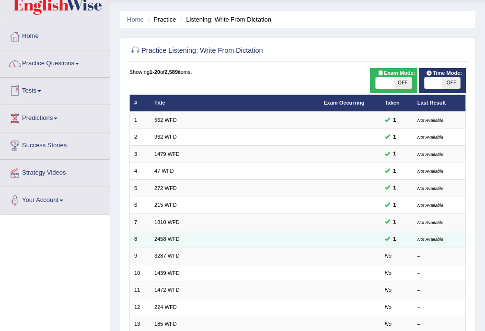
scroll to position [38, 0]
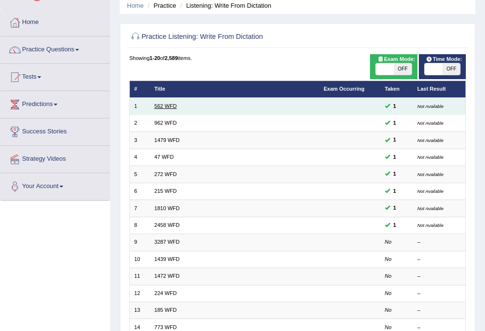
click at [169, 106] on link "562 WFD" at bounding box center [165, 106] width 23 height 6
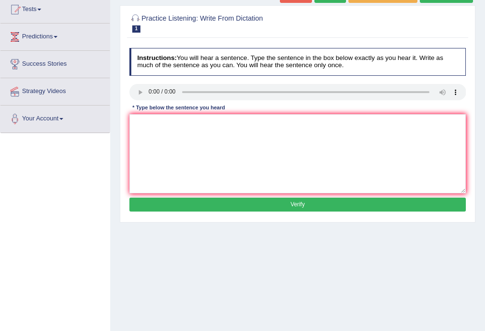
scroll to position [115, 0]
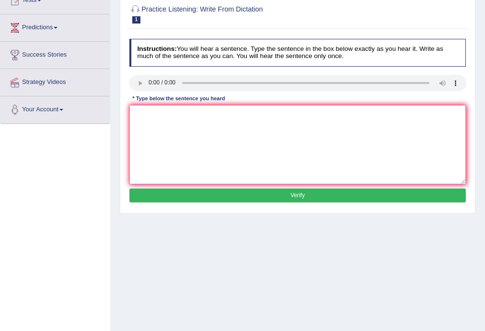
click at [155, 126] on textarea at bounding box center [297, 144] width 337 height 79
click at [156, 146] on textarea at bounding box center [297, 144] width 337 height 79
type textarea "t"
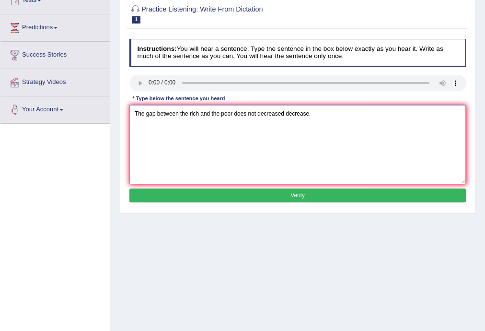
type textarea "The gap between the rich and the poor does not decreased decrease."
click at [307, 192] on button "Verify" at bounding box center [297, 195] width 337 height 14
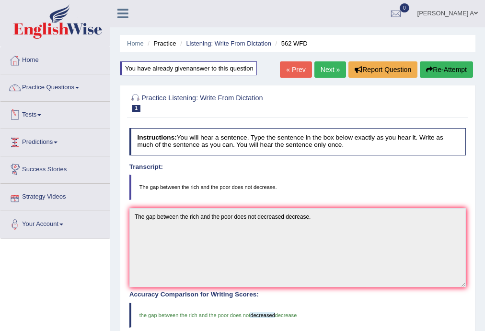
scroll to position [0, 0]
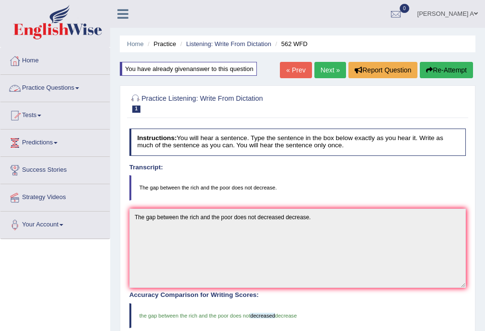
click at [77, 86] on link "Practice Questions" at bounding box center [54, 87] width 109 height 24
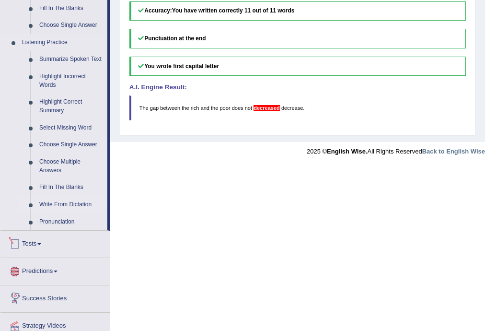
click at [82, 204] on link "Write From Dictation" at bounding box center [71, 204] width 72 height 17
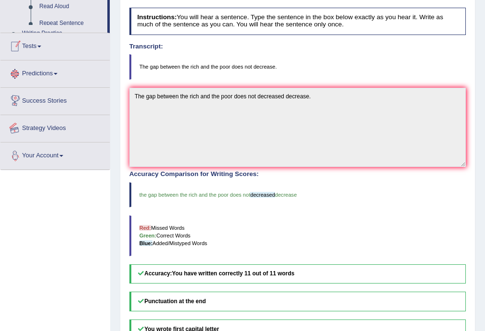
scroll to position [217, 0]
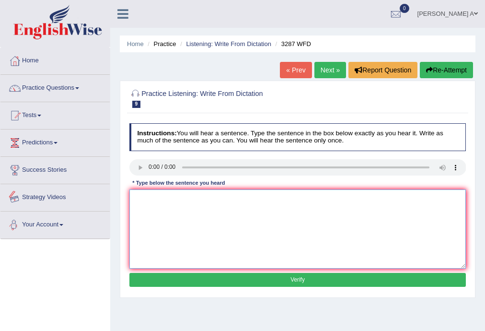
click at [164, 223] on textarea at bounding box center [297, 228] width 337 height 79
click at [153, 198] on textarea "A new article" at bounding box center [297, 228] width 337 height 79
click at [173, 196] on textarea "A new Article" at bounding box center [297, 228] width 337 height 79
click at [167, 196] on textarea "A new Article is published regarding the university universities in the last we…" at bounding box center [297, 228] width 337 height 79
type textarea "A new Article article is published regarding the university universities in the…"
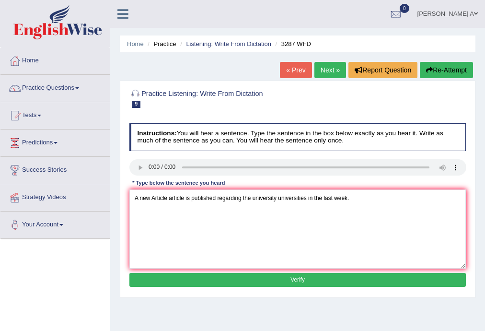
click at [269, 279] on button "Verify" at bounding box center [297, 280] width 337 height 14
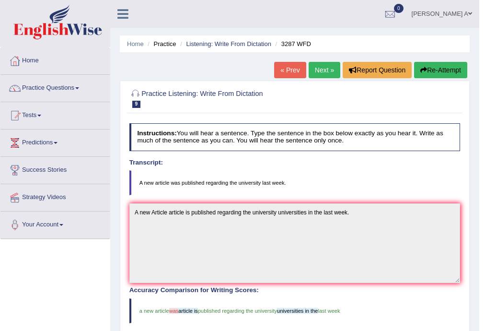
click at [425, 69] on button "Re-Attempt" at bounding box center [440, 70] width 53 height 16
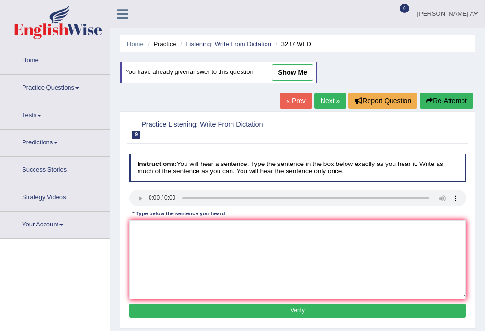
click at [327, 102] on link "Next »" at bounding box center [330, 100] width 32 height 16
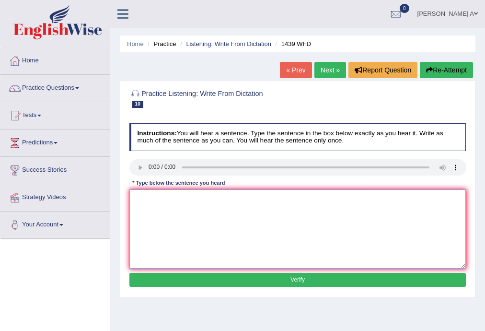
click at [171, 211] on textarea at bounding box center [297, 228] width 337 height 79
type textarea "The fiction friction book suggest suggests to pass the counter."
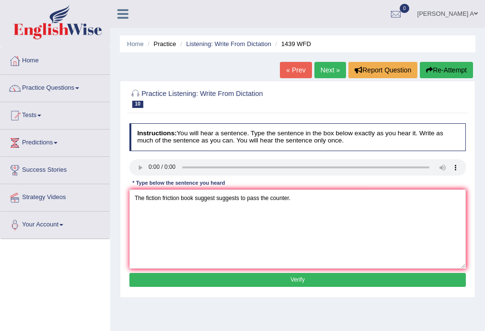
click at [268, 278] on button "Verify" at bounding box center [297, 280] width 337 height 14
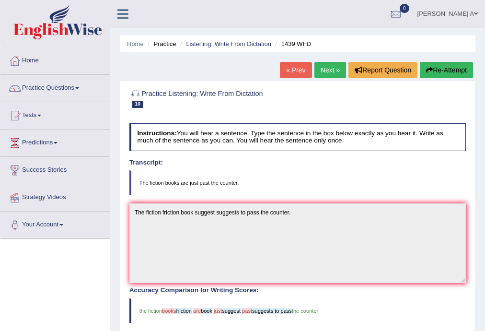
click at [432, 69] on button "Re-Attempt" at bounding box center [446, 70] width 53 height 16
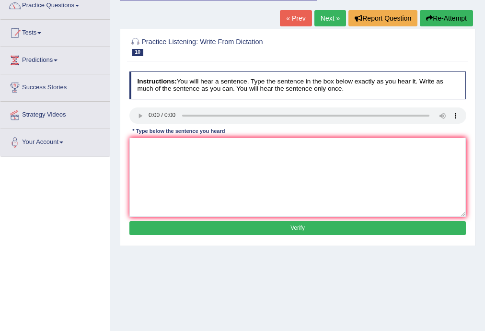
scroll to position [38, 0]
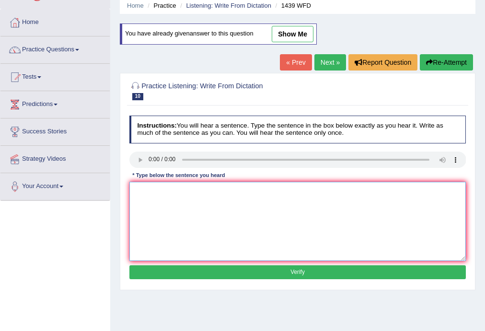
click at [225, 201] on textarea at bounding box center [297, 221] width 337 height 79
type textarea "The fiction books are just past the counter."
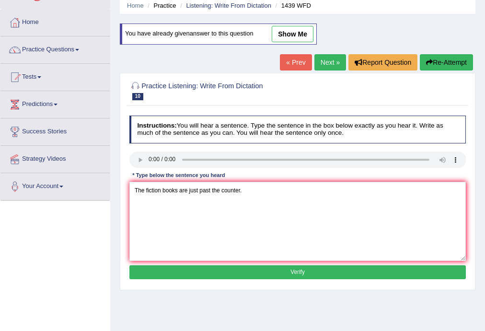
click at [247, 270] on button "Verify" at bounding box center [297, 272] width 337 height 14
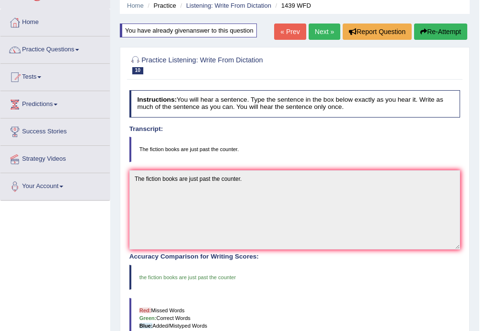
click at [321, 29] on link "Next »" at bounding box center [324, 31] width 32 height 16
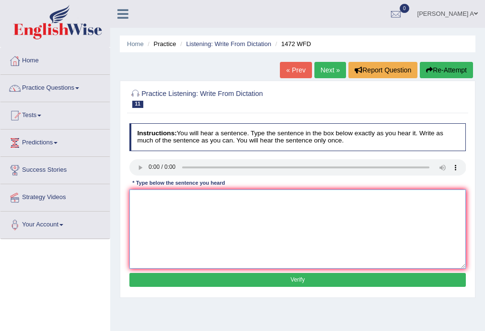
click at [178, 226] on textarea at bounding box center [297, 228] width 337 height 79
click at [293, 197] on textarea "The local government has adopted a plan for the infrastuctural development" at bounding box center [297, 228] width 337 height 79
click at [274, 196] on textarea "The local government has adopted a plan for the infrastuctural infrastructure d…" at bounding box center [297, 228] width 337 height 79
click at [308, 197] on textarea "The local government has adopted a plan for the infrastructural infrastructure …" at bounding box center [297, 228] width 337 height 79
click at [368, 199] on textarea "The local government has adopted a plan for the infrastructural infrasrtructure…" at bounding box center [297, 228] width 337 height 79
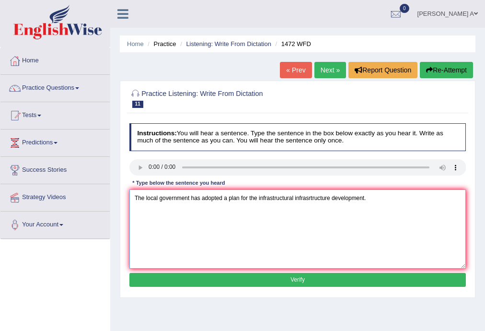
type textarea "The local government has adopted a plan for the infrastructural infrasrtructure…"
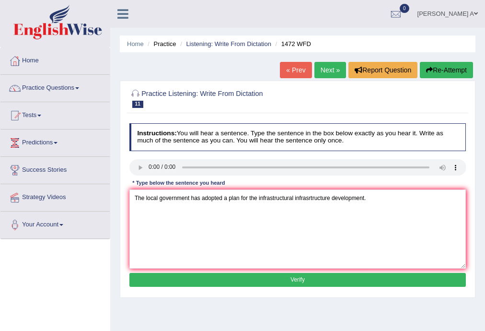
click button "Verify"
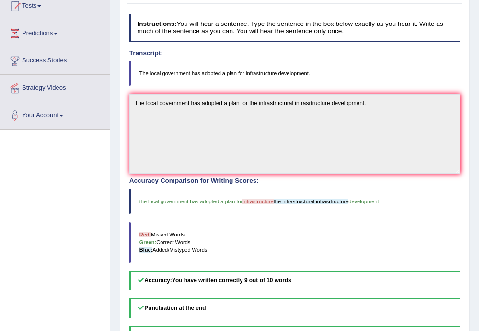
scroll to position [38, 0]
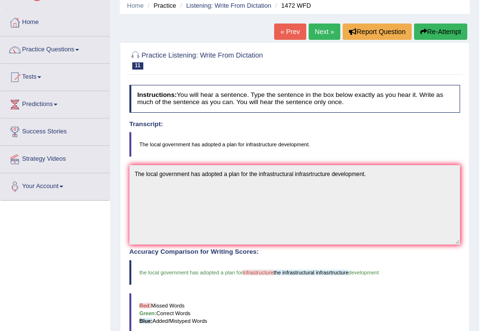
click link "Next »"
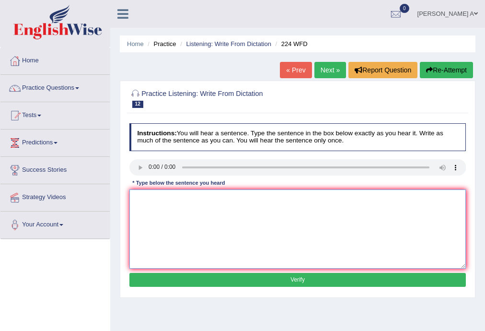
click at [140, 199] on textarea at bounding box center [297, 228] width 337 height 79
click at [297, 195] on textarea "In the winter it gets harsh but it won't be an issue since there is aheater" at bounding box center [297, 228] width 337 height 79
click at [323, 196] on textarea "In the winter it gets harsh but it won't be an issue since there is a heater" at bounding box center [297, 228] width 337 height 79
type textarea "In the winter it gets harsh but it won't be an issue since there is a heater."
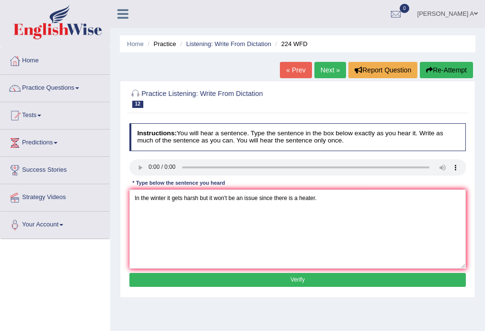
click at [298, 277] on button "Verify" at bounding box center [297, 280] width 337 height 14
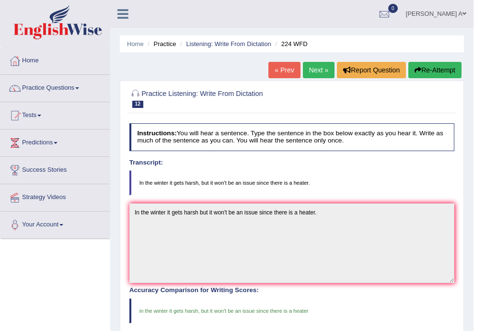
click at [310, 70] on link "Next »" at bounding box center [319, 70] width 32 height 16
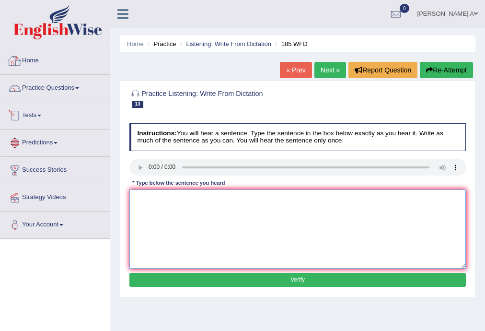
click at [177, 214] on textarea at bounding box center [297, 228] width 337 height 79
type textarea "Researchers said say many students feel stress it effects in academic results."
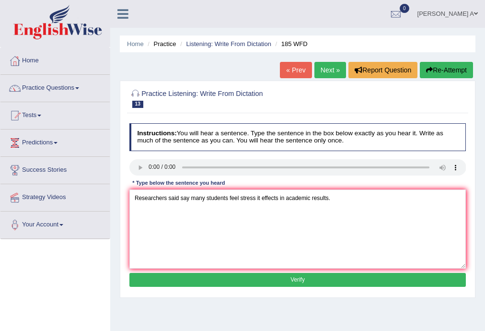
click at [280, 276] on button "Verify" at bounding box center [297, 280] width 337 height 14
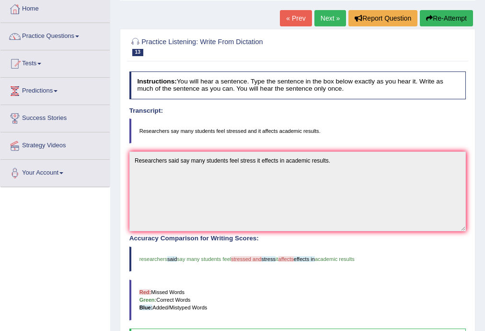
scroll to position [38, 0]
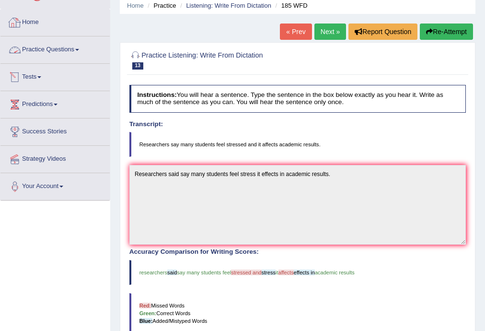
click at [318, 30] on link "Next »" at bounding box center [330, 31] width 32 height 16
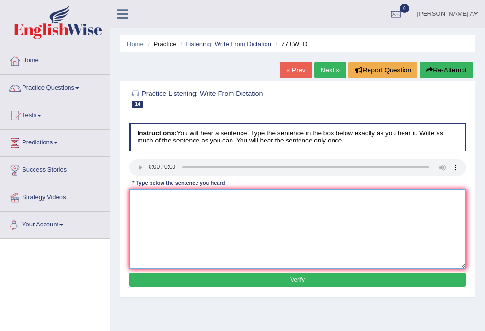
click at [192, 209] on textarea at bounding box center [297, 228] width 337 height 79
click at [142, 199] on textarea "Greavity is externally weak and nearly it is impossible to study directly." at bounding box center [297, 228] width 337 height 79
click at [211, 198] on textarea "Gravity is externally weak and nearly it is impossible to study directly." at bounding box center [297, 228] width 337 height 79
type textarea "Gravity is externally weak and it is nearly it is impossible to study directly."
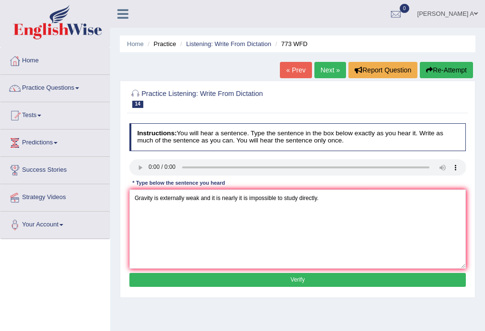
click at [265, 275] on button "Verify" at bounding box center [297, 280] width 337 height 14
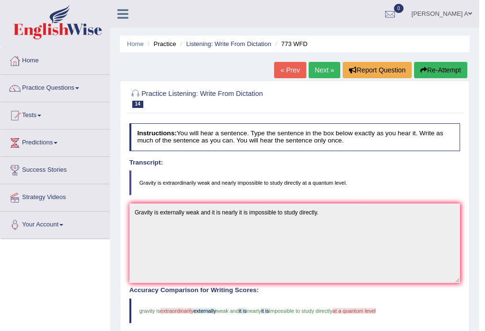
click at [320, 73] on link "Next »" at bounding box center [324, 70] width 32 height 16
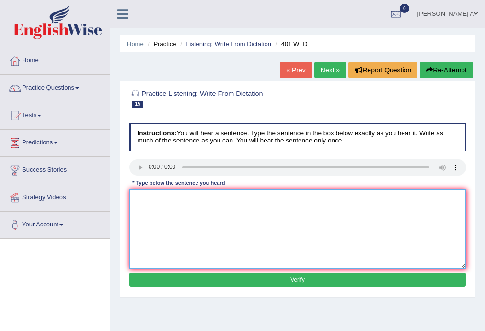
click at [157, 214] on textarea at bounding box center [297, 228] width 337 height 79
click at [180, 196] on textarea "Students live in [GEOGRAPHIC_DATA]" at bounding box center [297, 228] width 337 height 79
click at [177, 196] on textarea "Students live in [GEOGRAPHIC_DATA]" at bounding box center [297, 228] width 337 height 79
click at [195, 198] on textarea "Students live in a hall" at bounding box center [297, 228] width 337 height 79
type textarea "Students live in a hall of residence during training time."
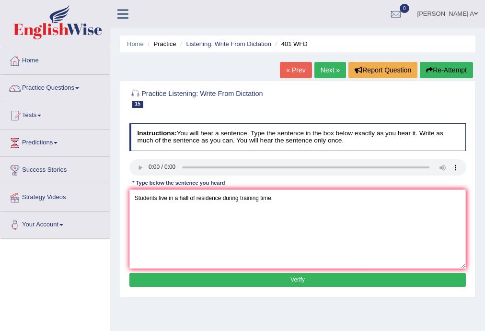
click at [230, 276] on button "Verify" at bounding box center [297, 280] width 337 height 14
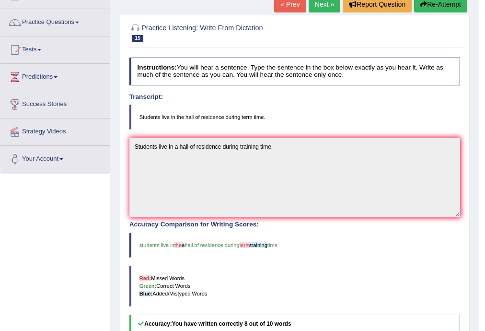
scroll to position [58, 0]
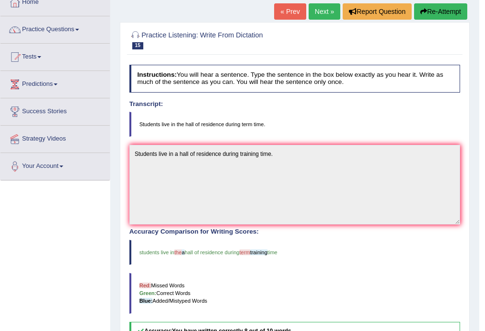
click at [318, 11] on link "Next »" at bounding box center [324, 11] width 32 height 16
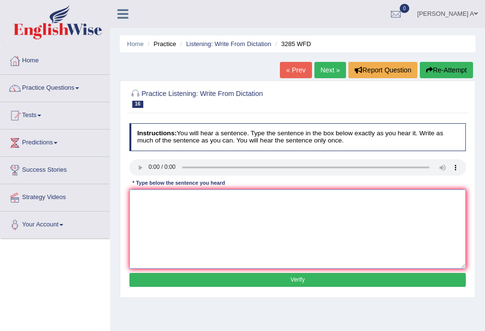
click at [165, 222] on textarea at bounding box center [297, 228] width 337 height 79
type textarea "Population has a short sharp rise in the recent twenty years."
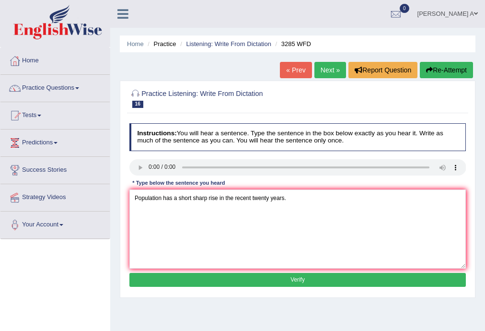
click at [264, 277] on button "Verify" at bounding box center [297, 280] width 337 height 14
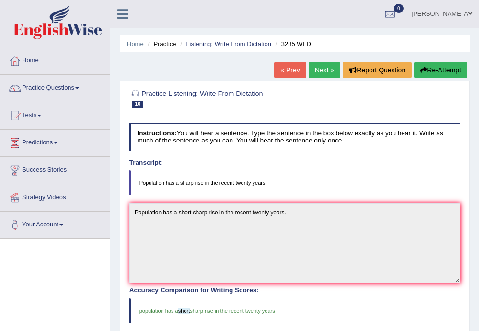
click at [323, 70] on link "Next »" at bounding box center [324, 70] width 32 height 16
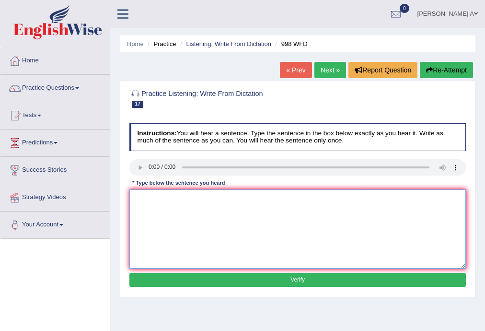
click at [171, 206] on textarea at bounding box center [297, 228] width 337 height 79
click at [241, 197] on textarea "We will hold a celebration for the graduate students." at bounding box center [297, 228] width 337 height 79
type textarea "We will hold a celebration for the graduate graduated students."
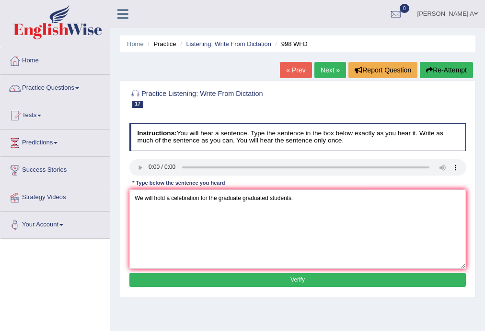
click at [226, 277] on button "Verify" at bounding box center [297, 280] width 337 height 14
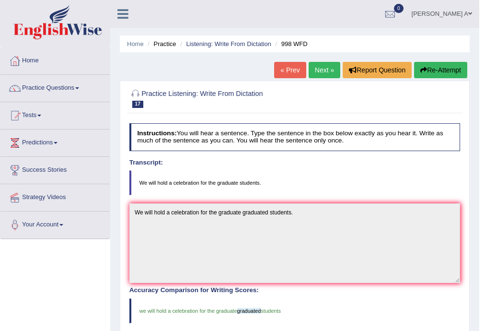
click at [321, 68] on link "Next »" at bounding box center [324, 70] width 32 height 16
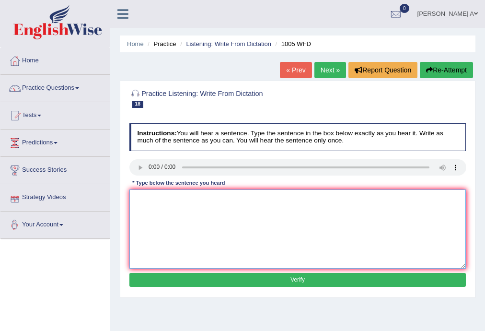
click at [182, 214] on textarea at bounding box center [297, 228] width 337 height 79
type textarea "The collapse of a household market has plenty positions throughout the world."
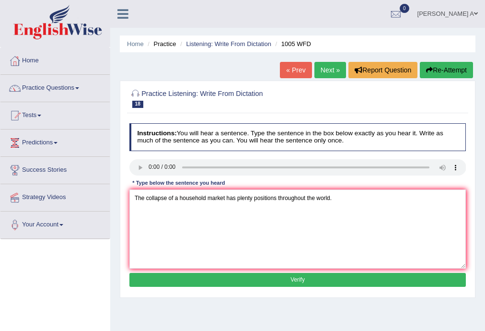
click at [320, 279] on button "Verify" at bounding box center [297, 280] width 337 height 14
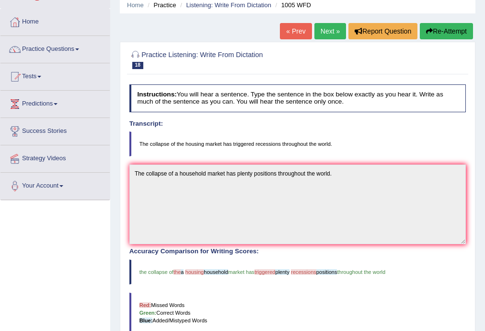
scroll to position [38, 0]
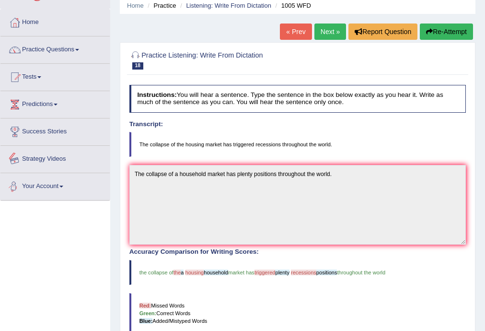
click at [63, 159] on link "Strategy Videos" at bounding box center [54, 158] width 109 height 24
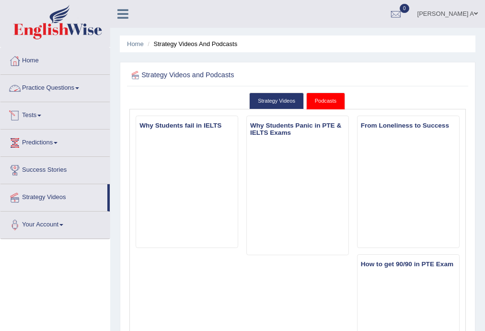
click at [80, 86] on link "Practice Questions" at bounding box center [54, 87] width 109 height 24
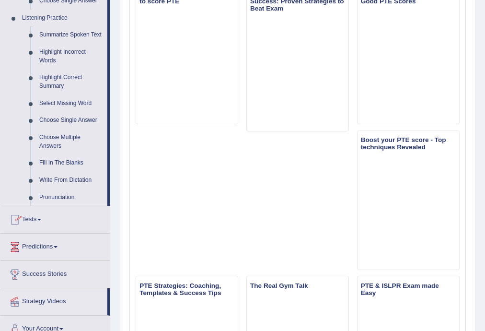
scroll to position [422, 0]
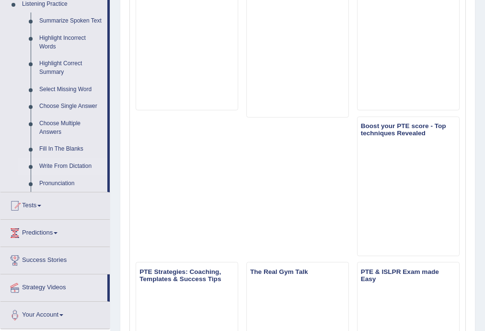
click at [79, 163] on link "Write From Dictation" at bounding box center [71, 166] width 72 height 17
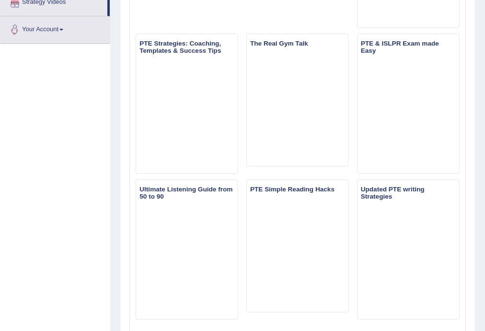
scroll to position [665, 0]
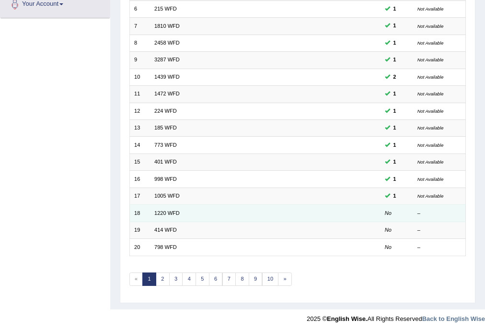
scroll to position [220, 0]
click at [171, 213] on link "1220 WFD" at bounding box center [166, 213] width 25 height 6
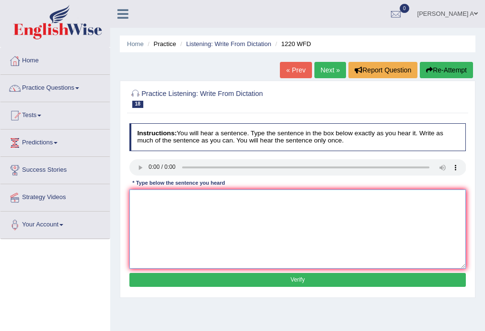
click at [188, 217] on textarea at bounding box center [297, 228] width 337 height 79
click at [209, 194] on textarea "We are able to accommodate more students than previoulsy." at bounding box center [297, 228] width 337 height 79
type textarea "We are able to accommodate the more students than previoulsy."
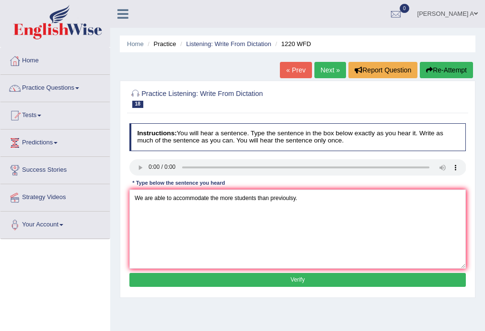
click at [285, 279] on button "Verify" at bounding box center [297, 280] width 337 height 14
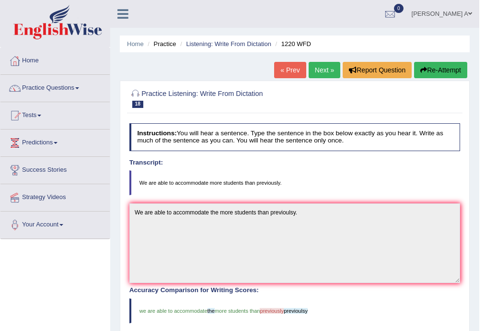
click at [318, 69] on link "Next »" at bounding box center [324, 70] width 32 height 16
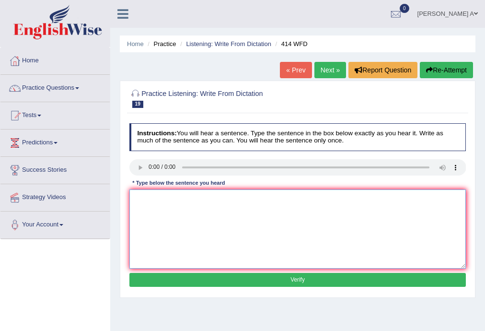
click at [164, 214] on textarea at bounding box center [297, 228] width 337 height 79
click at [284, 198] on textarea "The leading companies change their policies after the there reports were releas…" at bounding box center [297, 228] width 337 height 79
type textarea "The leading companies change their policies after the their reports were releas…"
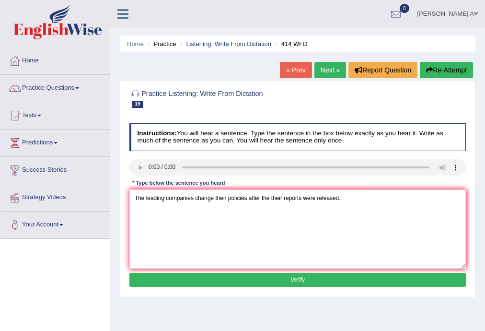
click at [291, 276] on button "Verify" at bounding box center [297, 280] width 337 height 14
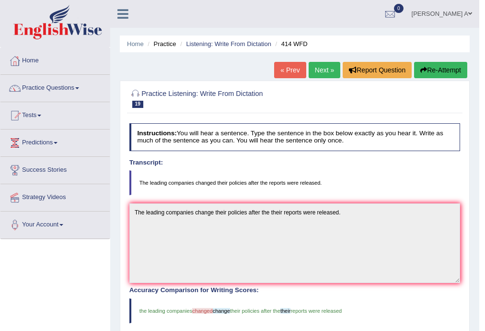
click at [320, 71] on link "Next »" at bounding box center [324, 70] width 32 height 16
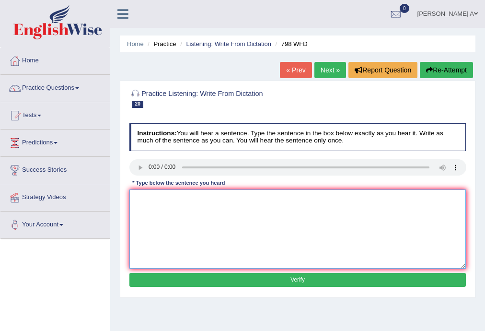
click at [166, 213] on textarea at bounding box center [297, 228] width 337 height 79
click at [161, 196] on textarea "Sugar is a compound including the carbon, hydrogen and the oxygen atoms." at bounding box center [297, 228] width 337 height 79
type textarea "Sugar is a an compound including the carbon, hydrogen and the oxygen atoms."
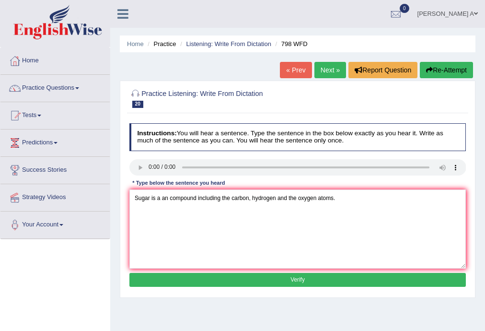
click at [230, 274] on button "Verify" at bounding box center [297, 280] width 337 height 14
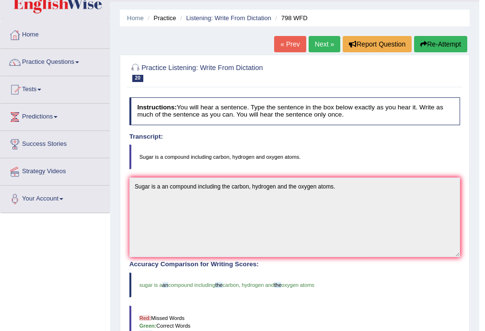
scroll to position [20, 0]
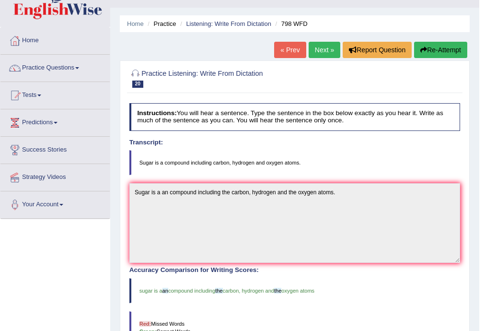
click at [316, 46] on link "Next »" at bounding box center [324, 50] width 32 height 16
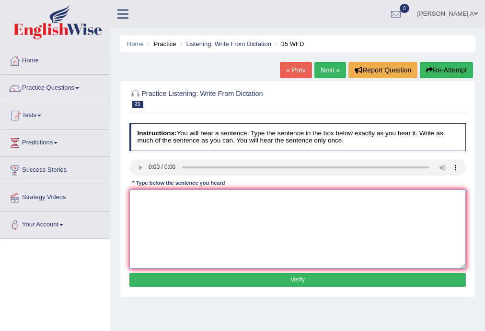
click at [220, 253] on textarea at bounding box center [297, 228] width 337 height 79
click at [232, 237] on textarea at bounding box center [297, 228] width 337 height 79
click at [259, 197] on textarea "Students who studied environmental biology need to do field work." at bounding box center [297, 228] width 337 height 79
click at [291, 197] on textarea "Students who studied environmental biology need needs to do field work." at bounding box center [297, 228] width 337 height 79
type textarea "Students who studied environmental biology need needs to do the field work."
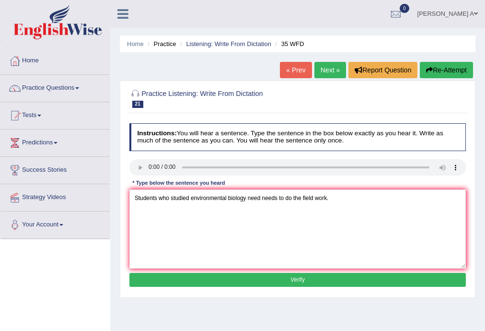
click at [315, 279] on button "Verify" at bounding box center [297, 280] width 337 height 14
